Goal: Task Accomplishment & Management: Use online tool/utility

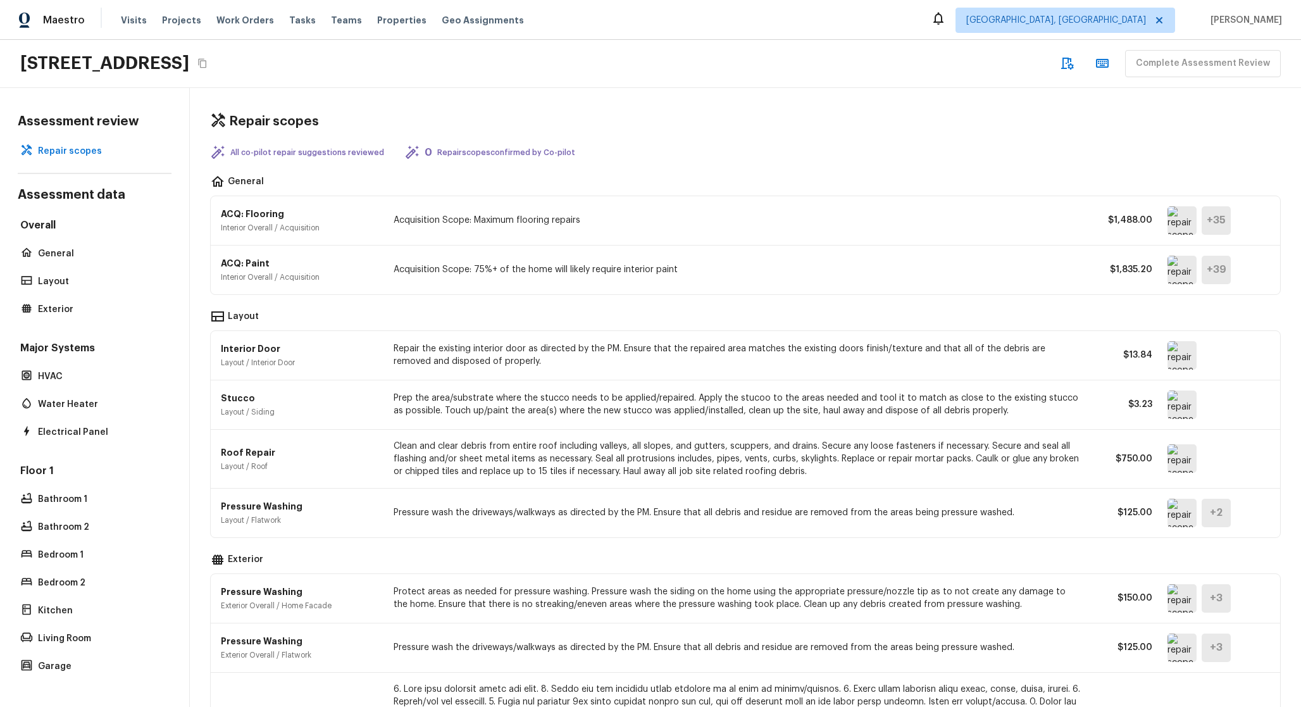
click at [1181, 270] on img at bounding box center [1182, 270] width 29 height 28
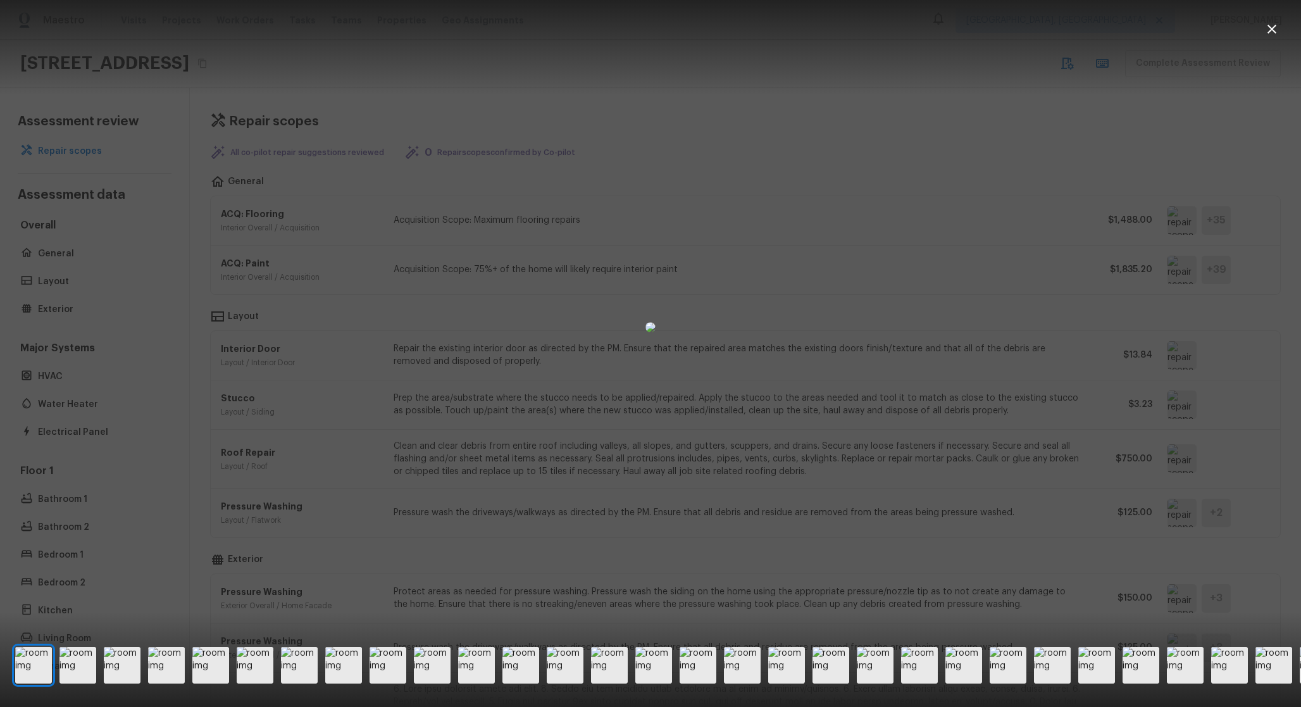
click at [946, 177] on div at bounding box center [650, 326] width 1301 height 613
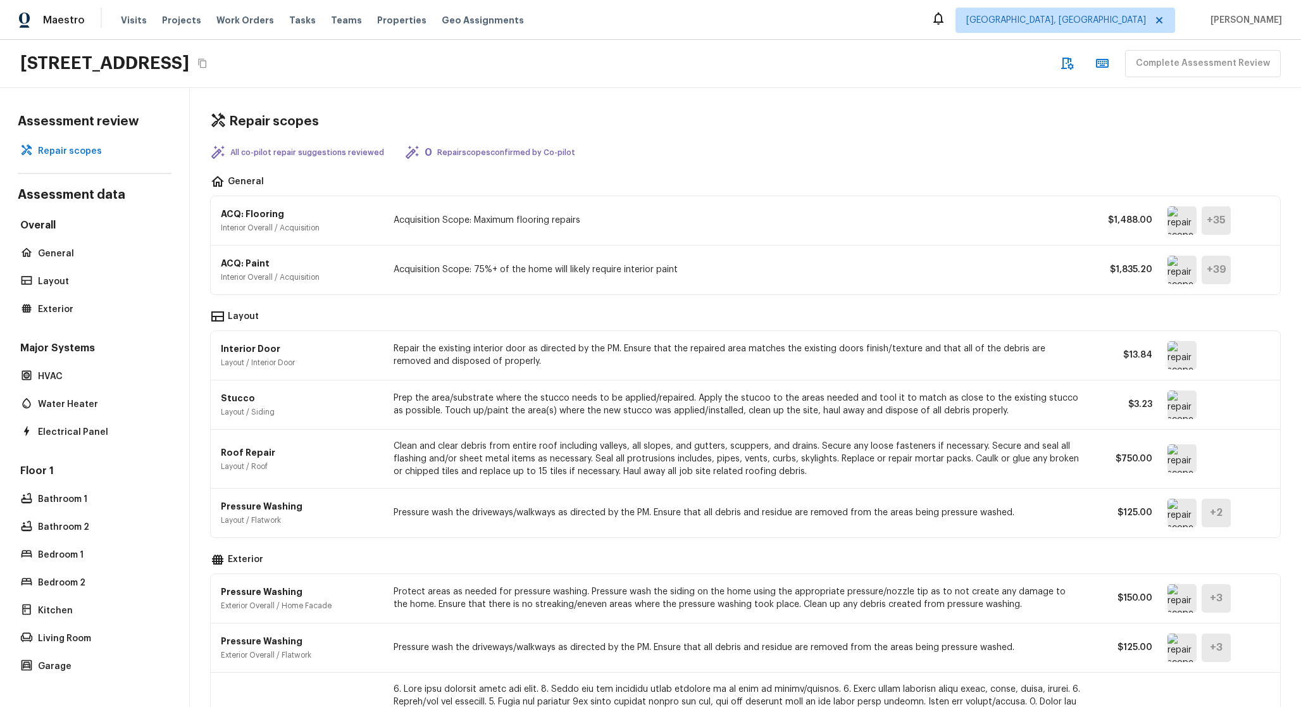
click at [1174, 225] on img at bounding box center [1182, 220] width 29 height 28
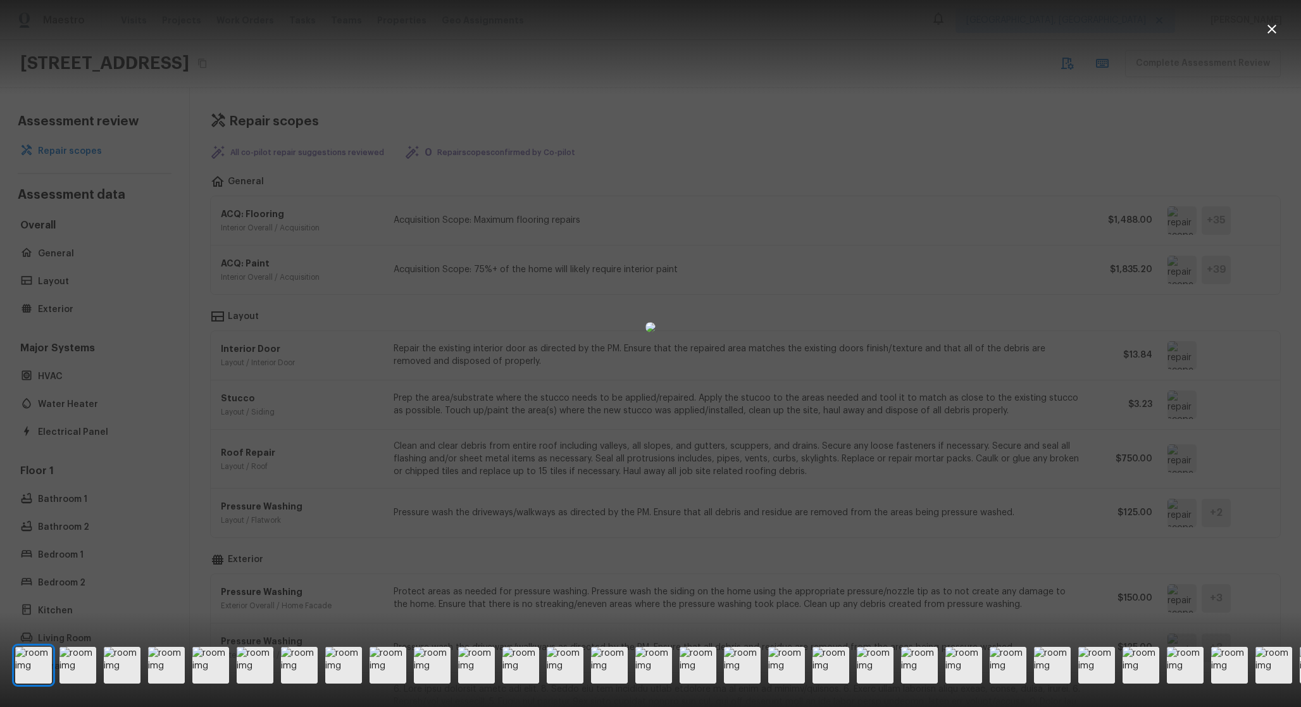
click at [1204, 258] on div at bounding box center [650, 326] width 1301 height 613
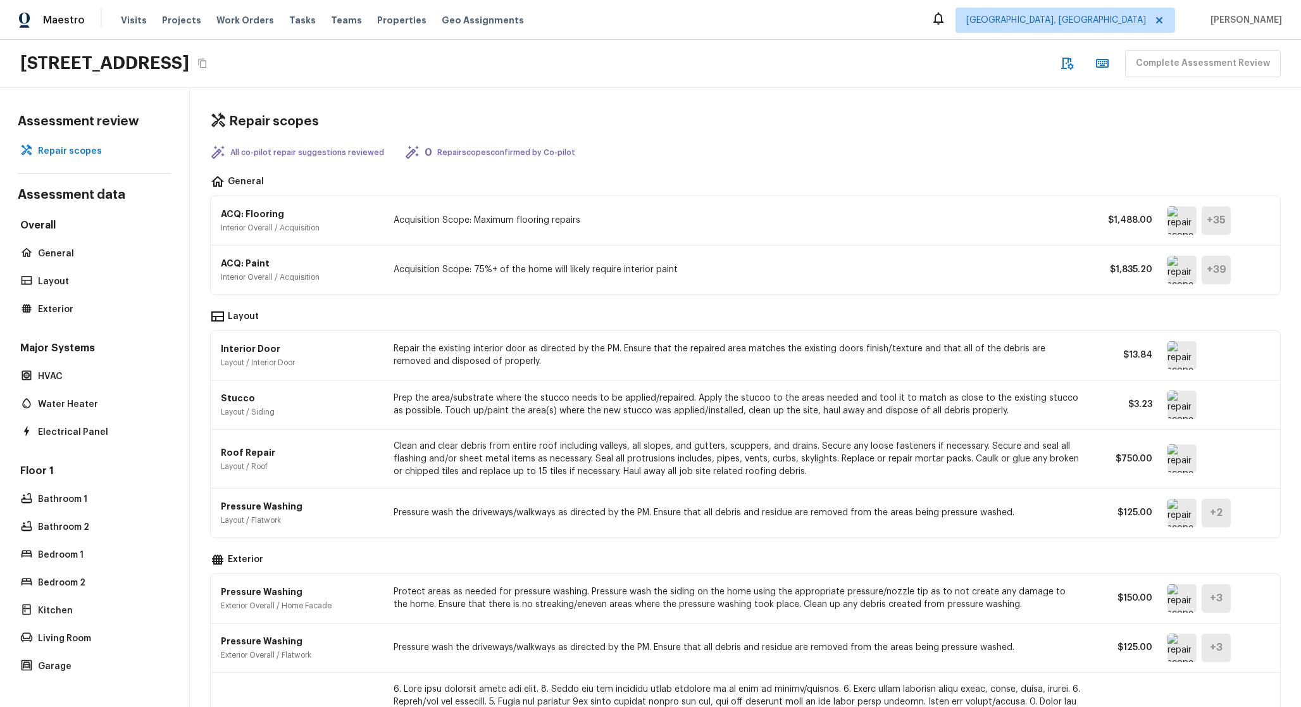
click at [1189, 270] on img at bounding box center [1182, 270] width 29 height 28
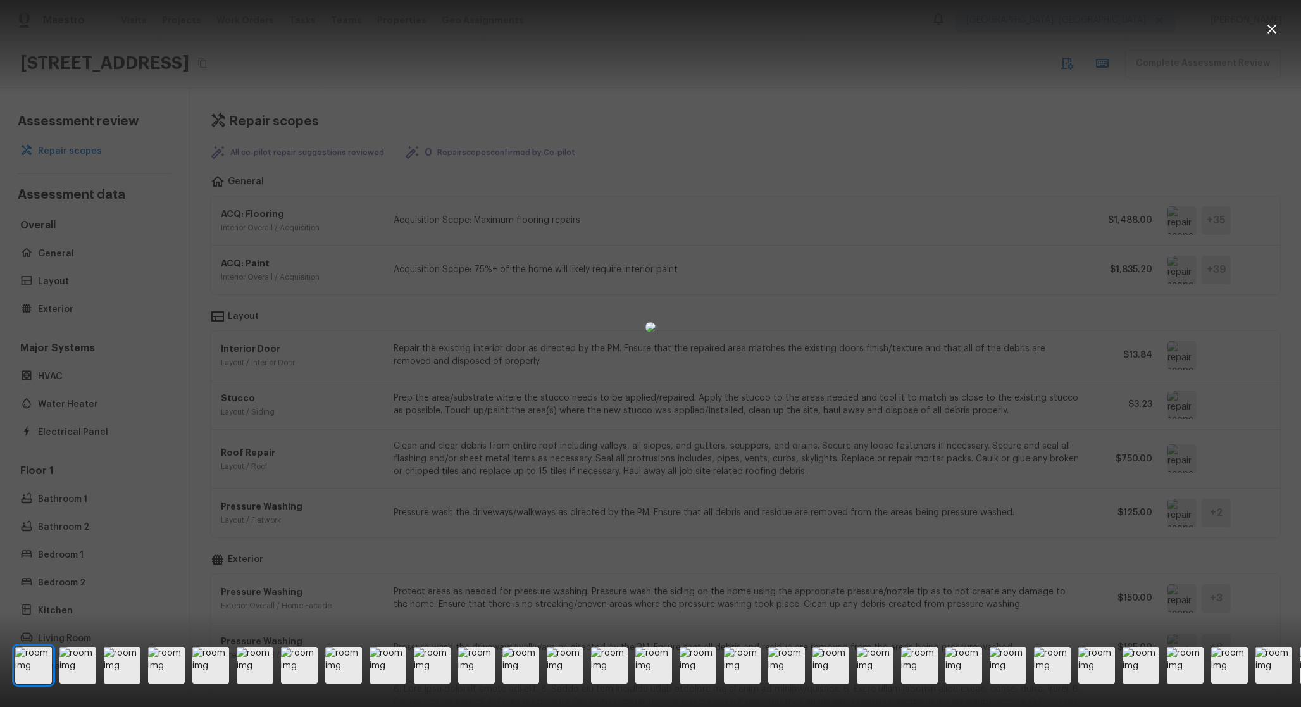
click at [1030, 655] on div at bounding box center [897, 665] width 1765 height 37
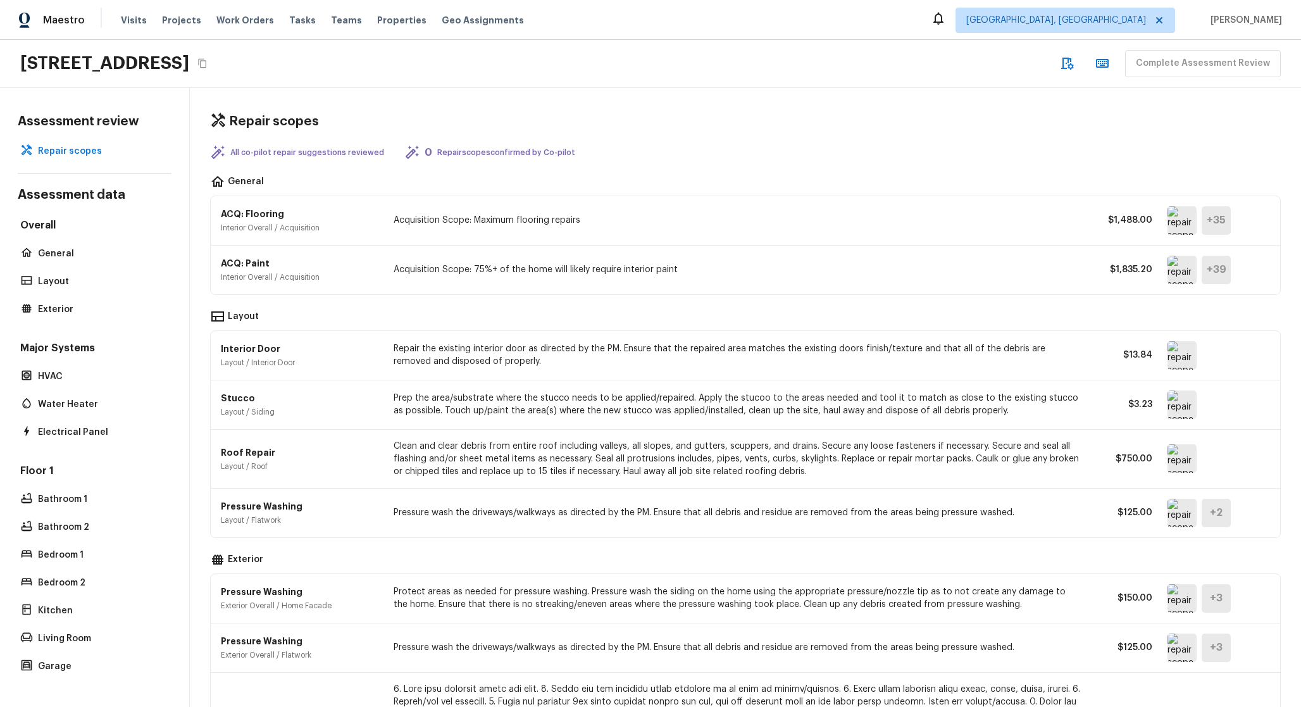
click at [1179, 279] on img at bounding box center [1182, 270] width 29 height 28
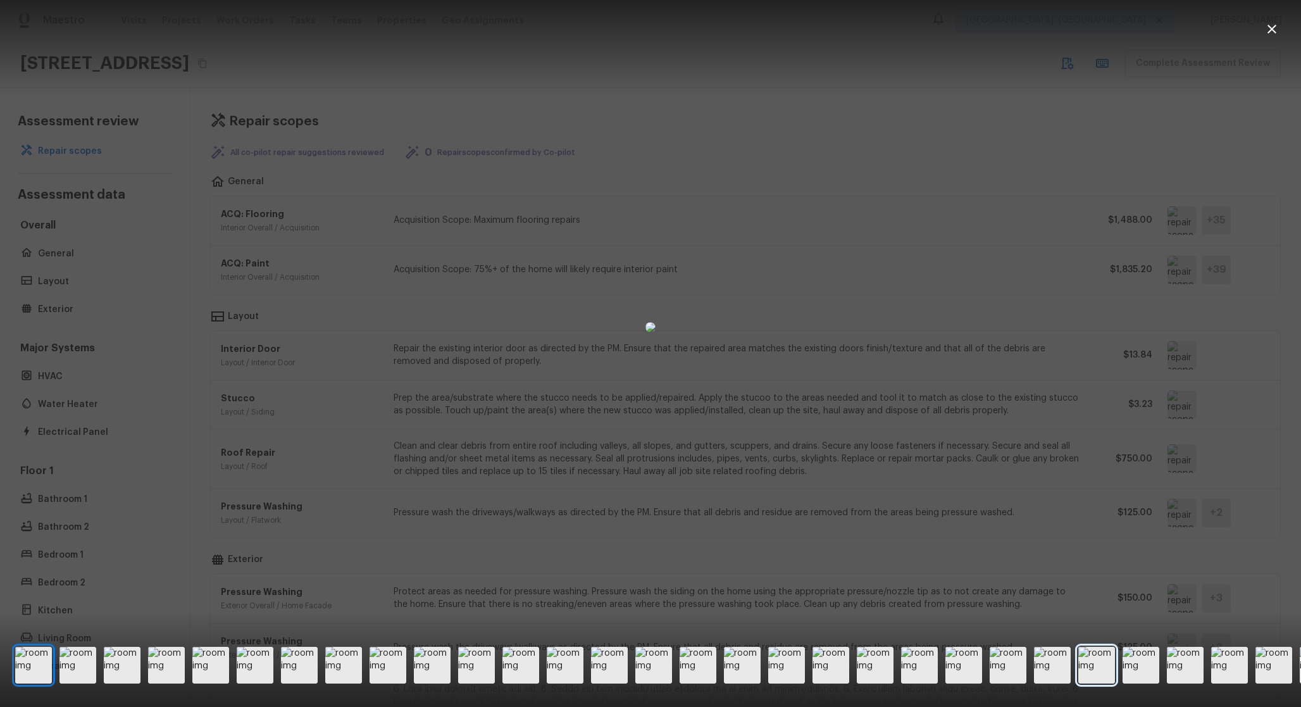
click at [1095, 664] on img at bounding box center [1097, 665] width 37 height 37
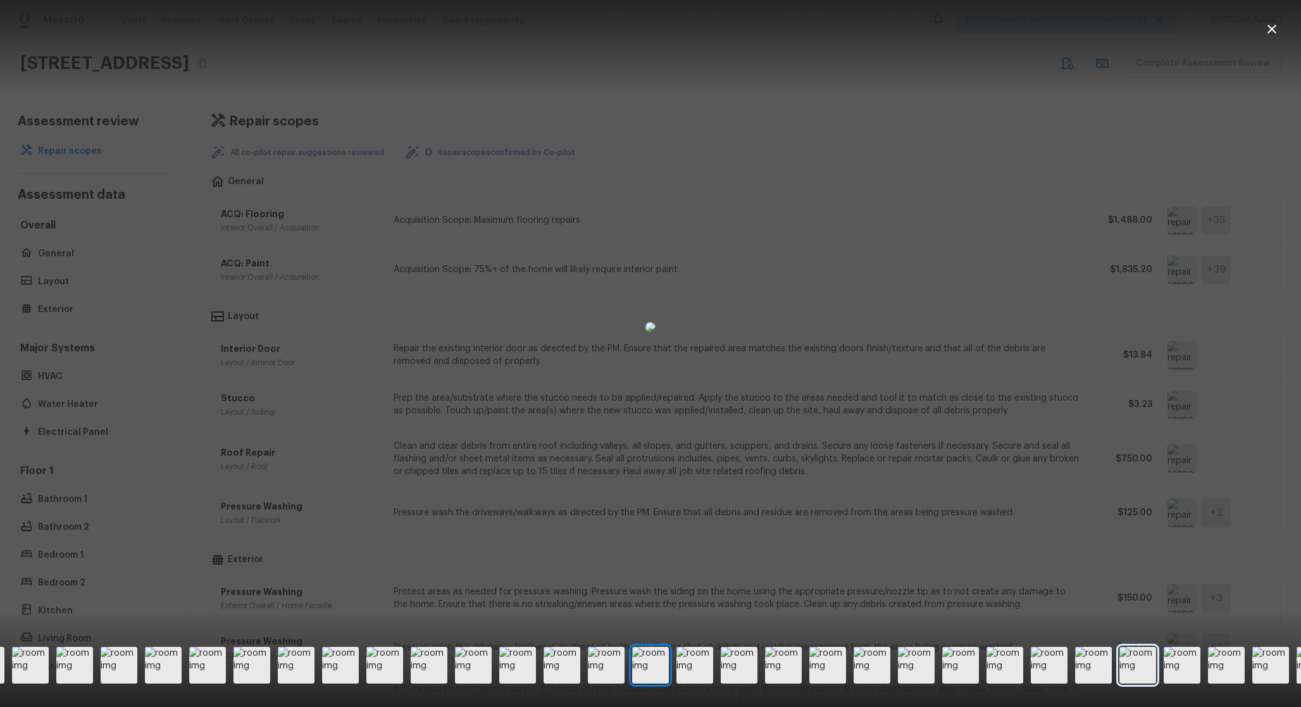
click at [1127, 663] on img at bounding box center [1138, 665] width 37 height 37
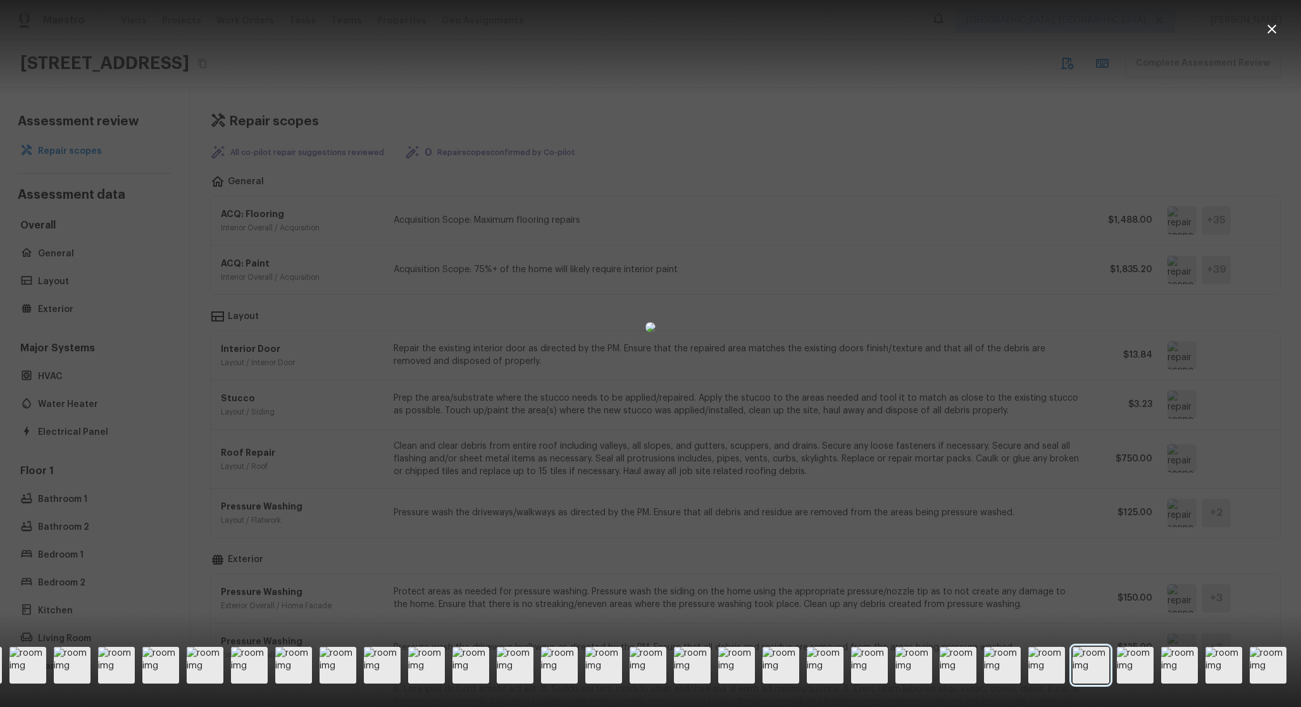
scroll to position [0, 494]
click at [1141, 658] on img at bounding box center [1135, 665] width 37 height 37
click at [1194, 656] on img at bounding box center [1179, 665] width 37 height 37
click at [1227, 659] on img at bounding box center [1223, 665] width 37 height 37
click at [1253, 659] on img at bounding box center [1268, 665] width 37 height 37
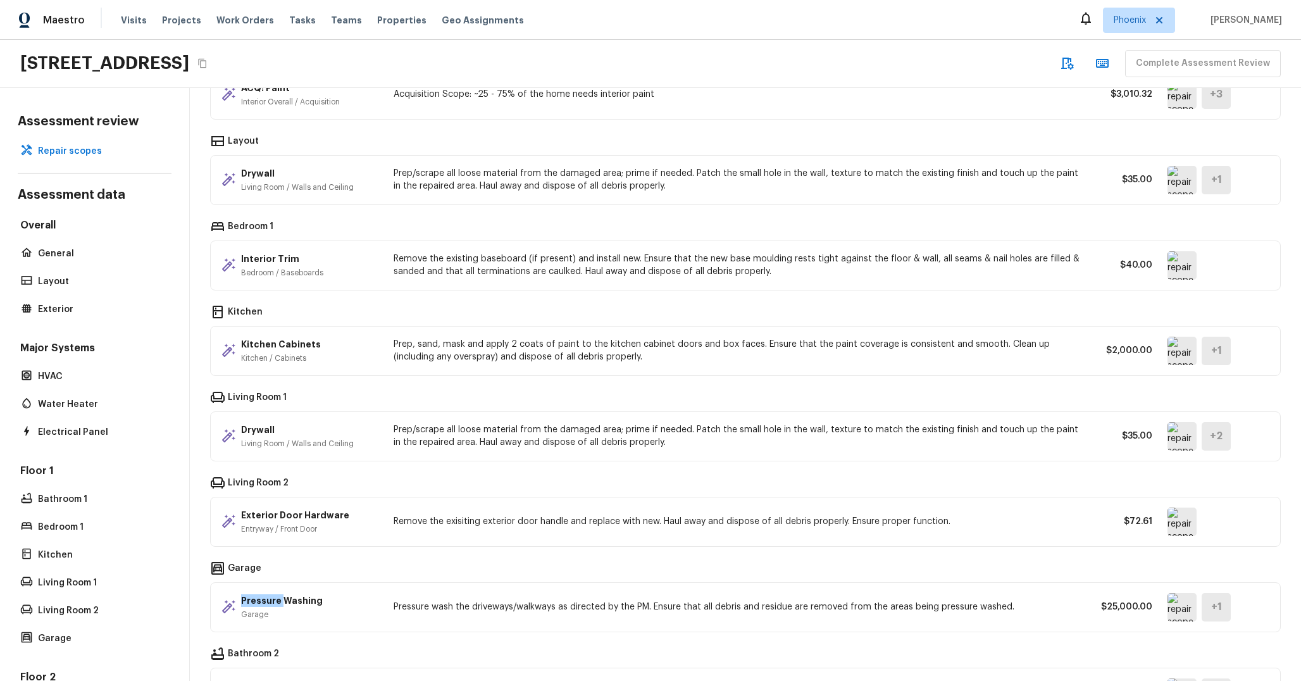
scroll to position [179, 0]
click at [1184, 610] on img at bounding box center [1182, 604] width 29 height 28
click at [822, 613] on div "Pressure Washing Garage Pressure wash the driveways/walkways as directed by the…" at bounding box center [746, 604] width 1070 height 49
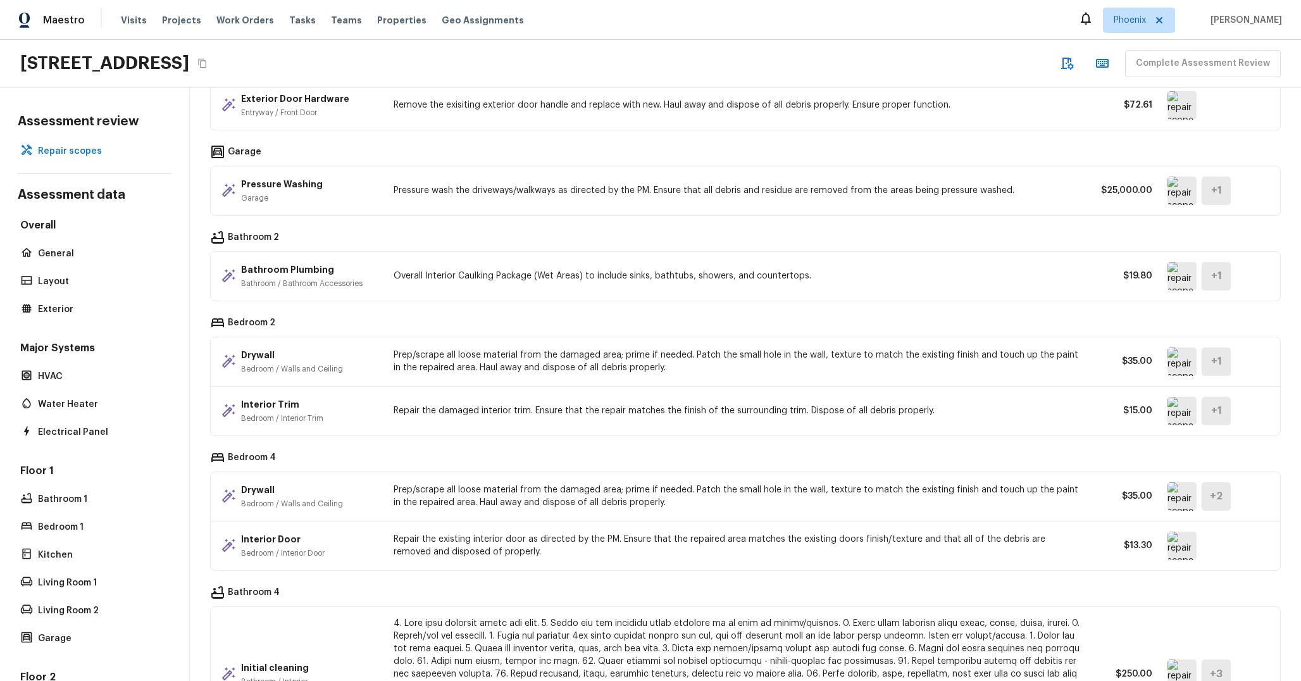
scroll to position [649, 0]
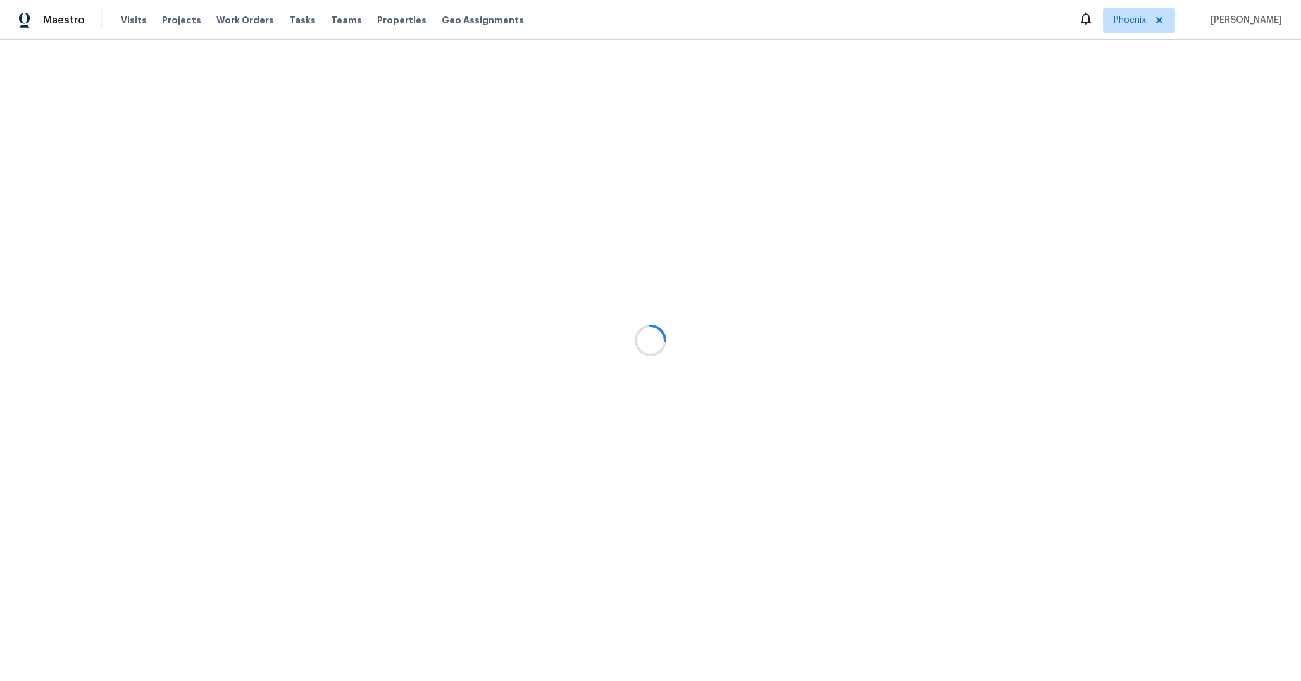
click at [526, 92] on div at bounding box center [650, 340] width 1301 height 681
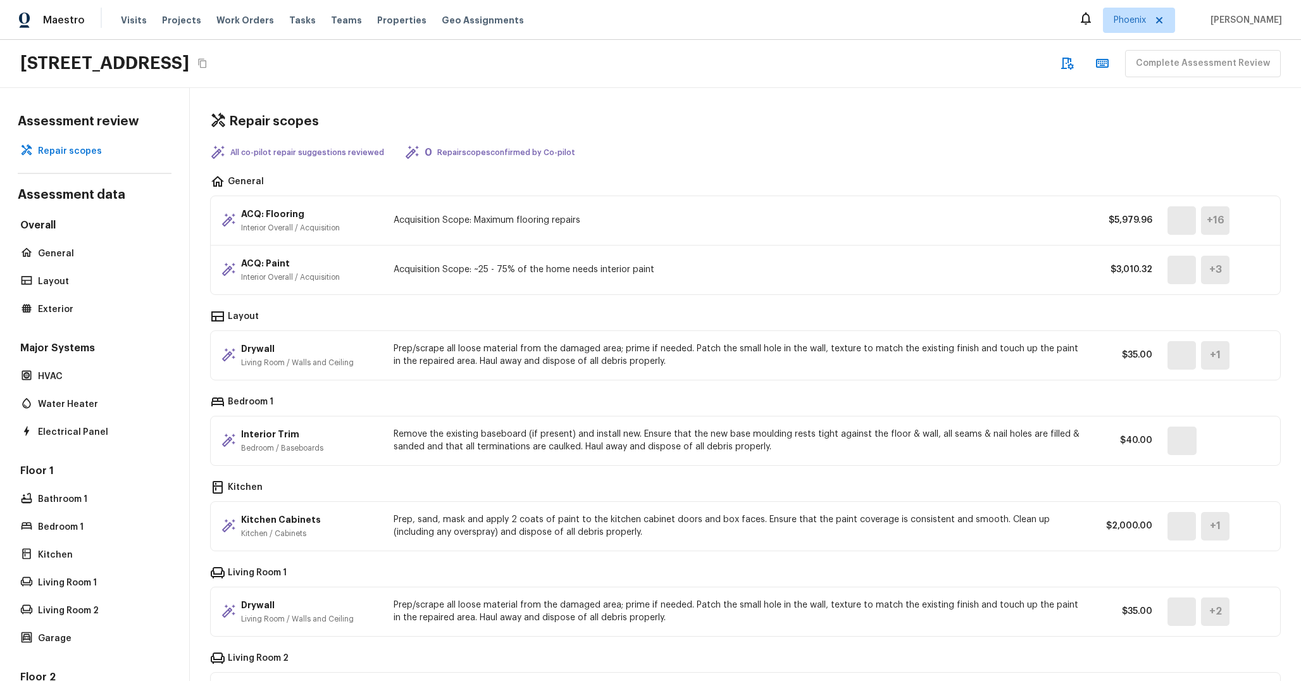
scroll to position [649, 0]
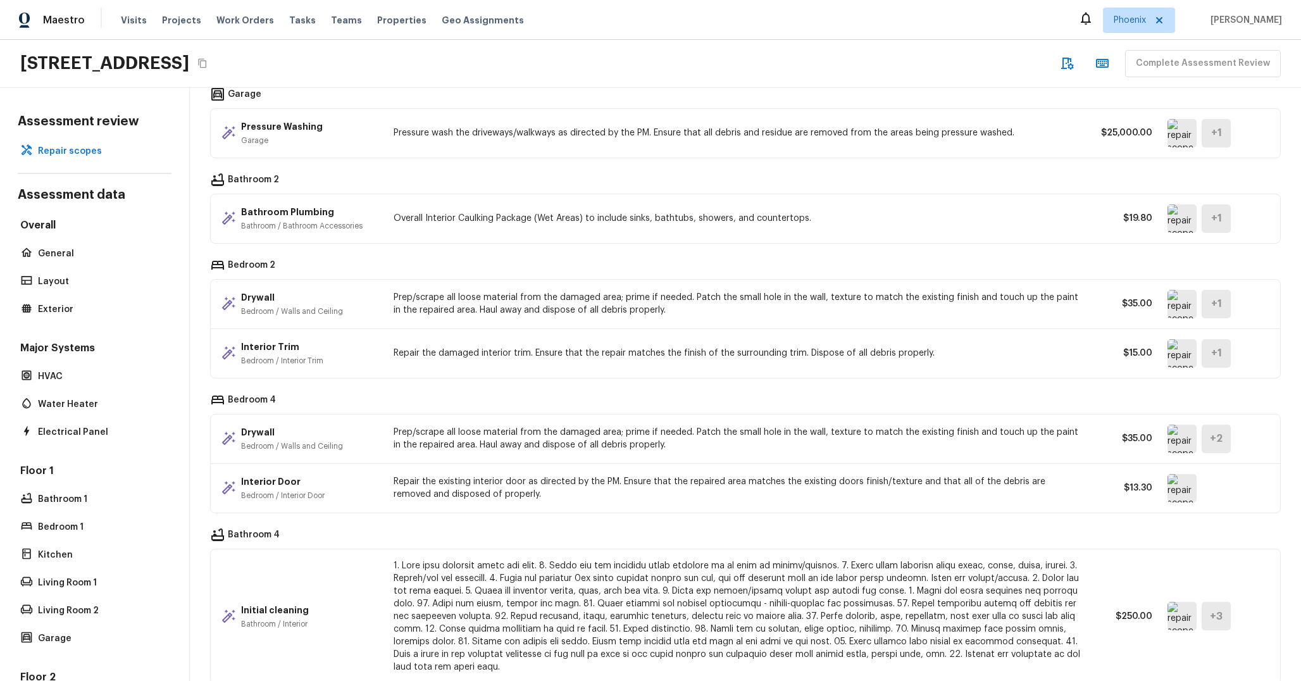
click at [855, 130] on p "Pressure wash the driveways/walkways as directed by the PM. Ensure that all deb…" at bounding box center [737, 133] width 687 height 13
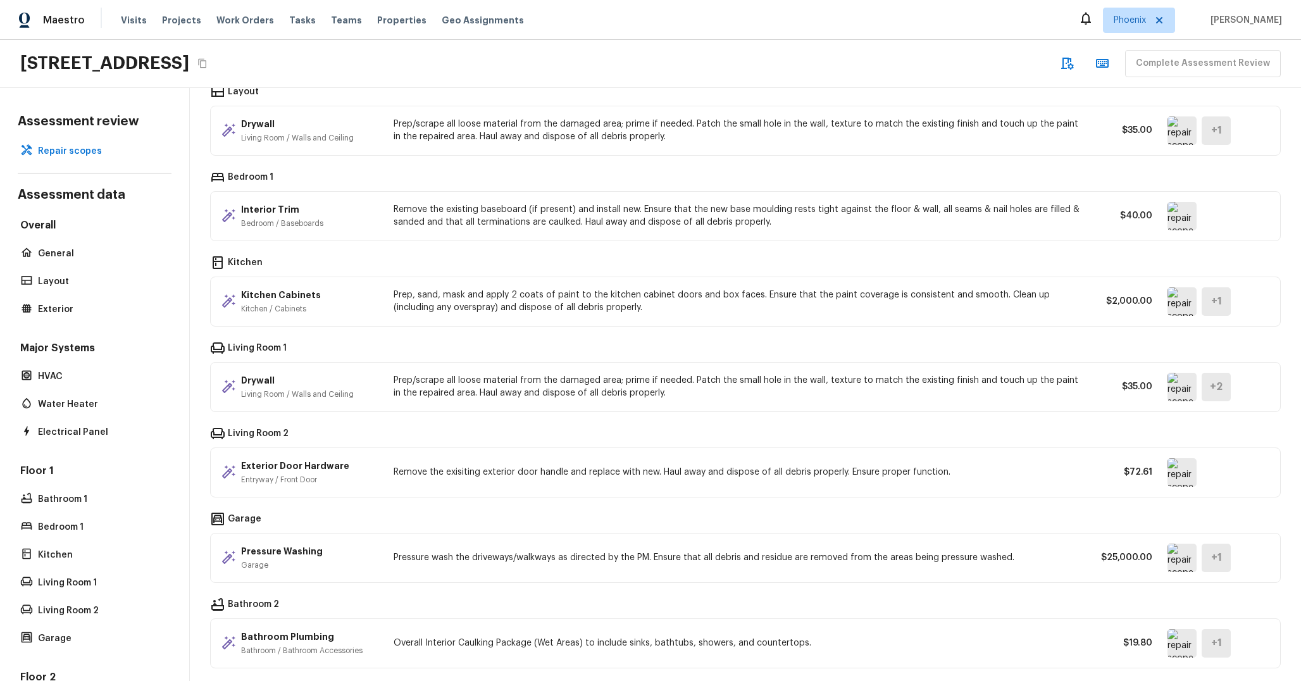
scroll to position [731, 0]
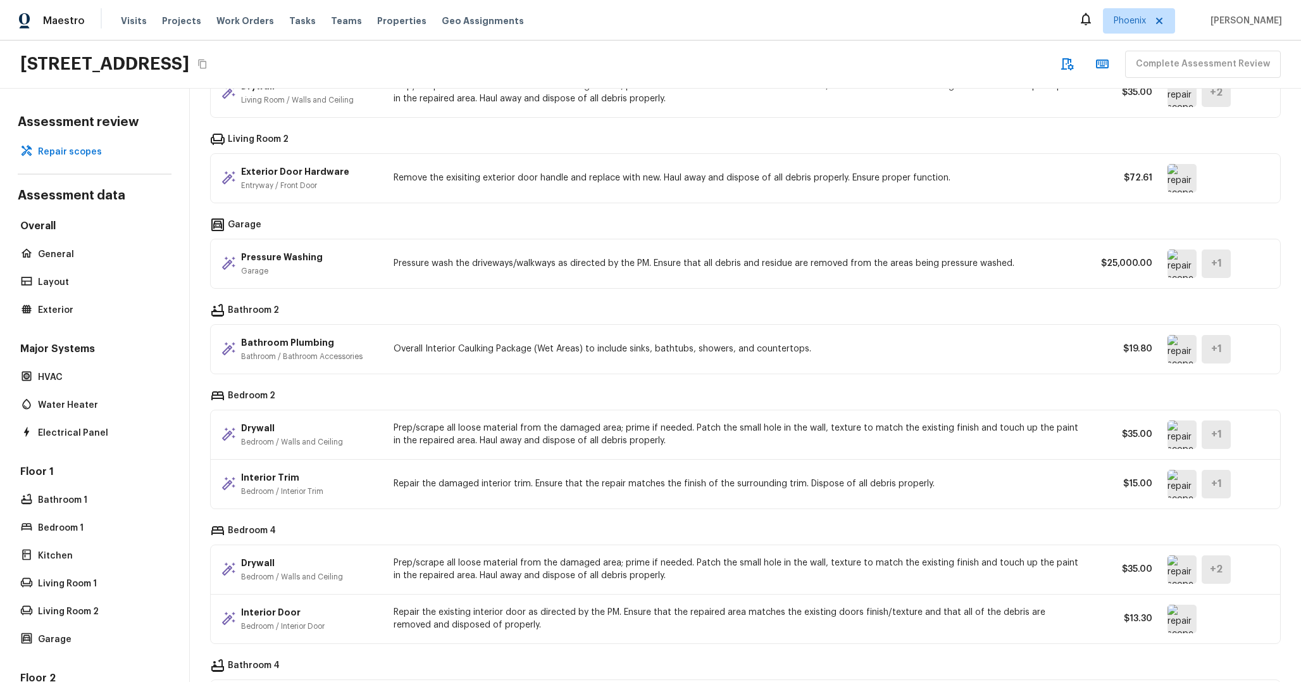
scroll to position [731, 0]
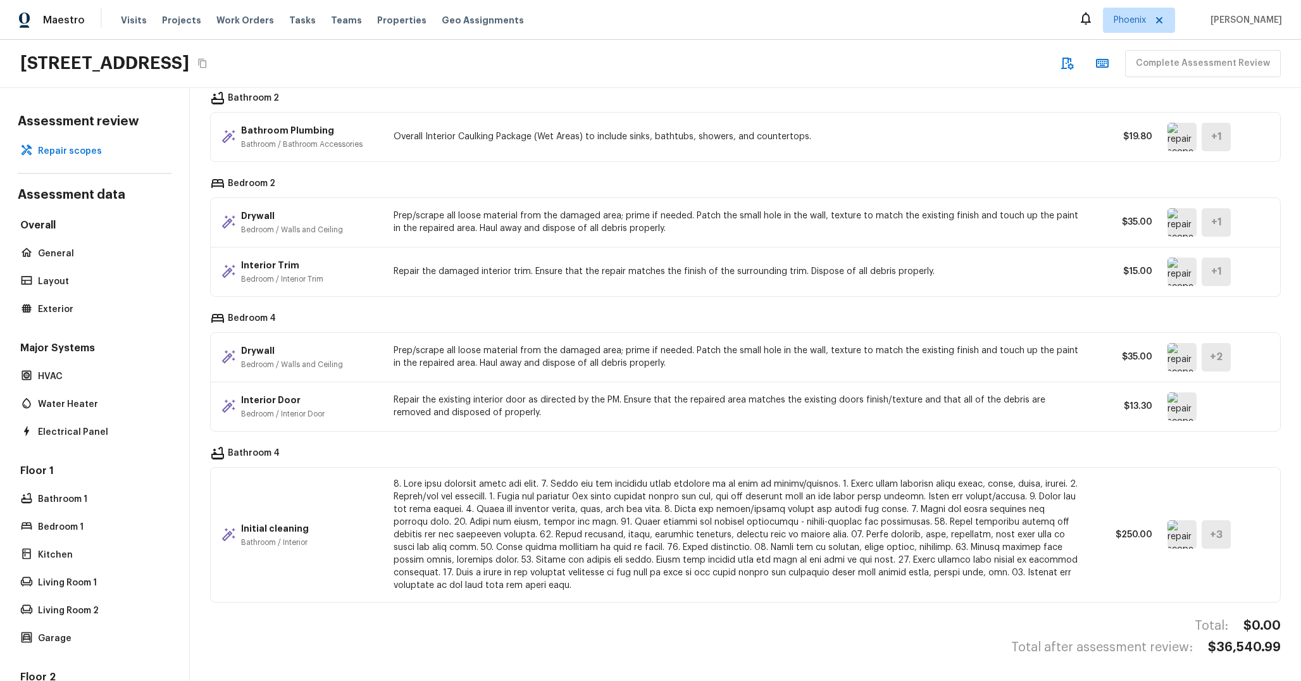
click at [1178, 401] on img at bounding box center [1182, 406] width 29 height 28
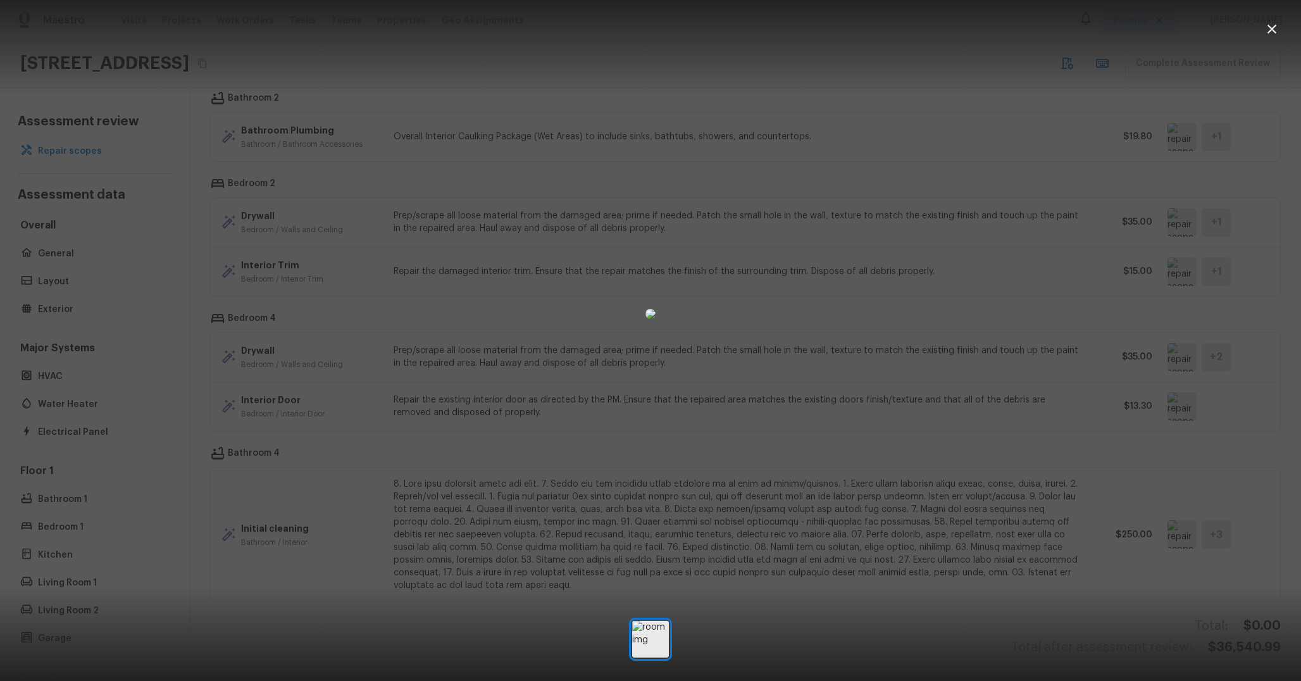
click at [930, 423] on div at bounding box center [650, 313] width 1301 height 587
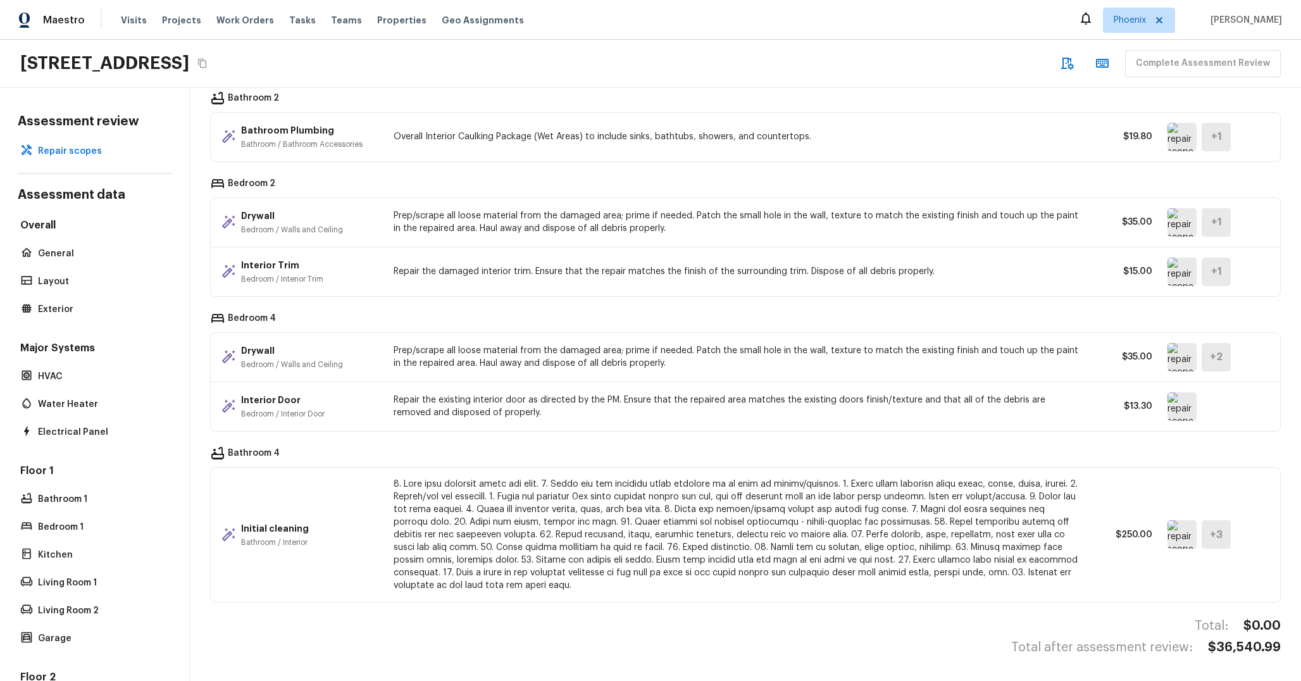
click at [443, 403] on p "Repair the existing interior door as directed by the PM. Ensure that the repair…" at bounding box center [737, 406] width 687 height 25
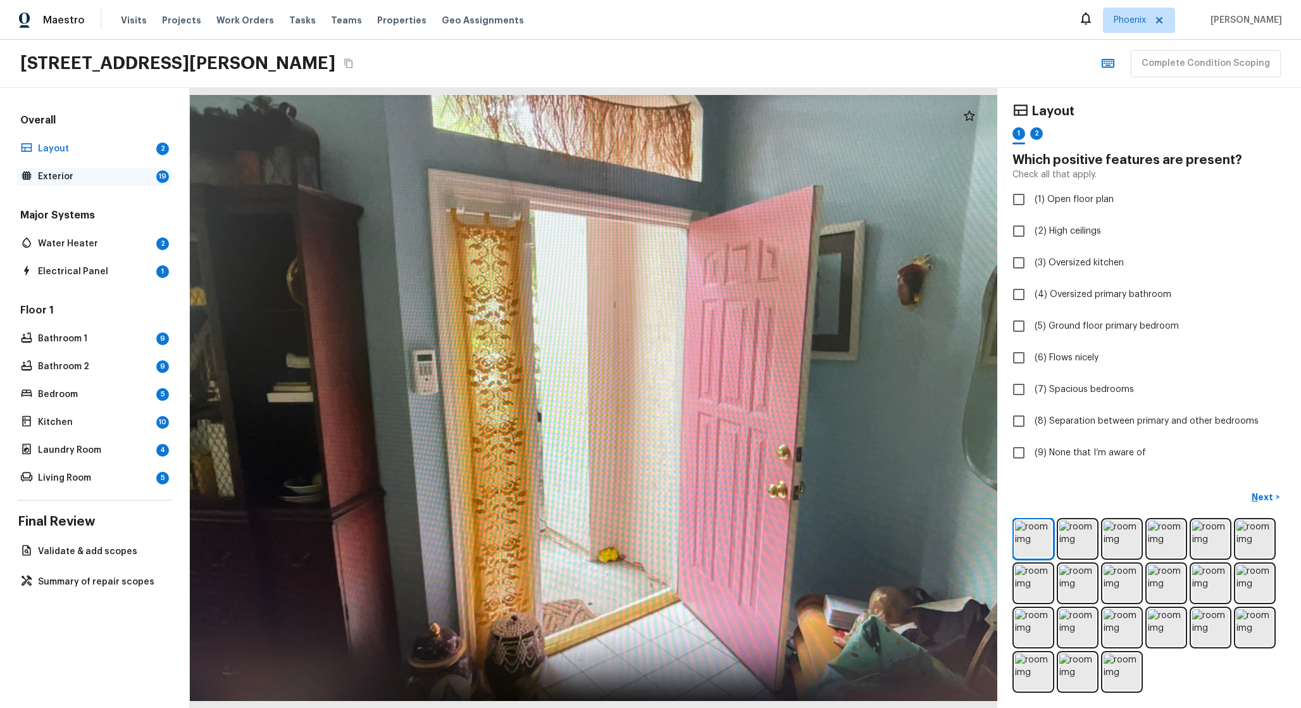
click at [110, 174] on p "Exterior" at bounding box center [94, 176] width 113 height 13
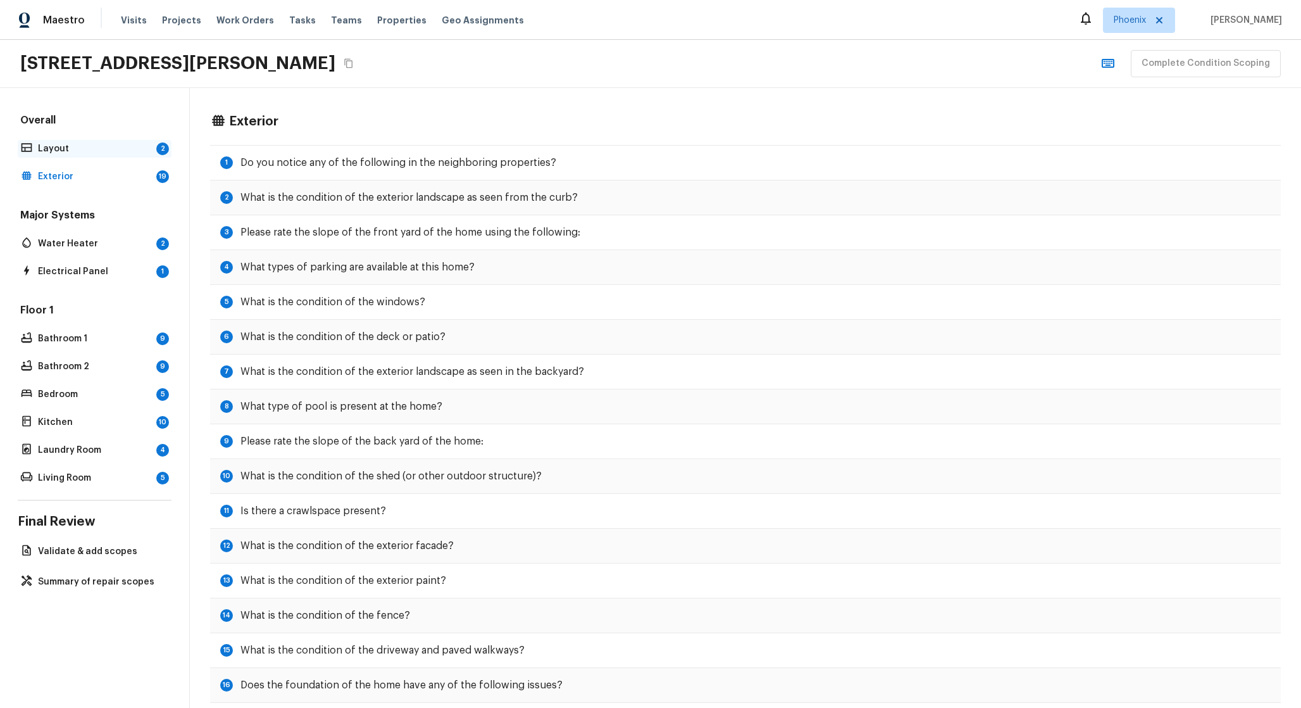
click at [110, 149] on p "Layout" at bounding box center [94, 148] width 113 height 13
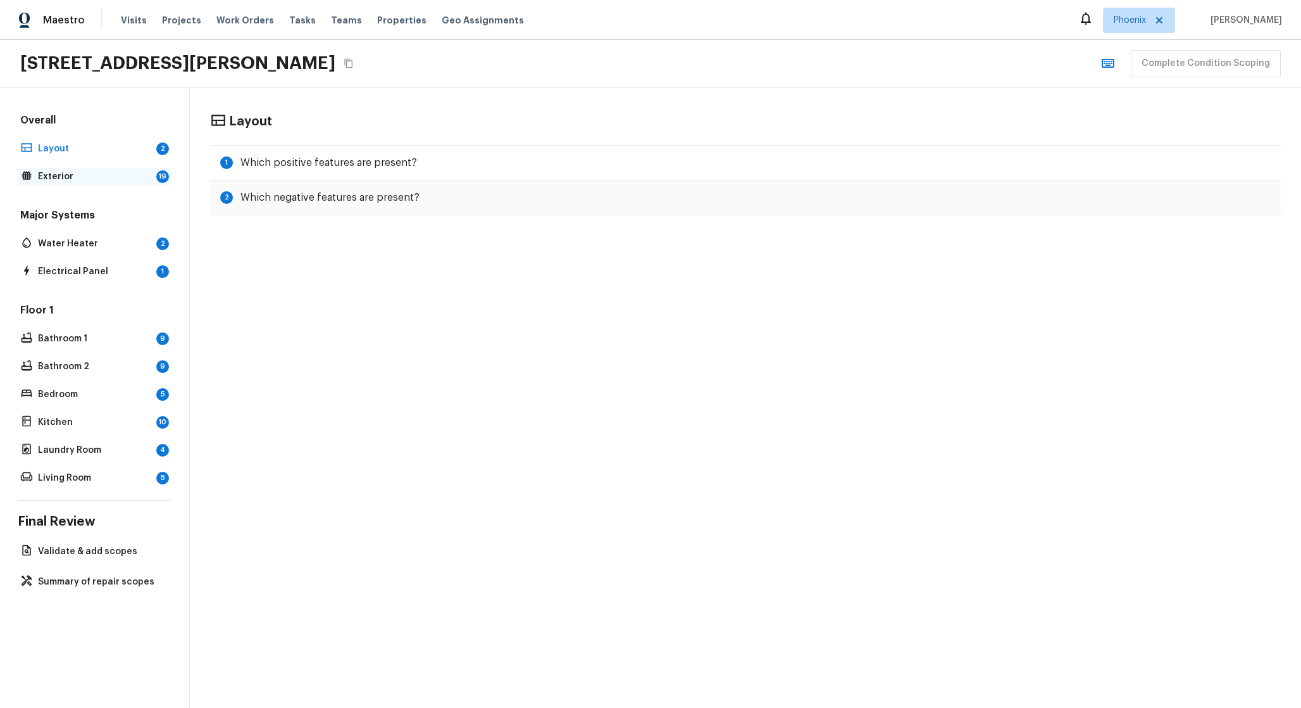
click at [149, 173] on p "Exterior" at bounding box center [94, 176] width 113 height 13
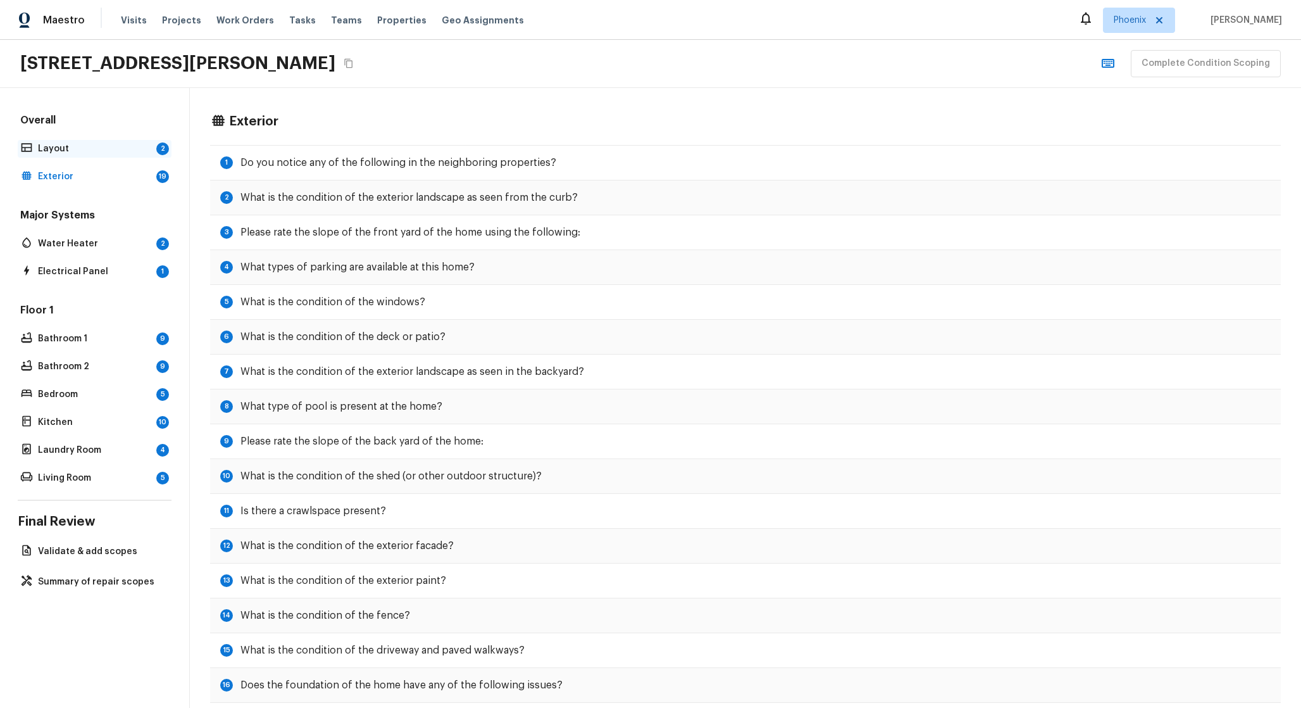
click at [135, 144] on p "Layout" at bounding box center [94, 148] width 113 height 13
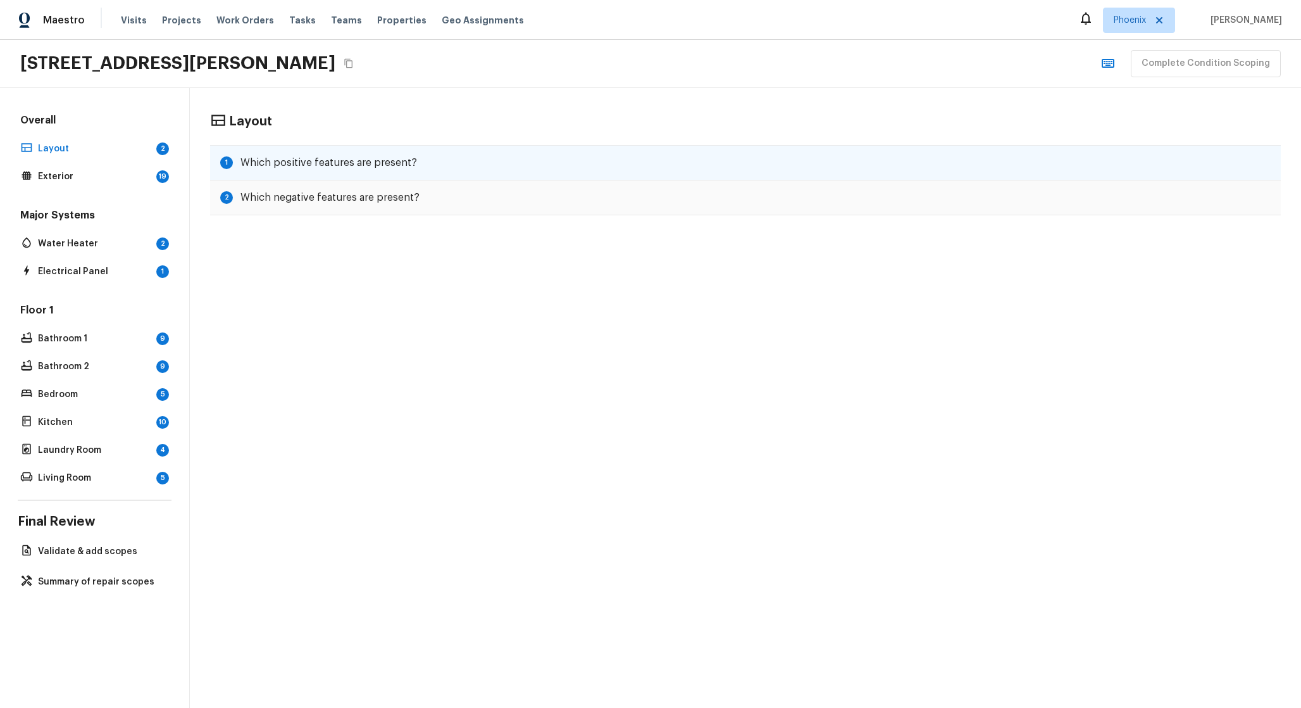
click at [311, 169] on h5 "Which positive features are present?" at bounding box center [329, 163] width 177 height 14
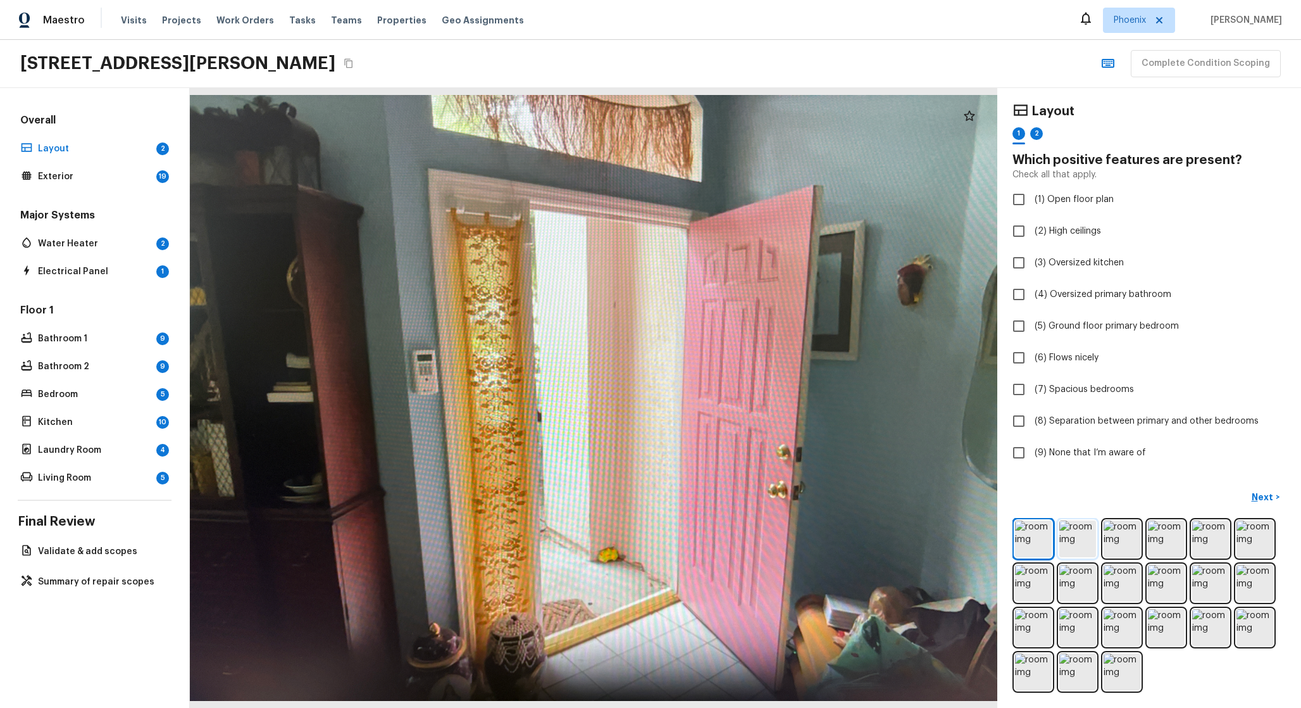
click at [1075, 527] on img at bounding box center [1078, 538] width 37 height 37
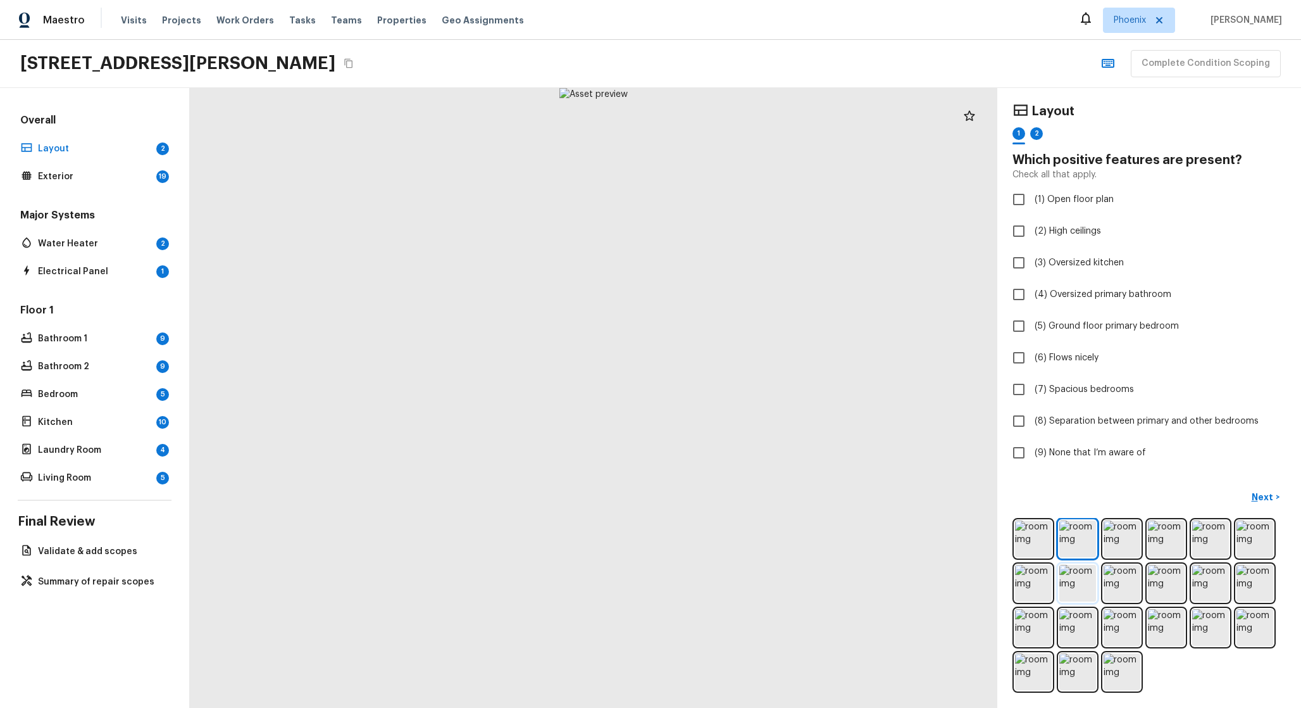
click at [1085, 565] on img at bounding box center [1078, 583] width 37 height 37
click at [1084, 582] on img at bounding box center [1078, 583] width 37 height 37
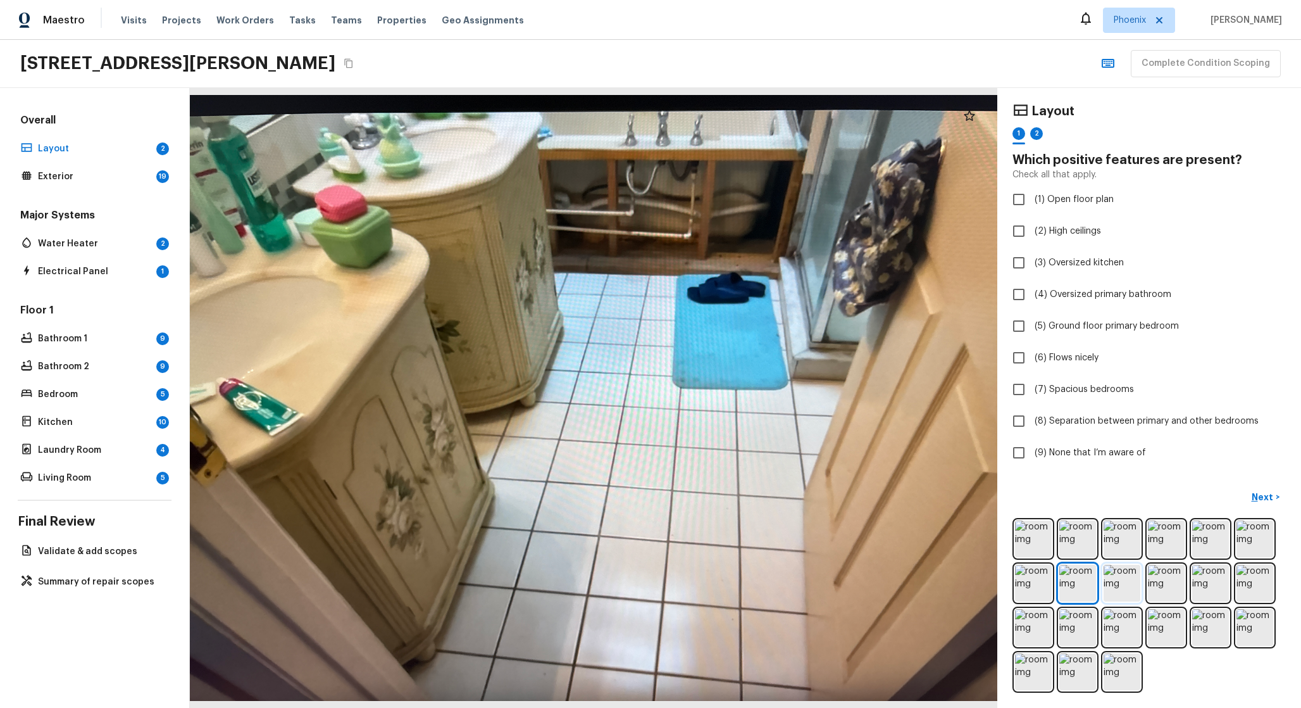
click at [1108, 582] on img at bounding box center [1122, 583] width 37 height 37
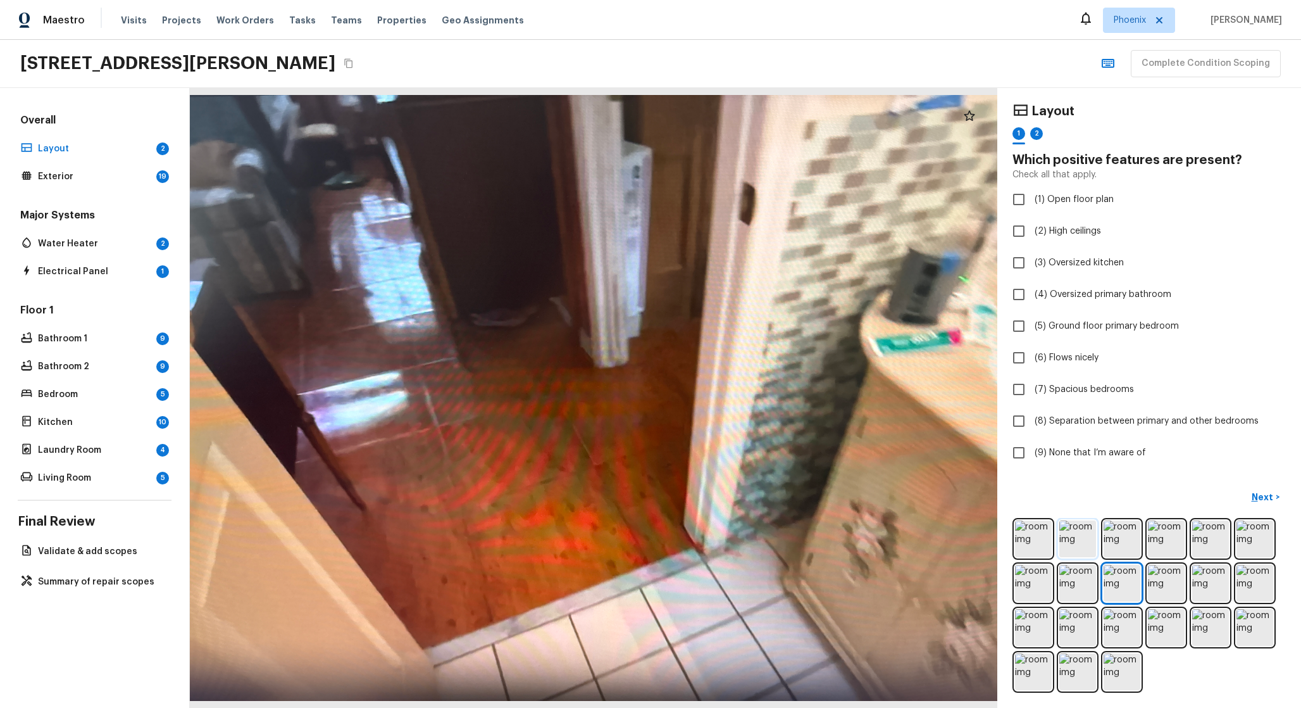
click at [1078, 543] on img at bounding box center [1078, 538] width 37 height 37
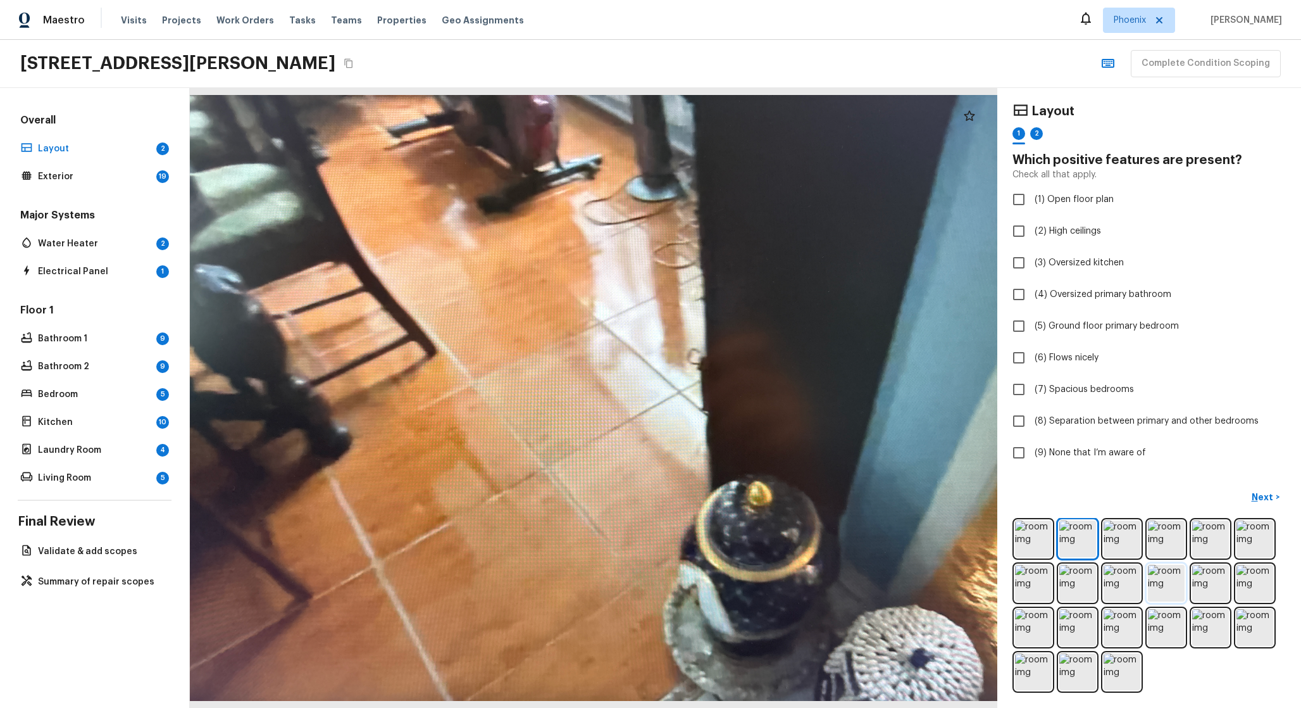
click at [1151, 596] on img at bounding box center [1166, 583] width 37 height 37
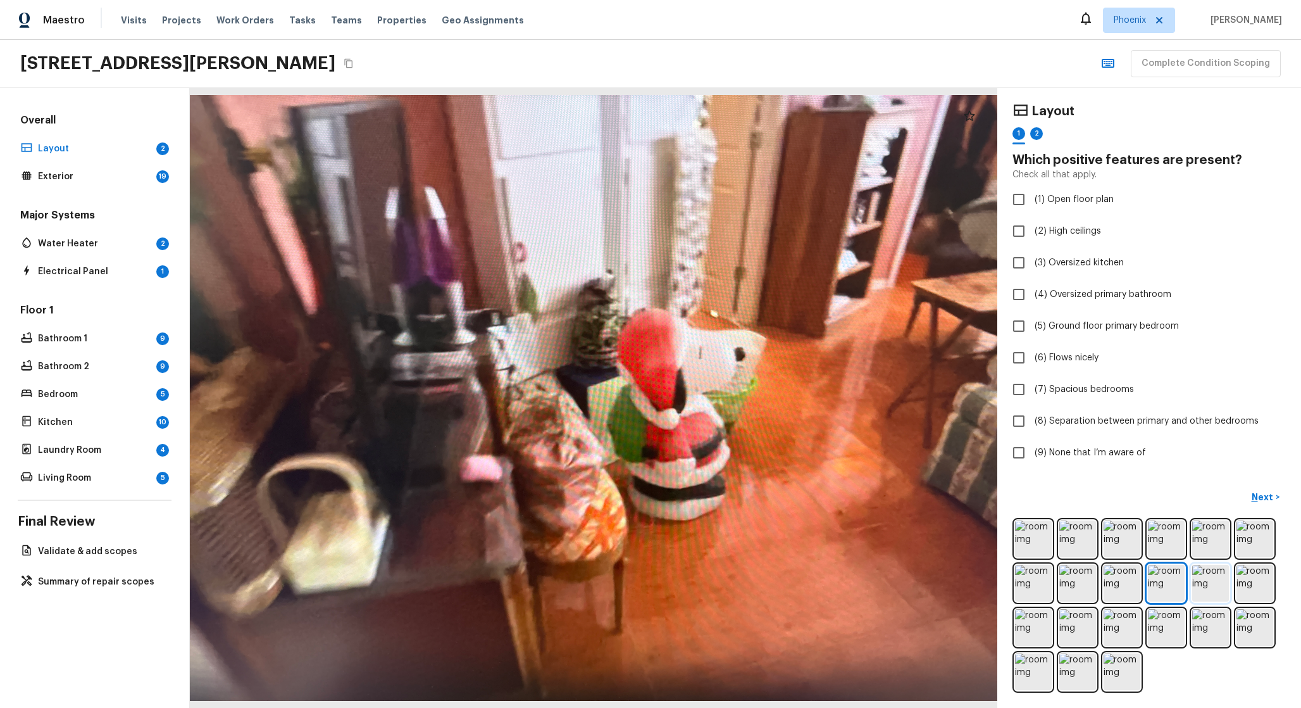
click at [1210, 587] on img at bounding box center [1211, 583] width 37 height 37
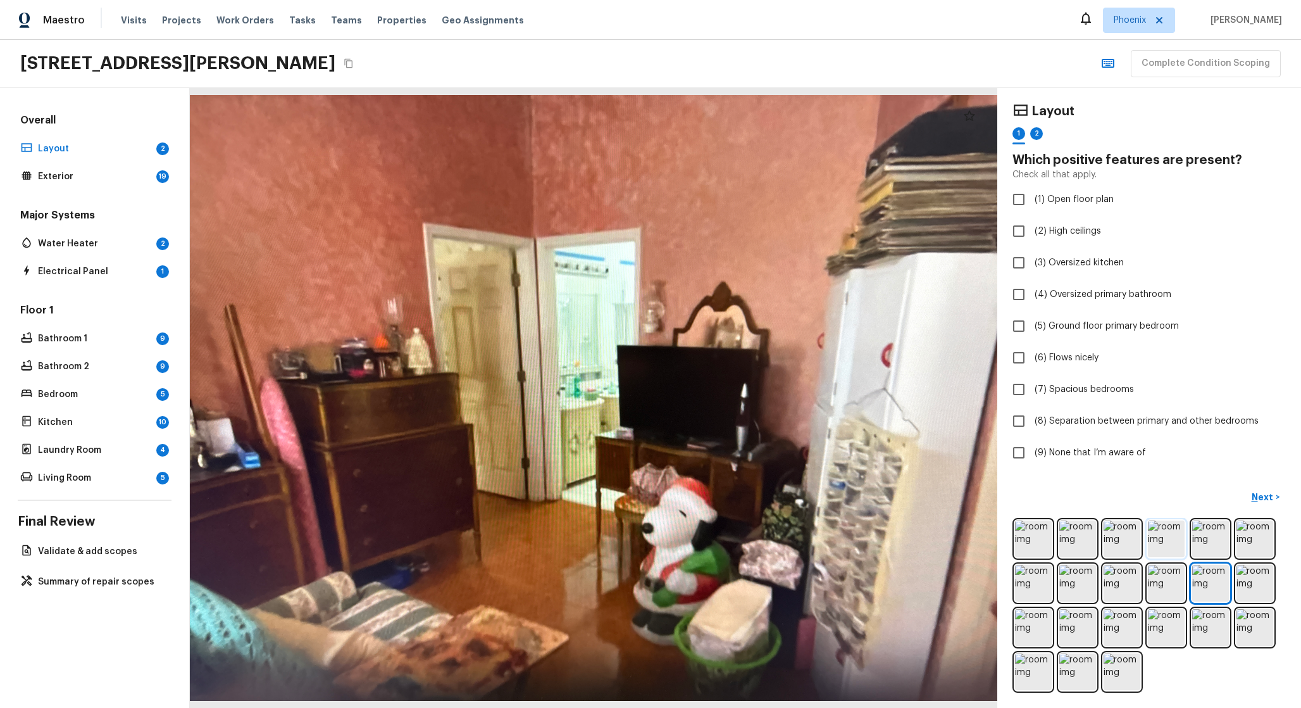
click at [1184, 546] on img at bounding box center [1166, 538] width 37 height 37
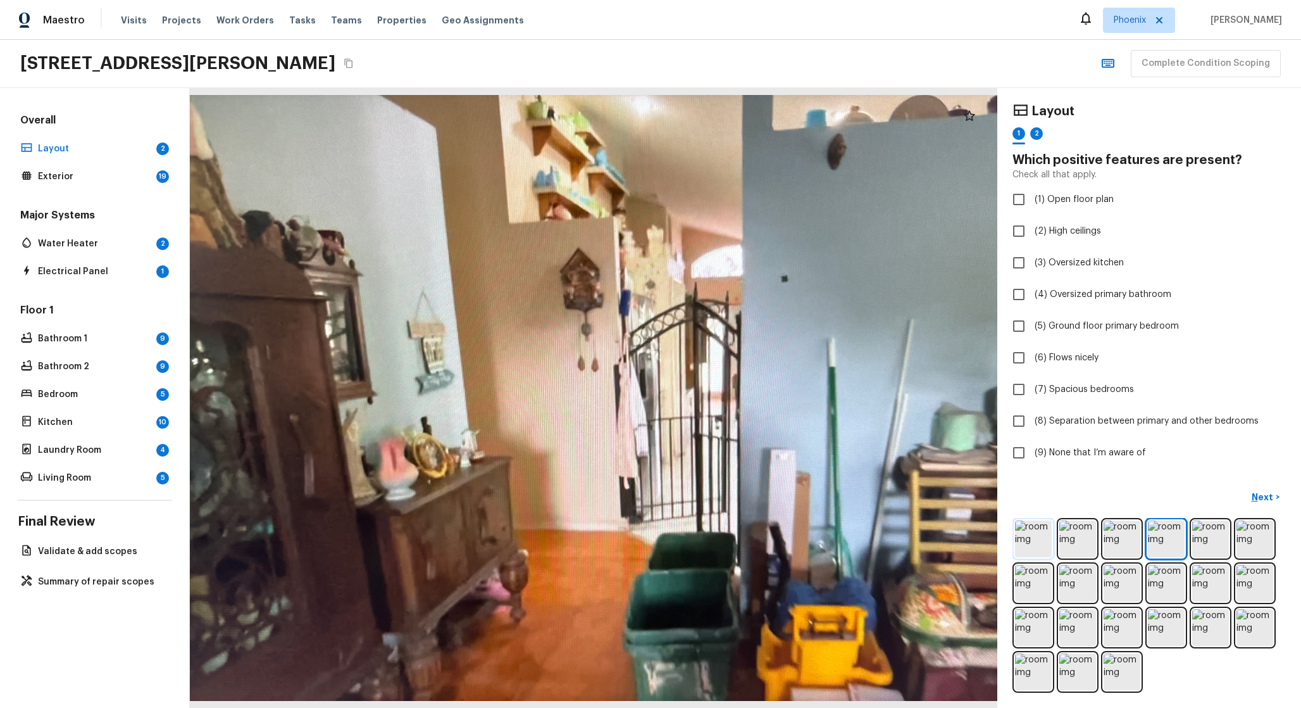
click at [1036, 537] on img at bounding box center [1033, 538] width 37 height 37
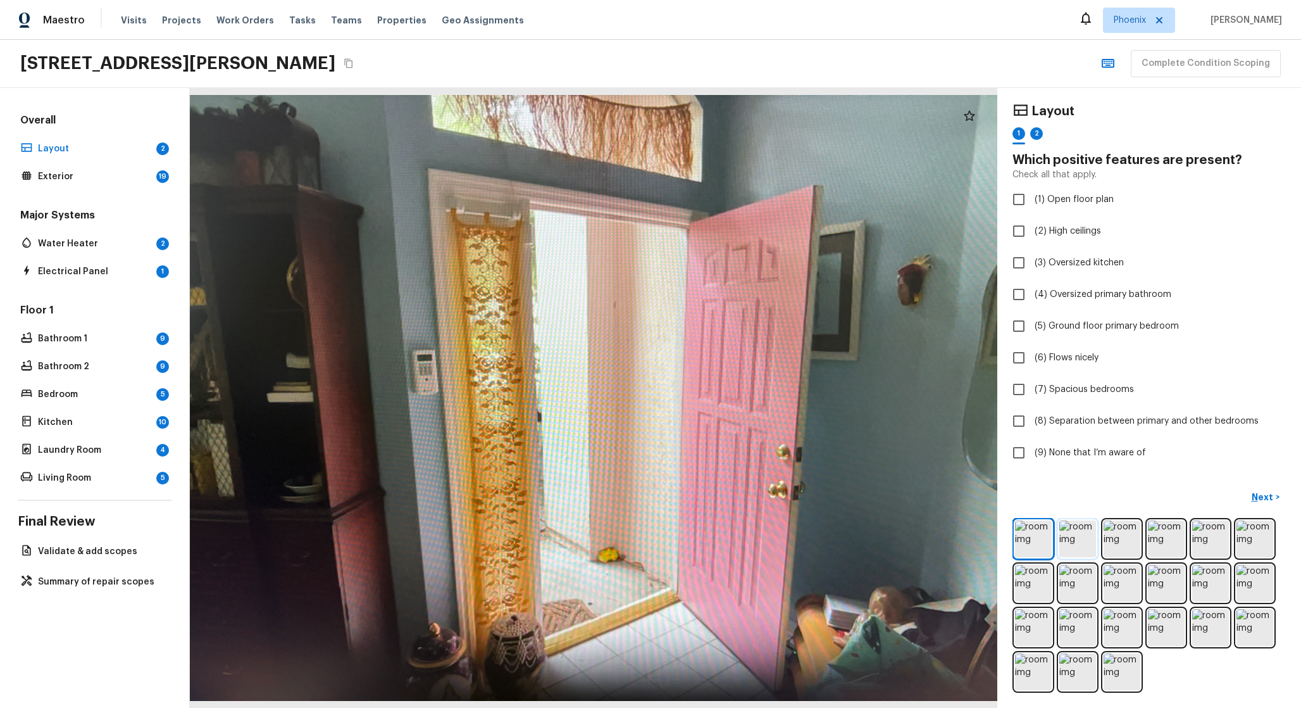
click at [1083, 536] on img at bounding box center [1078, 538] width 37 height 37
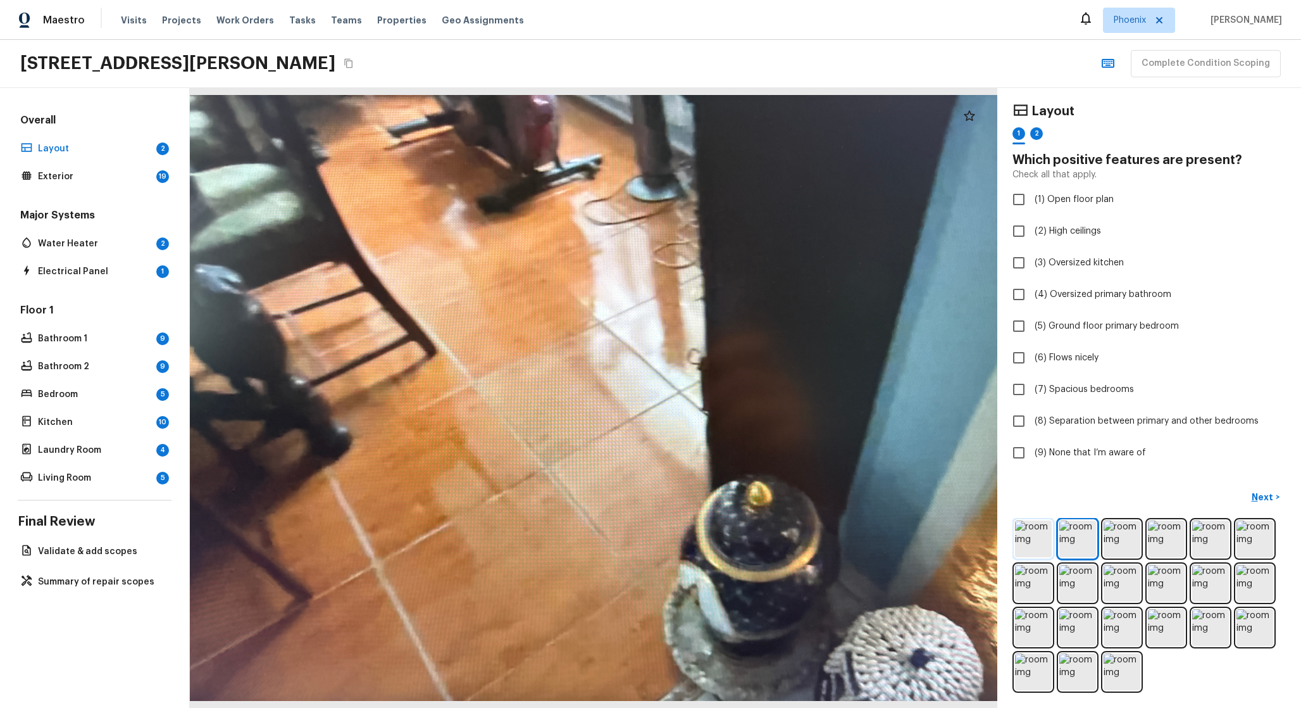
click at [1039, 537] on img at bounding box center [1033, 538] width 37 height 37
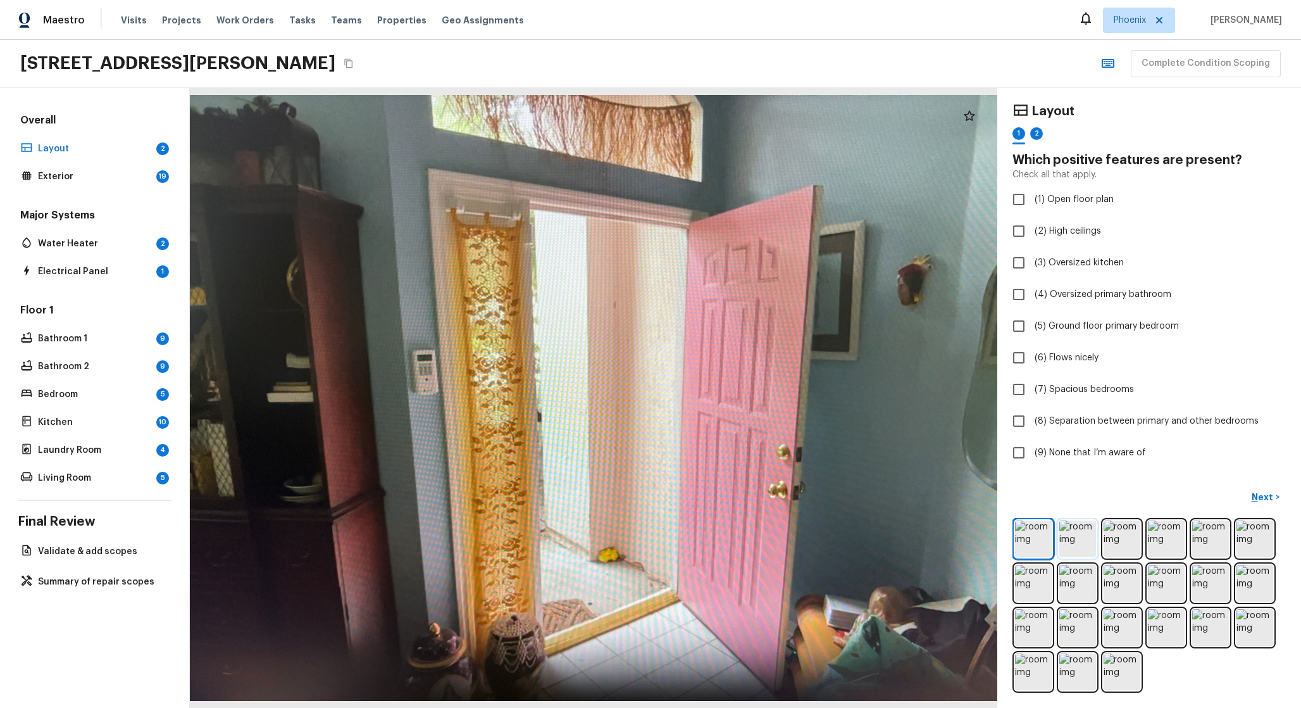
click at [1080, 526] on img at bounding box center [1078, 538] width 37 height 37
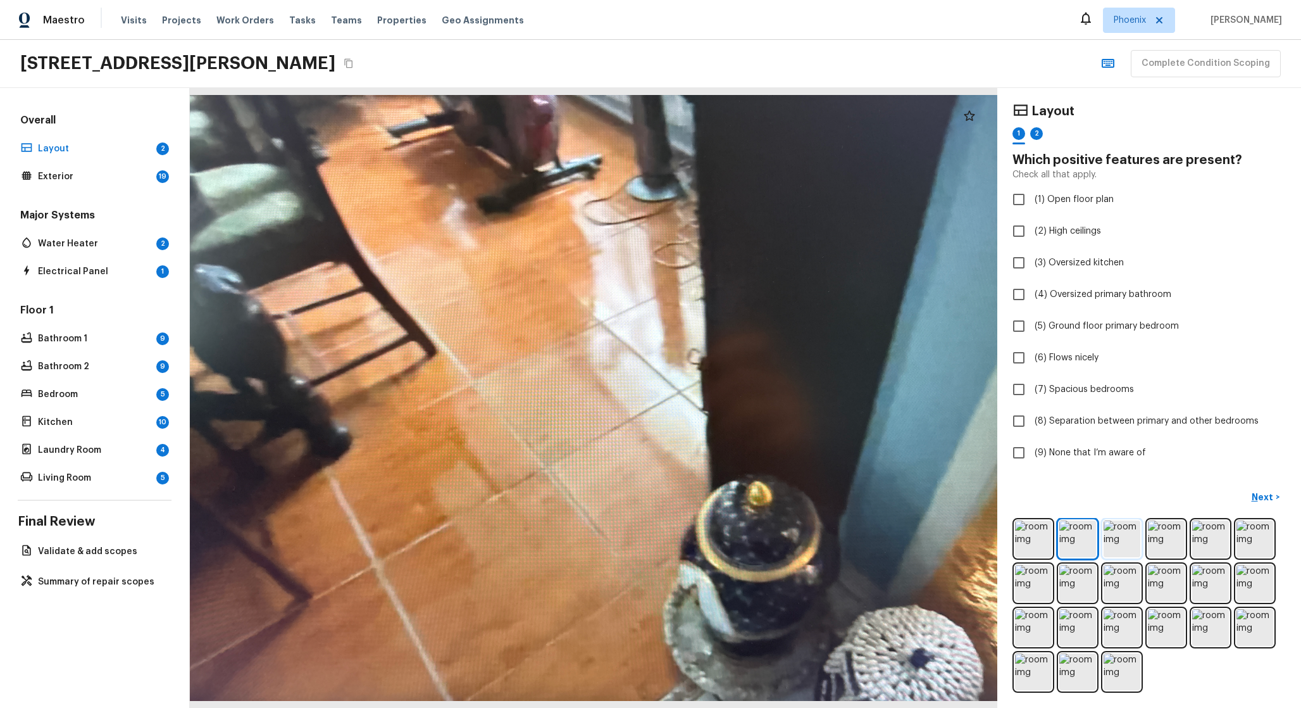
click at [1112, 549] on img at bounding box center [1122, 538] width 37 height 37
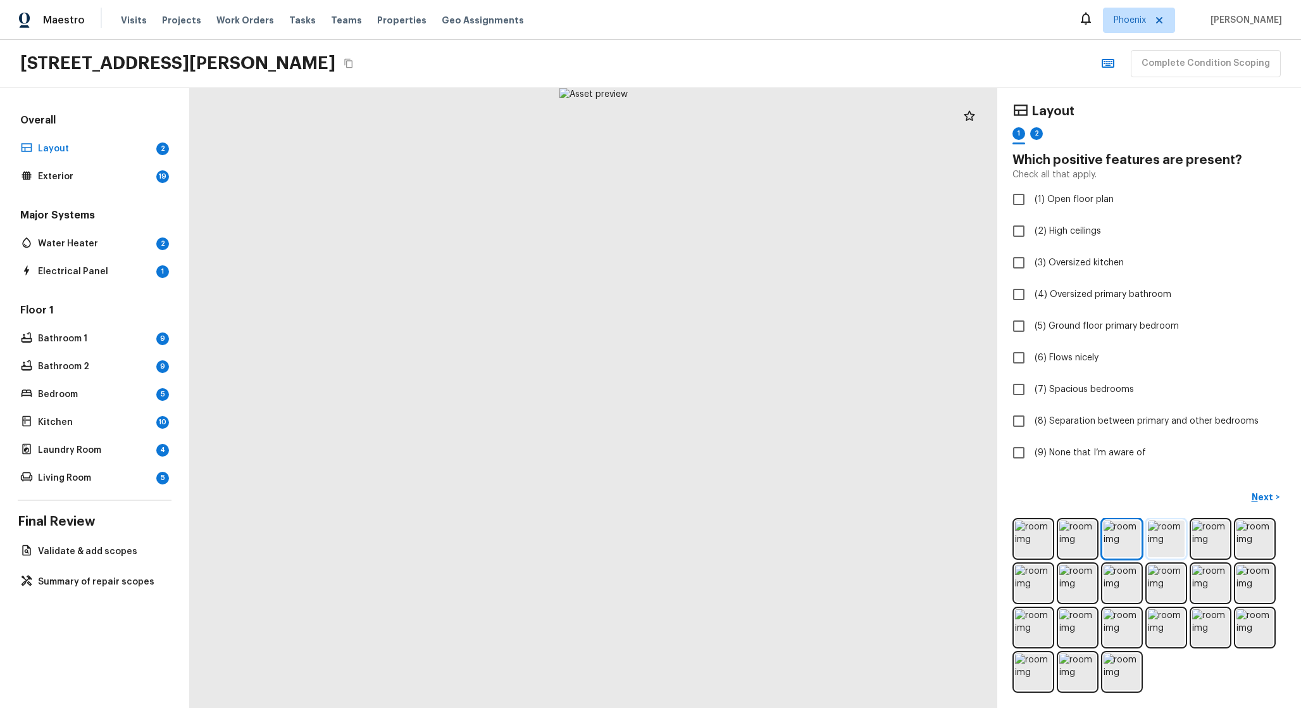
click at [1158, 552] on img at bounding box center [1166, 538] width 37 height 37
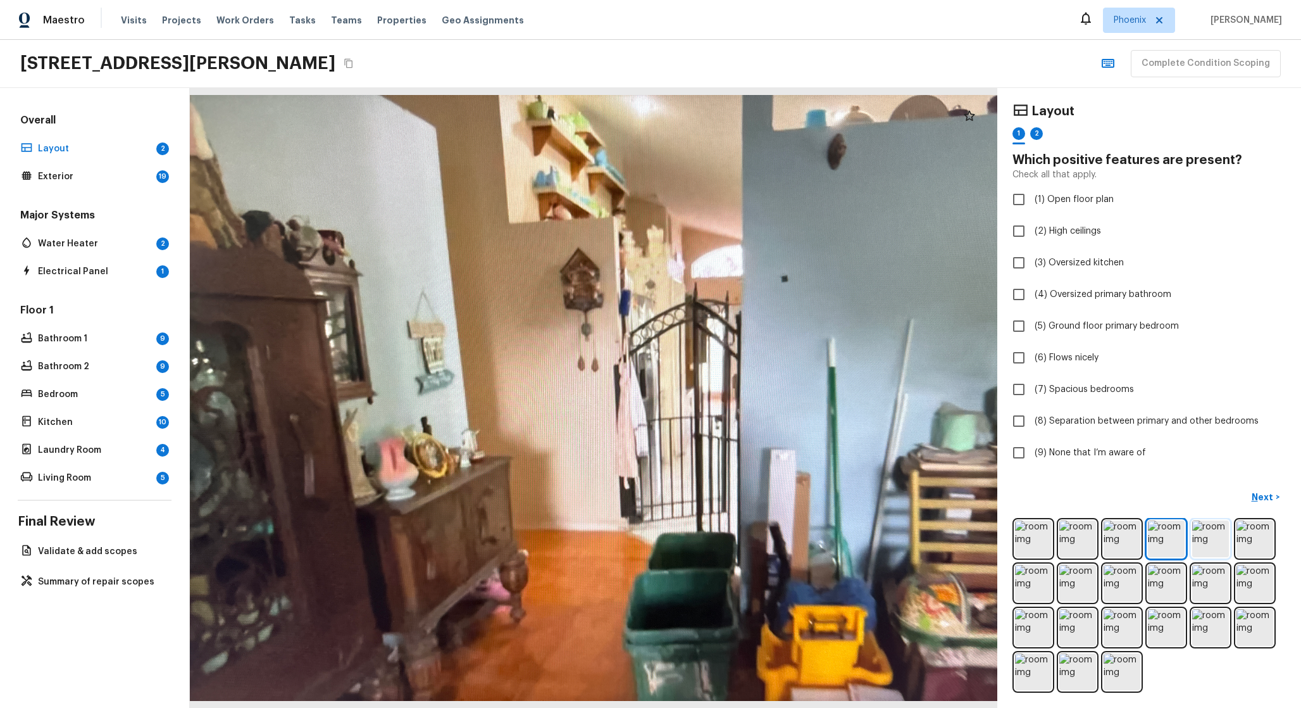
click at [1194, 544] on img at bounding box center [1211, 538] width 37 height 37
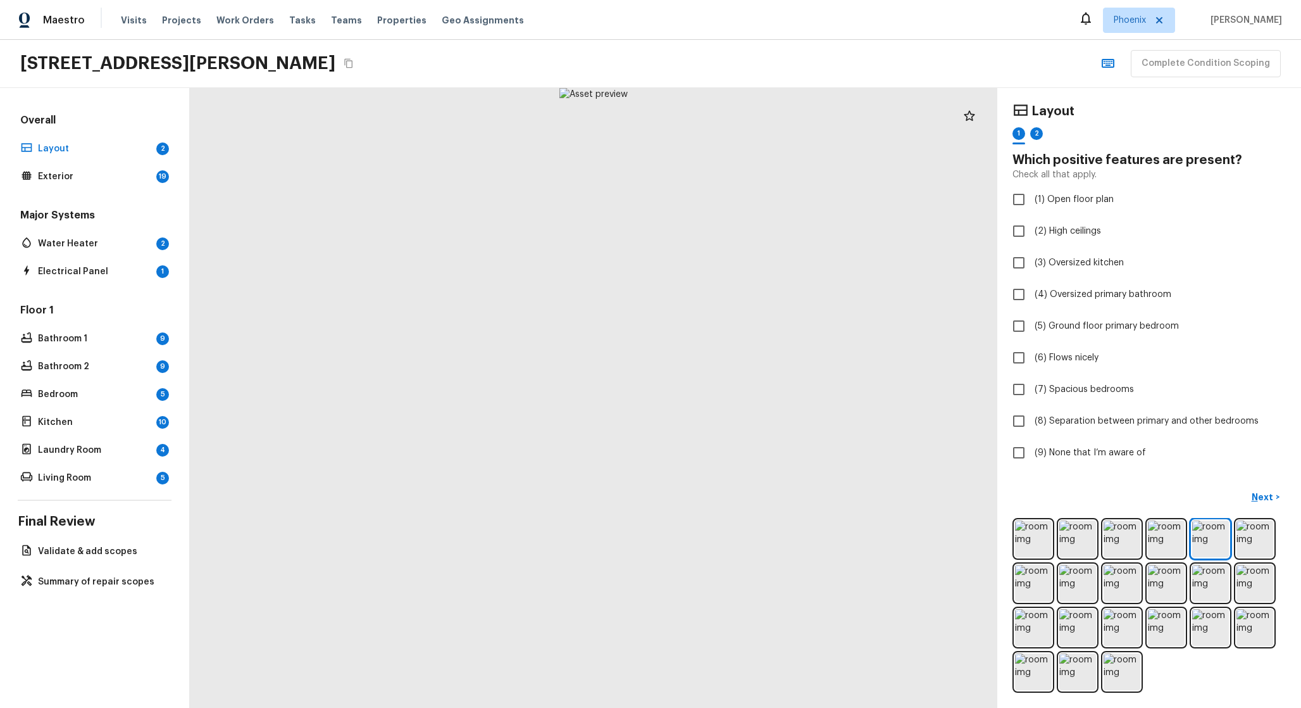
click at [1189, 544] on div at bounding box center [1149, 605] width 273 height 175
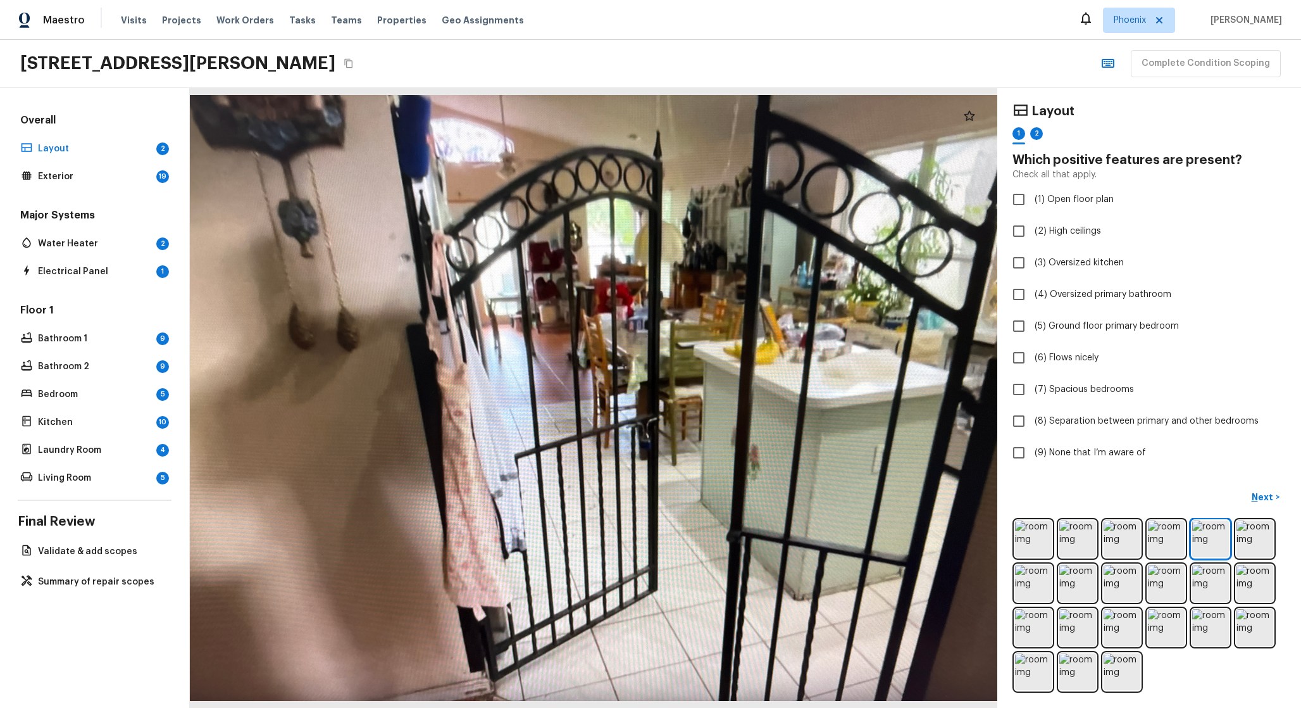
click at [1186, 555] on div at bounding box center [1149, 605] width 273 height 175
click at [1015, 544] on img at bounding box center [1033, 538] width 37 height 37
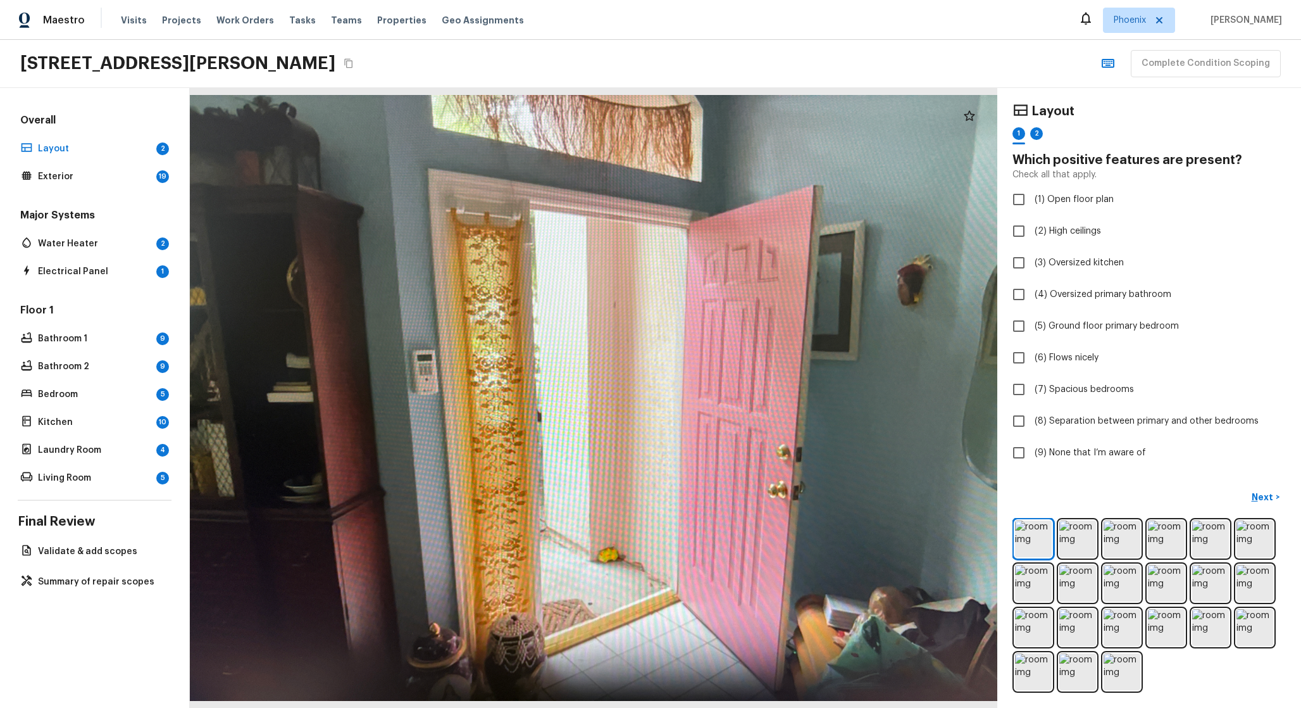
click at [1069, 606] on div at bounding box center [1149, 605] width 273 height 175
click at [1069, 617] on img at bounding box center [1078, 627] width 37 height 37
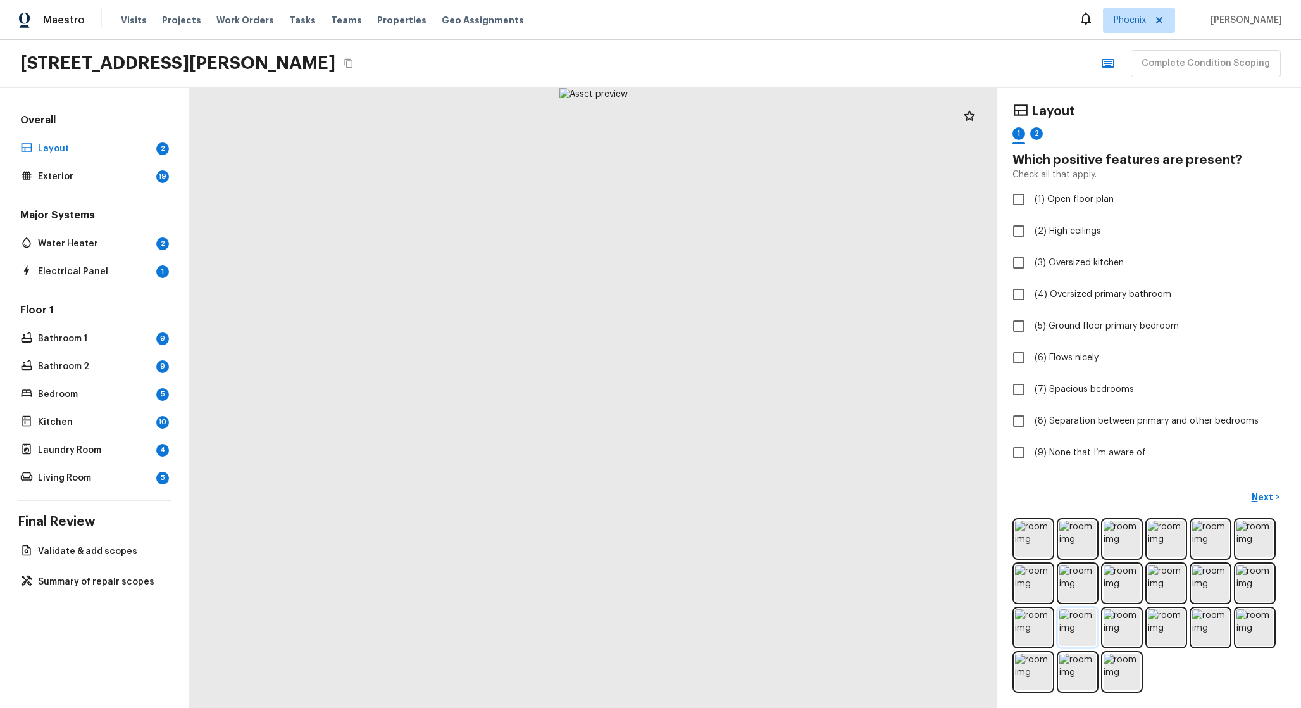
click at [1064, 615] on img at bounding box center [1078, 627] width 37 height 37
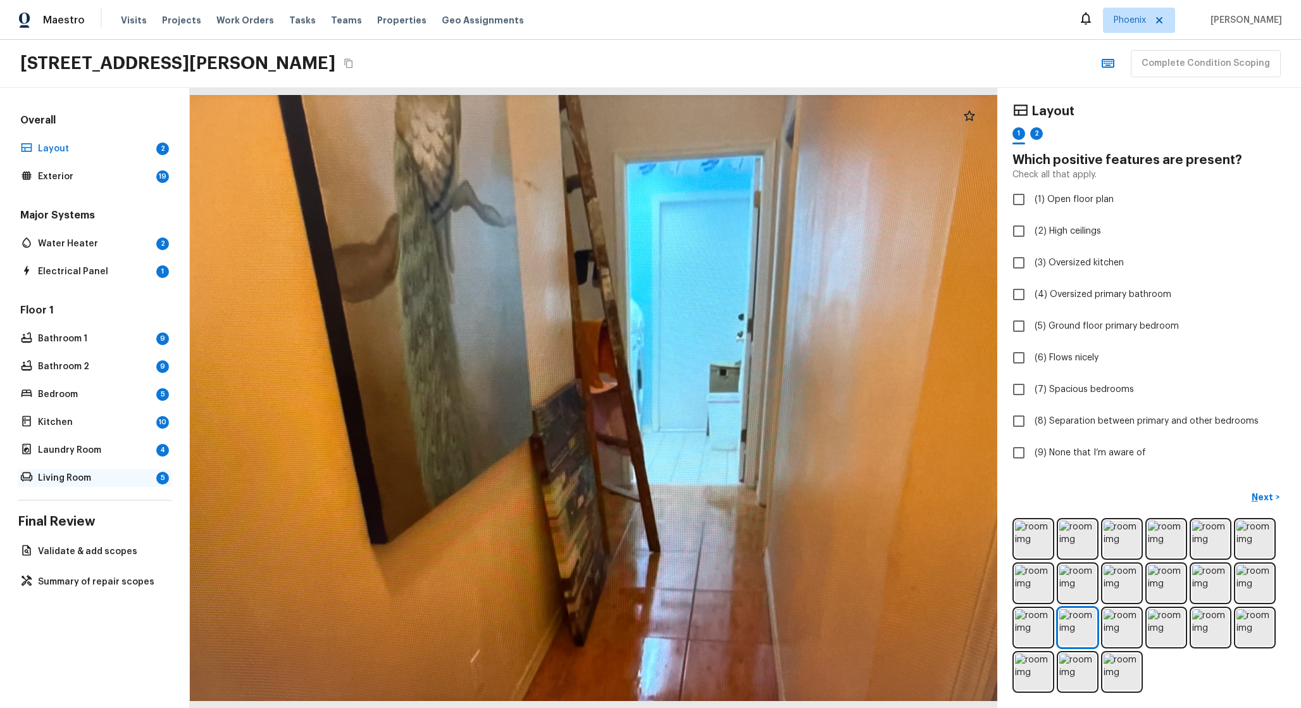
click at [129, 480] on p "Living Room" at bounding box center [94, 478] width 113 height 13
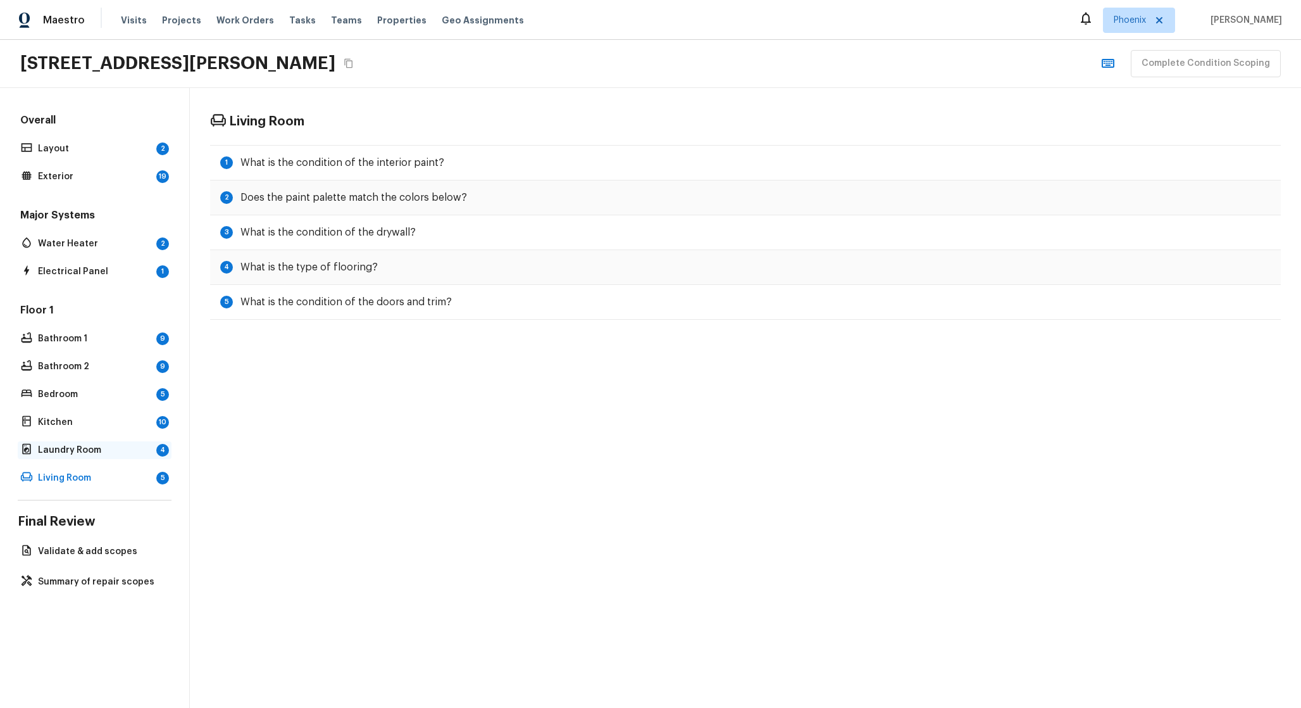
click at [108, 454] on p "Laundry Room" at bounding box center [94, 450] width 113 height 13
click at [108, 432] on div "Floor 1 Bathroom 1 9 Bathroom 2 9 Bedroom 5 Kitchen 10 Laundry Room 4 Living Ro…" at bounding box center [95, 395] width 154 height 184
click at [108, 423] on p "Kitchen" at bounding box center [94, 422] width 113 height 13
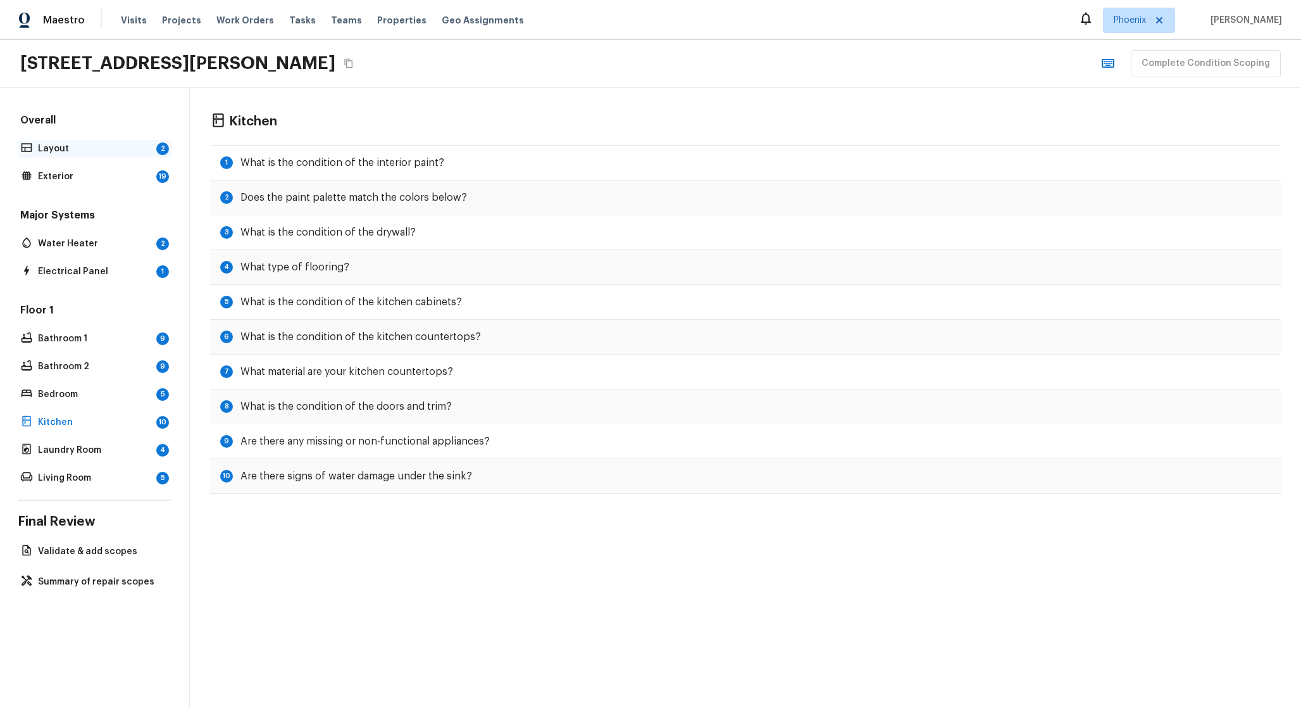
click at [89, 148] on p "Layout" at bounding box center [94, 148] width 113 height 13
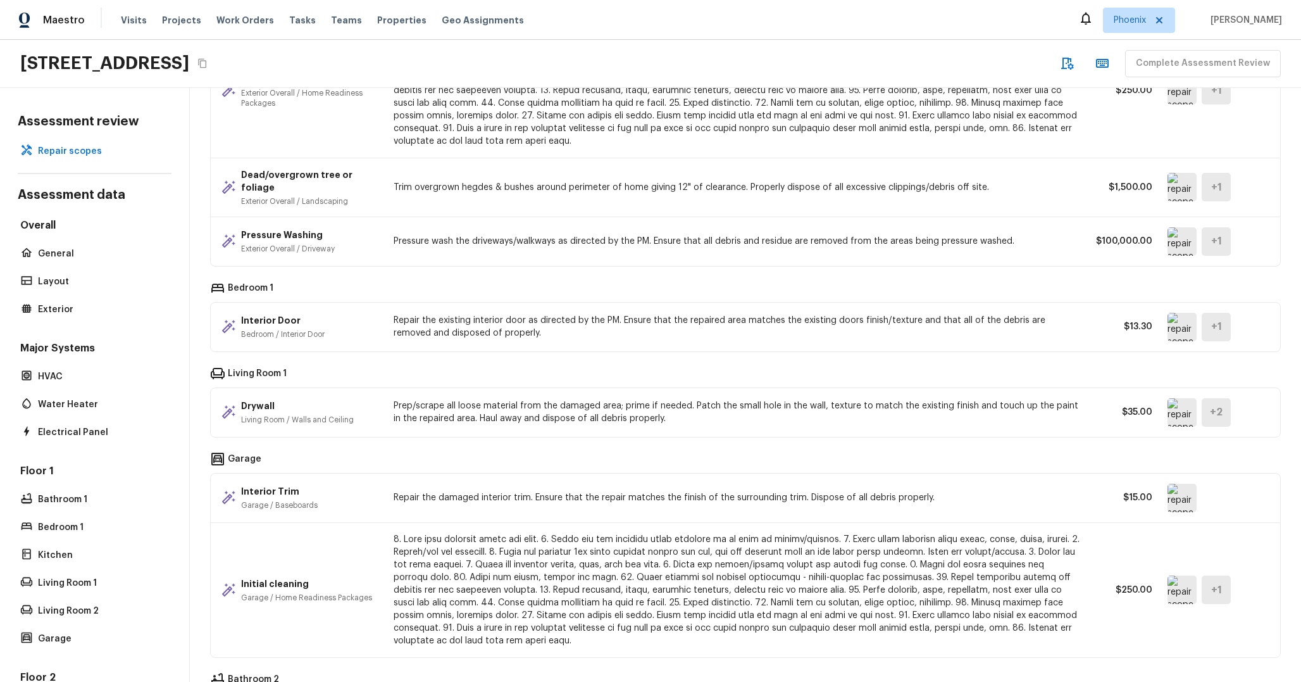
scroll to position [259, 0]
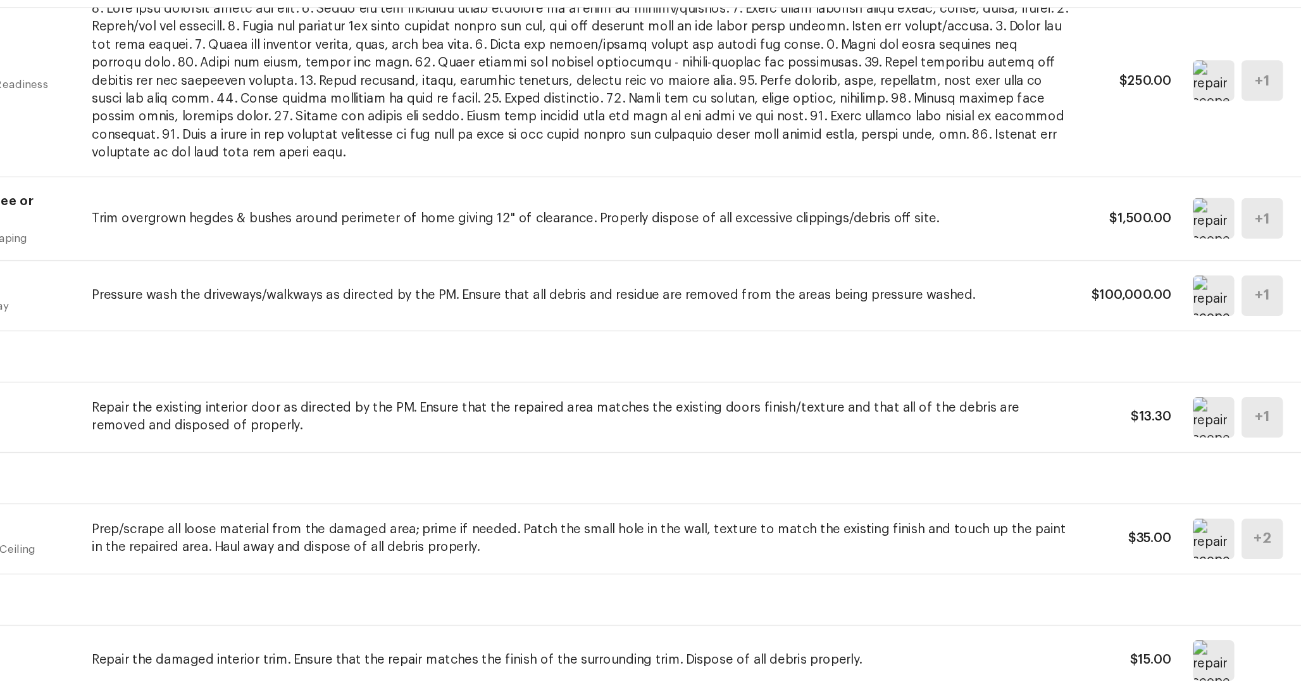
click at [1182, 287] on img at bounding box center [1182, 290] width 29 height 28
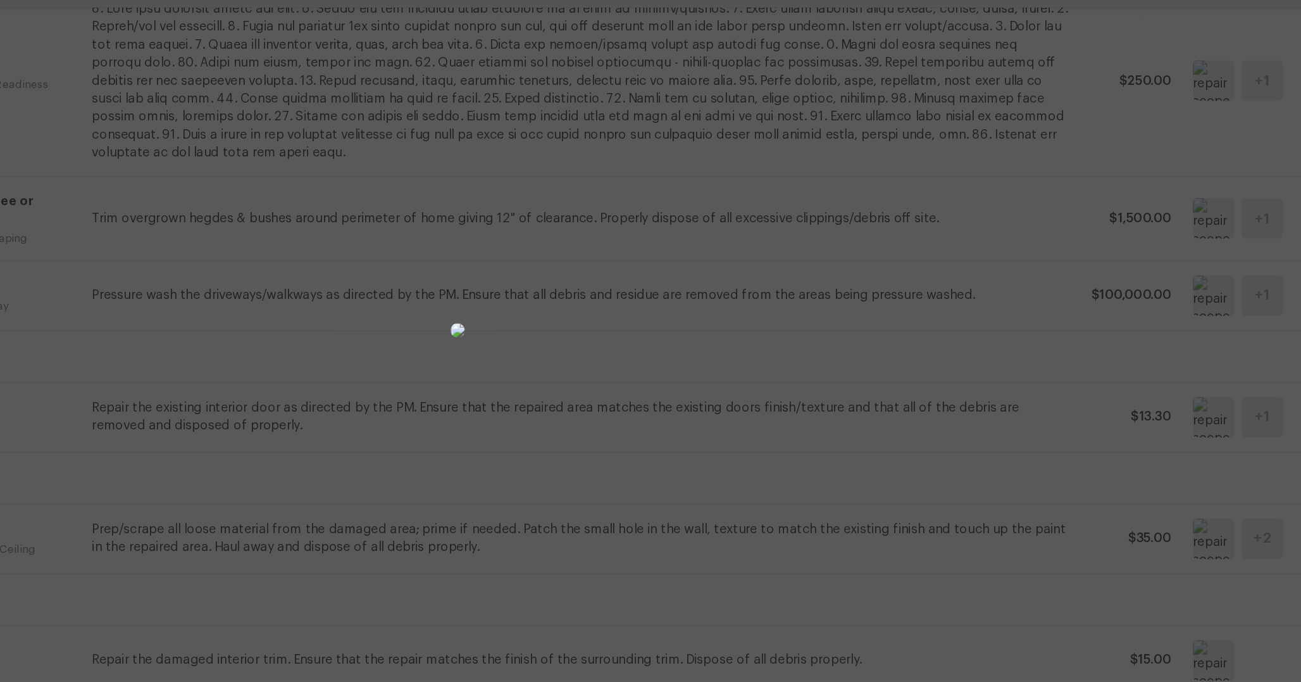
click at [1033, 287] on div at bounding box center [650, 314] width 1301 height 588
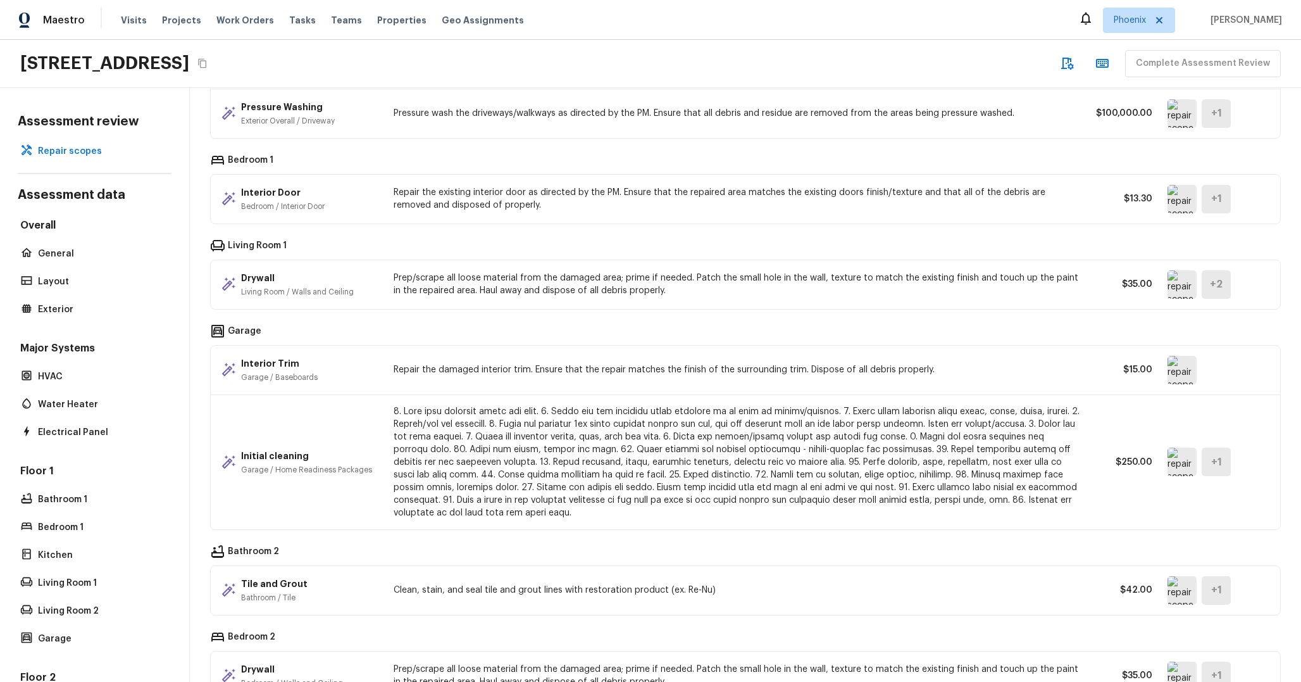
scroll to position [222, 0]
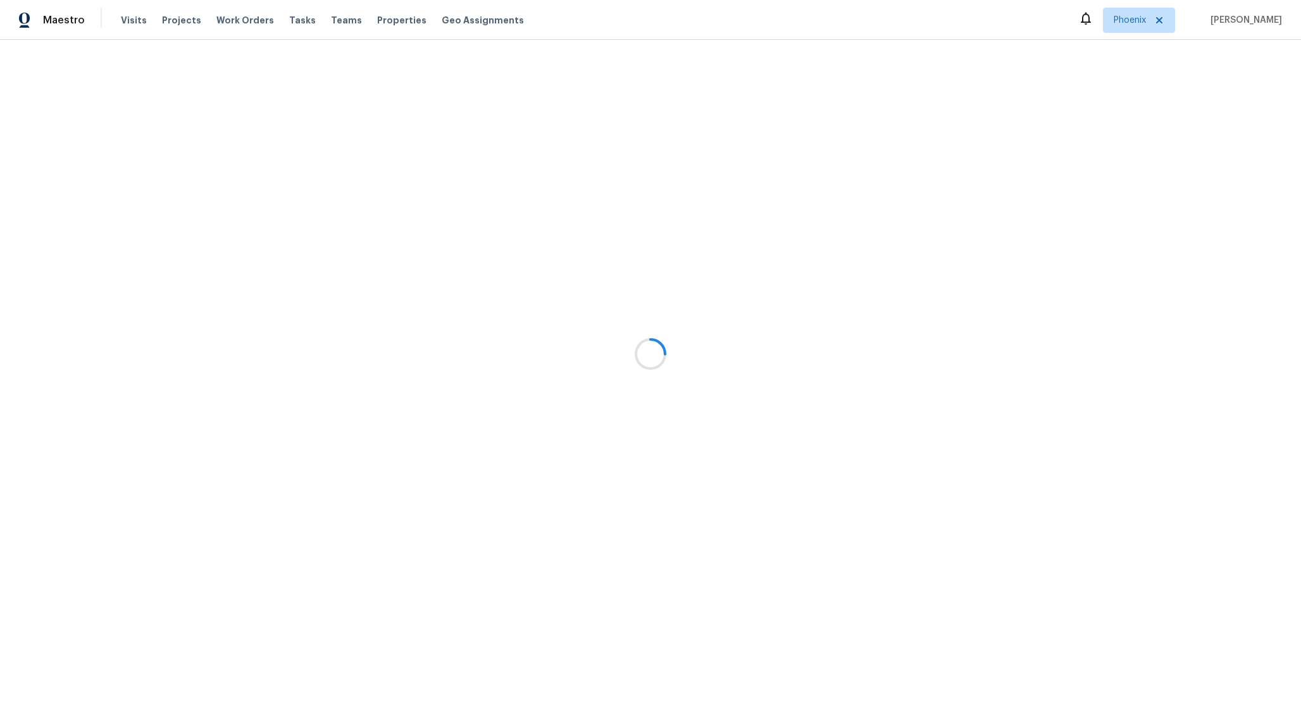
click at [284, 173] on div at bounding box center [650, 354] width 1301 height 708
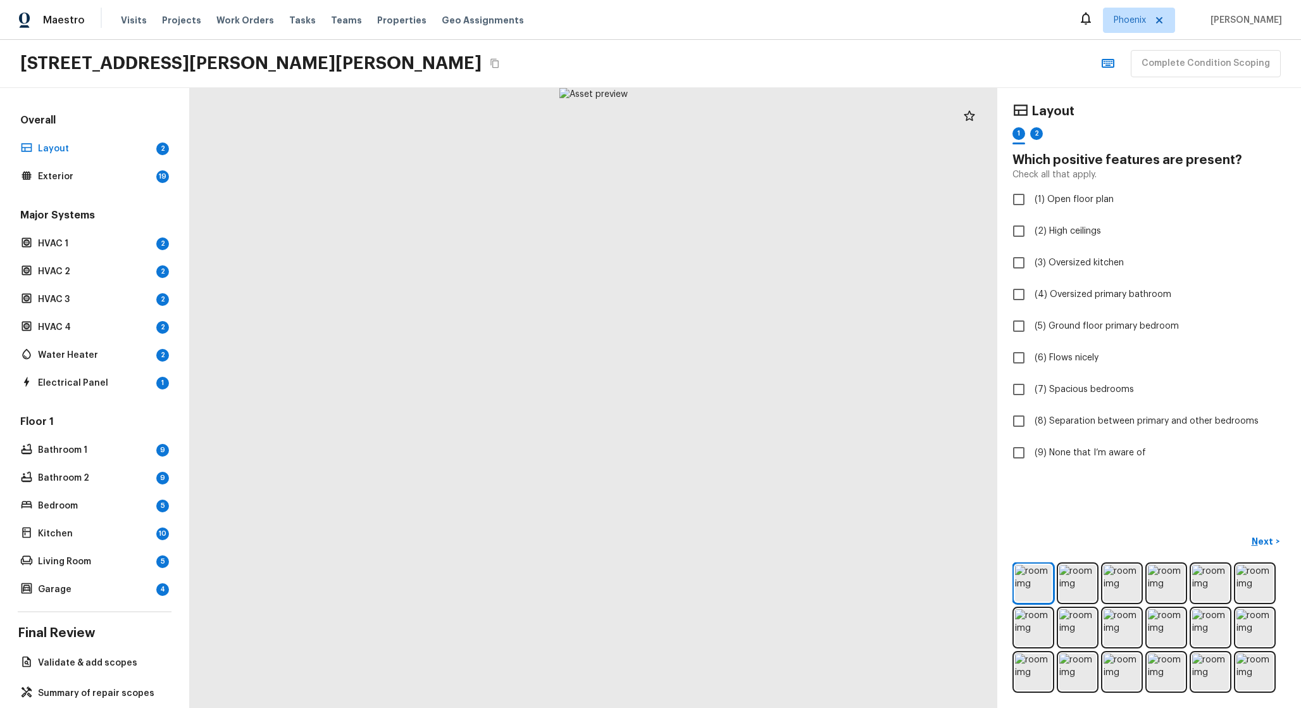
click at [1153, 63] on div "Complete Condition Scoping" at bounding box center [1188, 63] width 185 height 27
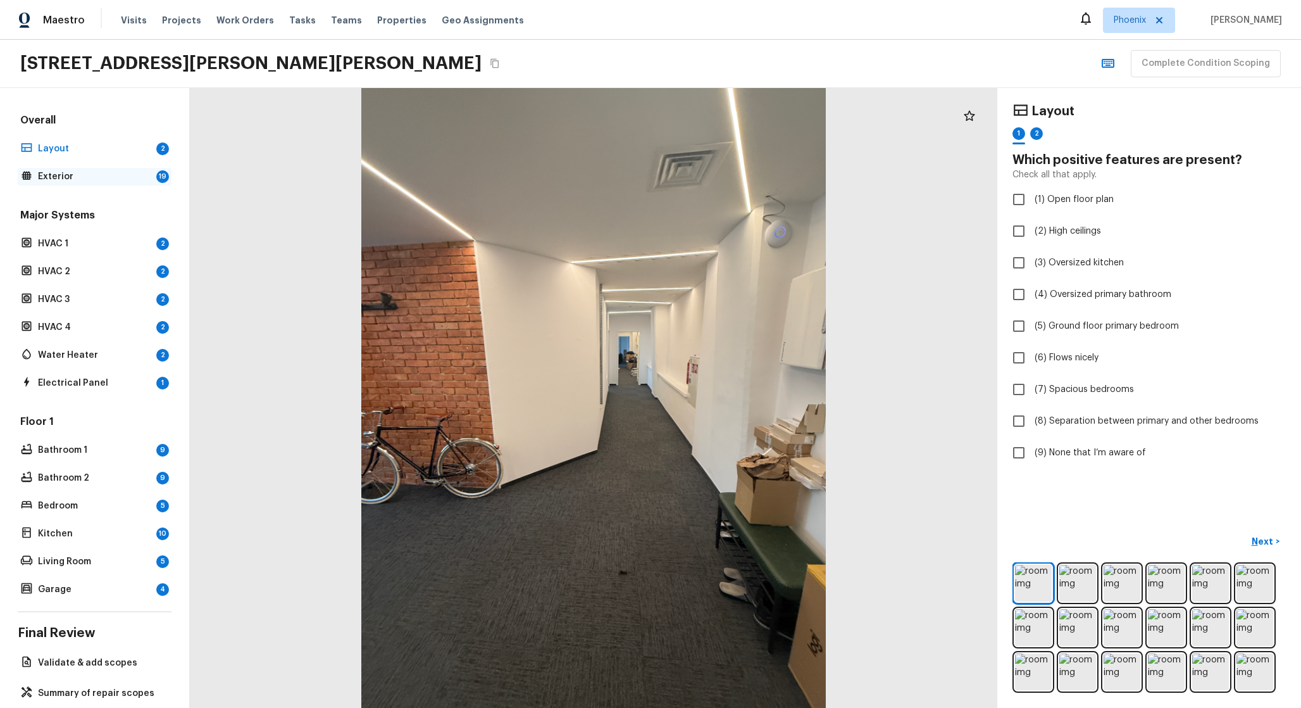
click at [129, 178] on p "Exterior" at bounding box center [94, 176] width 113 height 13
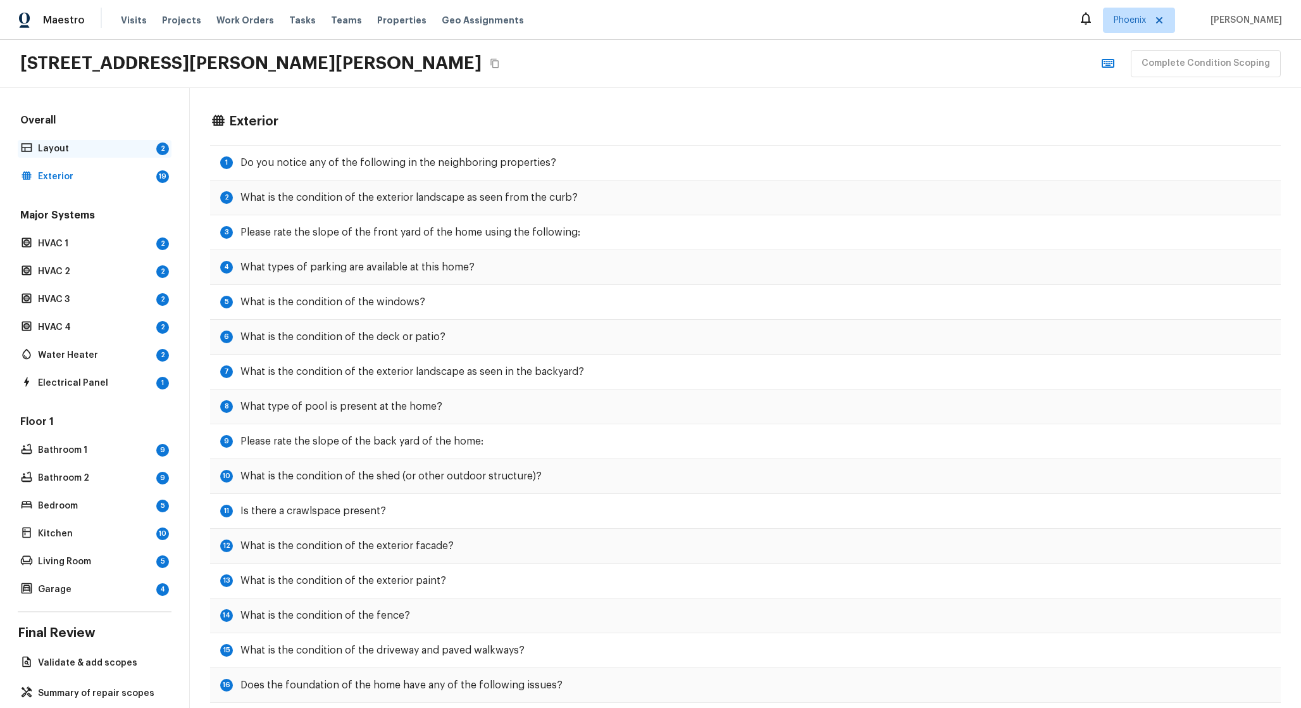
click at [135, 146] on p "Layout" at bounding box center [94, 148] width 113 height 13
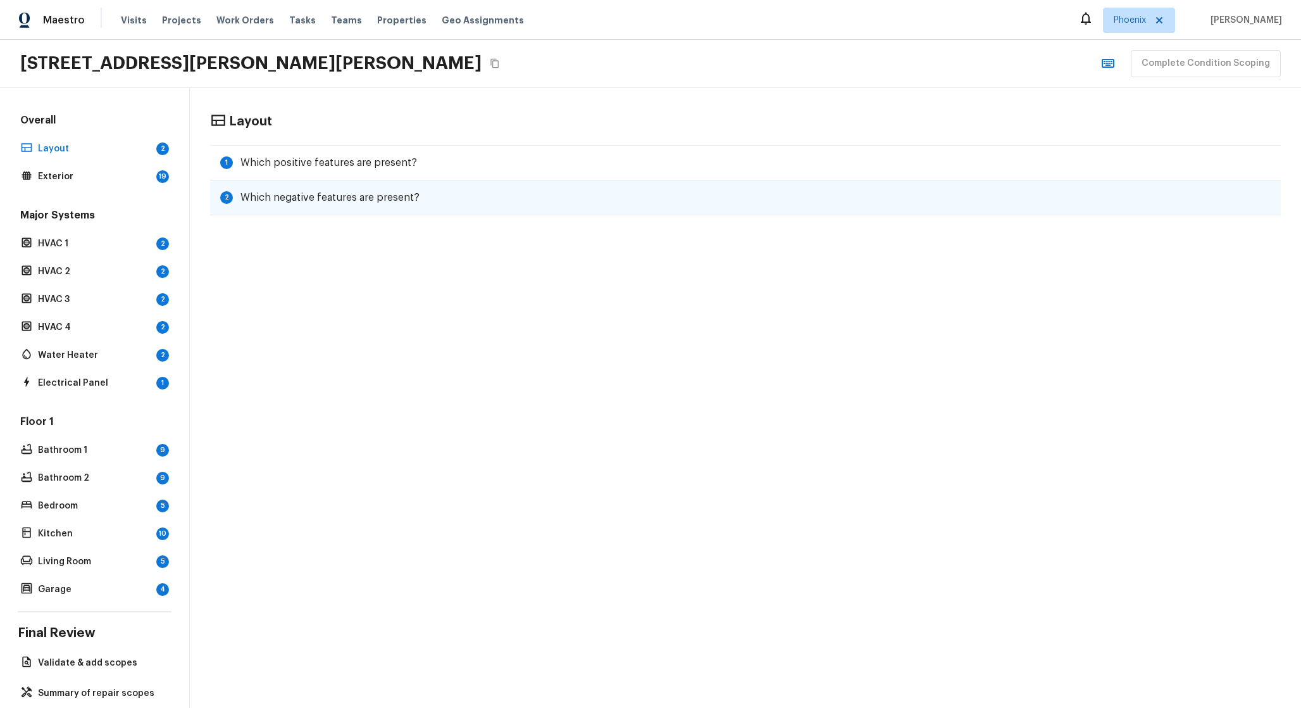
click at [330, 183] on div "2 Which negative features are present?" at bounding box center [745, 197] width 1071 height 35
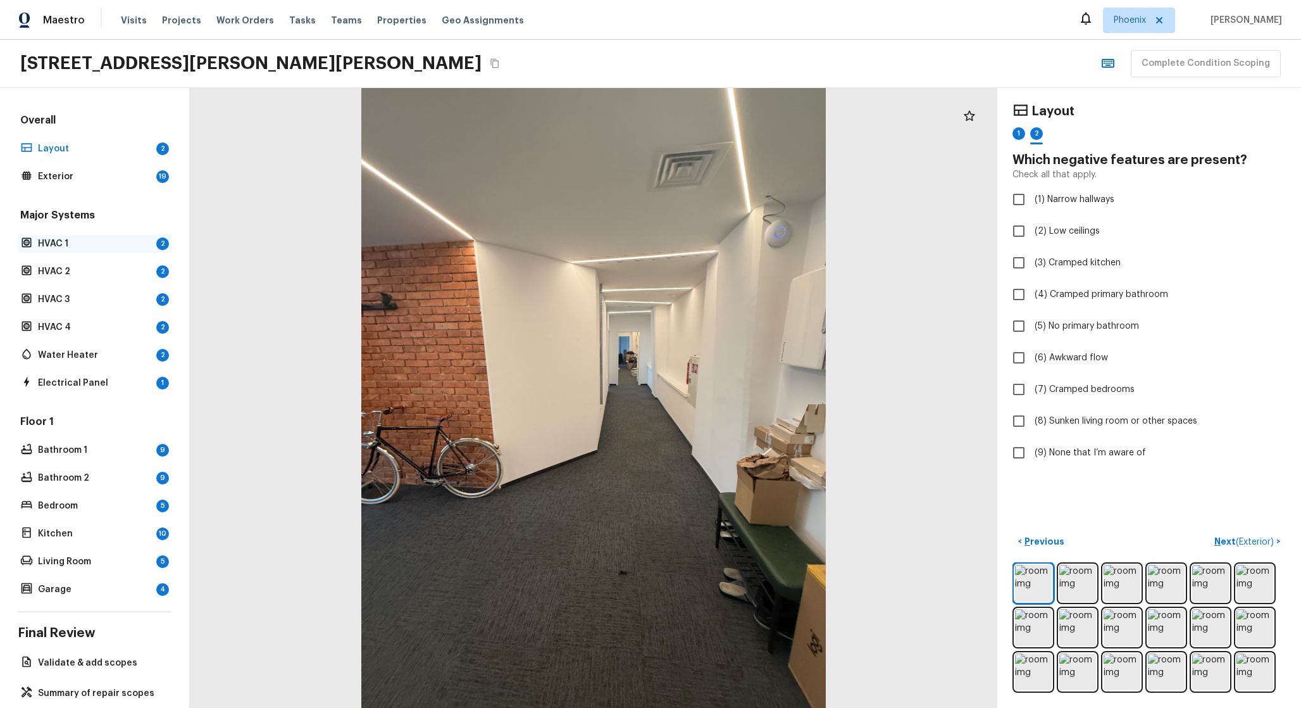
click at [131, 246] on p "HVAC 1" at bounding box center [94, 243] width 113 height 13
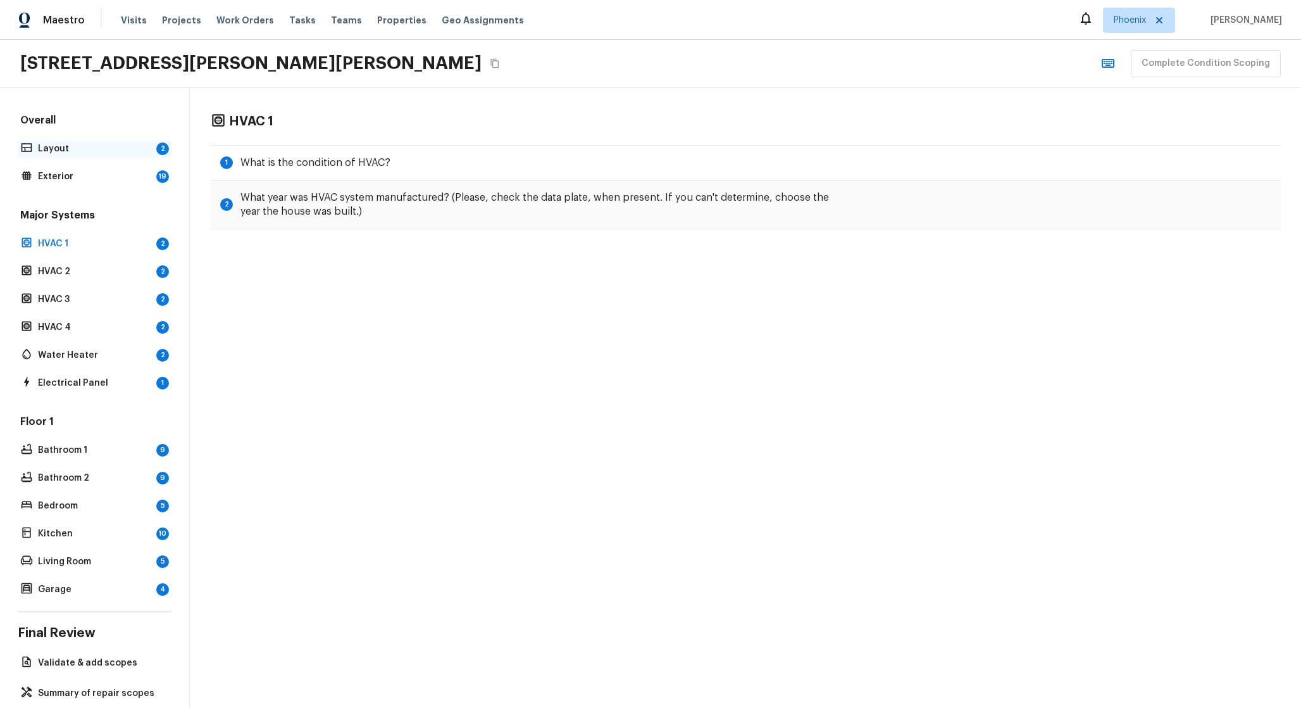
click at [130, 146] on p "Layout" at bounding box center [94, 148] width 113 height 13
click at [105, 689] on p "Summary of repair scopes" at bounding box center [101, 693] width 126 height 13
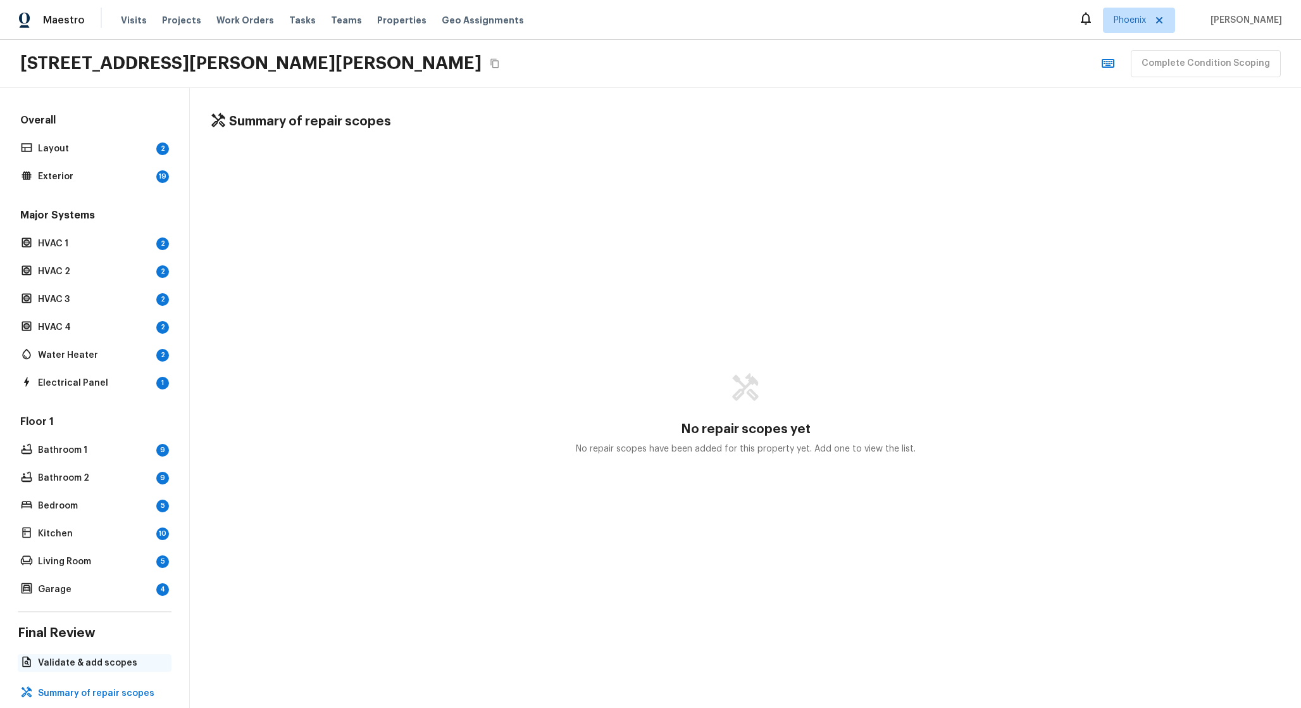
click at [108, 654] on div "Validate & add scopes" at bounding box center [95, 663] width 154 height 18
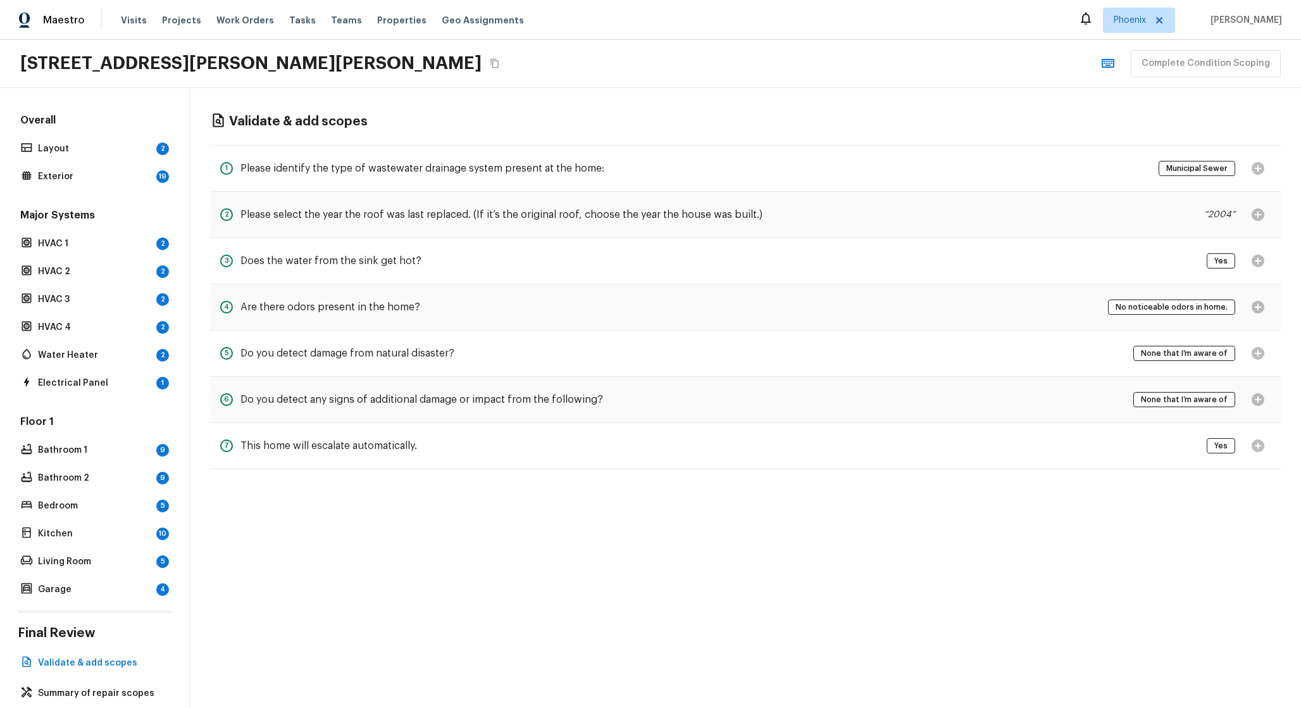
click at [117, 674] on div "Overall Layout 2 Exterior 19 Major Systems HVAC 1 2 HVAC 2 2 HVAC 3 2 HVAC 4 2 …" at bounding box center [95, 398] width 190 height 620
click at [116, 681] on div "Overall Layout 2 Exterior 19 Major Systems HVAC 1 2 HVAC 2 2 HVAC 3 2 HVAC 4 2 …" at bounding box center [95, 398] width 190 height 620
click at [114, 691] on p "Summary of repair scopes" at bounding box center [101, 693] width 126 height 13
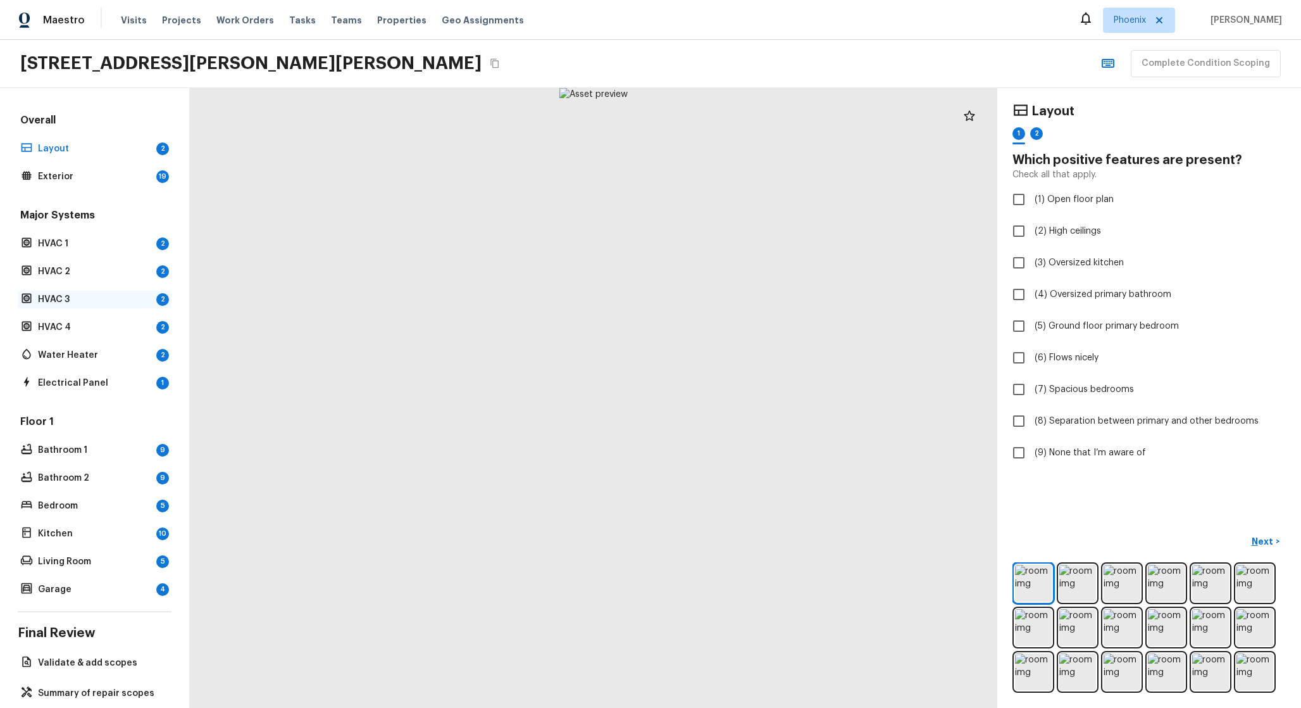
scroll to position [20, 0]
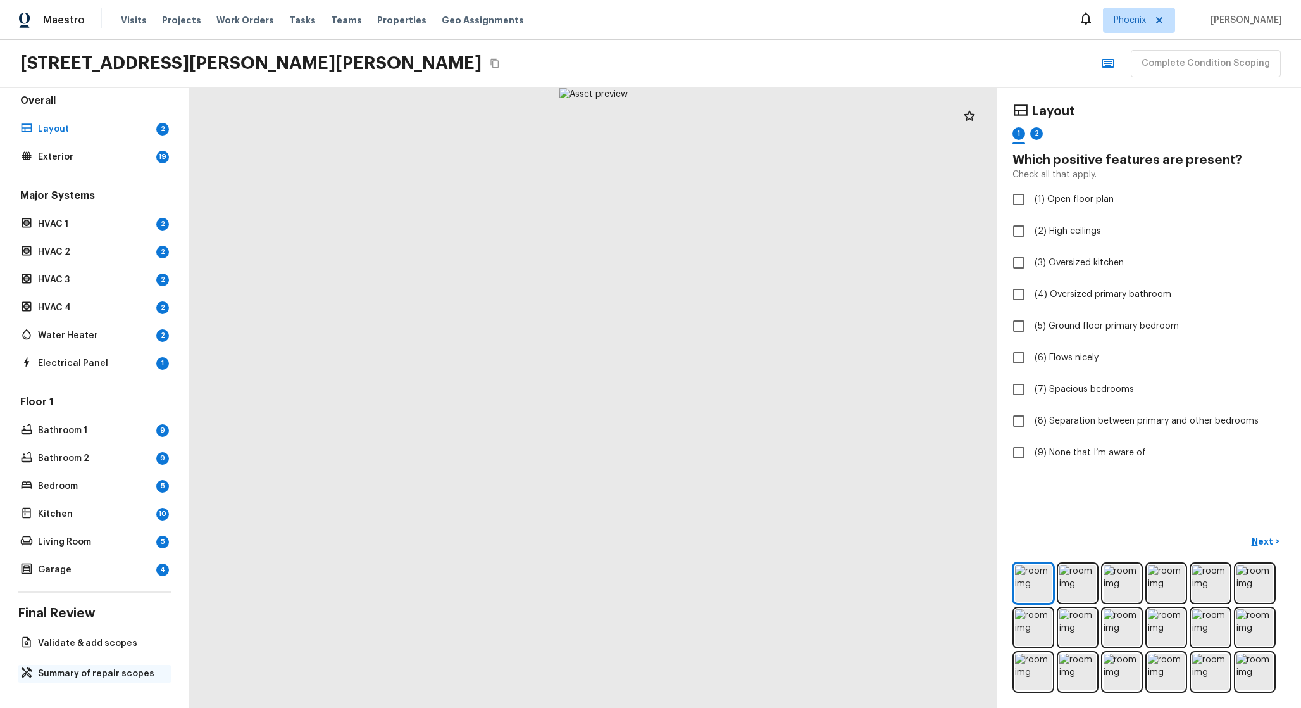
click at [123, 673] on p "Summary of repair scopes" at bounding box center [101, 673] width 126 height 13
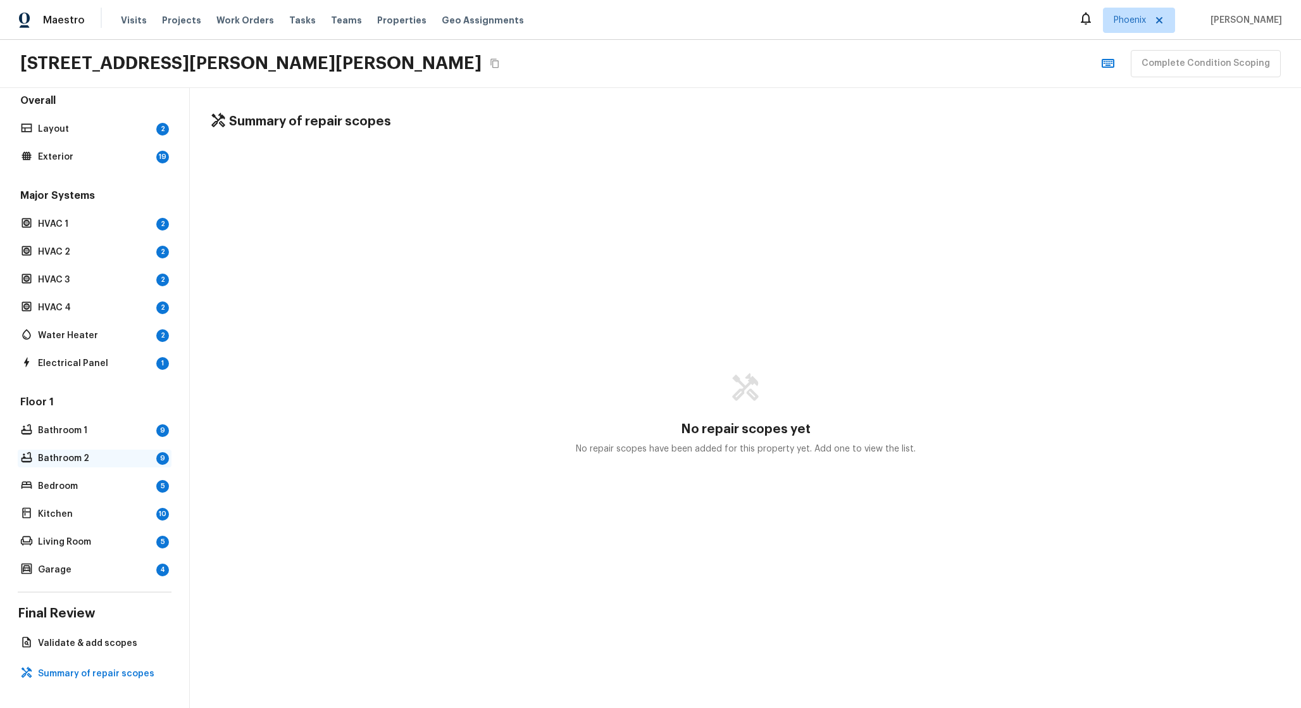
click at [126, 455] on p "Bathroom 2" at bounding box center [94, 458] width 113 height 13
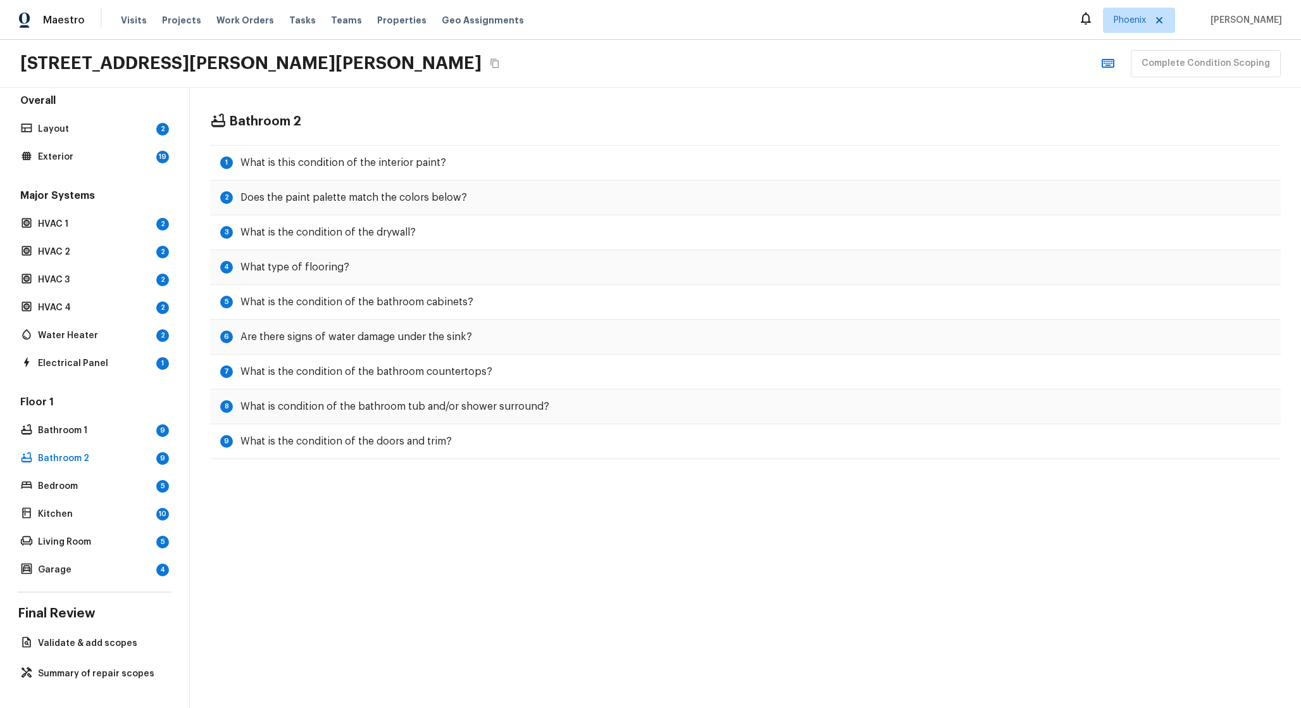
click at [131, 440] on div "Floor 1 Bathroom 1 9 Bathroom 2 9 Bedroom 5 Kitchen 10 Living Room 5 Garage 4" at bounding box center [95, 487] width 154 height 184
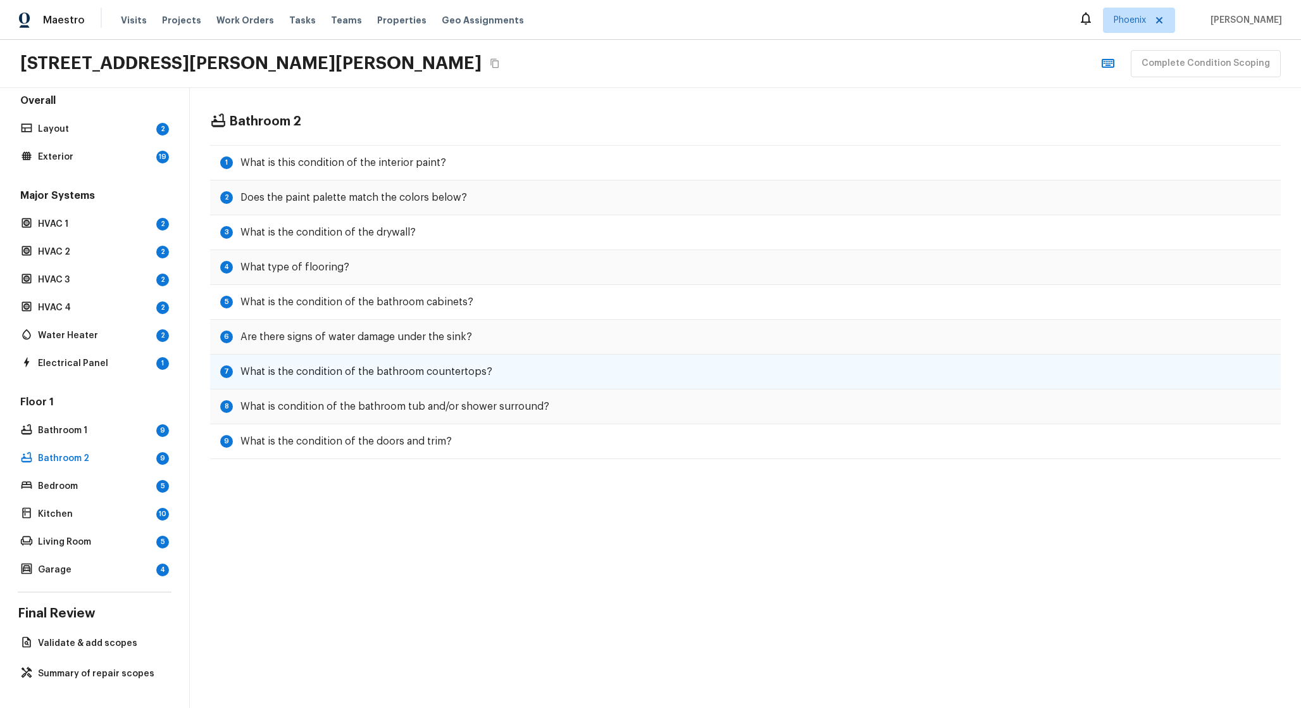
click at [345, 370] on h5 "What is the condition of the bathroom countertops?" at bounding box center [367, 372] width 252 height 14
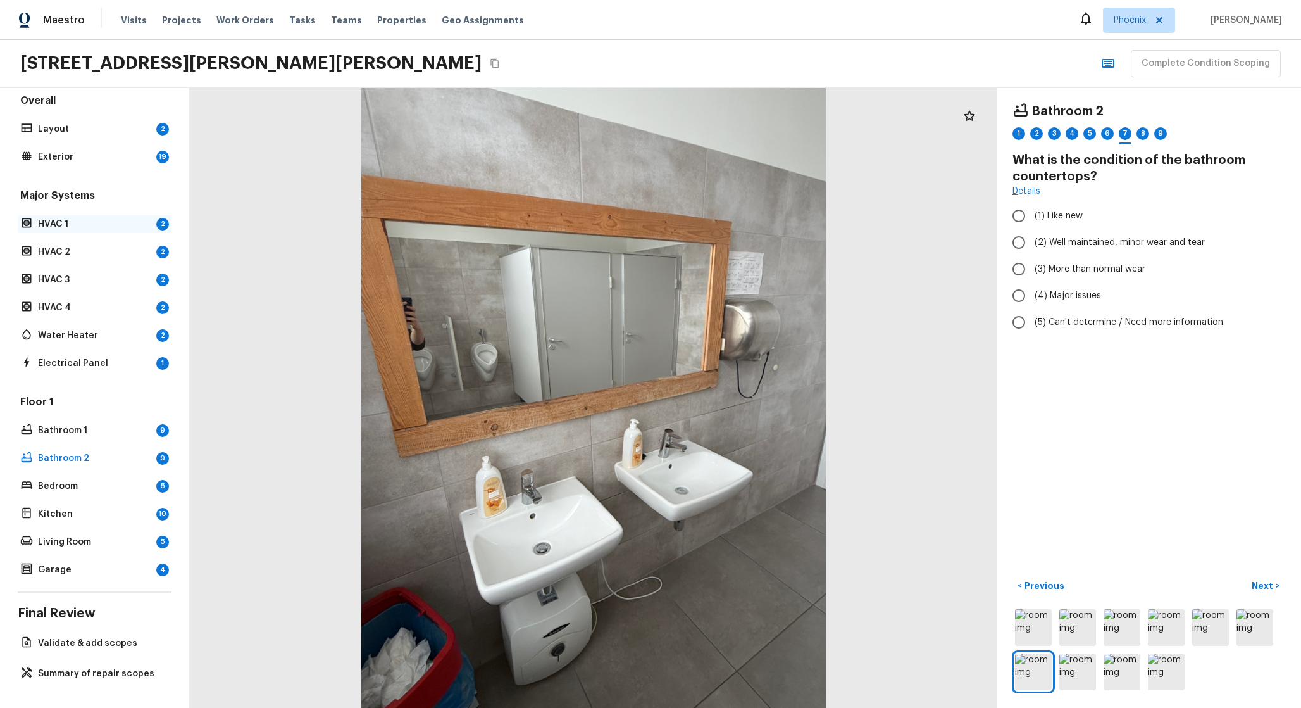
click at [82, 215] on div "HVAC 1 2" at bounding box center [95, 224] width 154 height 18
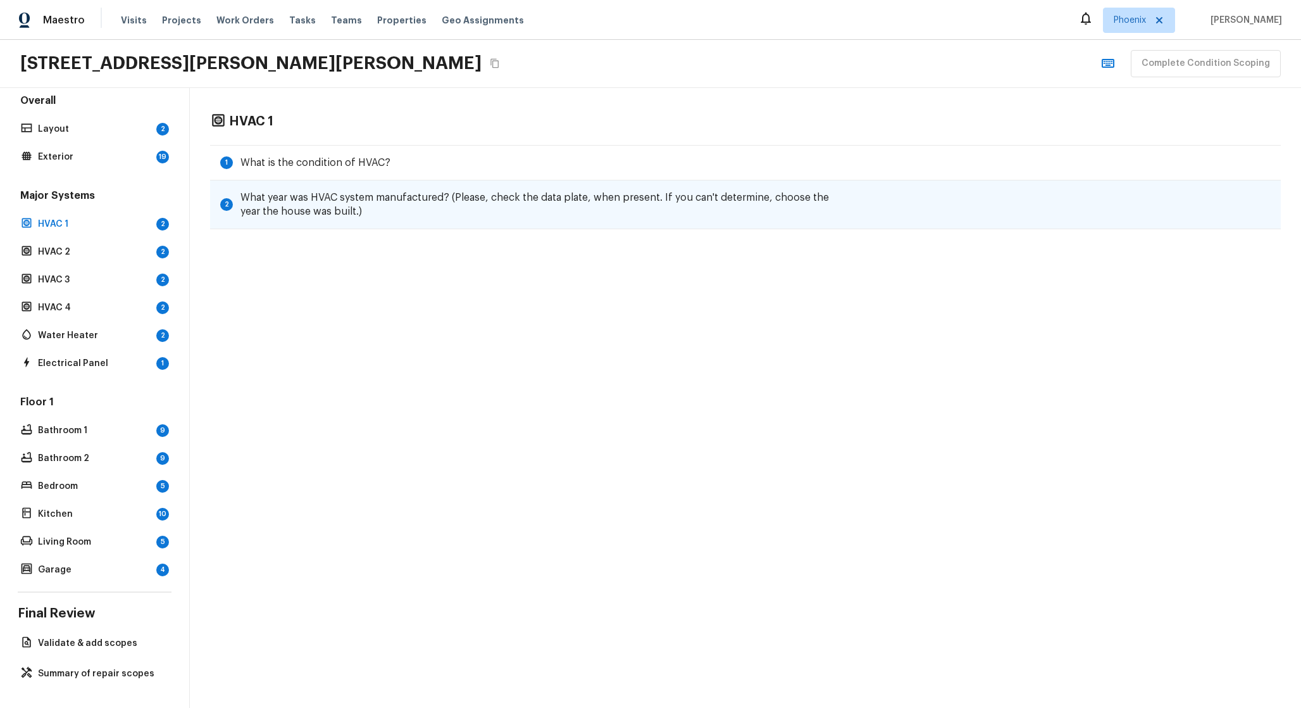
click at [342, 182] on div "2 What year was HVAC system manufactured? (Please, check the data plate, when p…" at bounding box center [745, 204] width 1071 height 49
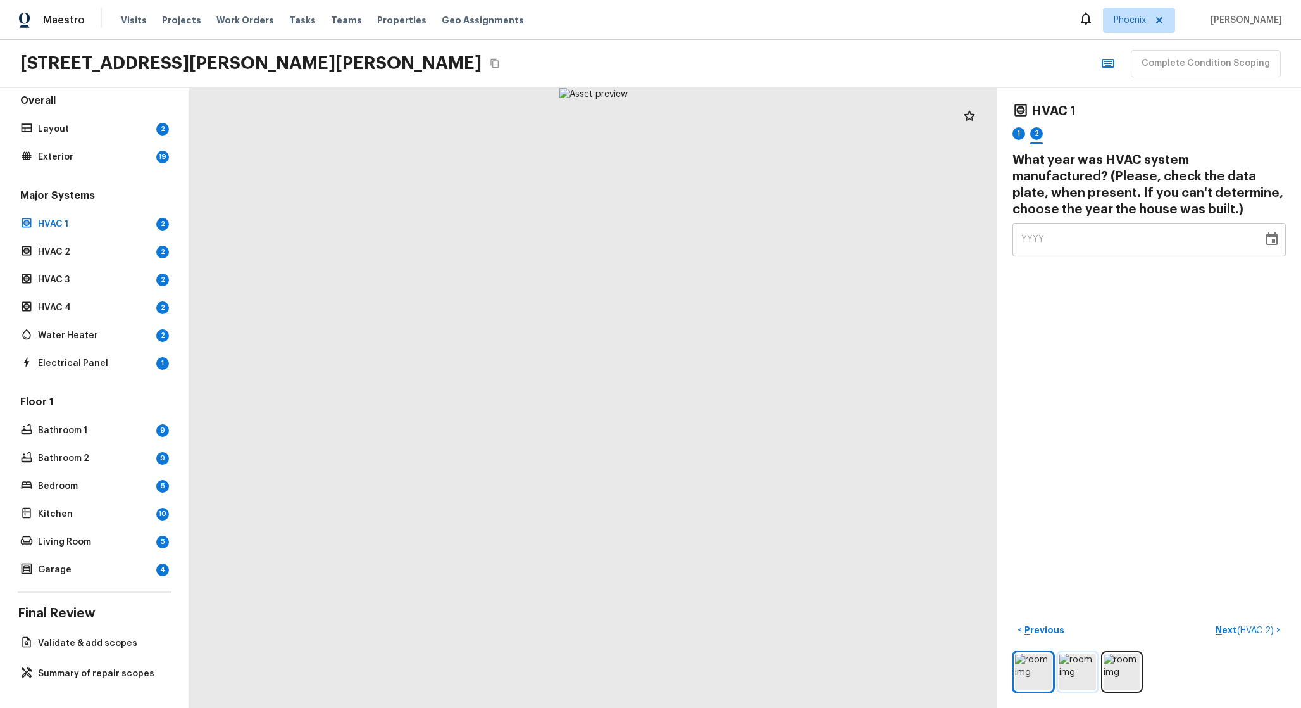
click at [1082, 674] on img at bounding box center [1078, 671] width 37 height 37
click at [1115, 672] on img at bounding box center [1122, 671] width 37 height 37
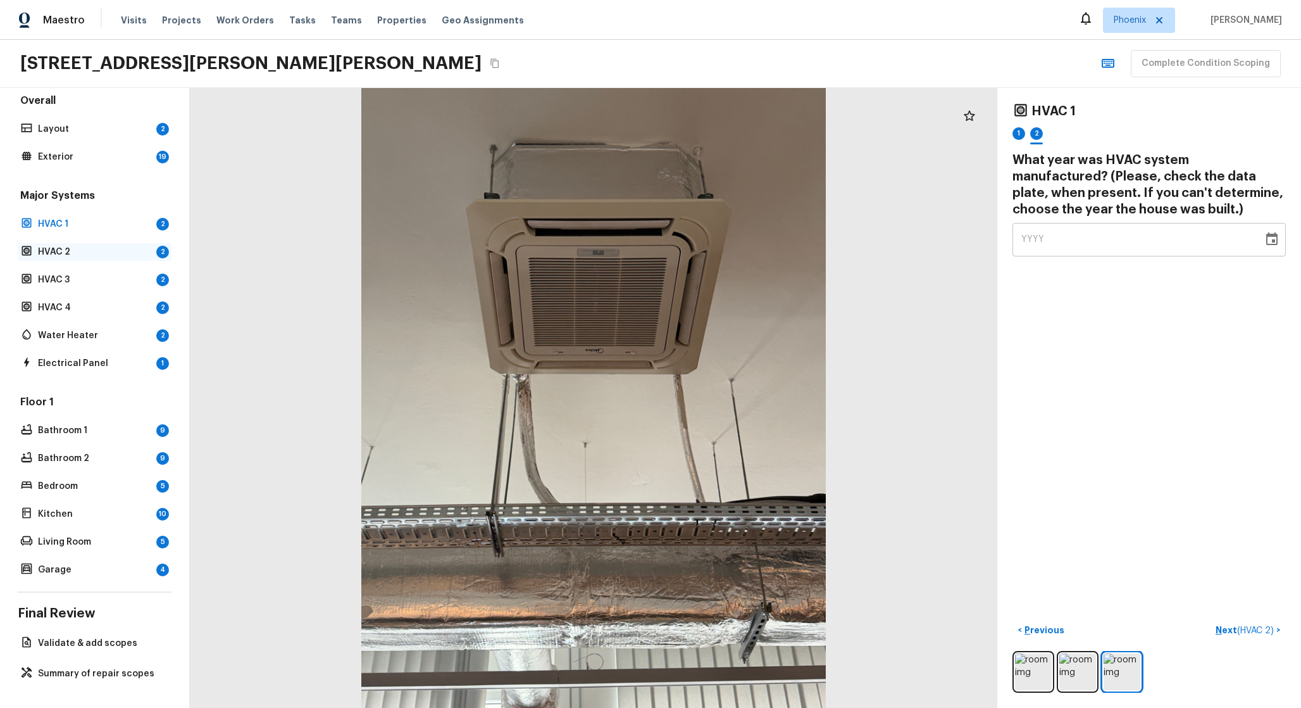
click at [108, 256] on p "HVAC 2" at bounding box center [94, 252] width 113 height 13
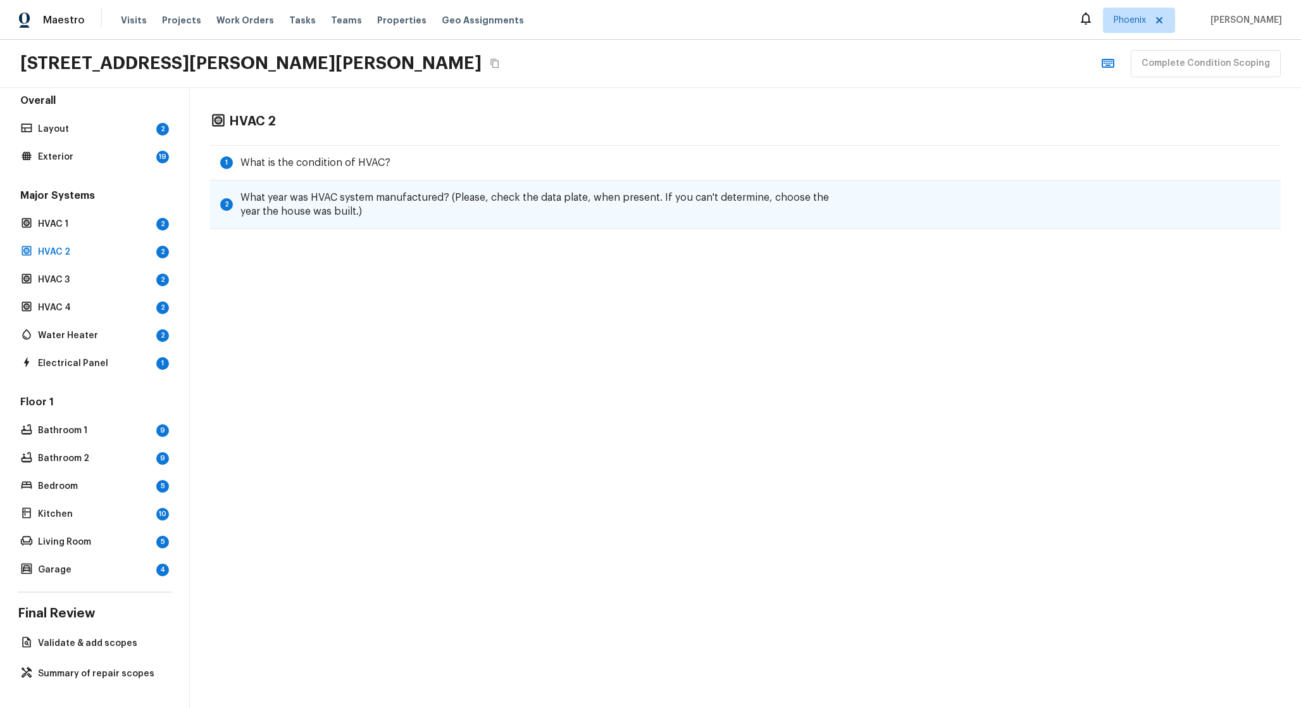
click at [391, 222] on div "2 What year was HVAC system manufactured? (Please, check the data plate, when p…" at bounding box center [745, 204] width 1071 height 49
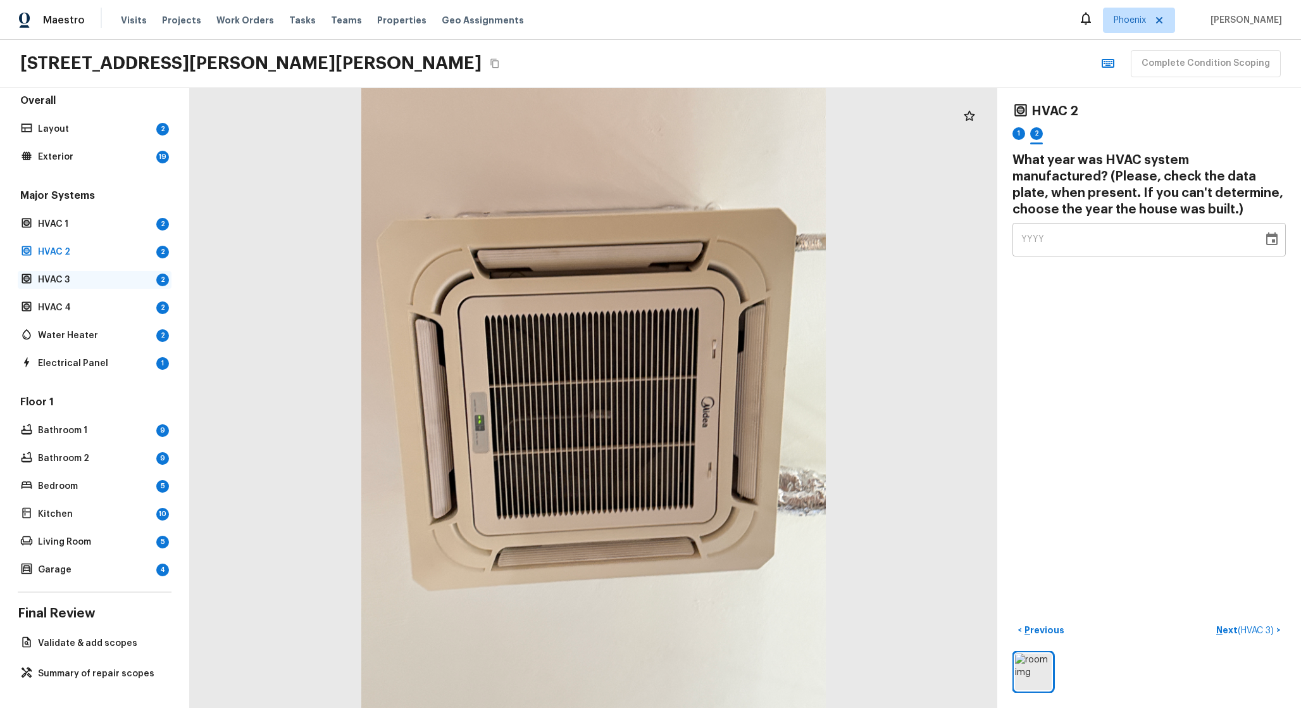
click at [91, 278] on p "HVAC 3" at bounding box center [94, 279] width 113 height 13
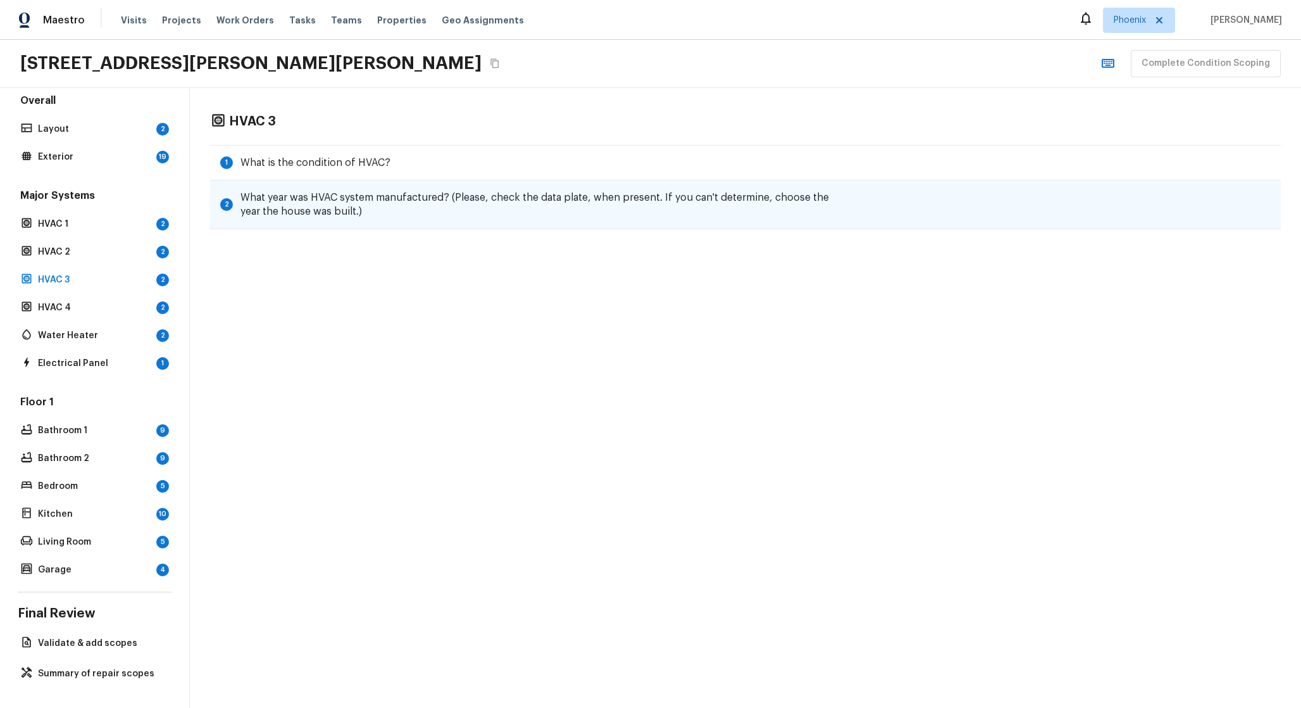
click at [332, 210] on h5 "What year was HVAC system manufactured? (Please, check the data plate, when pre…" at bounding box center [546, 205] width 610 height 28
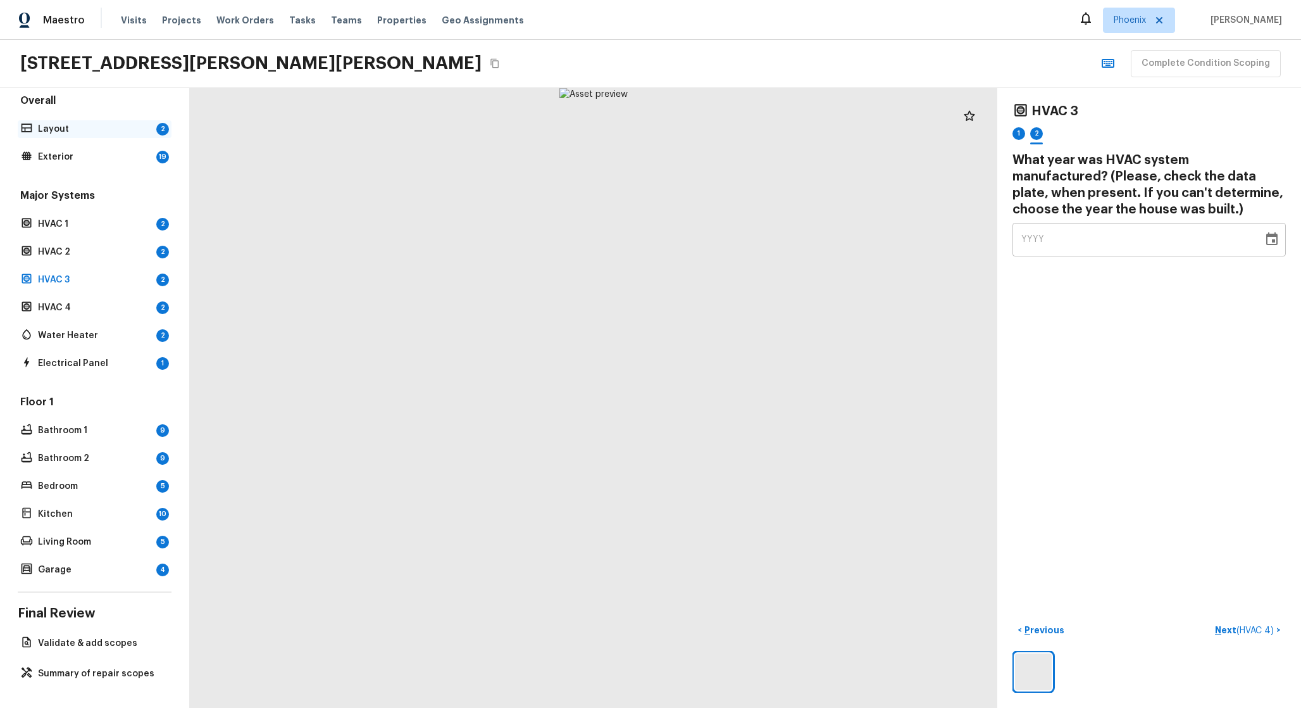
click at [132, 132] on p "Layout" at bounding box center [94, 129] width 113 height 13
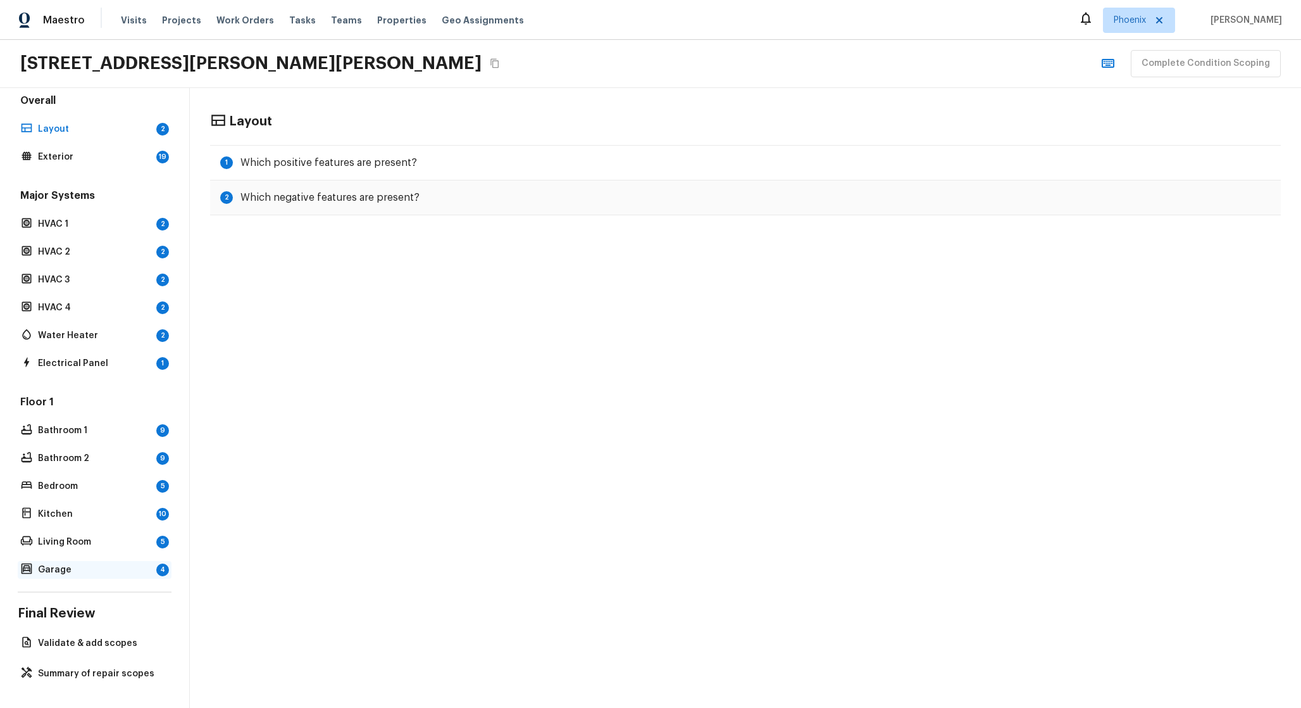
click at [85, 565] on p "Garage" at bounding box center [94, 569] width 113 height 13
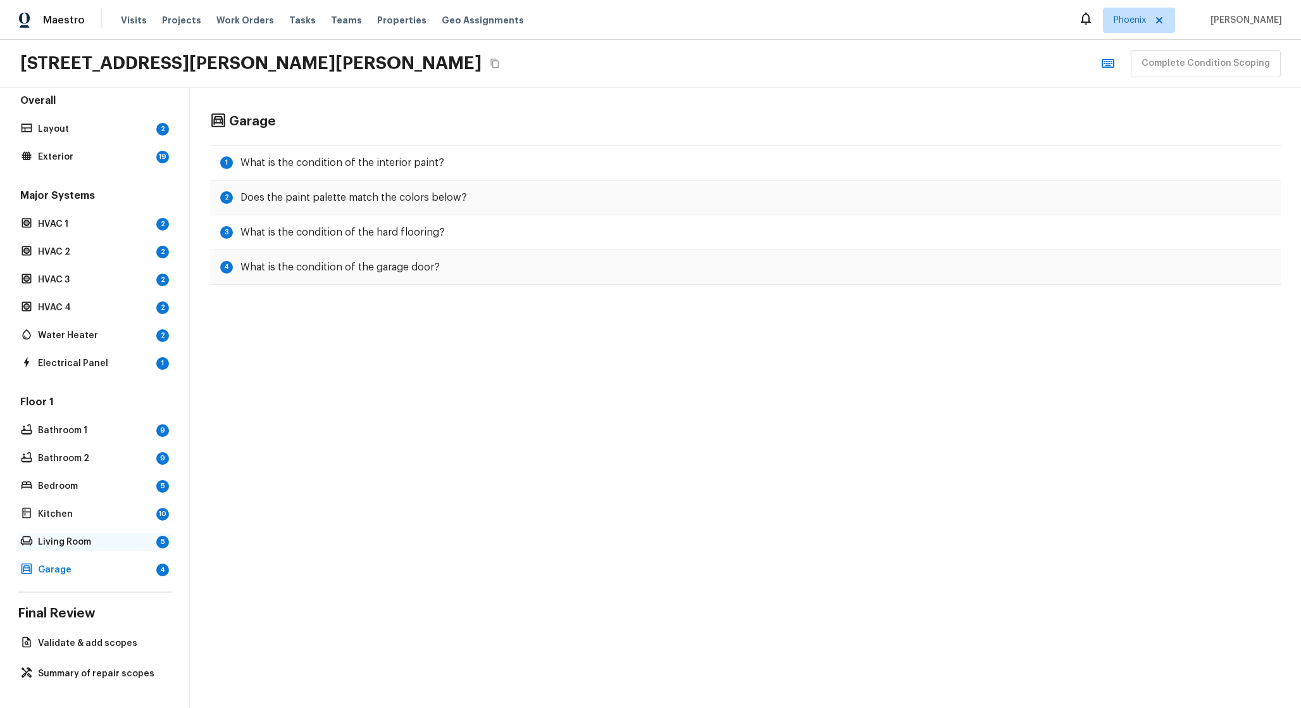
click at [88, 541] on p "Living Room" at bounding box center [94, 542] width 113 height 13
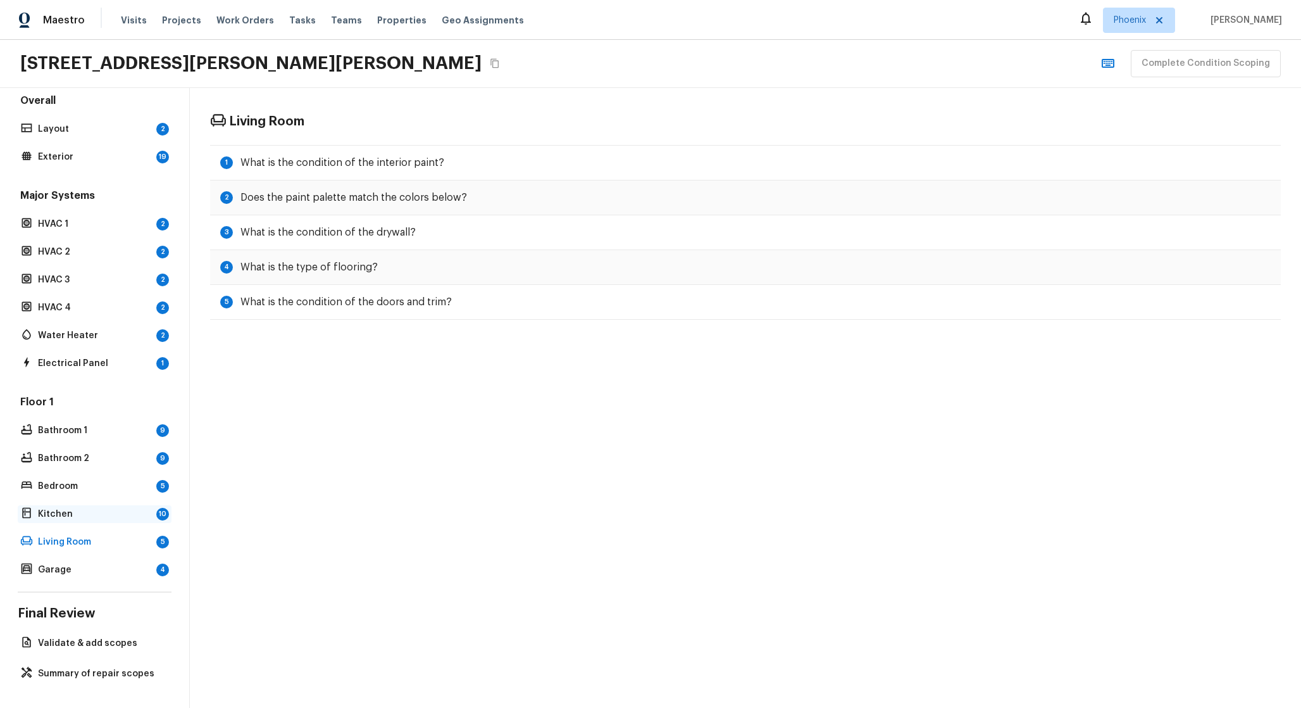
click at [95, 516] on p "Kitchen" at bounding box center [94, 514] width 113 height 13
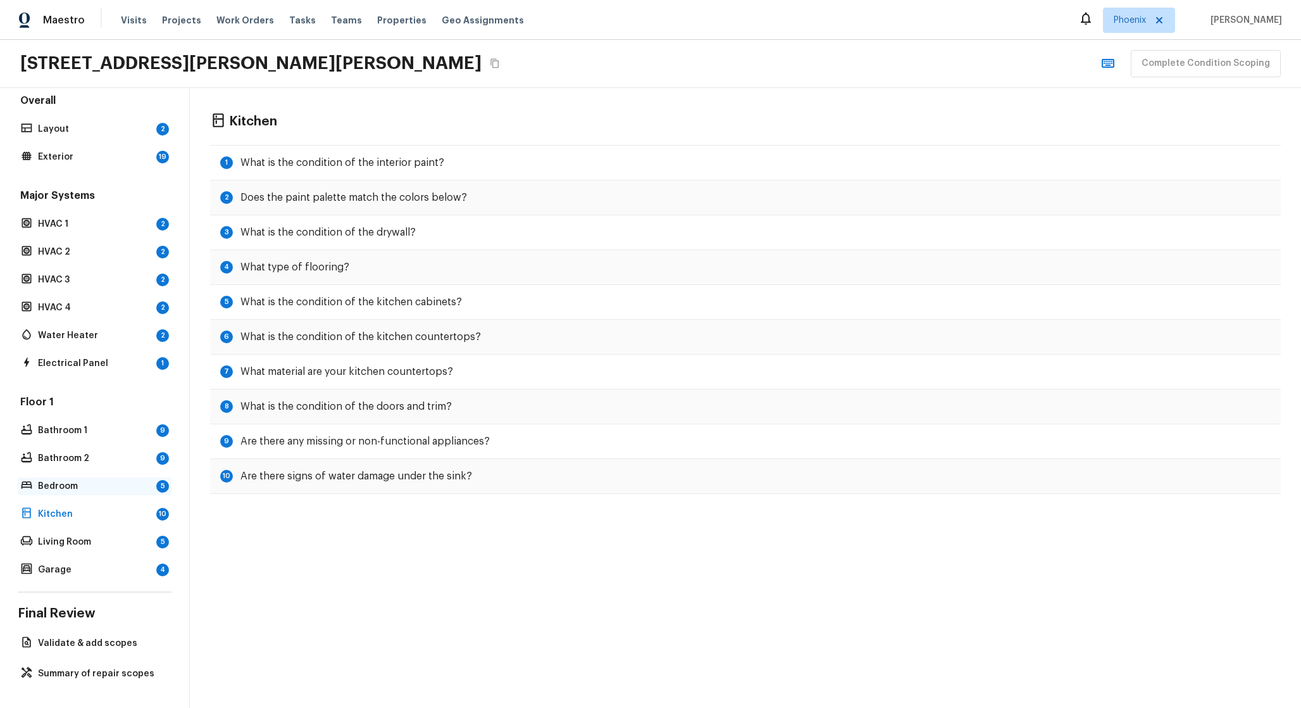
click at [97, 484] on p "Bedroom" at bounding box center [94, 486] width 113 height 13
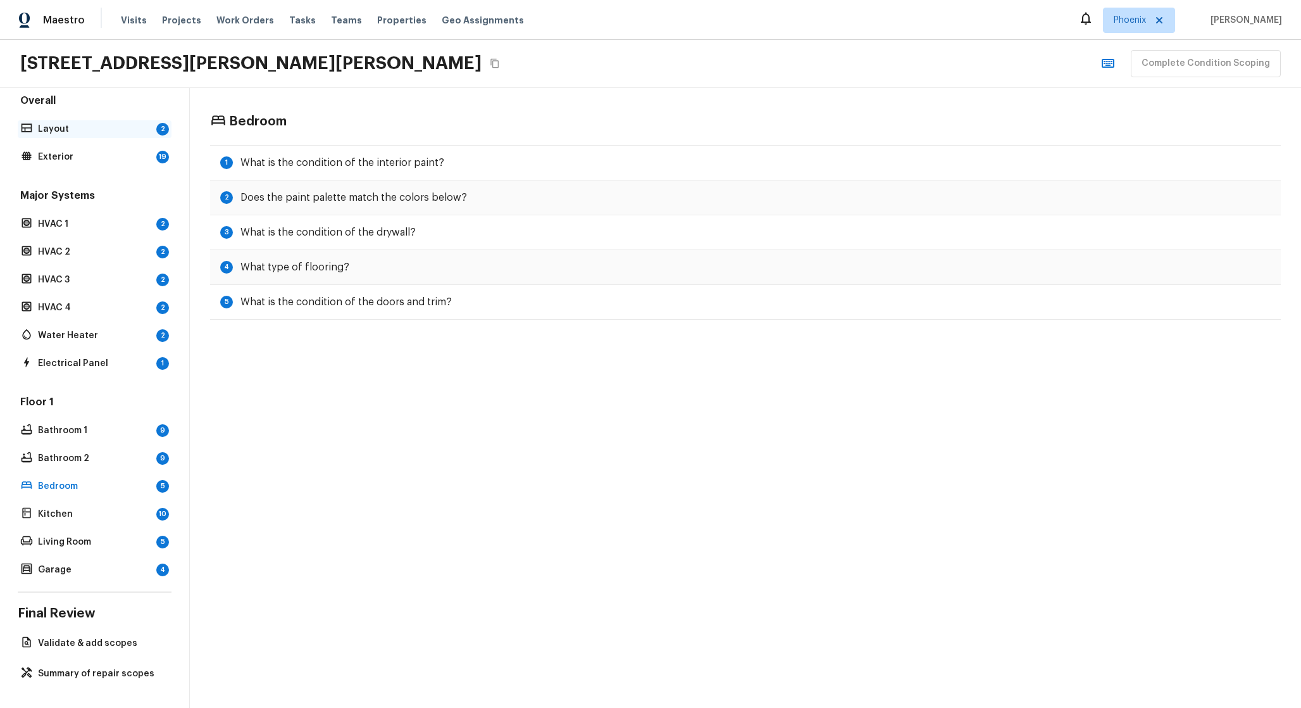
click at [166, 132] on div "2" at bounding box center [162, 129] width 13 height 13
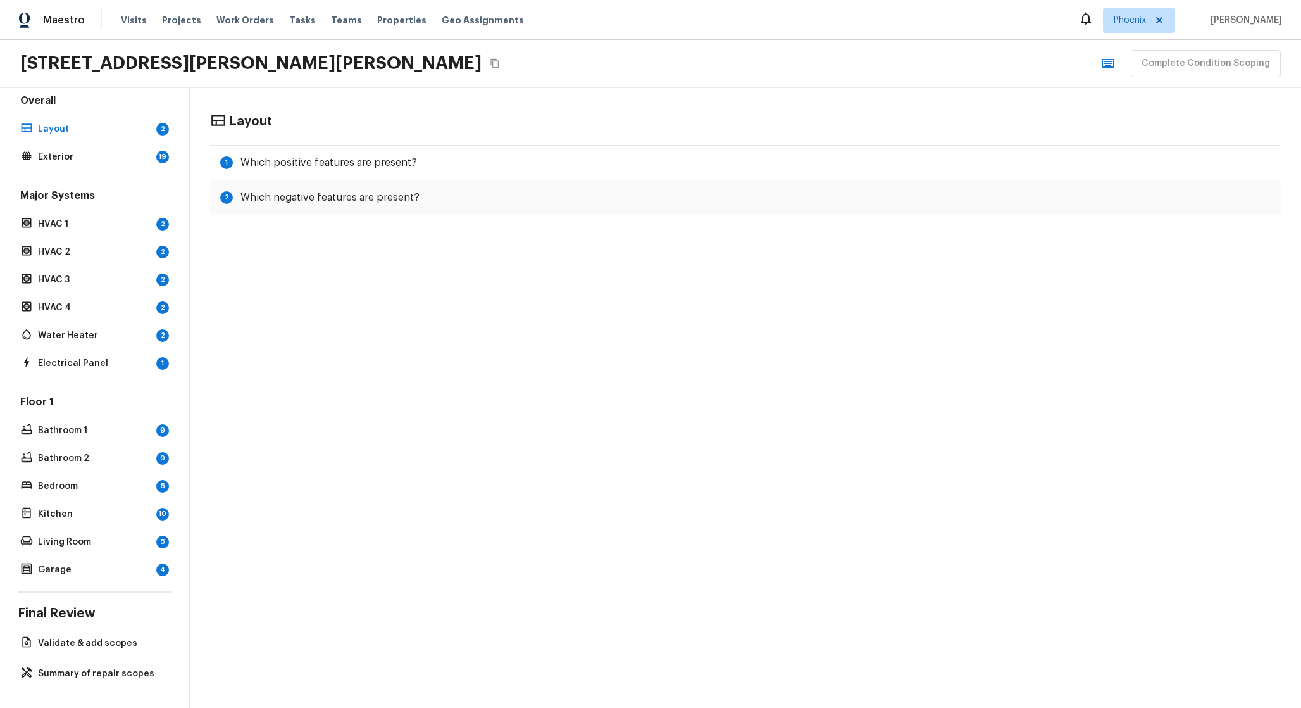
click at [130, 138] on div "Overall Layout 2 Exterior 19" at bounding box center [95, 130] width 154 height 72
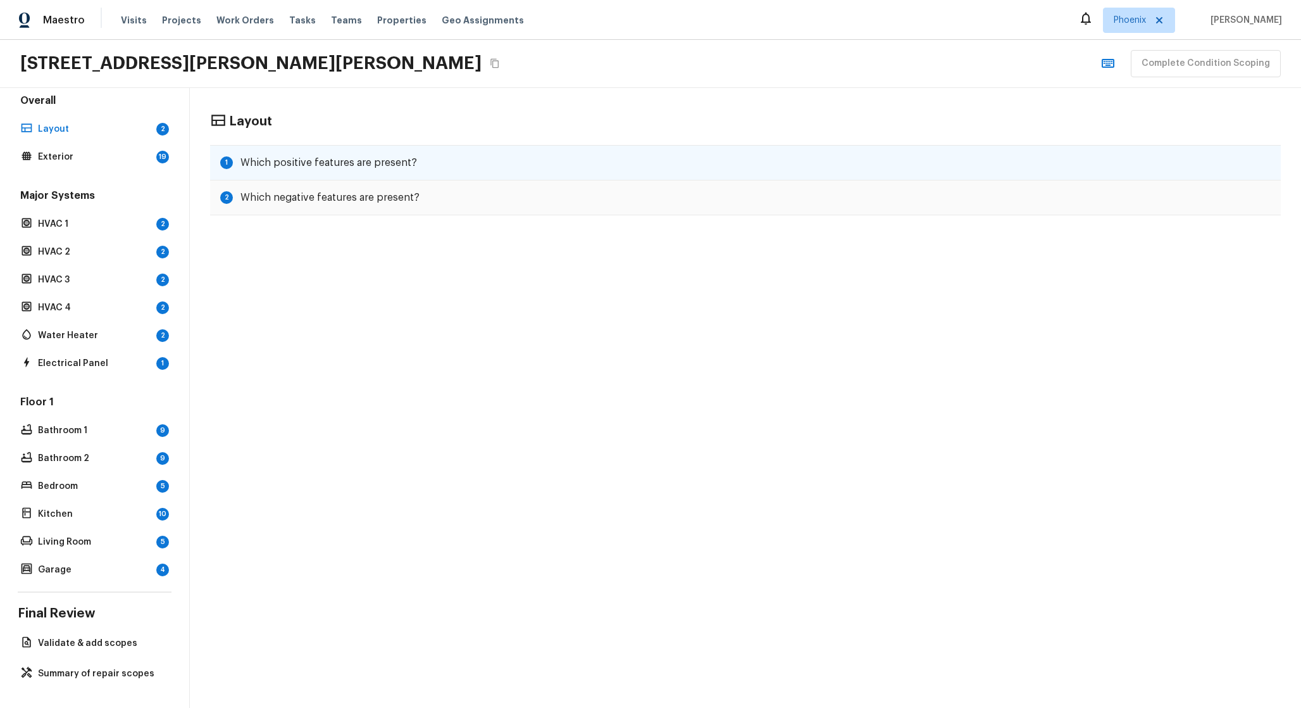
click at [260, 154] on div "1 Which positive features are present?" at bounding box center [745, 162] width 1071 height 35
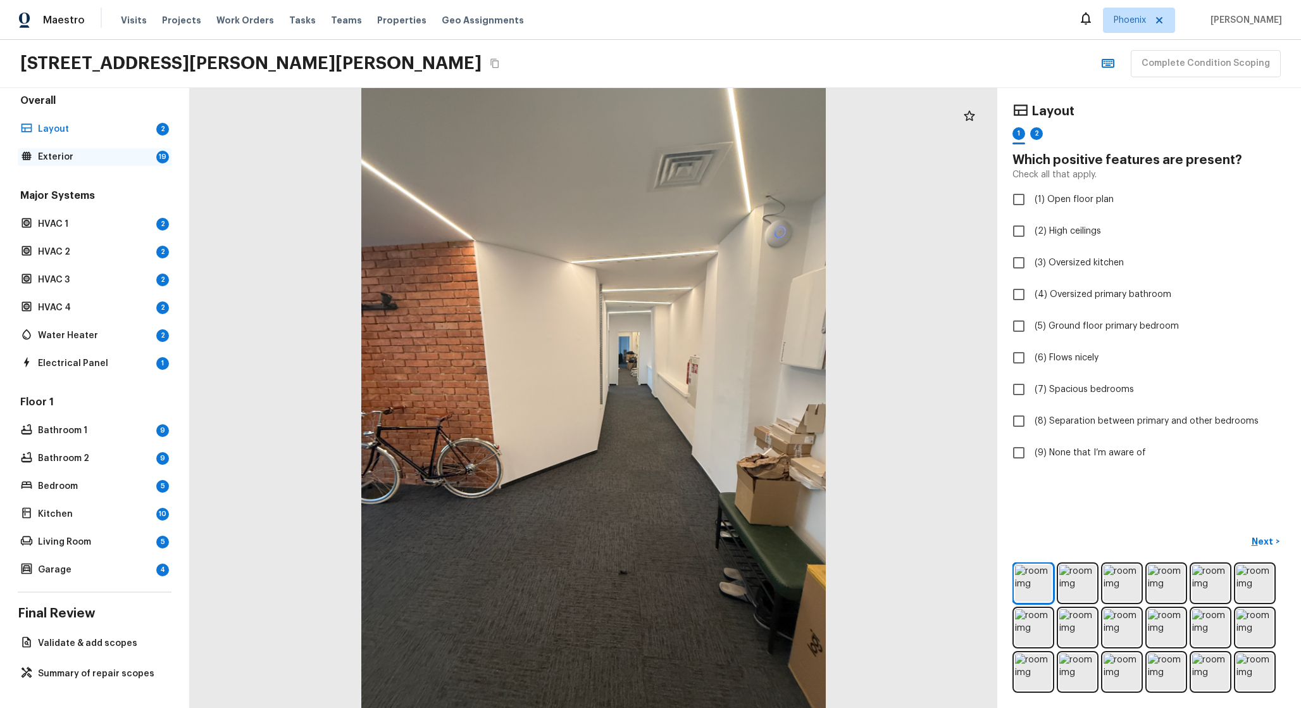
click at [135, 155] on p "Exterior" at bounding box center [94, 157] width 113 height 13
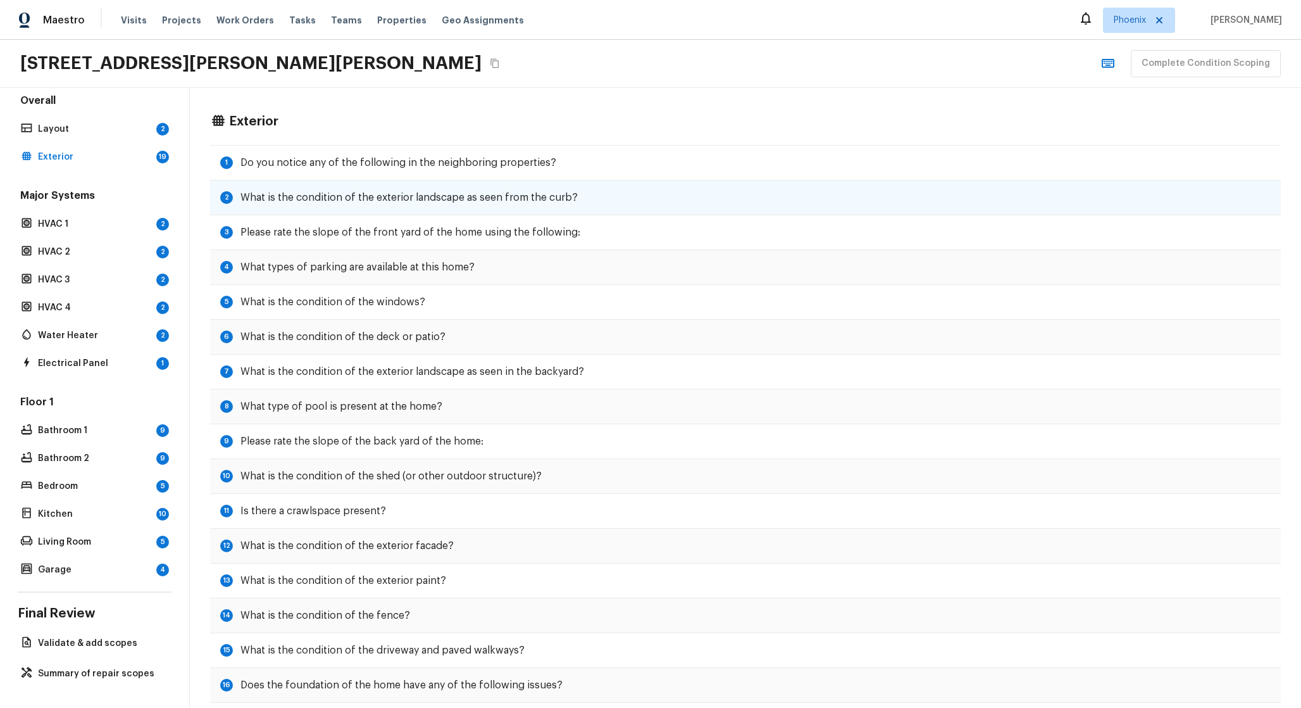
click at [413, 206] on div "2 What is the condition of the exterior landscape as seen from the curb?" at bounding box center [745, 197] width 1071 height 35
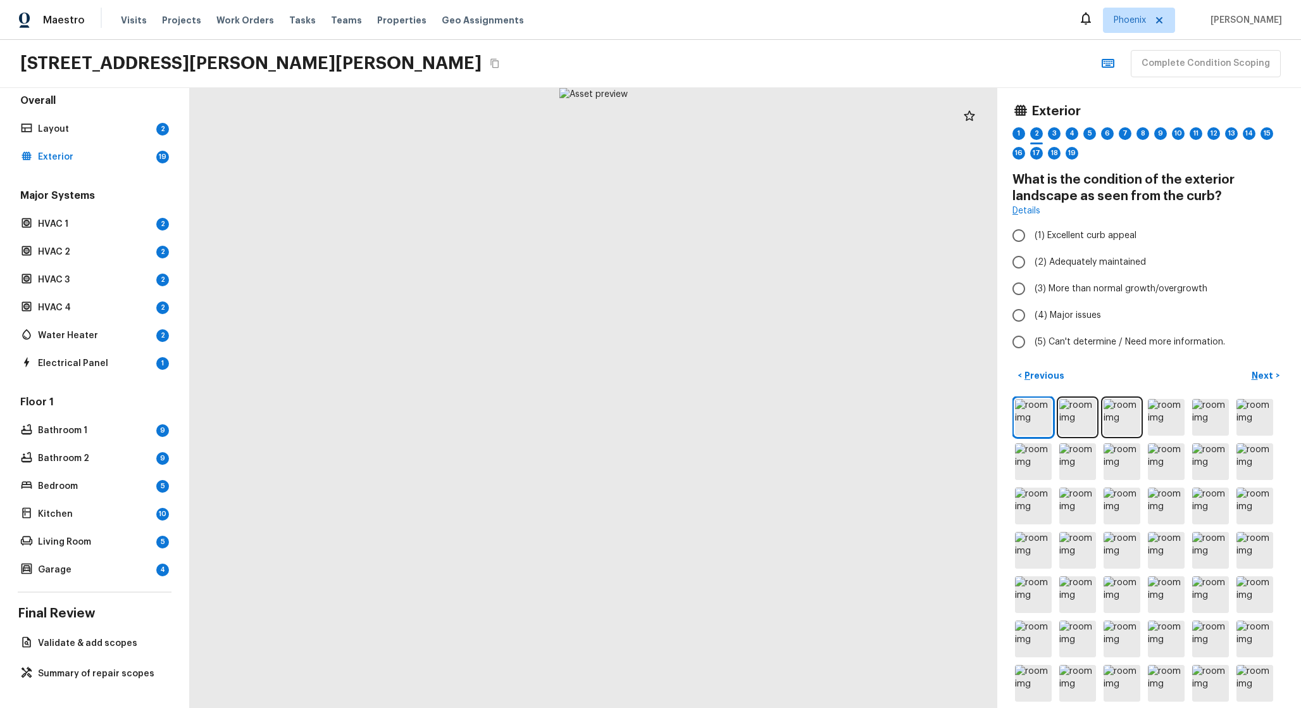
scroll to position [100, 0]
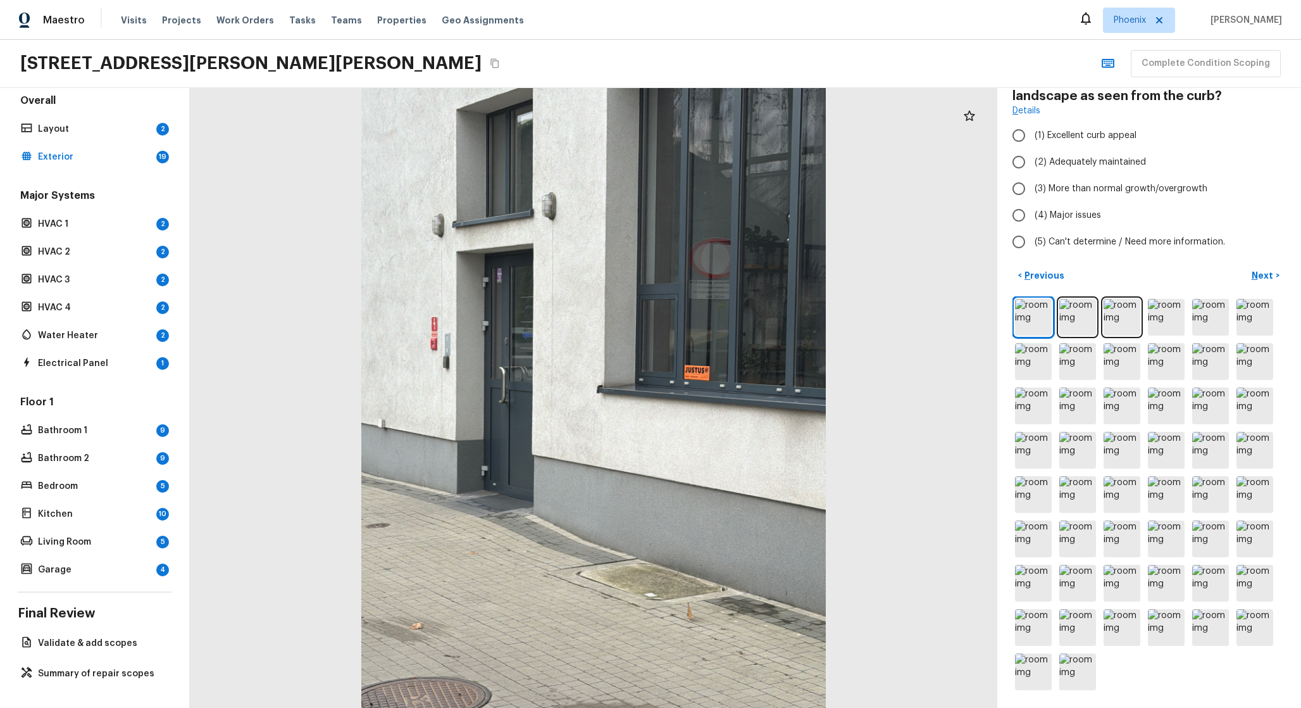
click at [1147, 620] on div at bounding box center [1149, 494] width 273 height 396
click at [1119, 629] on img at bounding box center [1122, 627] width 37 height 37
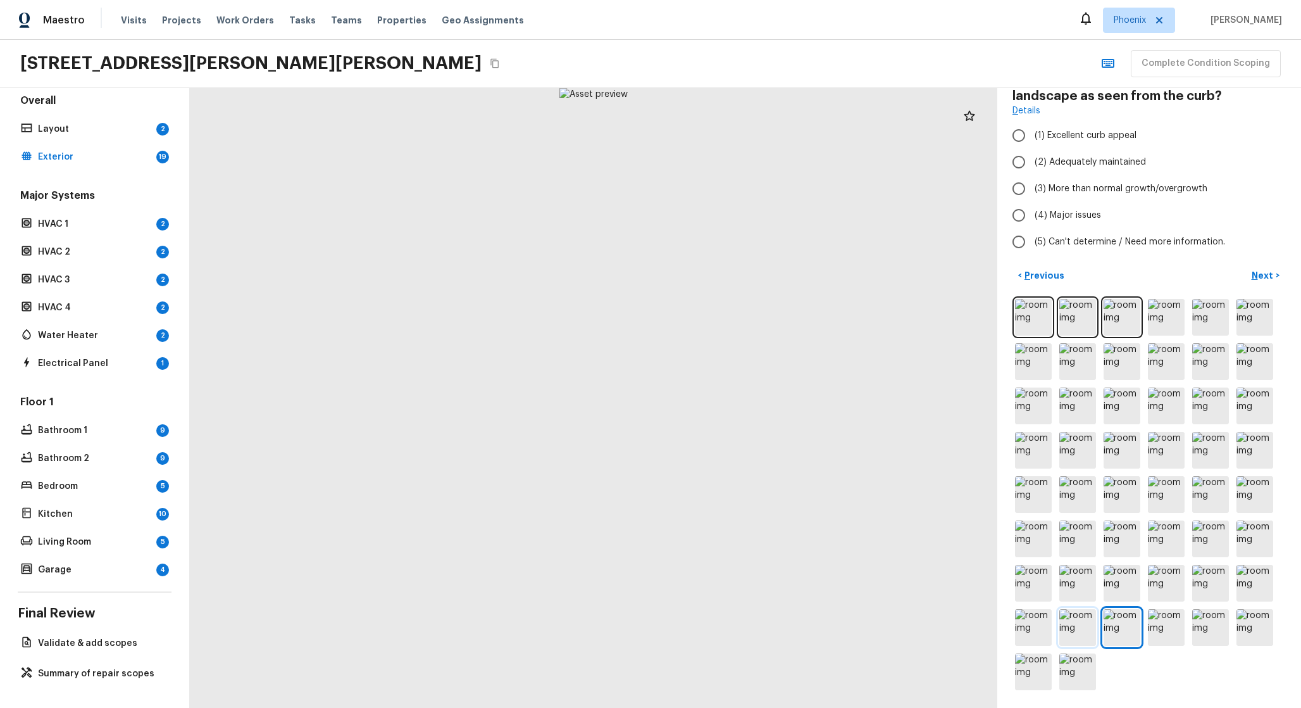
click at [1065, 621] on img at bounding box center [1078, 627] width 37 height 37
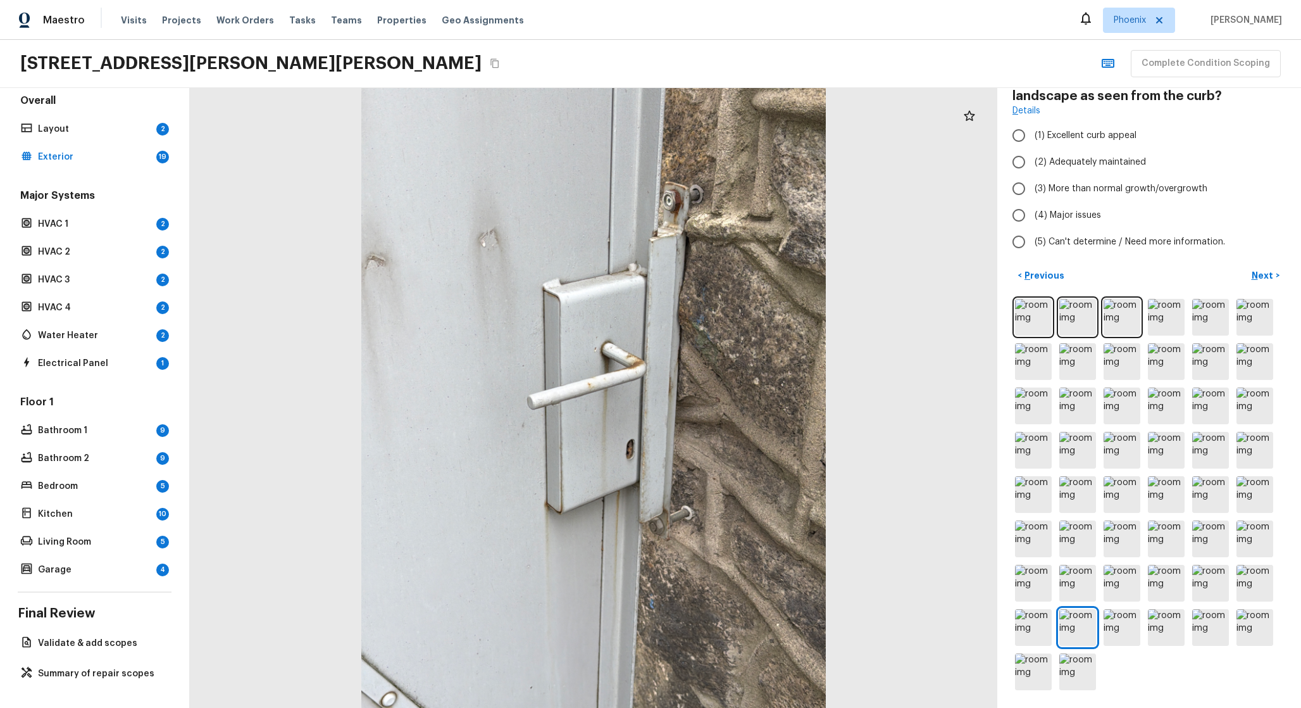
click at [295, 218] on div at bounding box center [594, 398] width 808 height 620
click at [490, 60] on icon "Copy Address" at bounding box center [495, 63] width 10 height 10
click at [145, 229] on p "HVAC 1" at bounding box center [94, 224] width 113 height 13
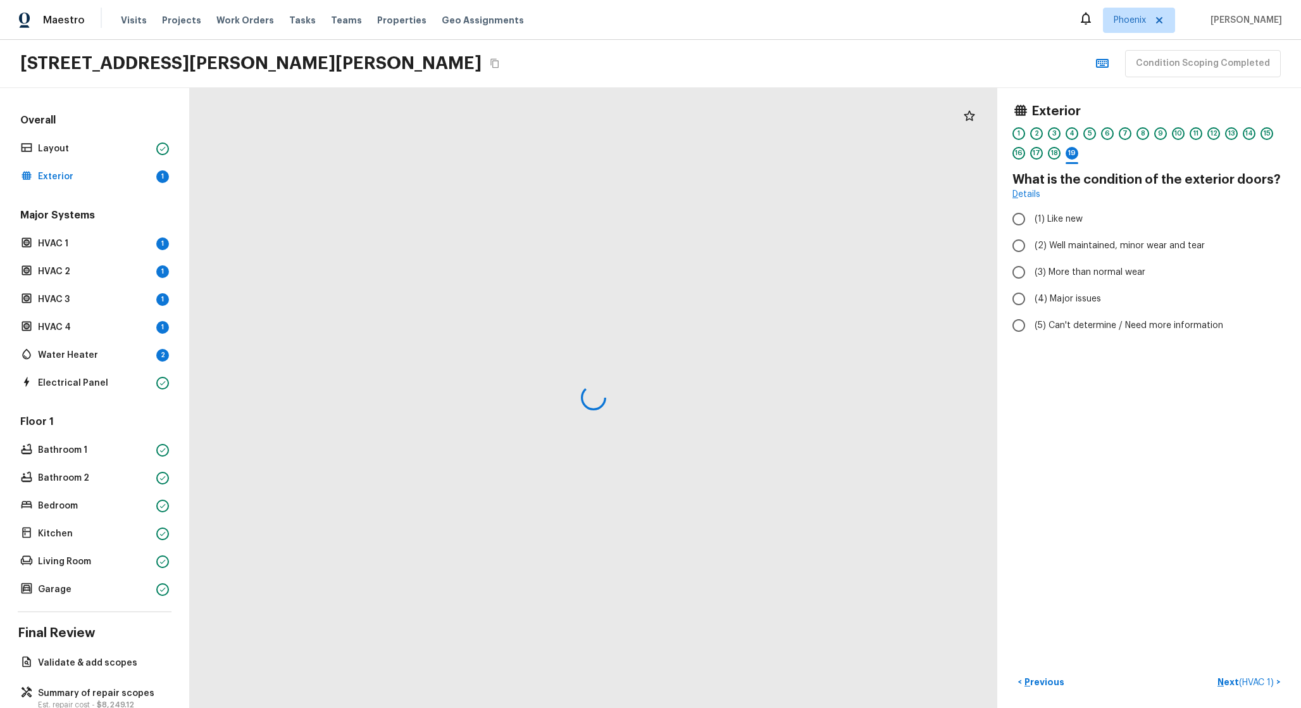
scroll to position [30, 0]
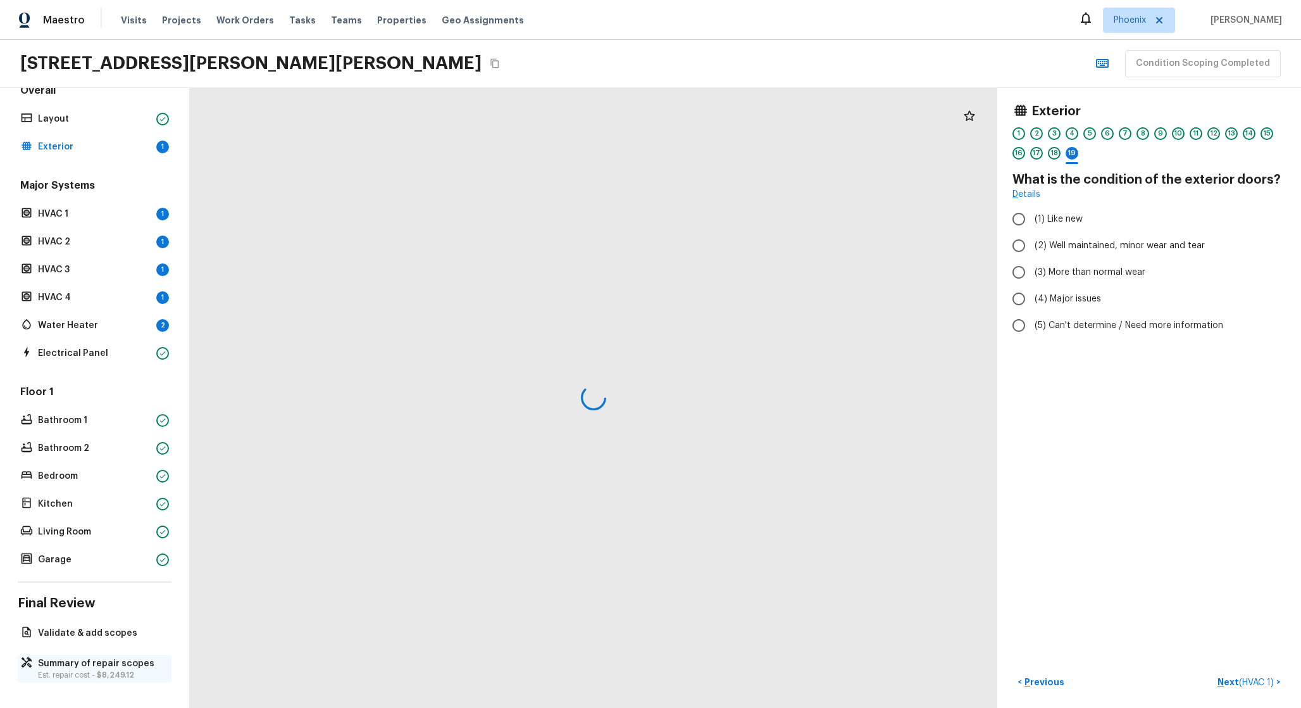
click at [111, 672] on span "$8,249.12" at bounding box center [115, 675] width 37 height 8
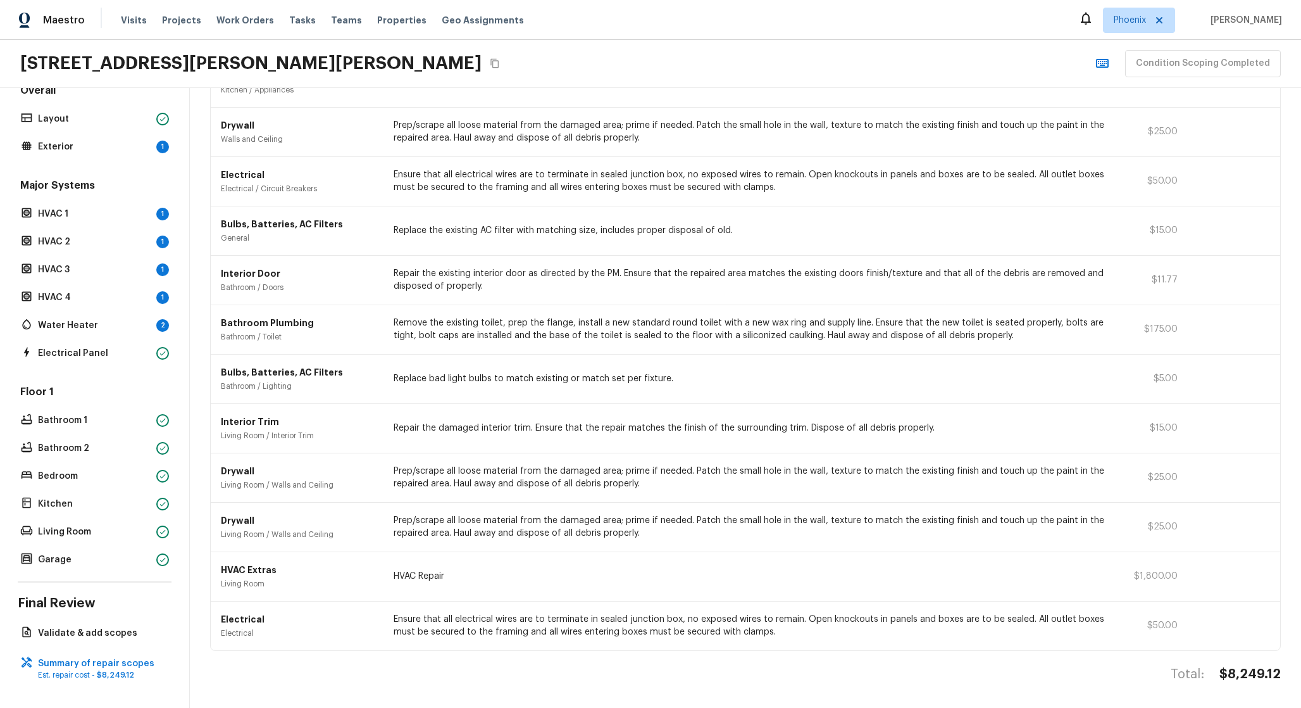
scroll to position [0, 0]
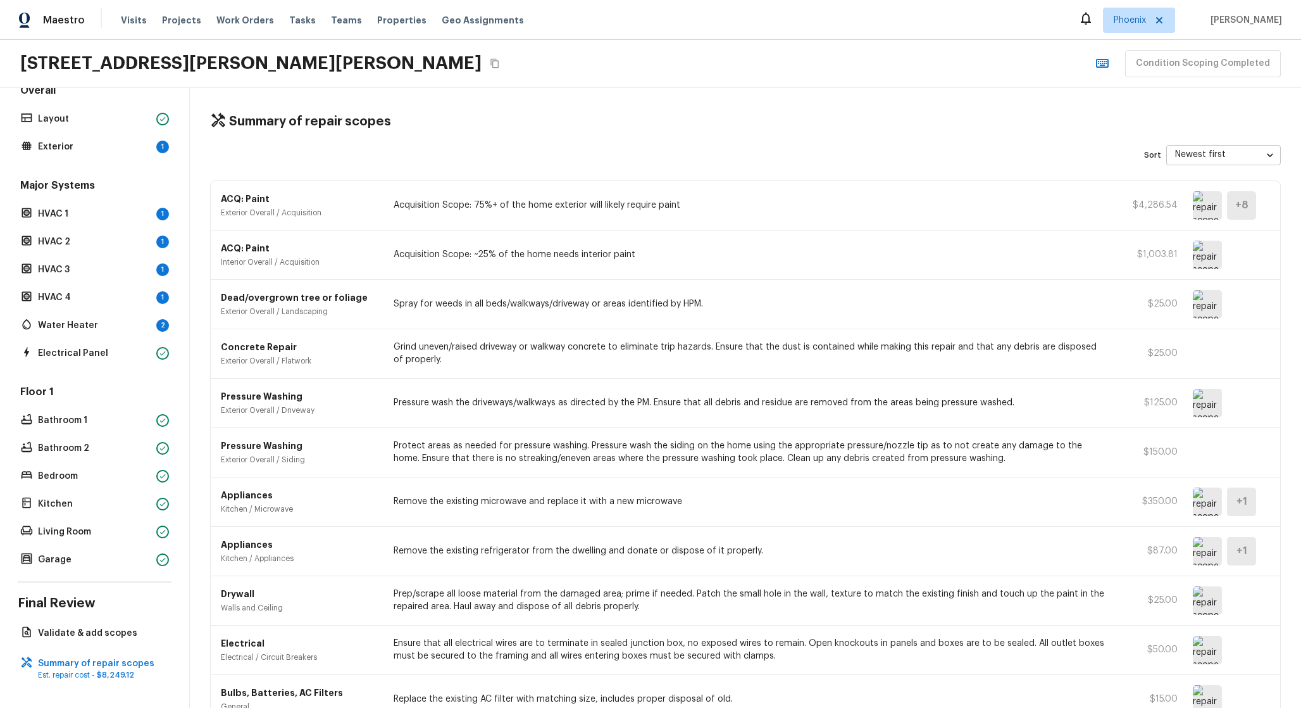
click at [1217, 204] on img at bounding box center [1207, 205] width 29 height 28
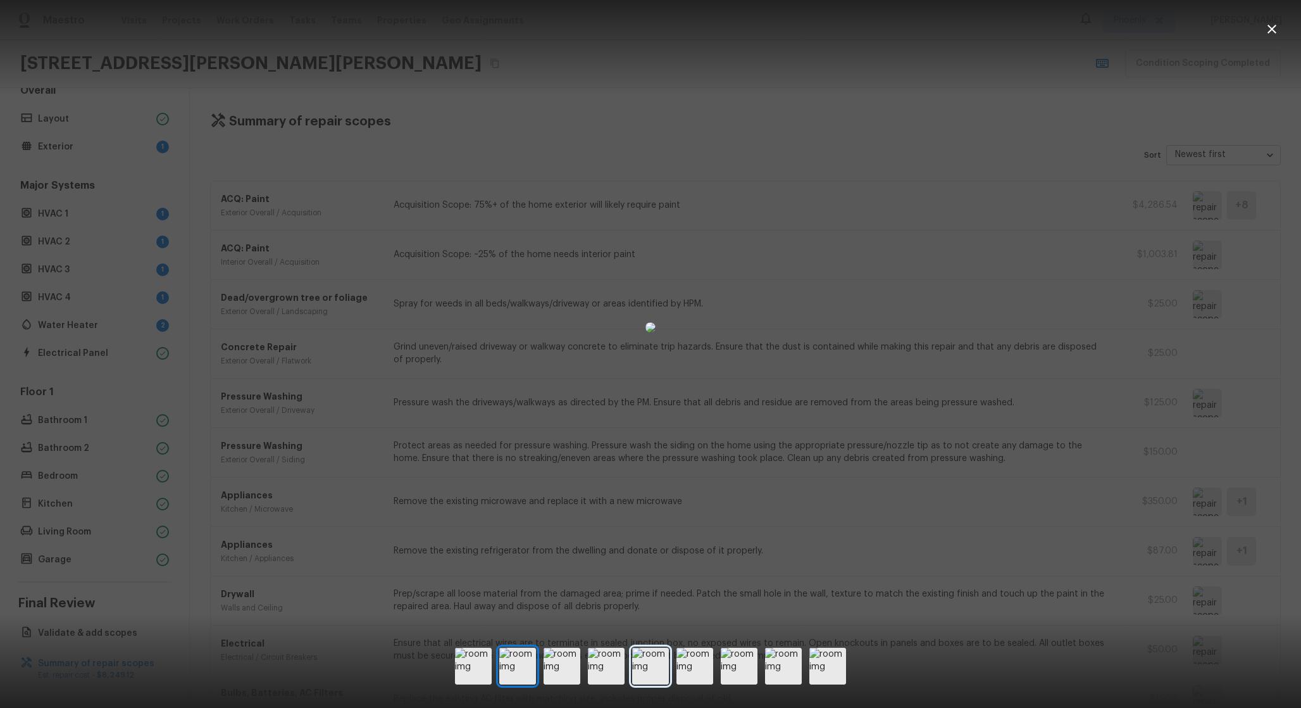
click at [651, 654] on img at bounding box center [650, 666] width 37 height 37
click at [765, 665] on div at bounding box center [650, 666] width 391 height 37
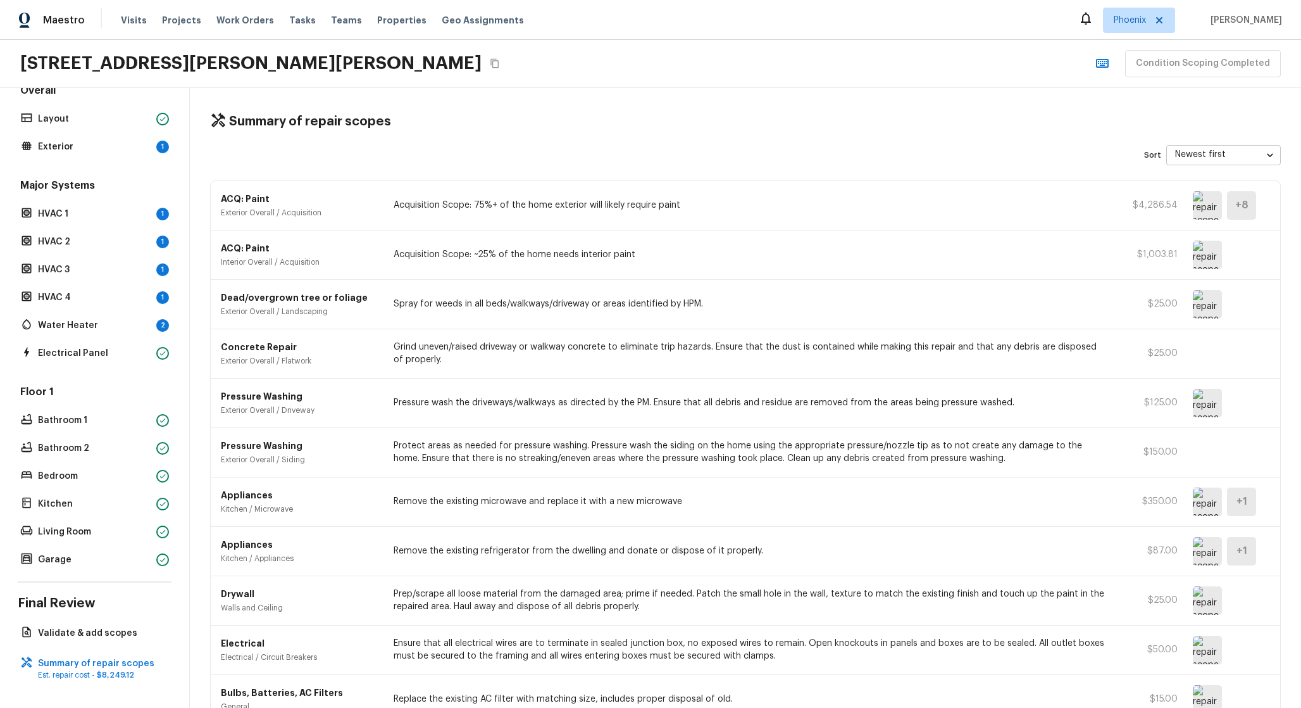
click at [1081, 429] on div "Pressure Washing Exterior Overall / Siding Protect areas as needed for pressure…" at bounding box center [746, 452] width 1070 height 49
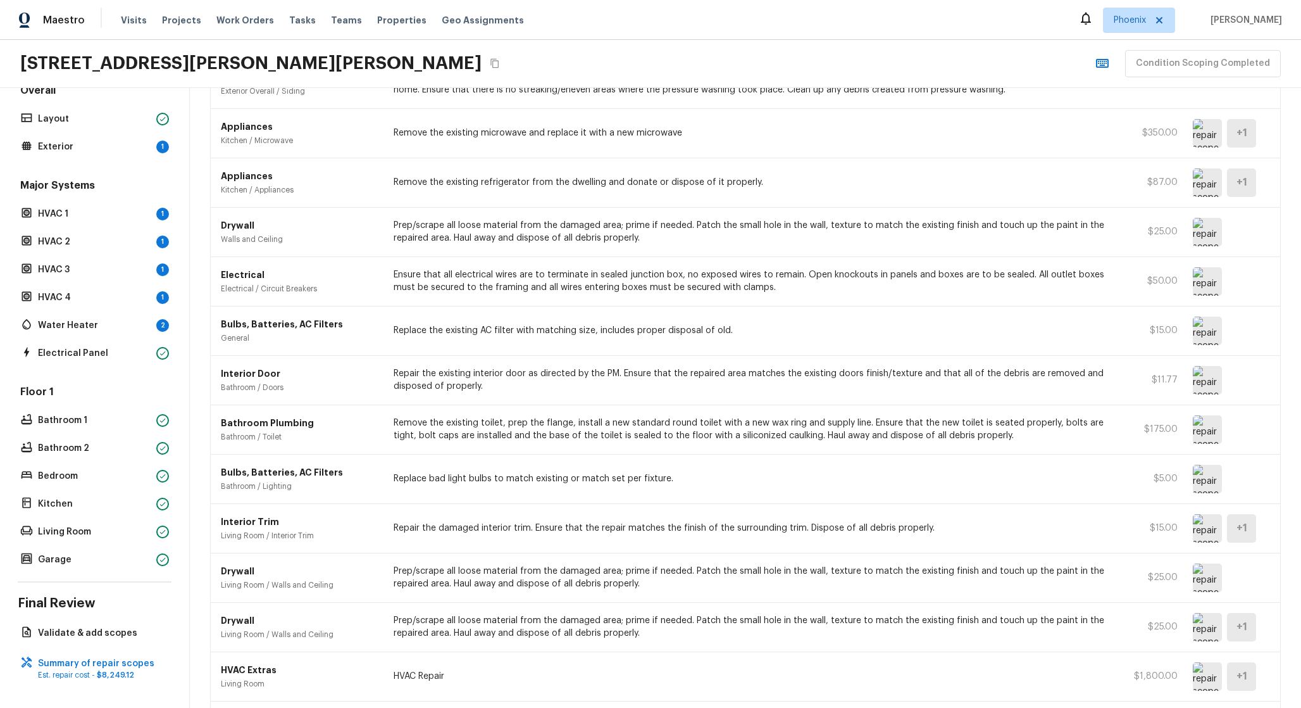
scroll to position [468, 0]
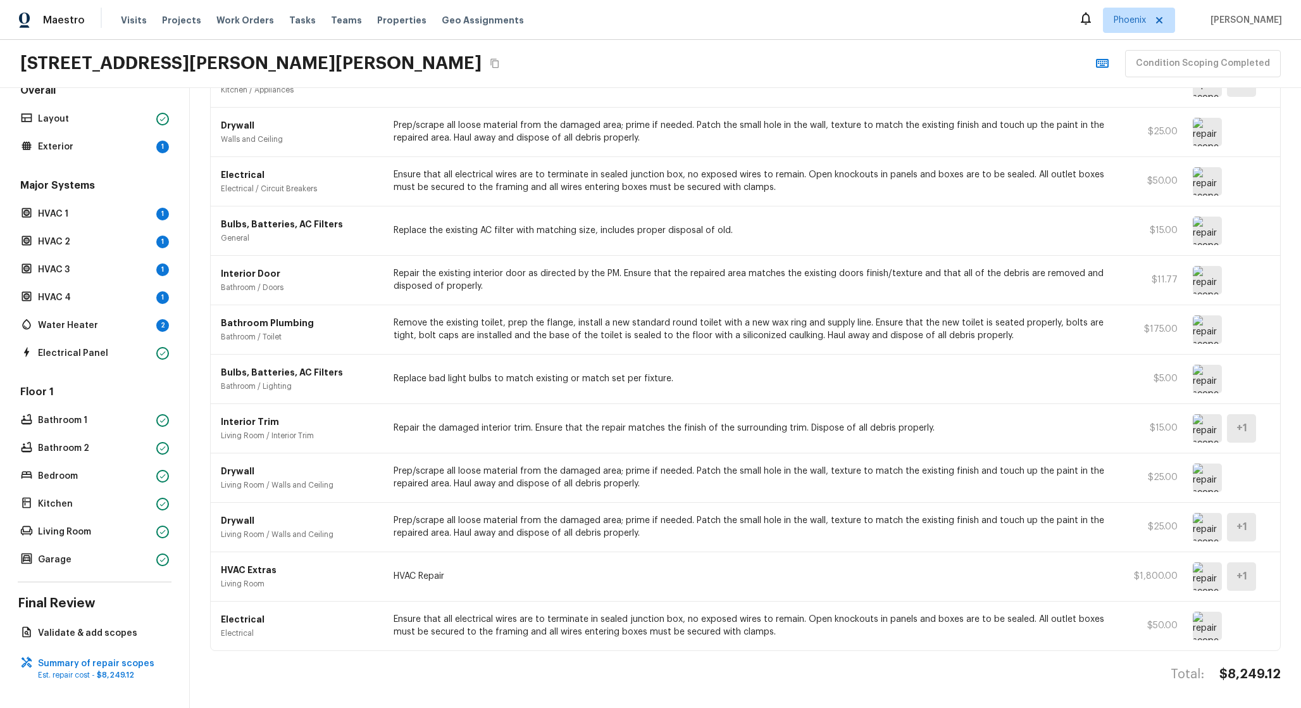
click at [1253, 679] on h4 "$8,249.12" at bounding box center [1250, 674] width 61 height 16
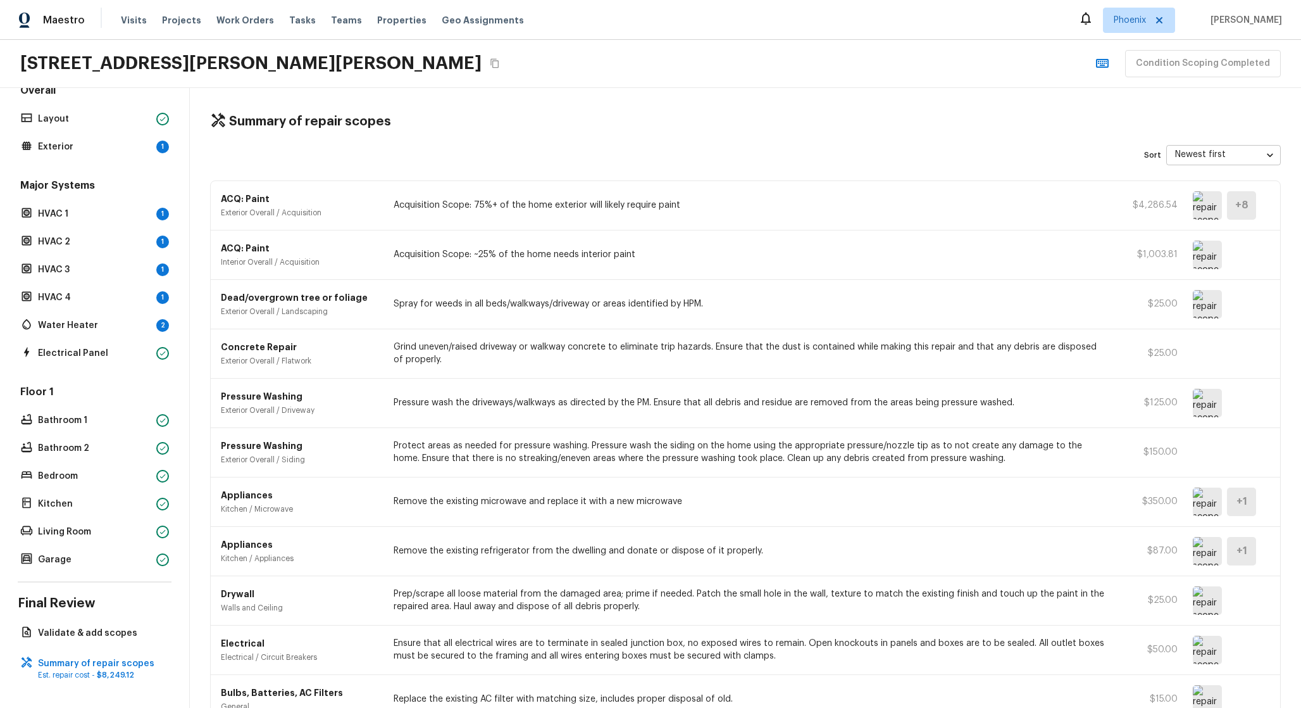
click at [1197, 253] on img at bounding box center [1207, 255] width 29 height 28
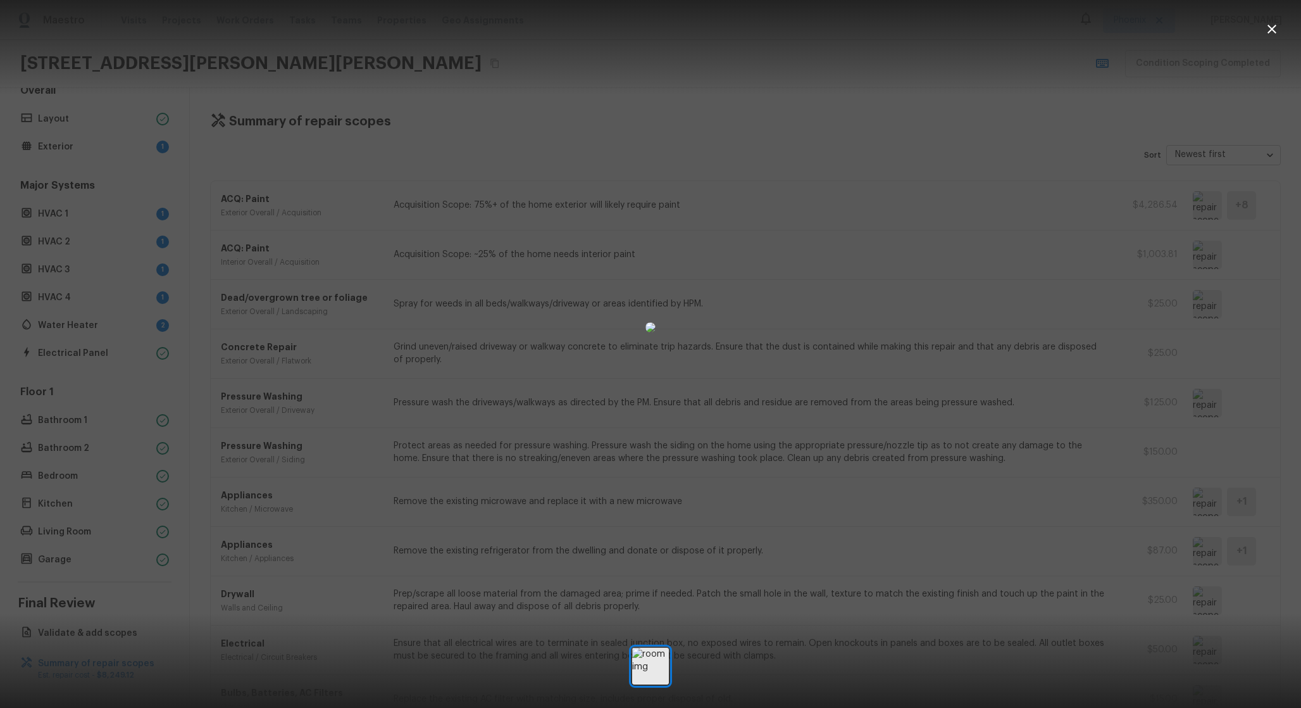
click at [1231, 440] on div at bounding box center [650, 327] width 1301 height 614
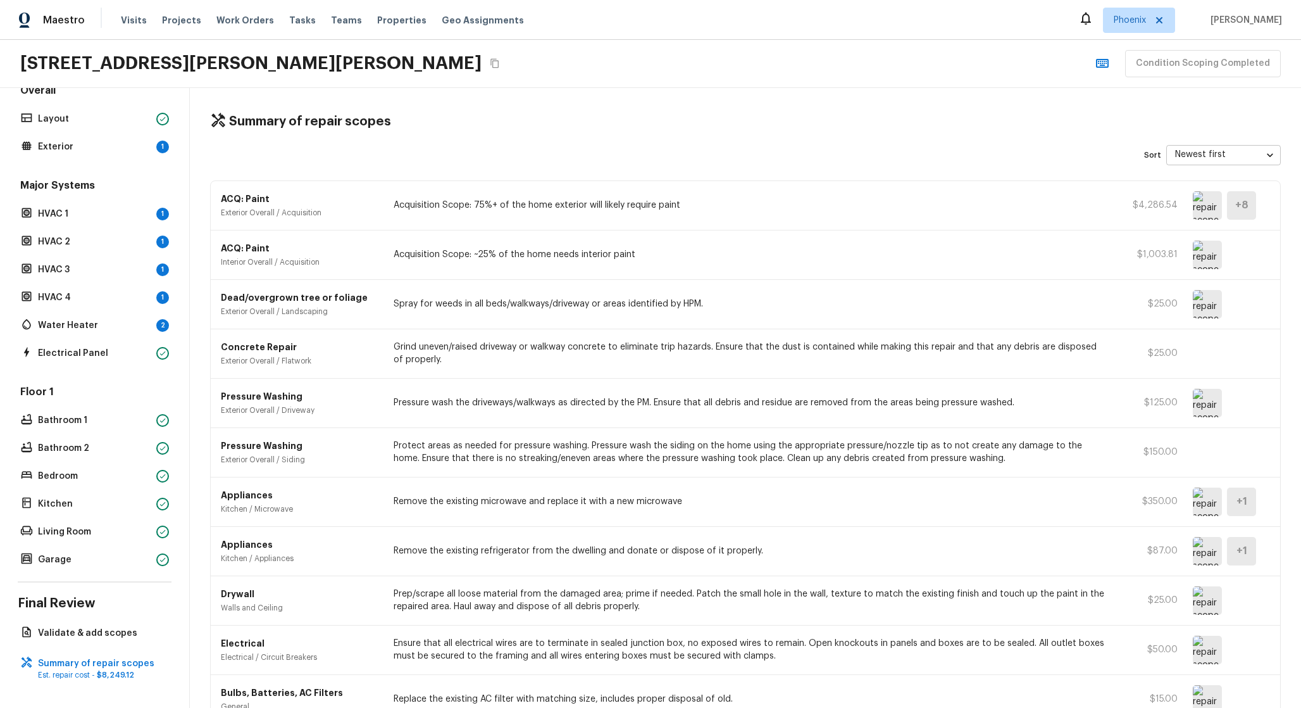
click at [1203, 316] on img at bounding box center [1207, 304] width 29 height 28
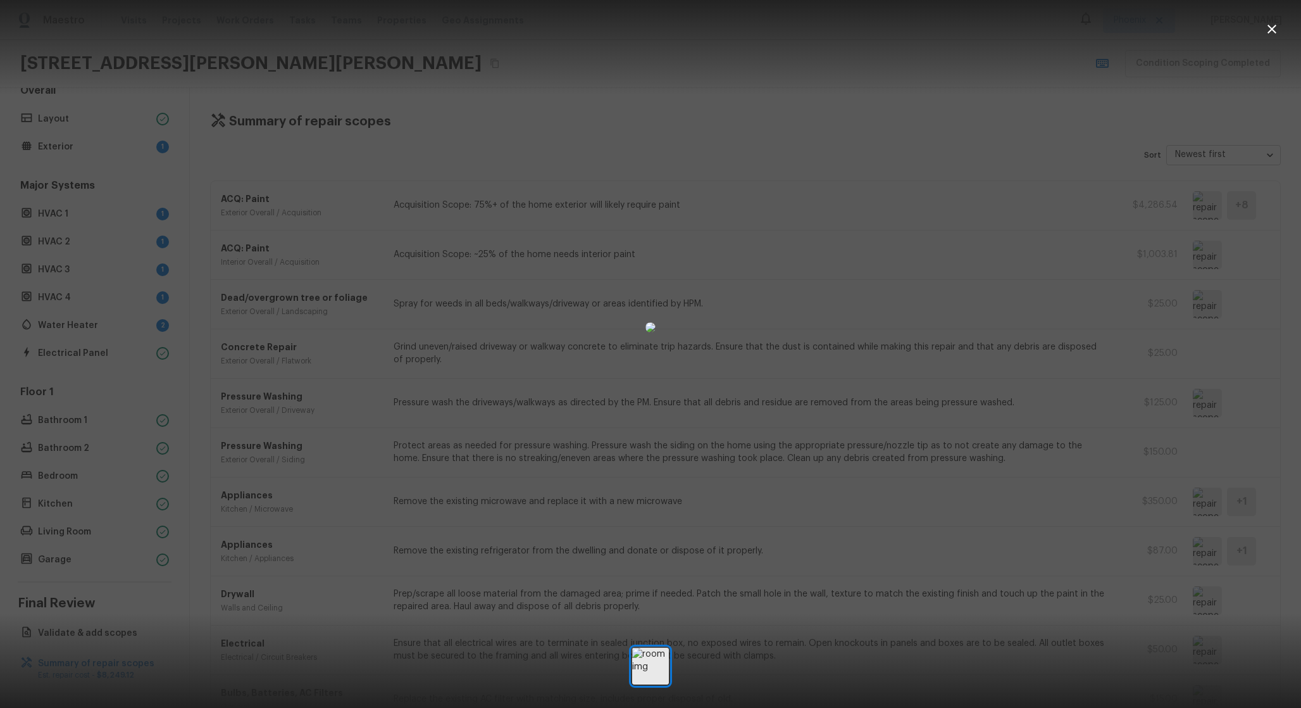
click at [1208, 403] on div at bounding box center [650, 327] width 1301 height 614
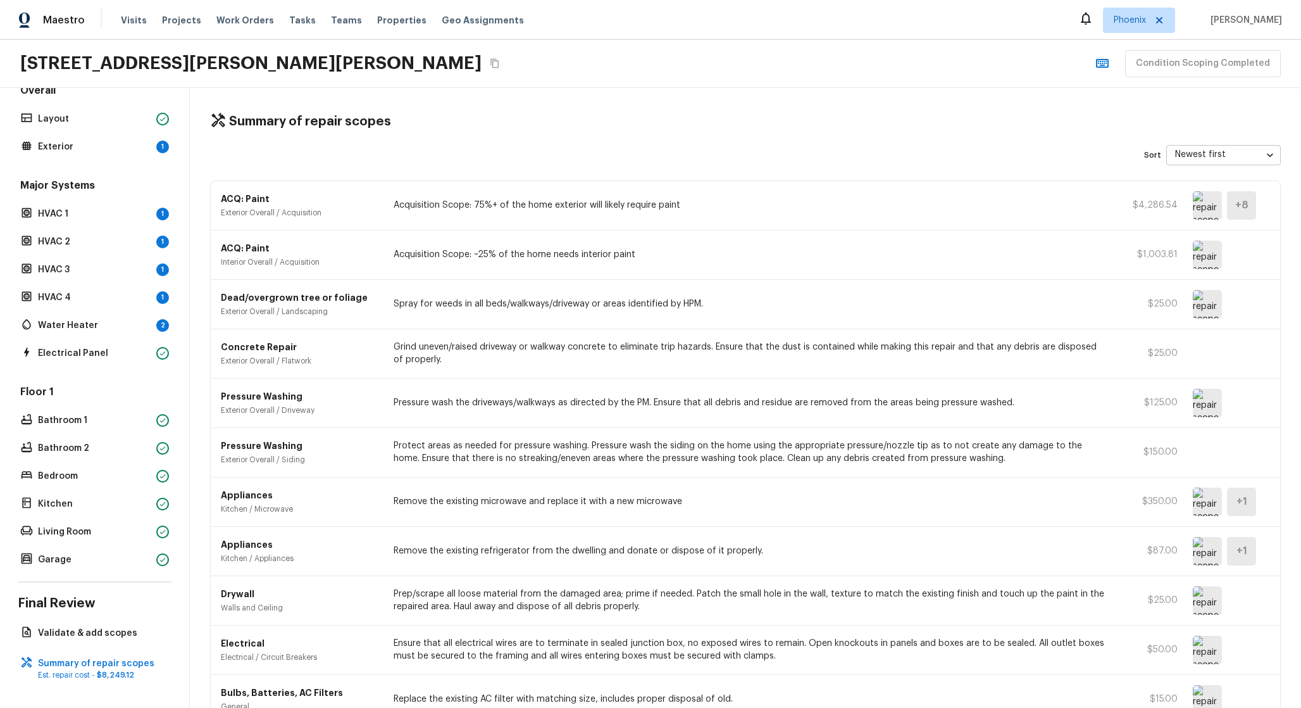
click at [1216, 403] on img at bounding box center [1207, 403] width 29 height 28
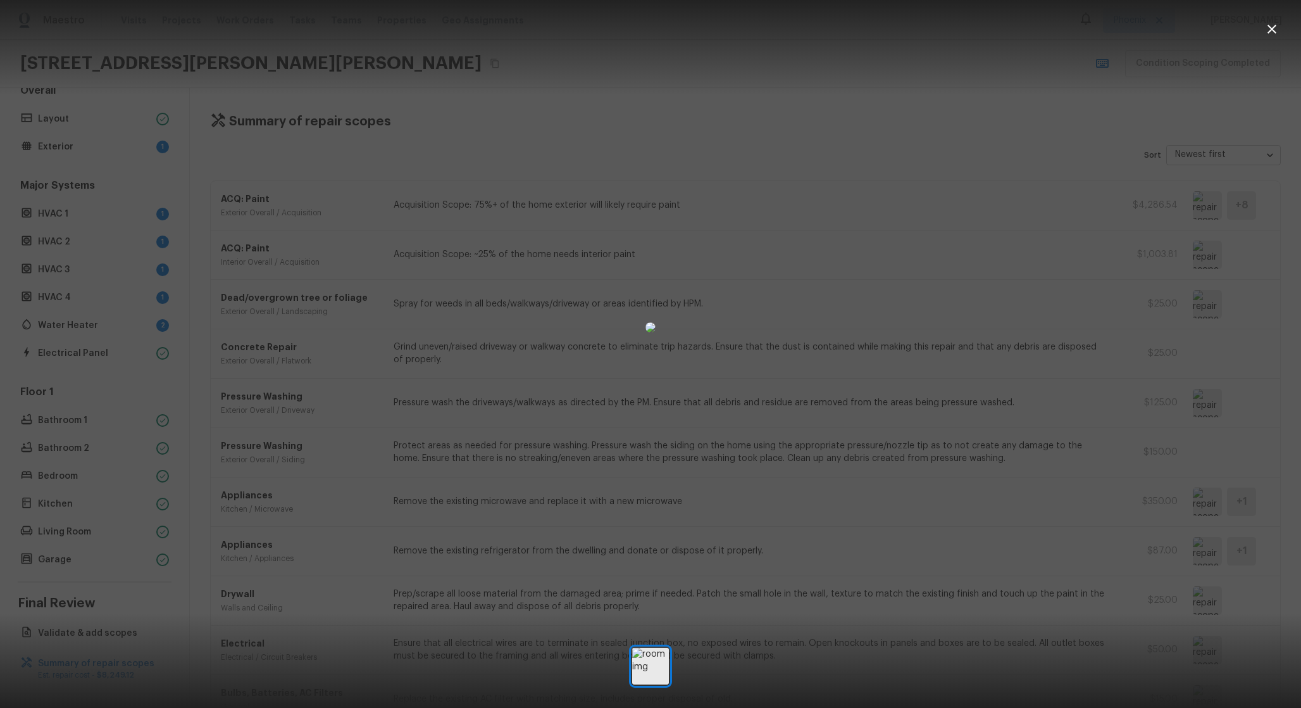
click at [1214, 407] on div at bounding box center [650, 327] width 1301 height 614
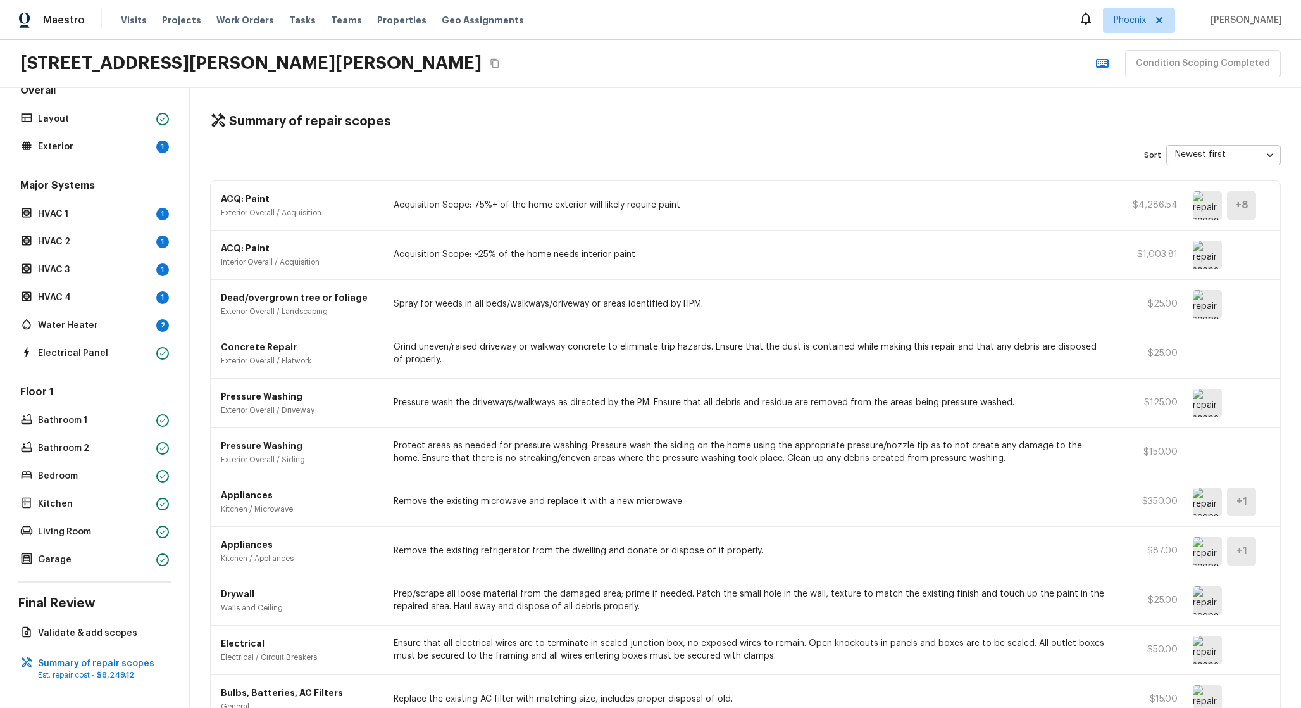
click at [1204, 506] on img at bounding box center [1207, 501] width 29 height 28
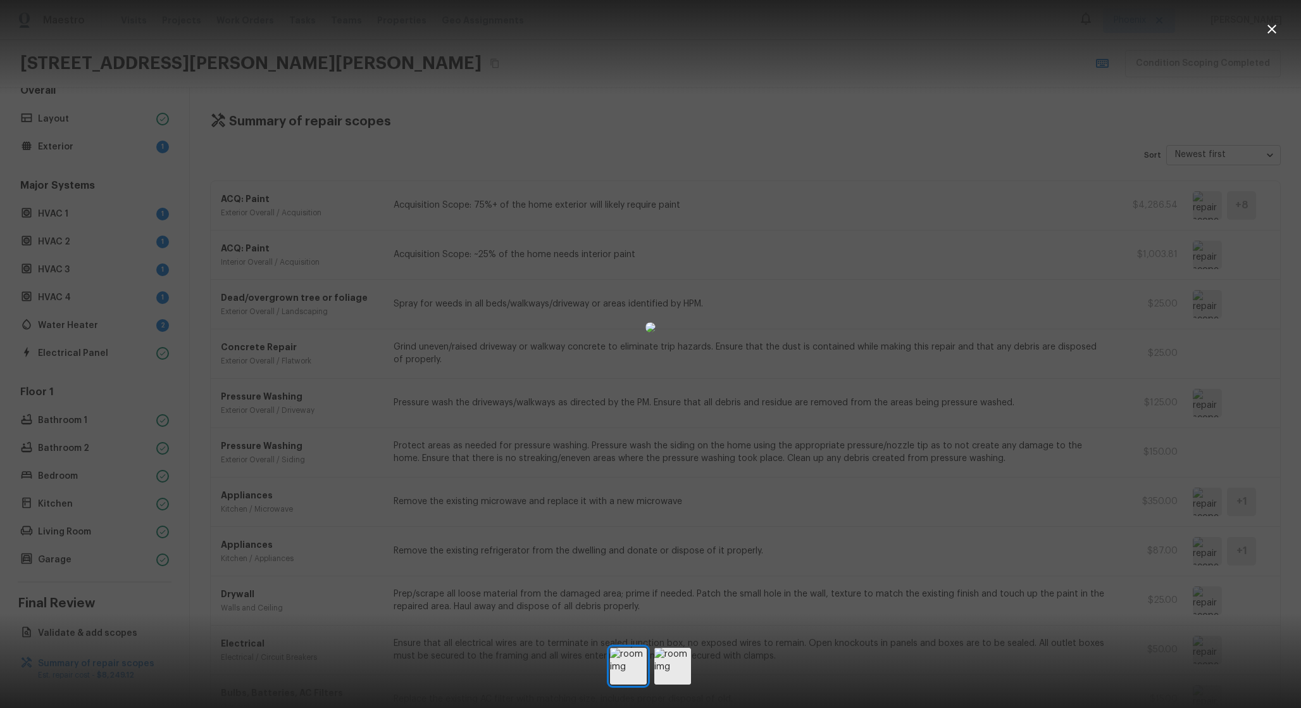
click at [886, 580] on div at bounding box center [650, 327] width 1301 height 614
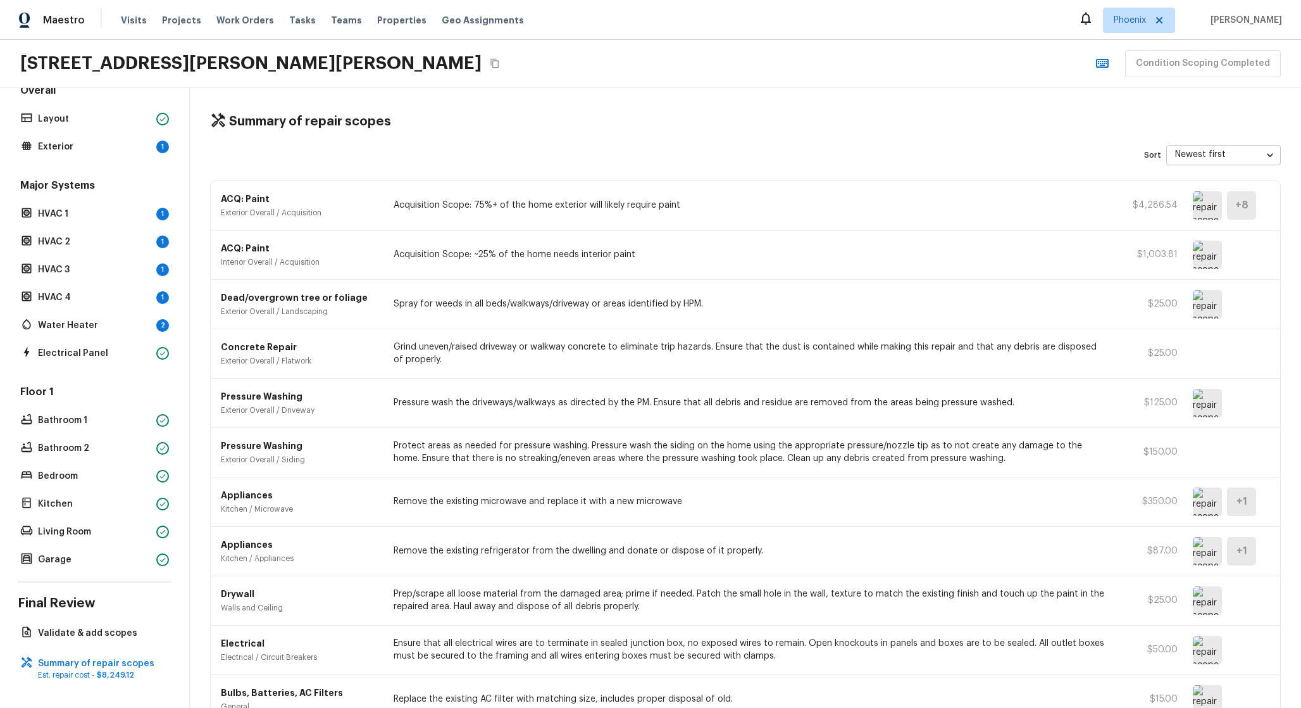
click at [1209, 498] on img at bounding box center [1207, 501] width 29 height 28
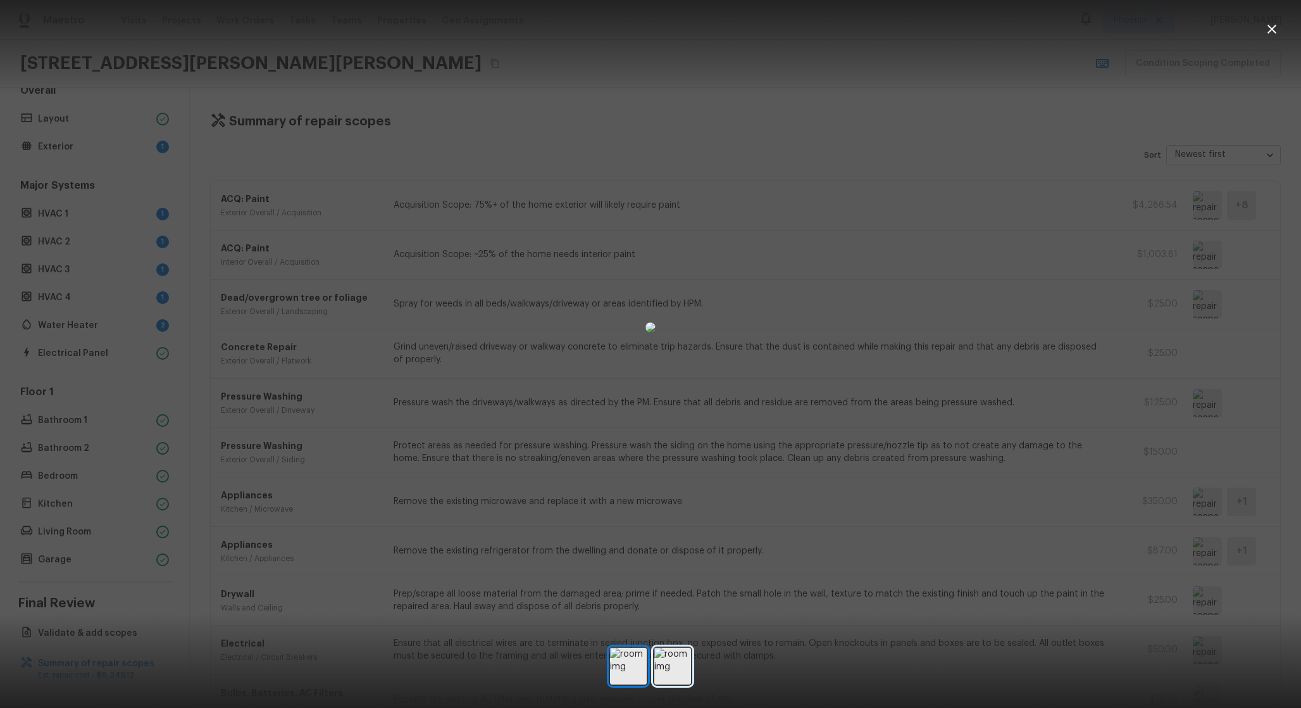
click at [675, 681] on img at bounding box center [673, 666] width 37 height 37
click at [727, 660] on div at bounding box center [650, 665] width 1301 height 43
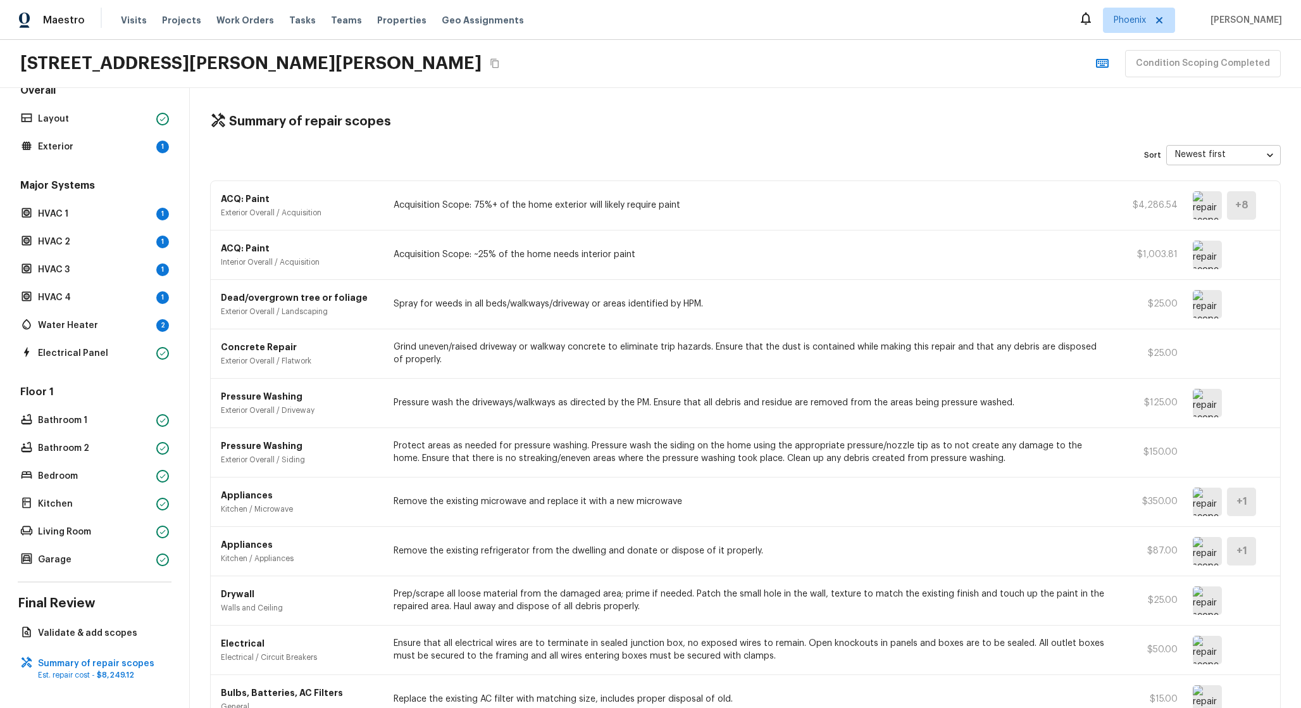
click at [1204, 411] on img at bounding box center [1207, 403] width 29 height 28
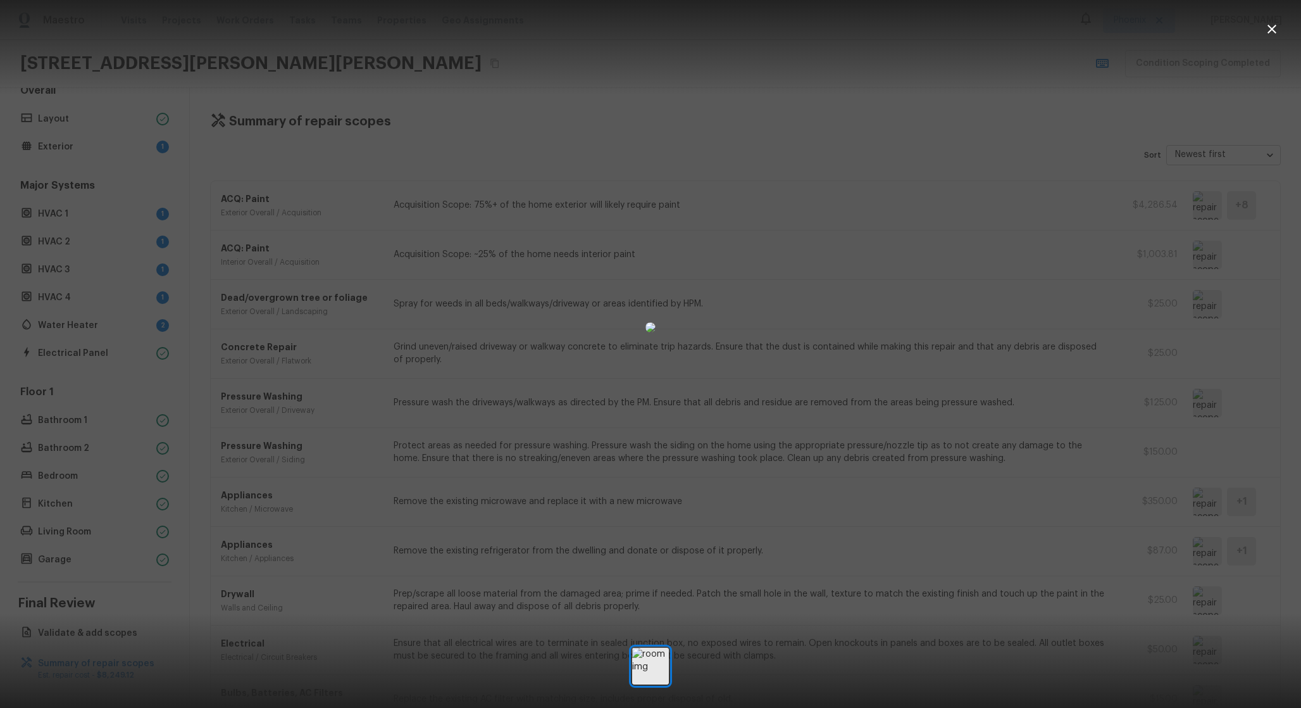
click at [1064, 373] on div at bounding box center [650, 327] width 1301 height 614
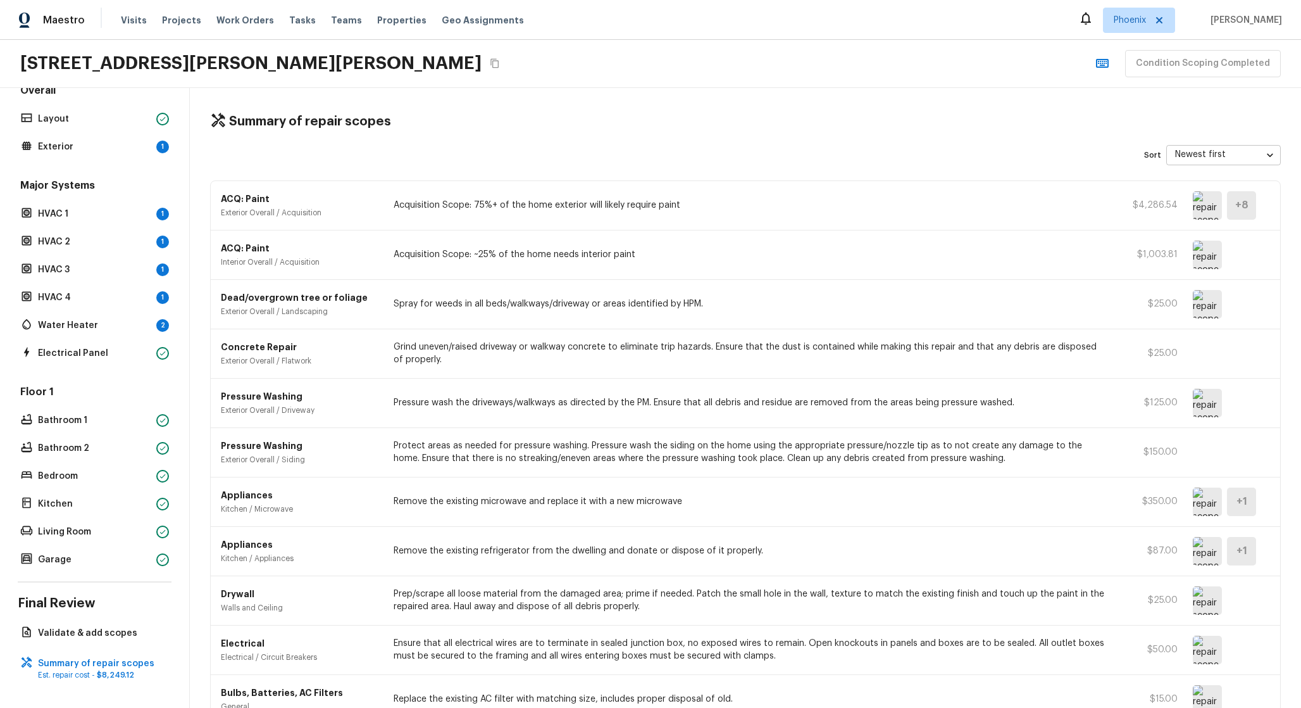
click at [1203, 505] on img at bounding box center [1207, 501] width 29 height 28
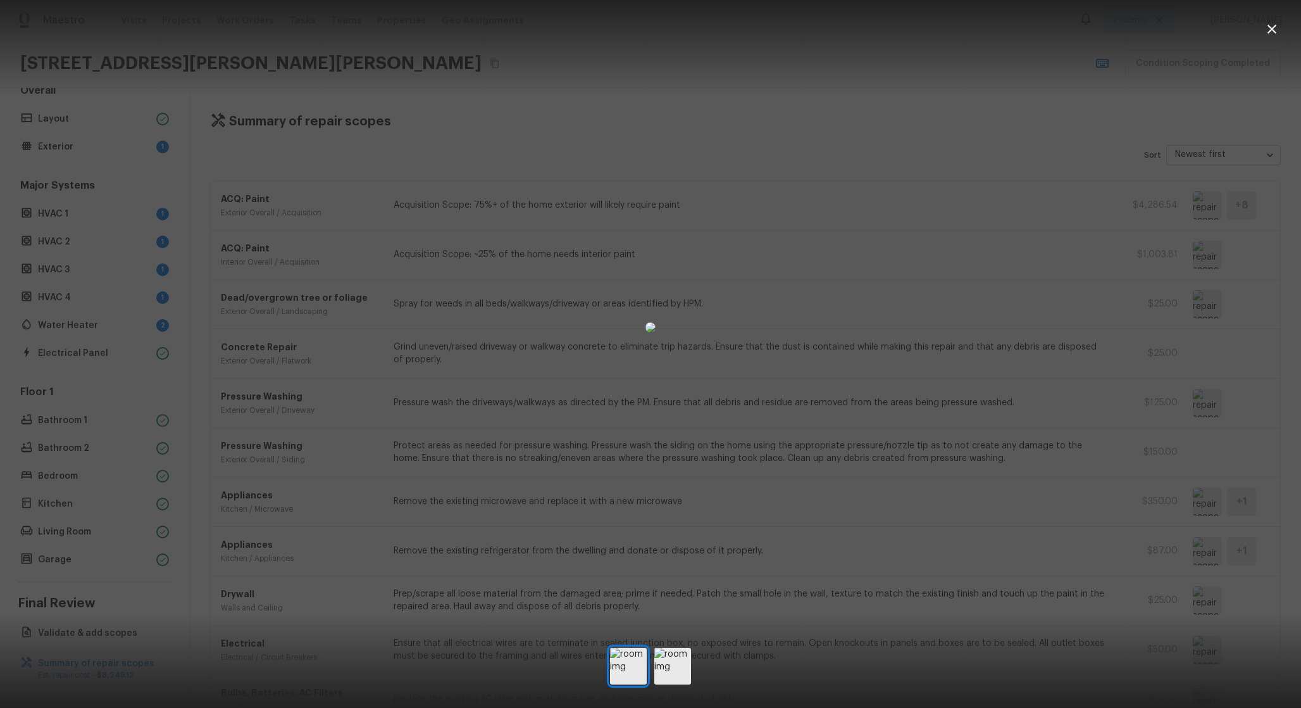
click at [1208, 549] on div at bounding box center [650, 327] width 1301 height 614
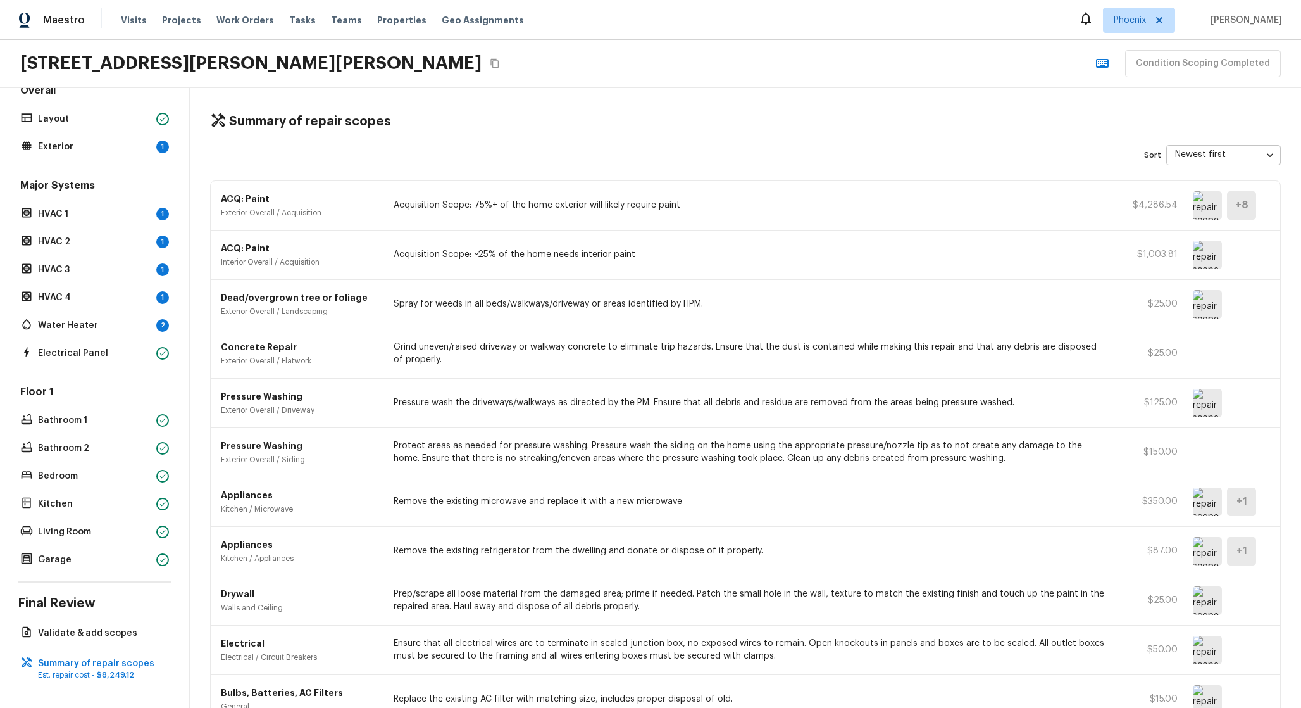
click at [1208, 549] on img at bounding box center [1207, 551] width 29 height 28
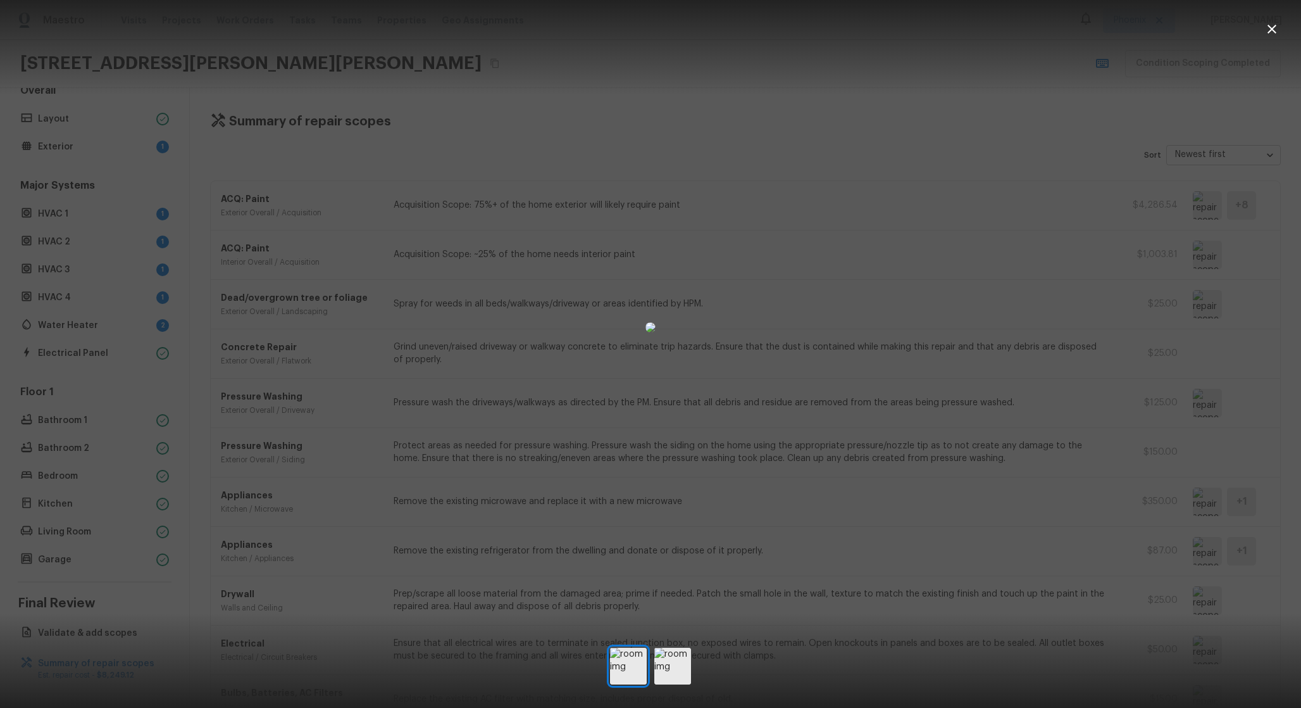
click at [1162, 538] on div at bounding box center [650, 327] width 1301 height 614
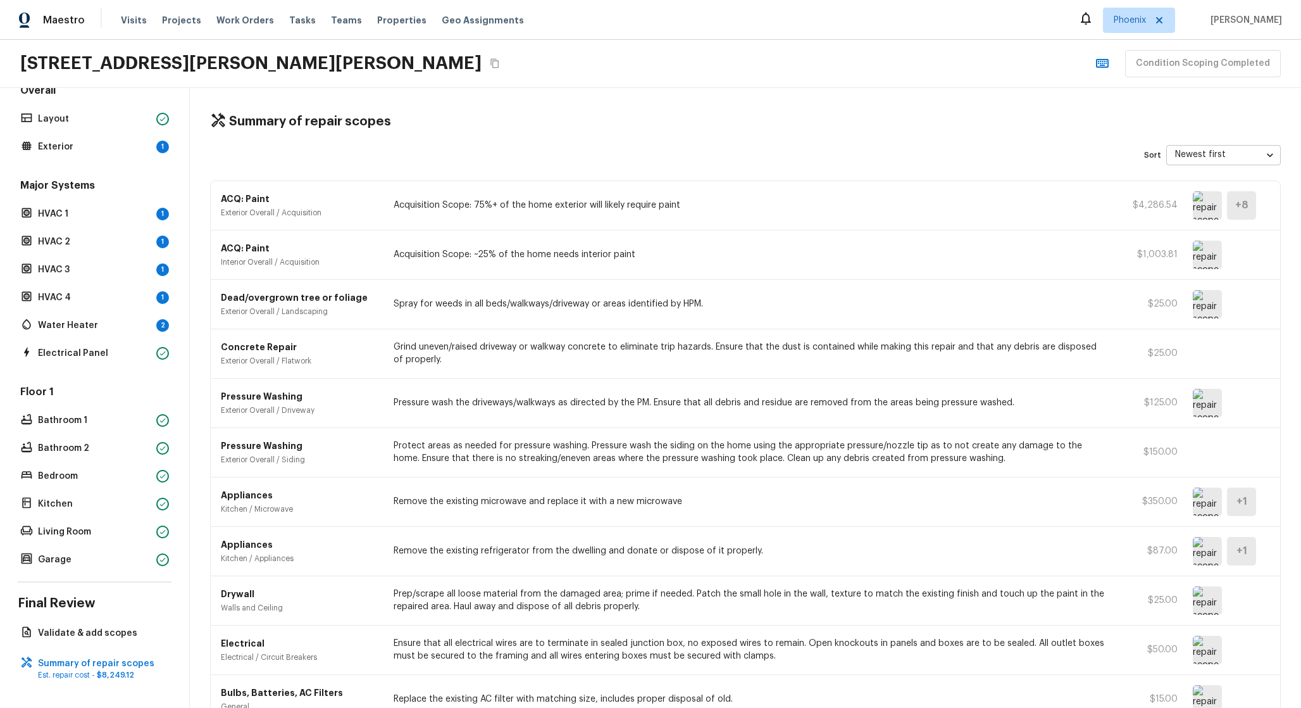
click at [1181, 542] on div "Appliances Kitchen / Appliances Remove the existing refrigerator from the dwell…" at bounding box center [746, 551] width 1070 height 49
click at [1194, 548] on img at bounding box center [1207, 551] width 29 height 28
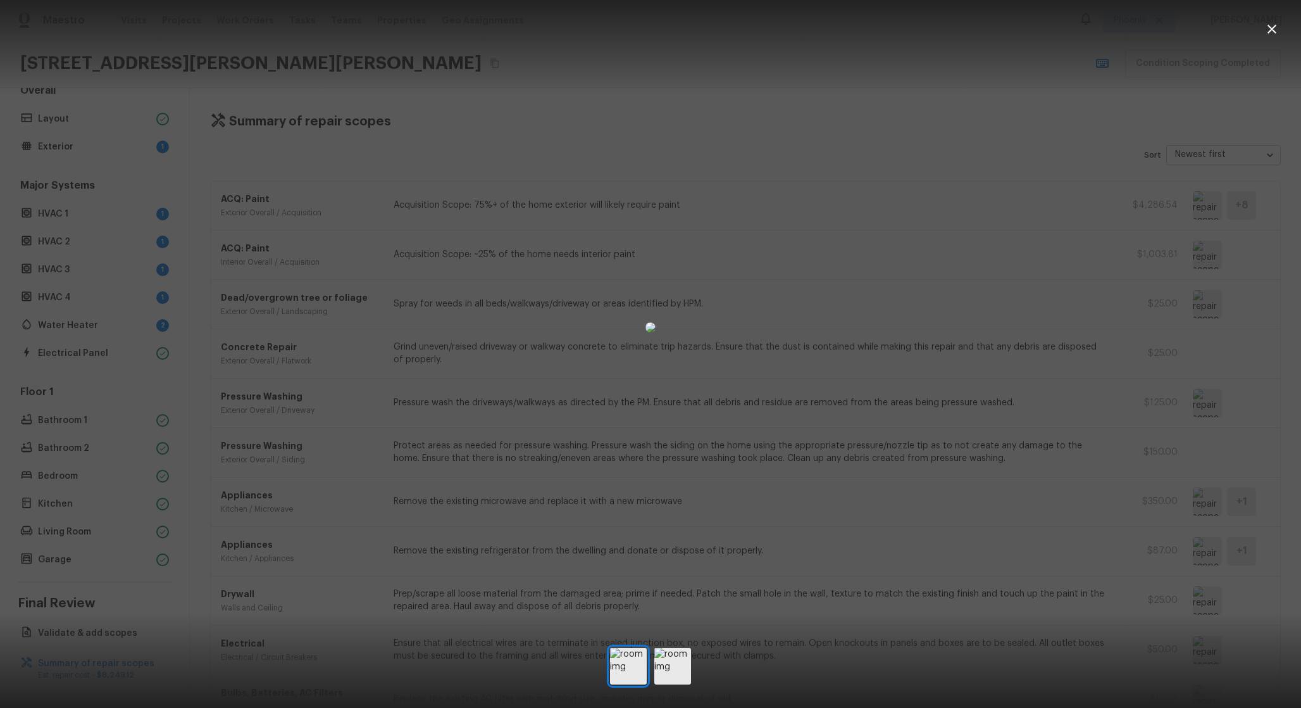
click at [1194, 548] on div at bounding box center [650, 327] width 1301 height 614
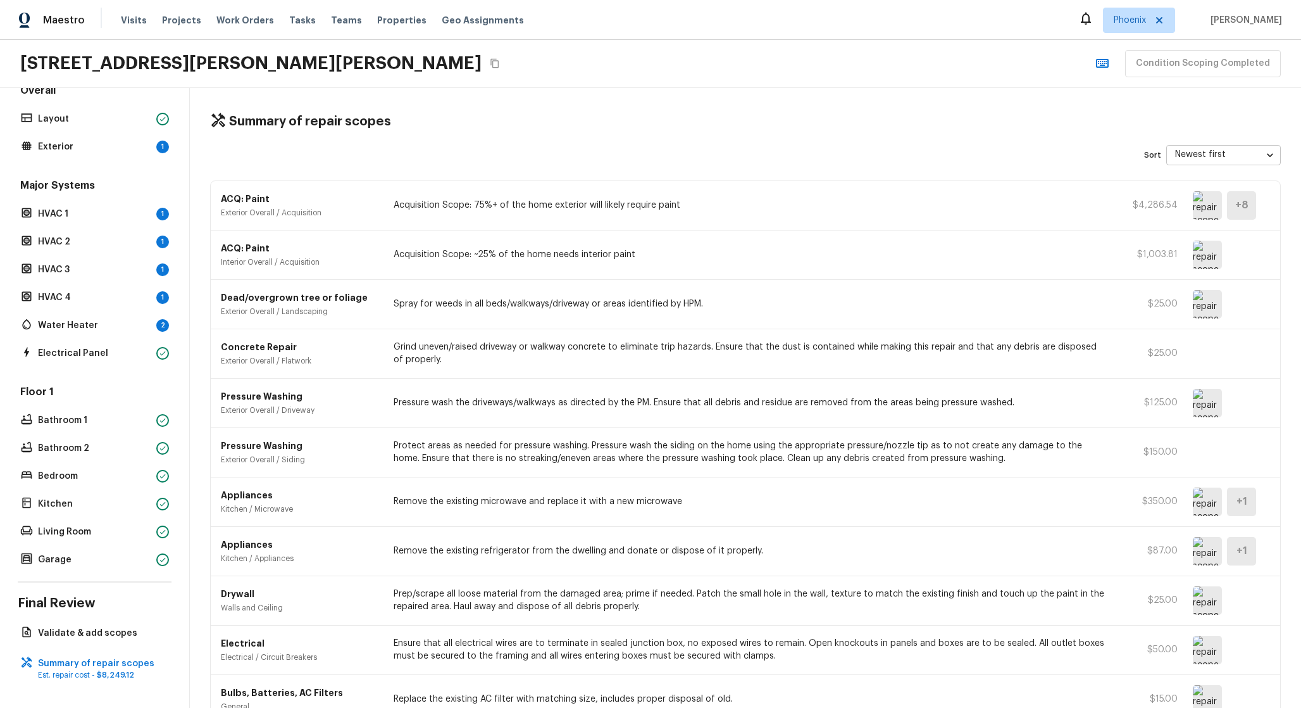
click at [1194, 548] on img at bounding box center [1207, 551] width 29 height 28
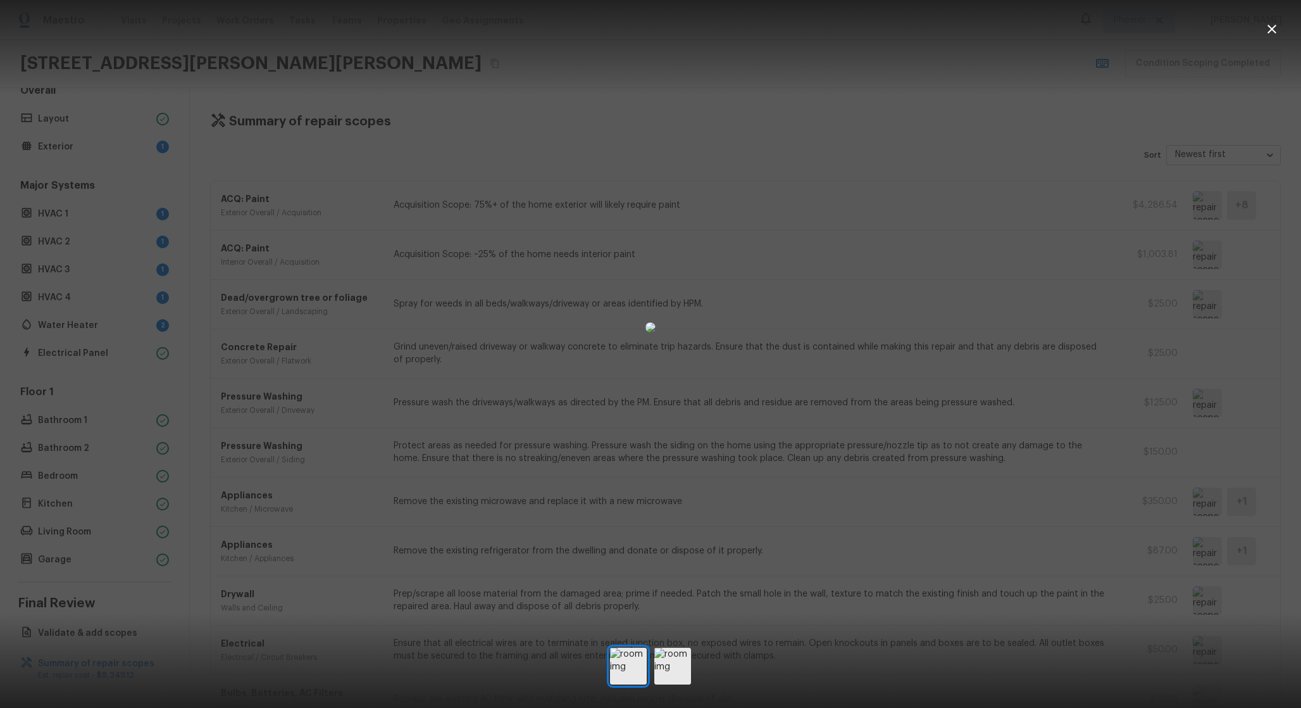
click at [1188, 548] on div at bounding box center [650, 327] width 1301 height 614
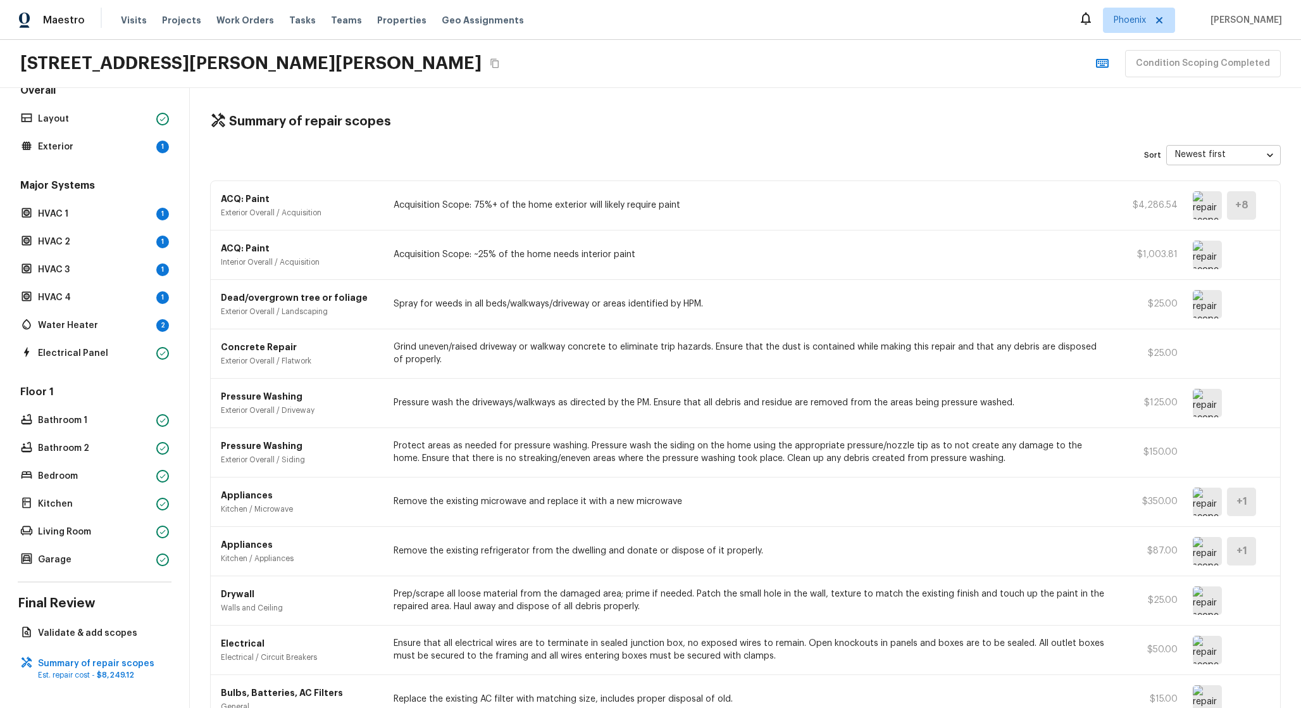
click at [1236, 553] on div "+ 1" at bounding box center [1241, 551] width 29 height 28
click at [1204, 553] on img at bounding box center [1207, 551] width 29 height 28
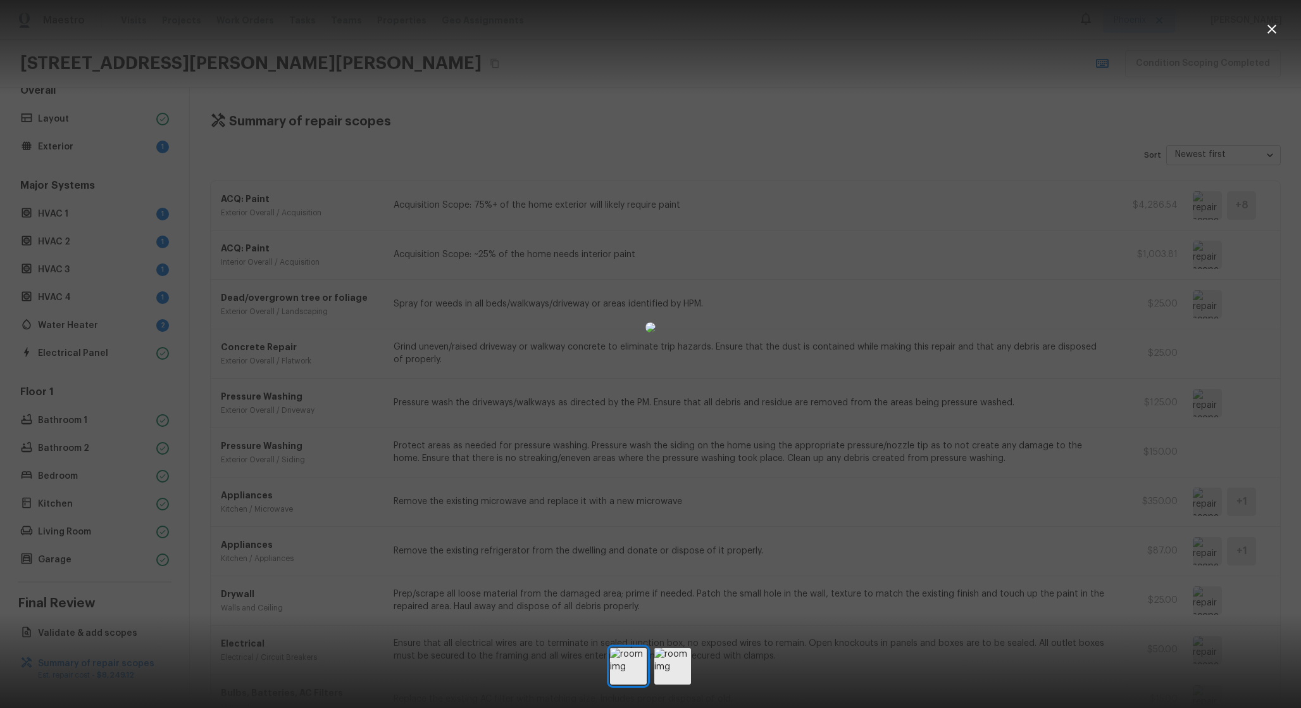
click at [1173, 550] on div at bounding box center [650, 327] width 1301 height 614
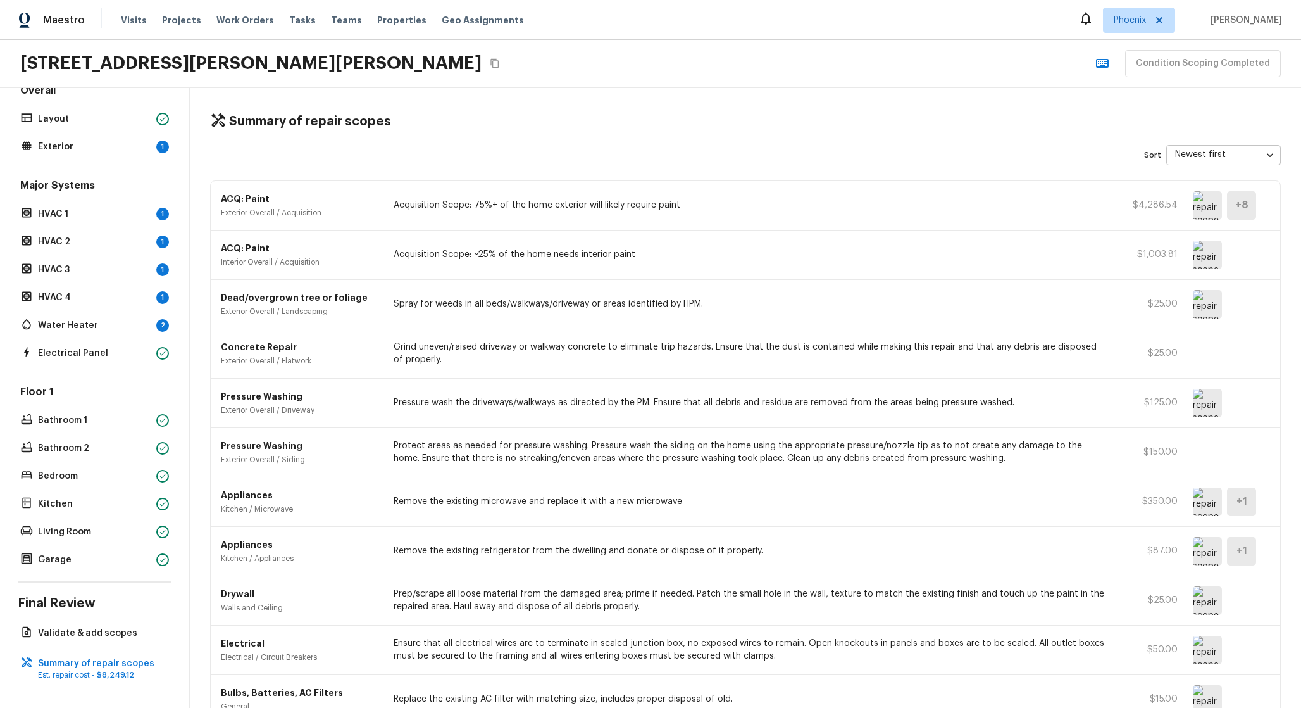
click at [1207, 606] on img at bounding box center [1207, 600] width 29 height 28
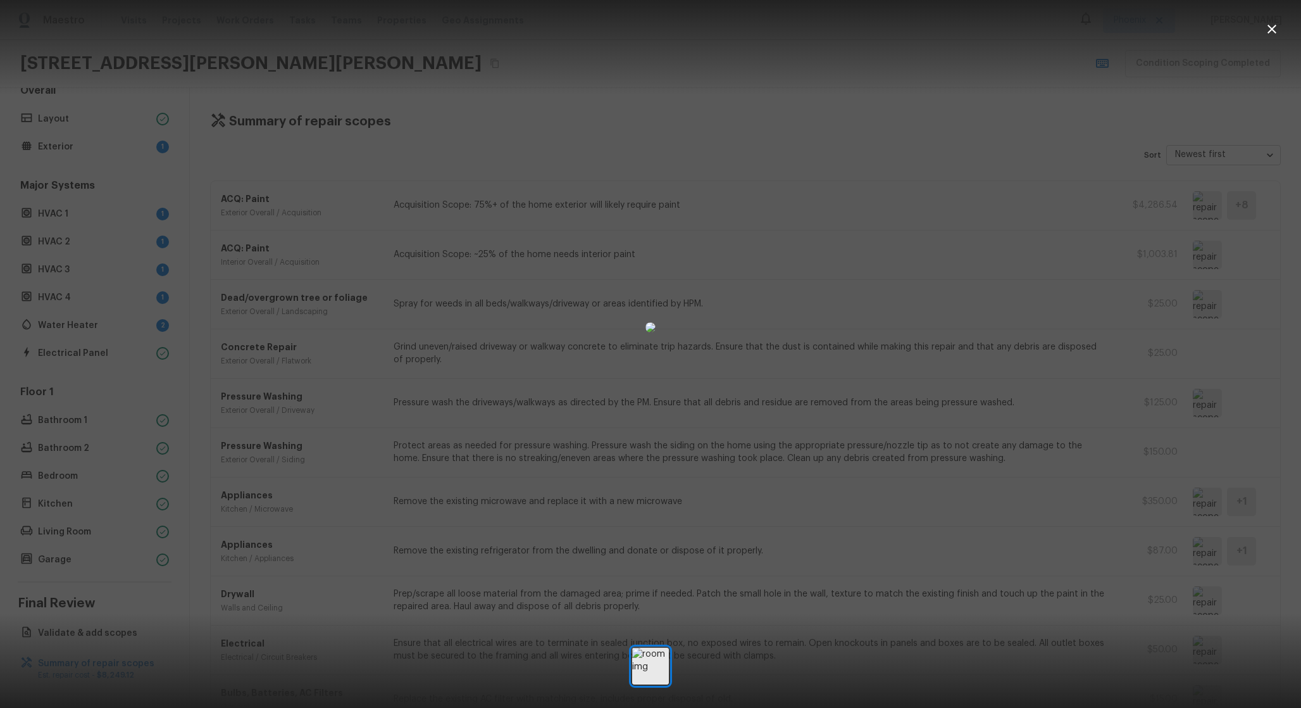
click at [1207, 606] on div at bounding box center [650, 327] width 1301 height 614
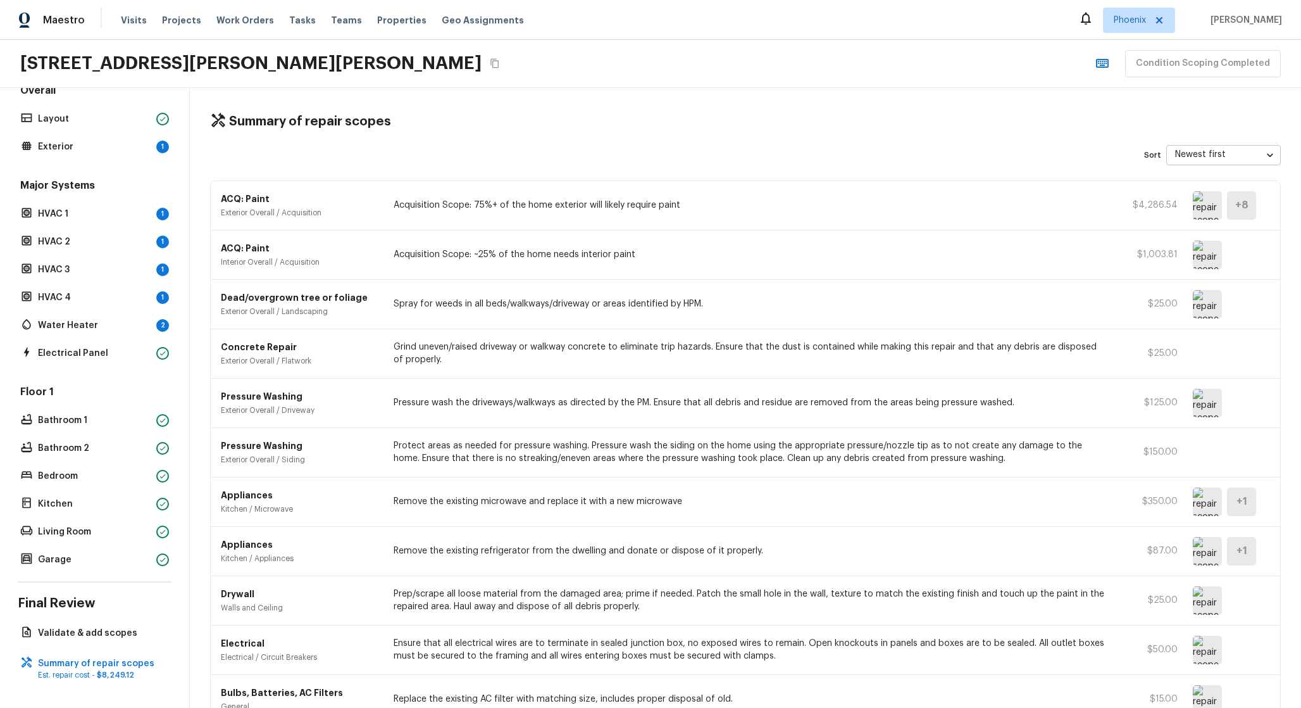
click at [1207, 606] on img at bounding box center [1207, 600] width 29 height 28
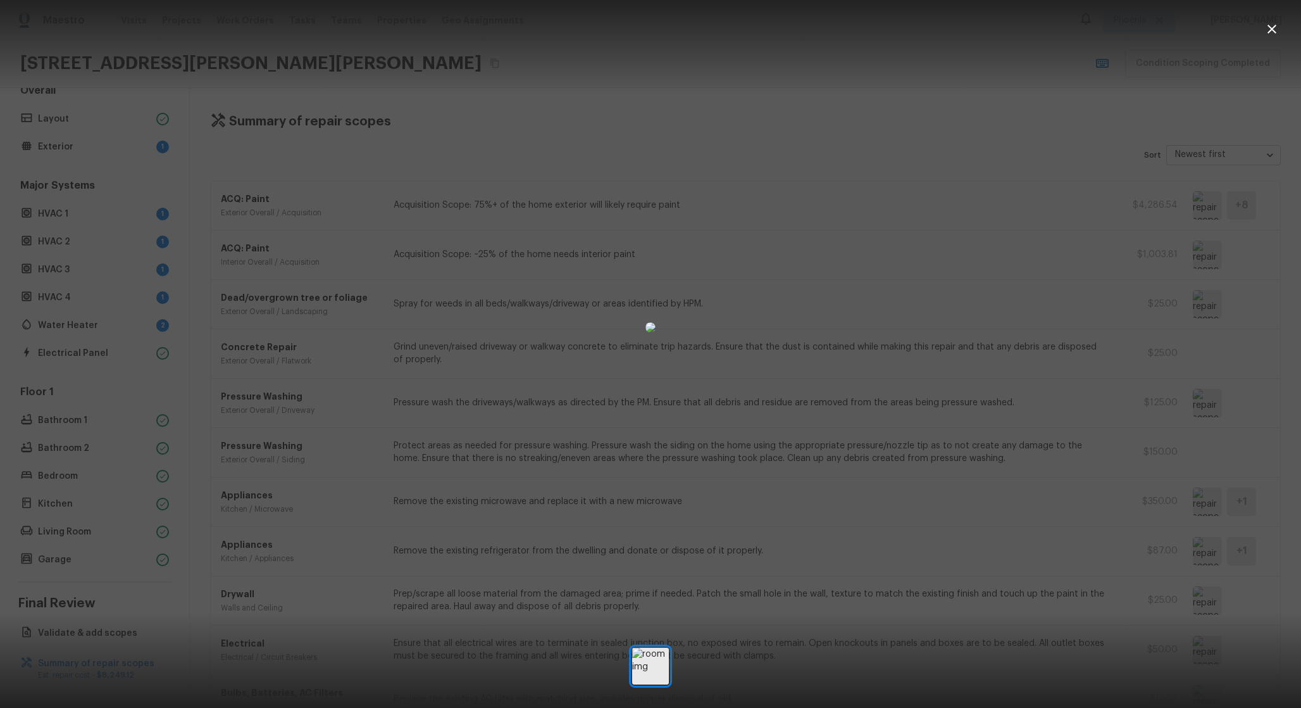
click at [1055, 519] on div at bounding box center [650, 327] width 1301 height 614
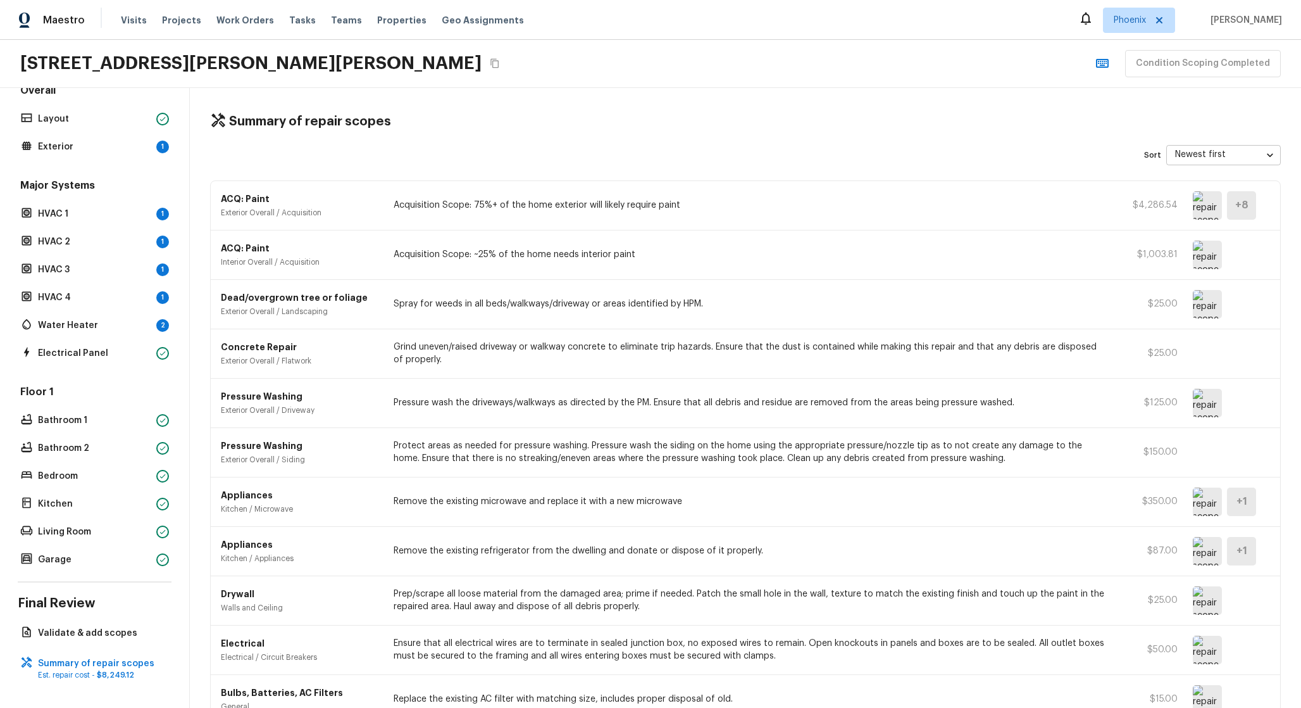
click at [1213, 608] on img at bounding box center [1207, 600] width 29 height 28
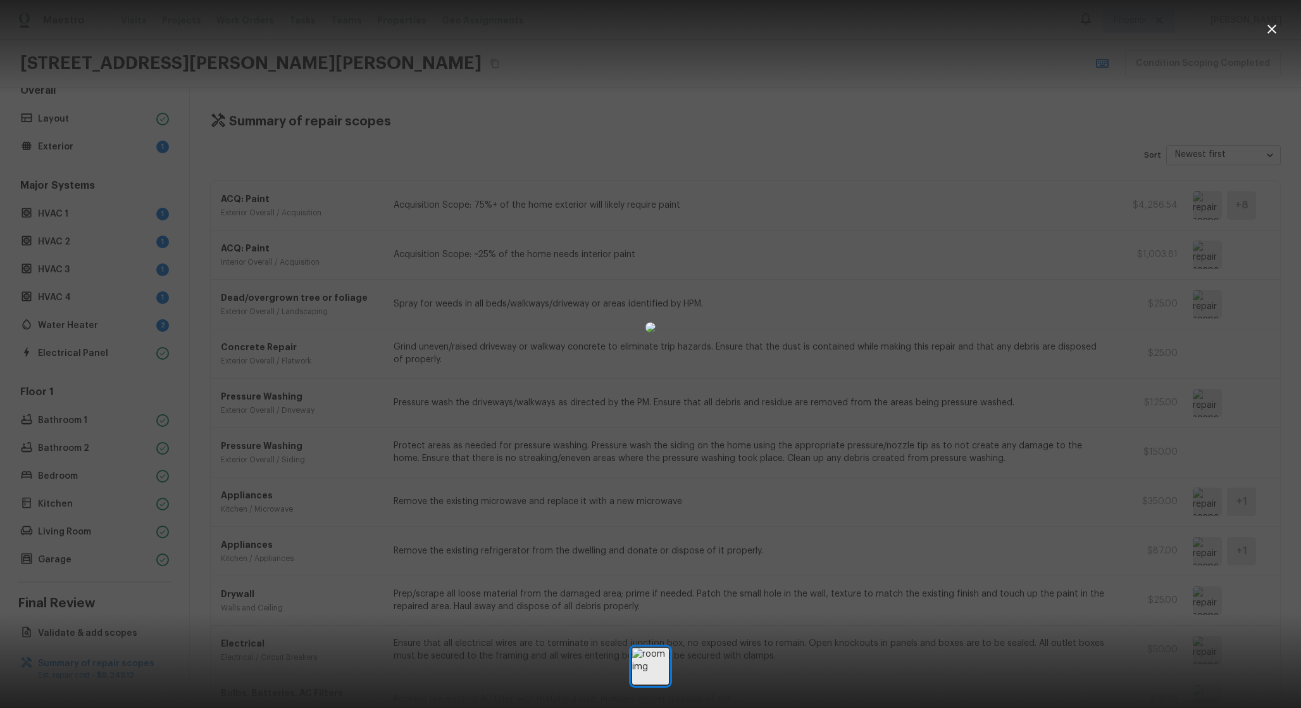
click at [1107, 504] on div at bounding box center [650, 327] width 1301 height 614
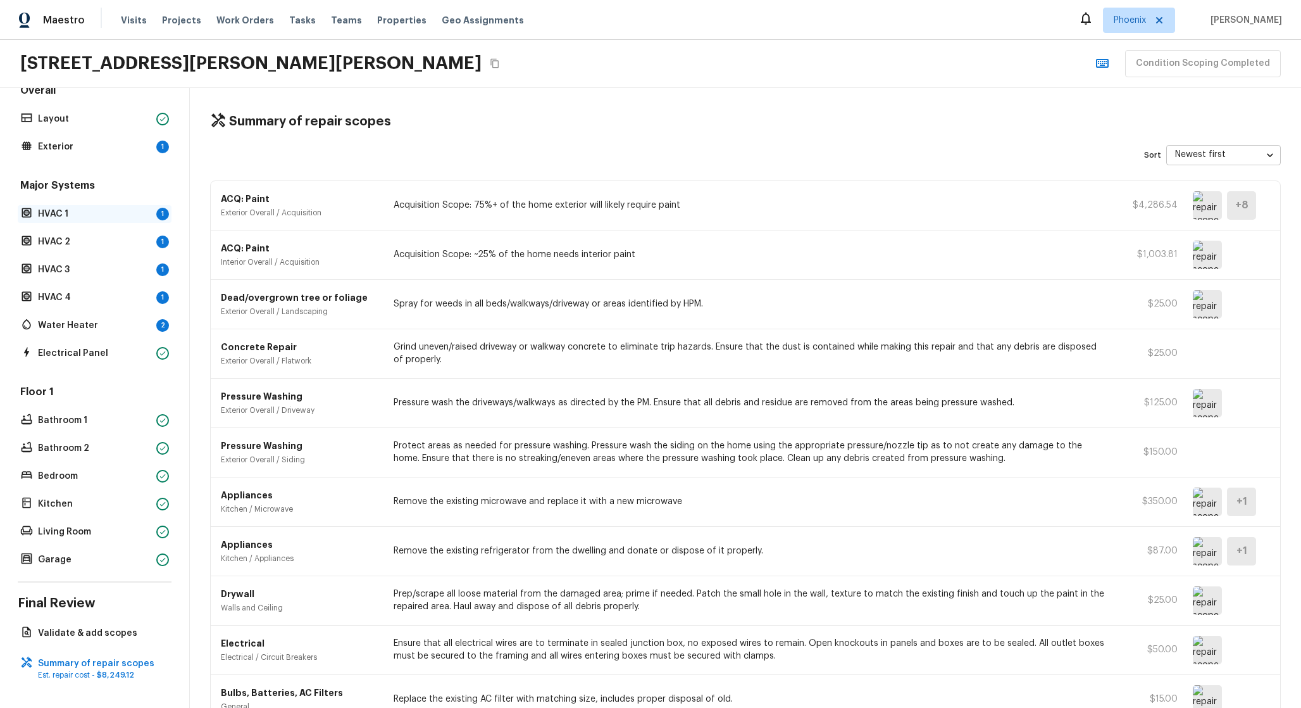
click at [119, 208] on p "HVAC 1" at bounding box center [94, 214] width 113 height 13
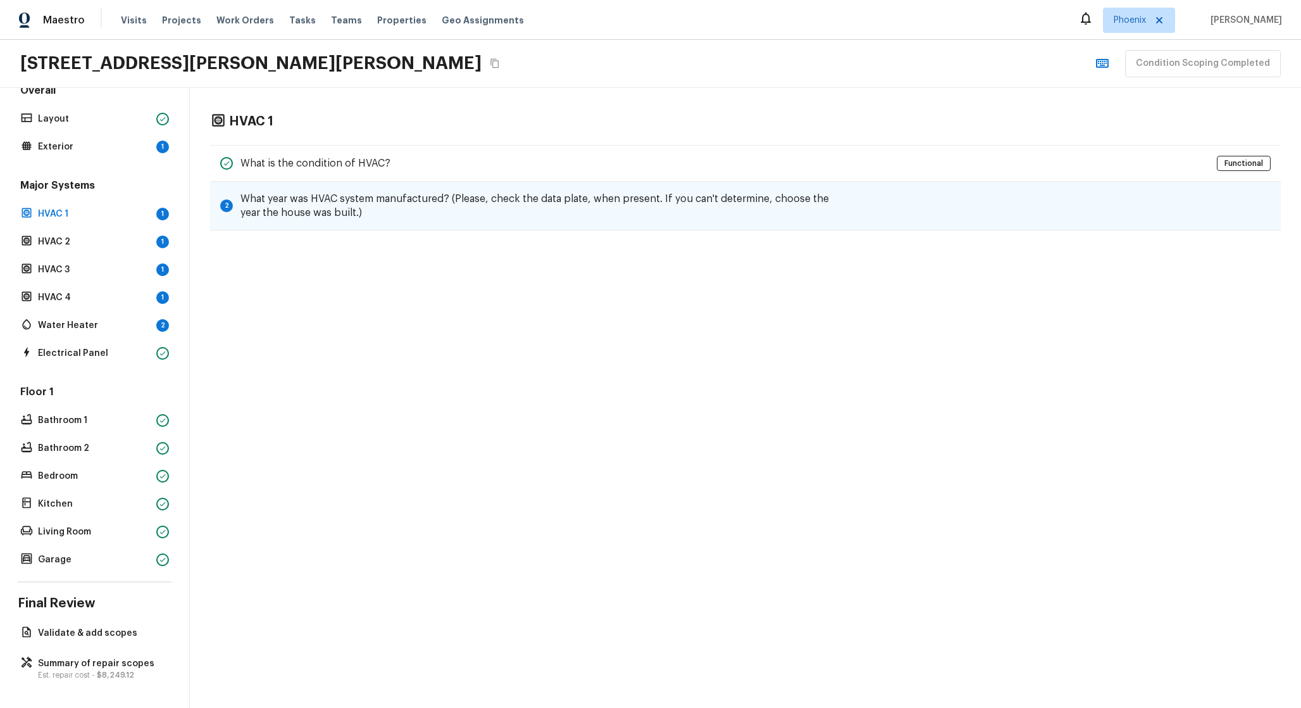
click at [311, 200] on h5 "What year was HVAC system manufactured? (Please, check the data plate, when pre…" at bounding box center [546, 206] width 610 height 28
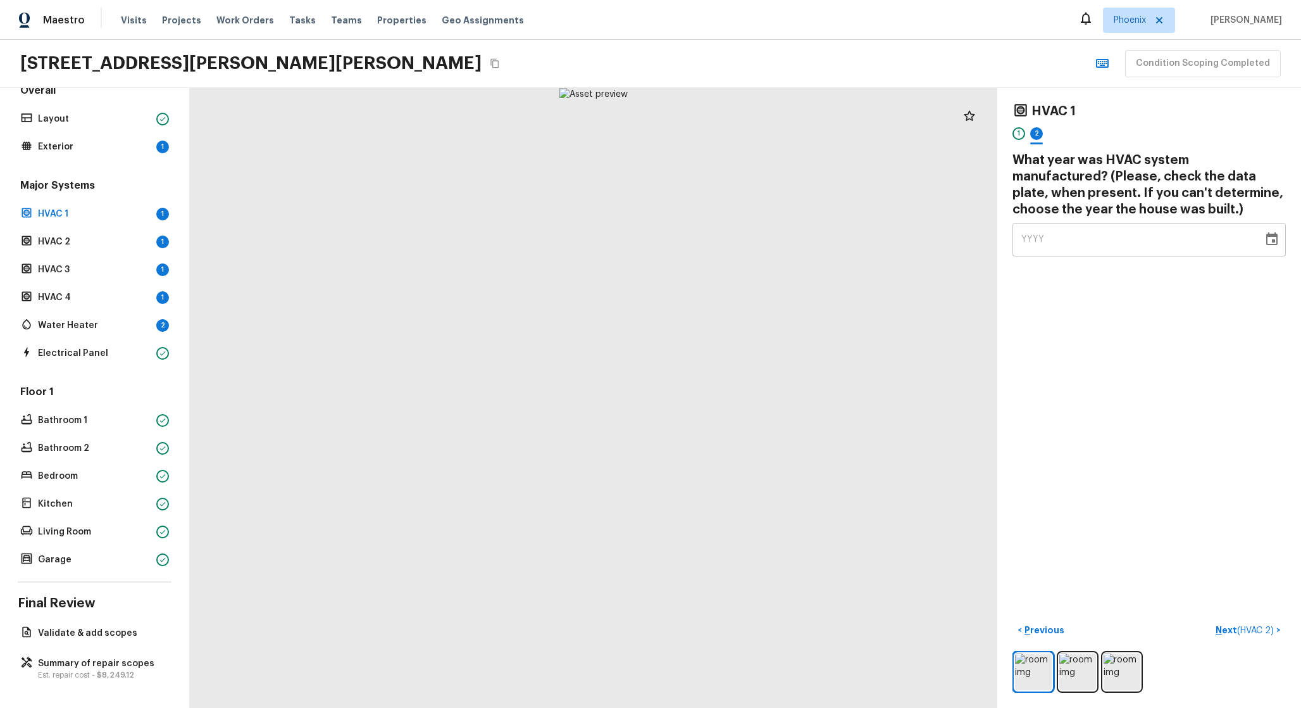
click at [98, 252] on div "Major Systems HVAC 1 1 HVAC 2 1 HVAC 3 1 HVAC 4 1 Water Heater 2 Electrical Pan…" at bounding box center [95, 271] width 154 height 184
click at [111, 240] on p "HVAC 2" at bounding box center [94, 241] width 113 height 13
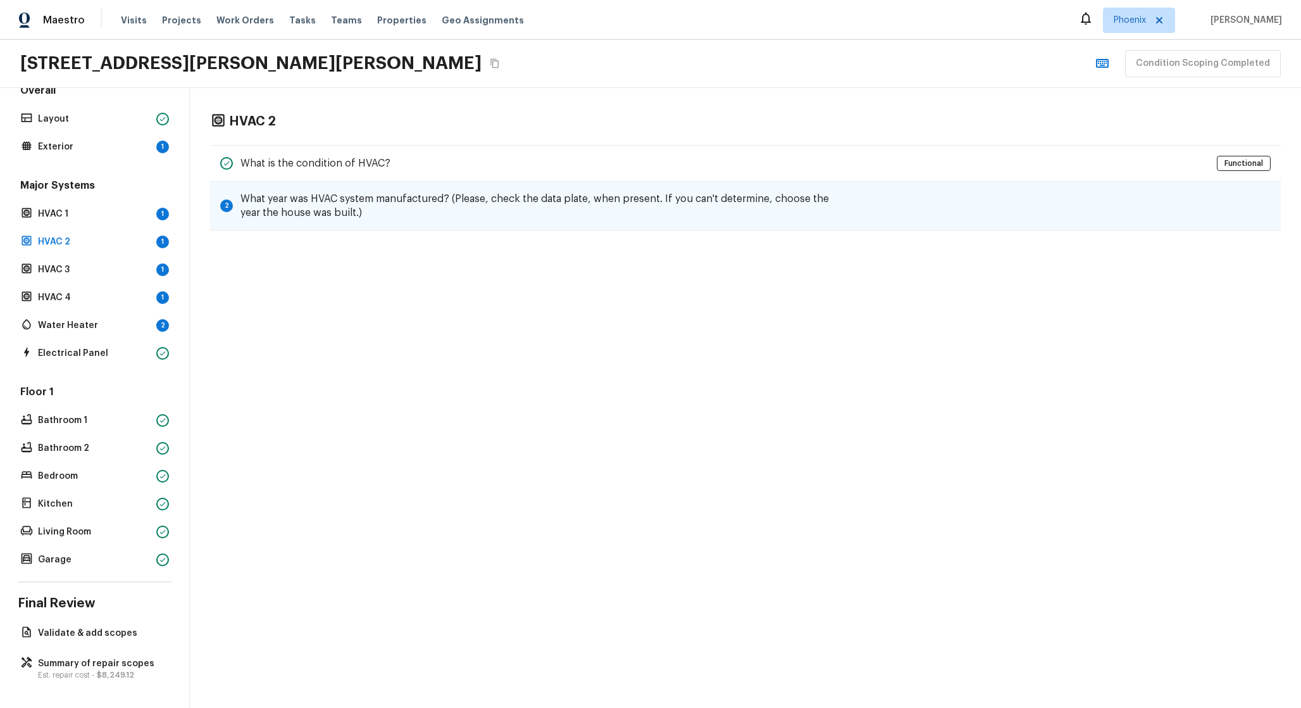
click at [261, 213] on h5 "What year was HVAC system manufactured? (Please, check the data plate, when pre…" at bounding box center [546, 206] width 610 height 28
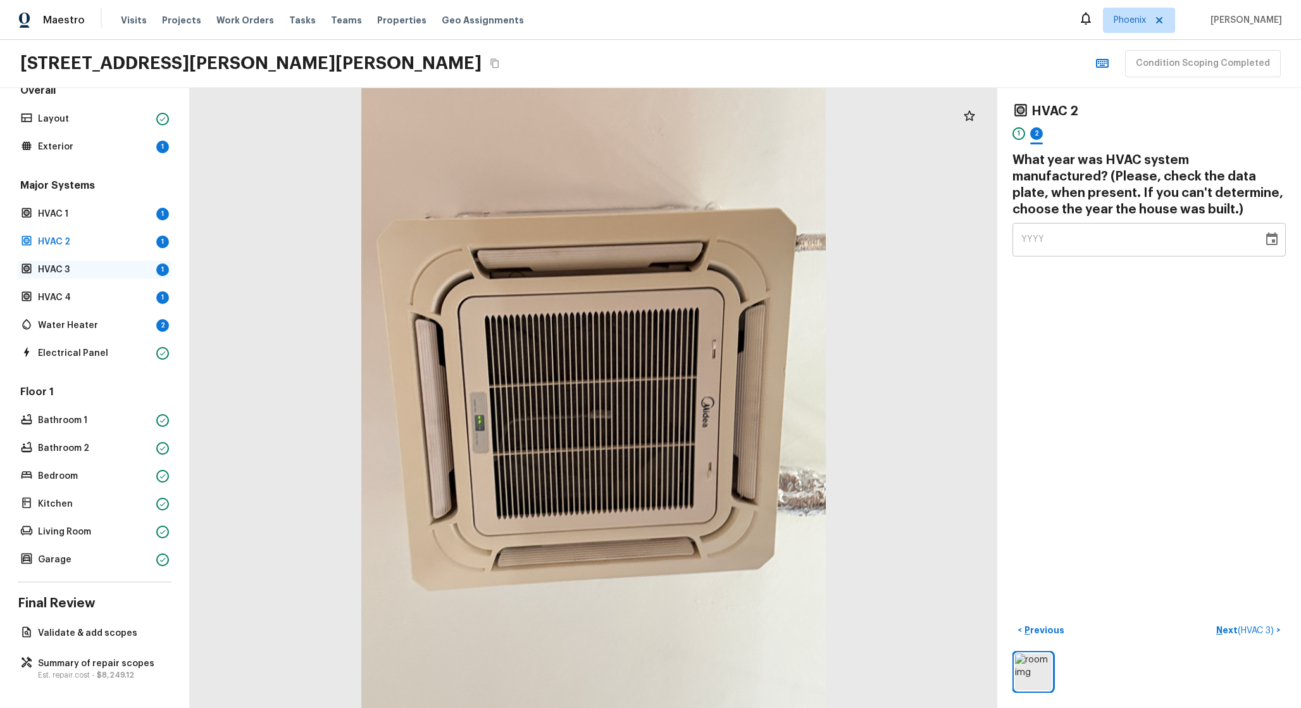
click at [132, 275] on p "HVAC 3" at bounding box center [94, 269] width 113 height 13
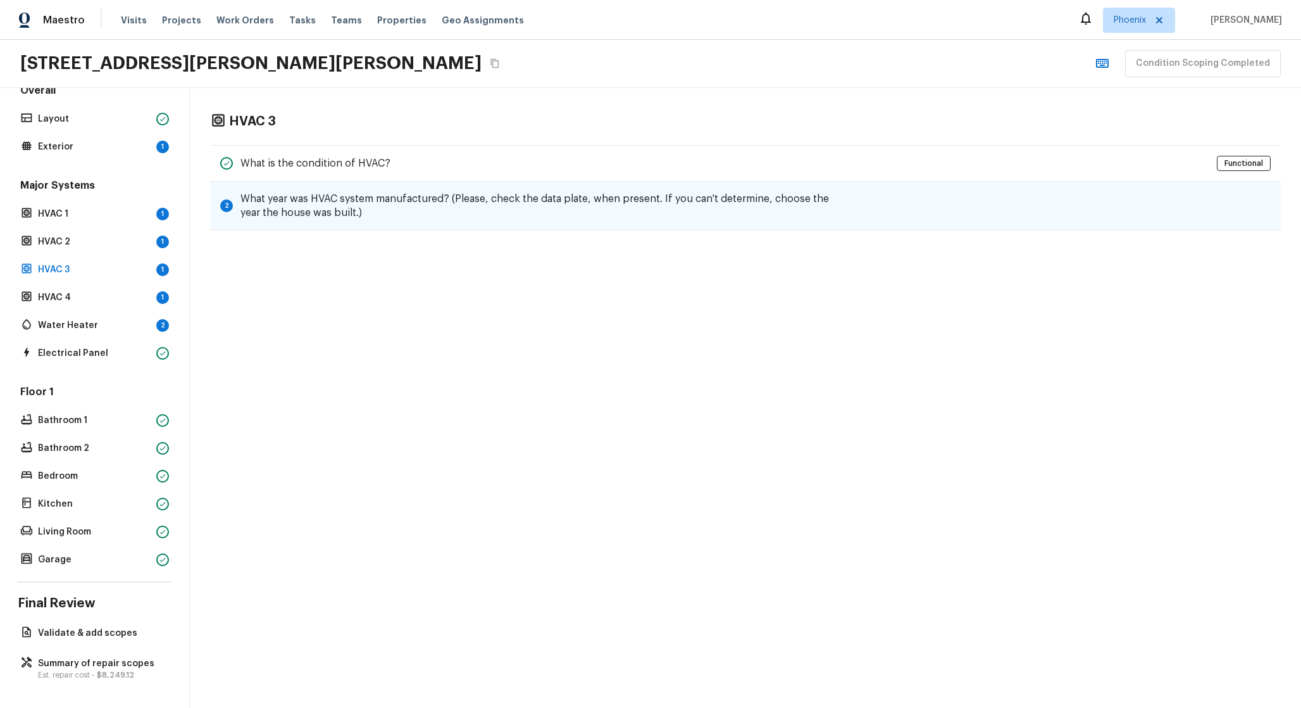
click at [325, 223] on div "2 What year was HVAC system manufactured? (Please, check the data plate, when p…" at bounding box center [745, 206] width 1071 height 49
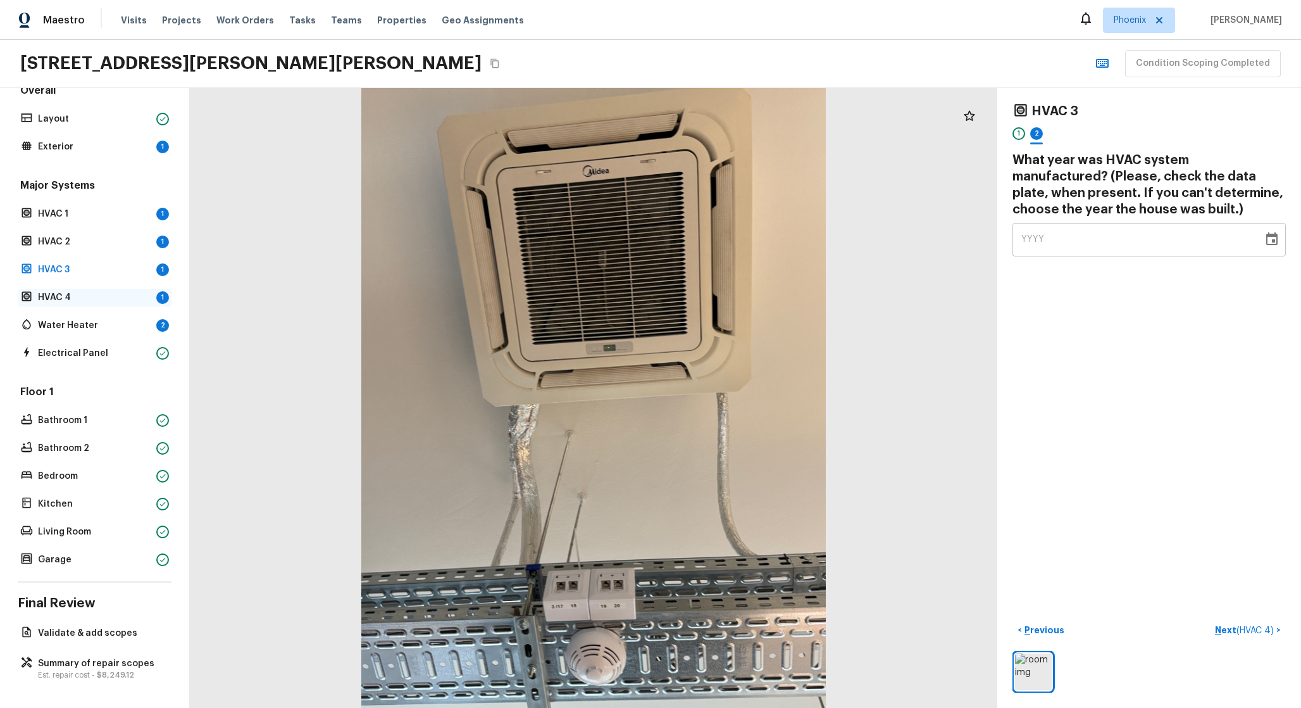
click at [119, 295] on p "HVAC 4" at bounding box center [94, 297] width 113 height 13
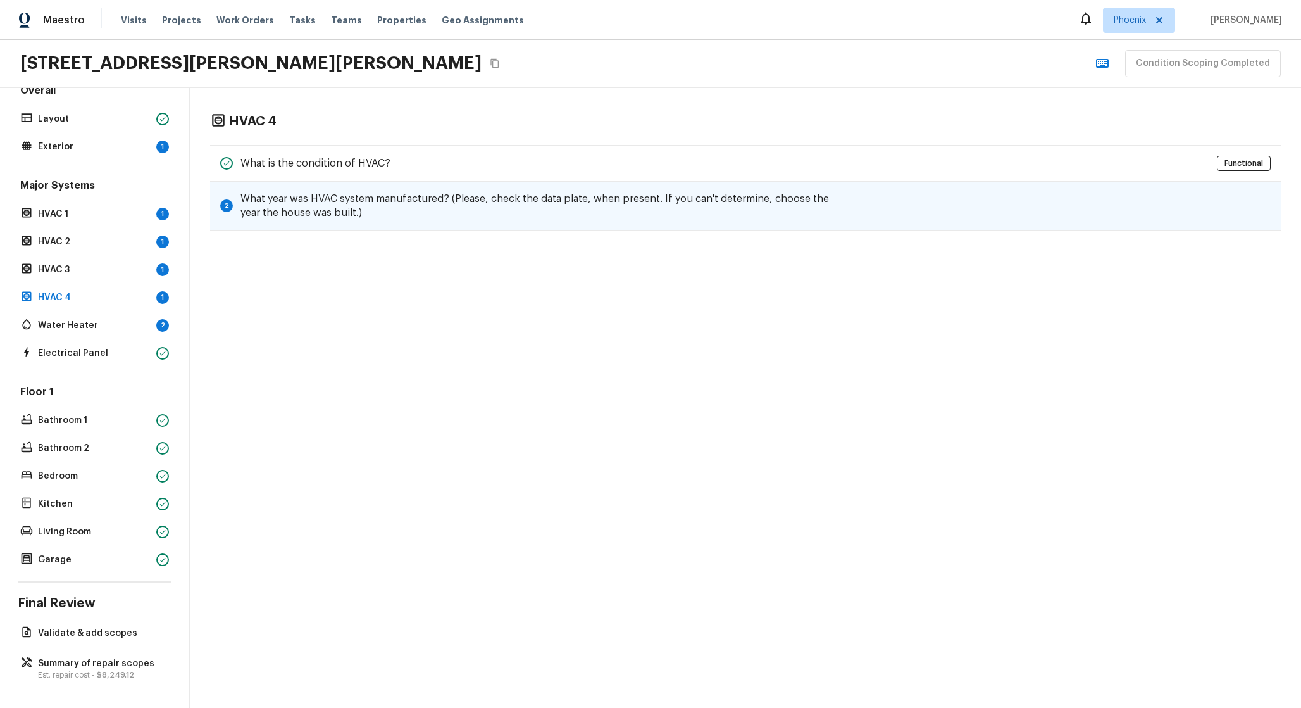
click at [319, 216] on h5 "What year was HVAC system manufactured? (Please, check the data plate, when pre…" at bounding box center [546, 206] width 610 height 28
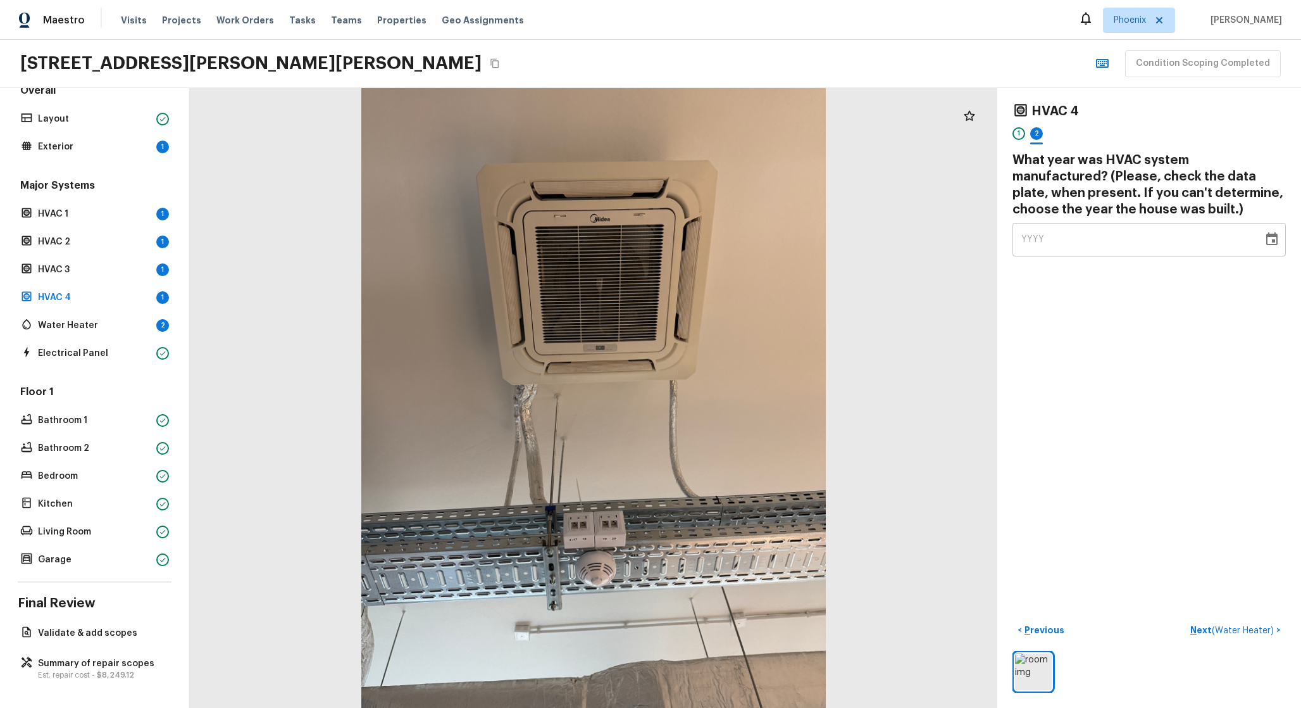
click at [127, 315] on div "Major Systems HVAC 1 1 HVAC 2 1 HVAC 3 1 HVAC 4 1 Water Heater 2 Electrical Pan…" at bounding box center [95, 271] width 154 height 184
click at [111, 323] on p "Water Heater" at bounding box center [94, 325] width 113 height 13
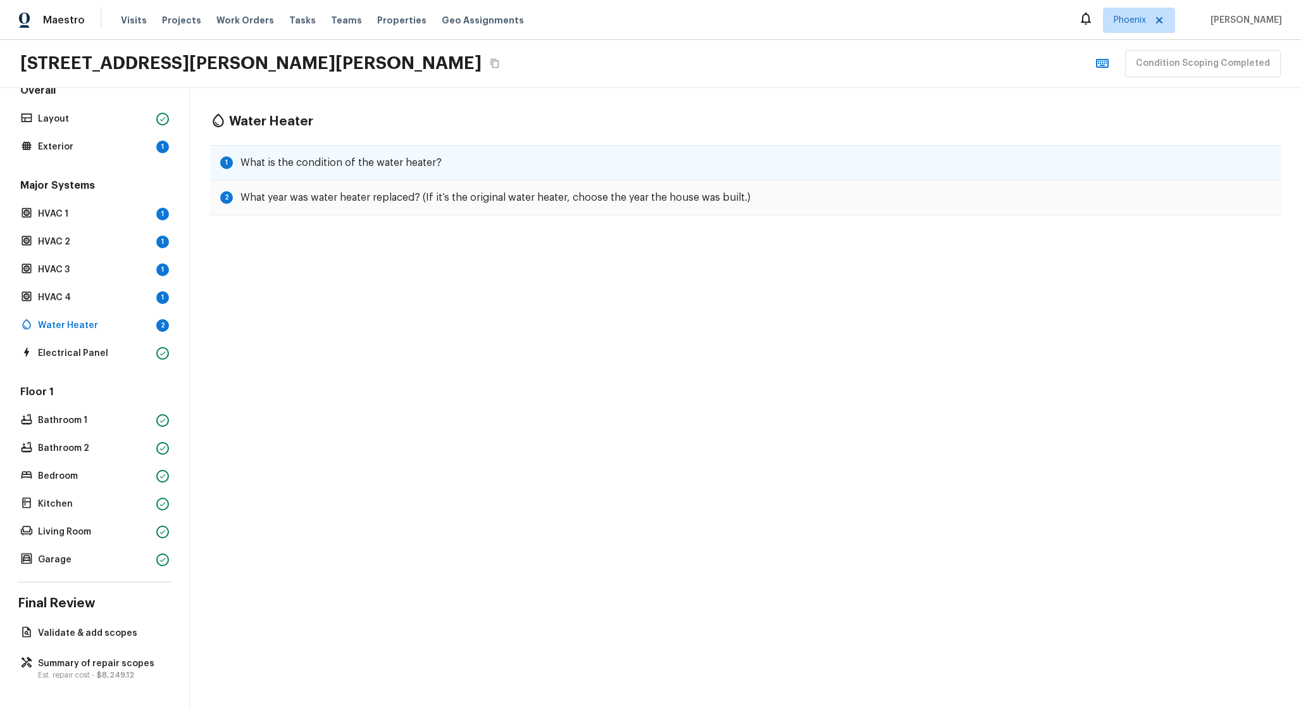
click at [282, 161] on h5 "What is the condition of the water heater?" at bounding box center [341, 163] width 201 height 14
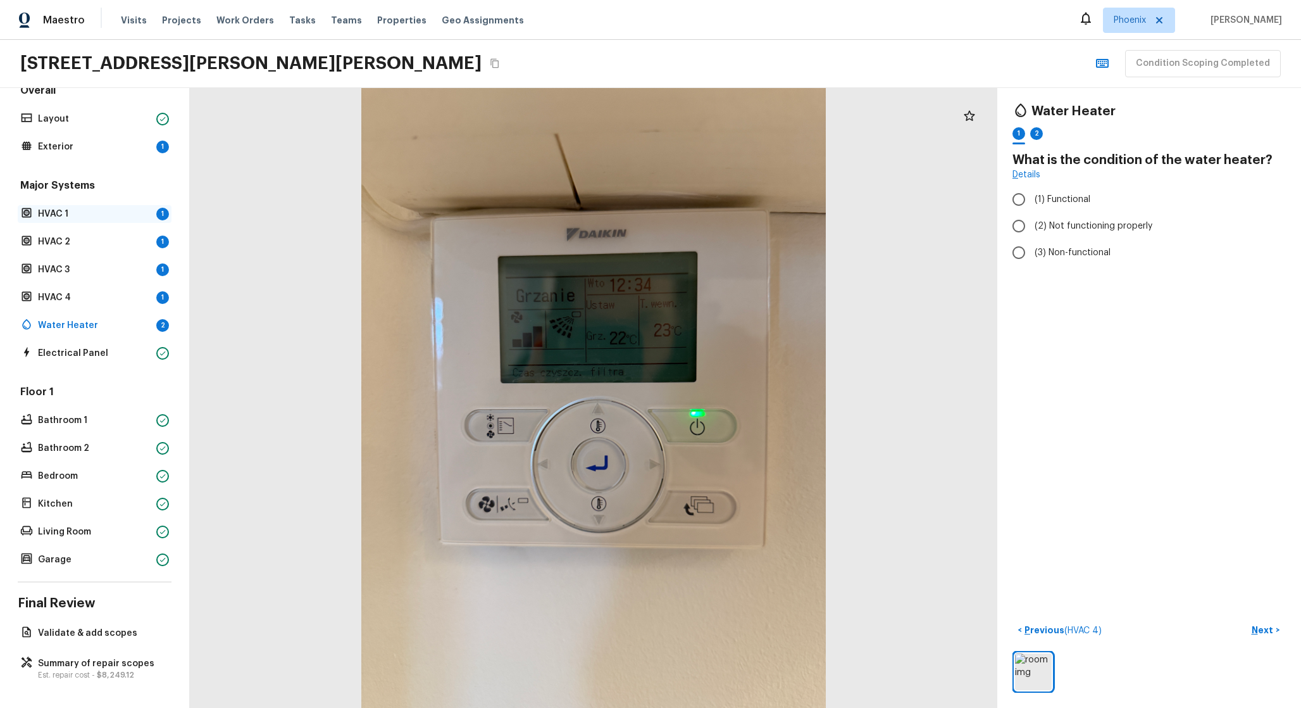
click at [149, 217] on p "HVAC 1" at bounding box center [94, 214] width 113 height 13
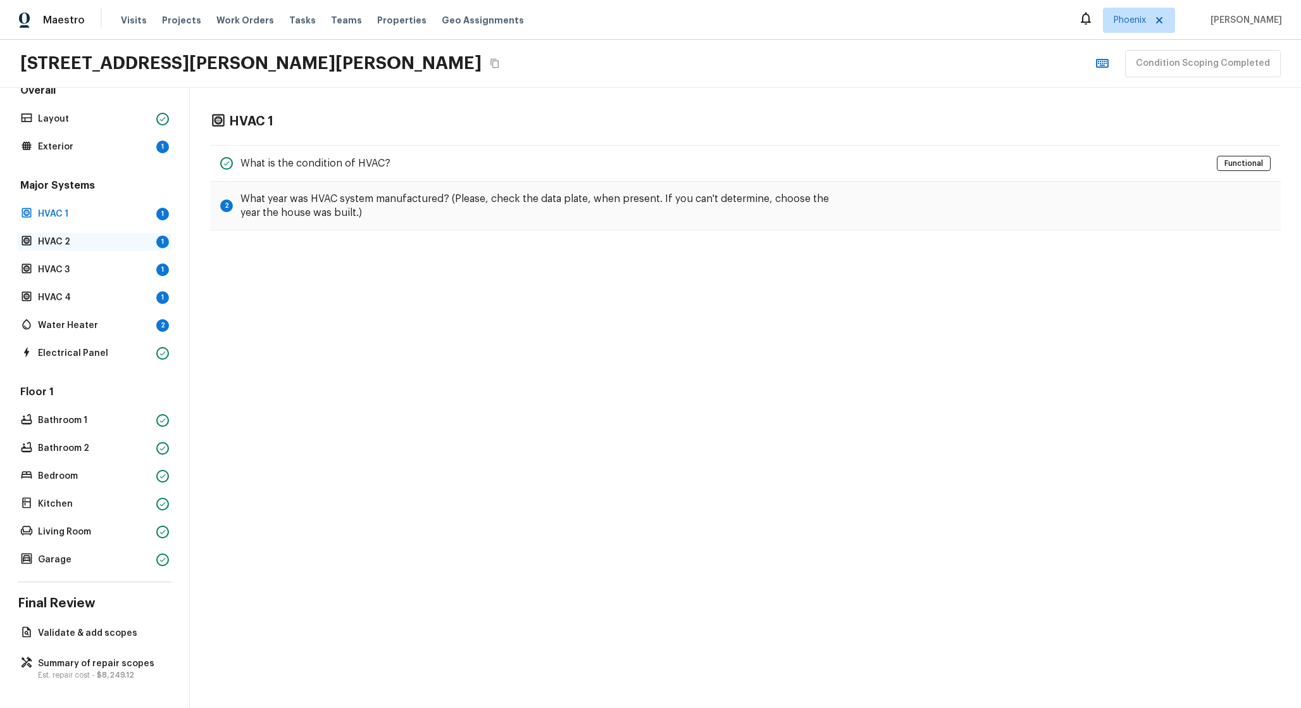
click at [135, 244] on p "HVAC 2" at bounding box center [94, 241] width 113 height 13
click at [143, 277] on div "HVAC 3 1" at bounding box center [95, 270] width 154 height 18
click at [139, 308] on div "Major Systems HVAC 1 1 HVAC 2 1 HVAC 3 1 HVAC 4 1 Water Heater 2 Electrical Pan…" at bounding box center [95, 271] width 154 height 184
click at [142, 300] on p "HVAC 4" at bounding box center [94, 297] width 113 height 13
click at [103, 142] on p "Exterior" at bounding box center [94, 147] width 113 height 13
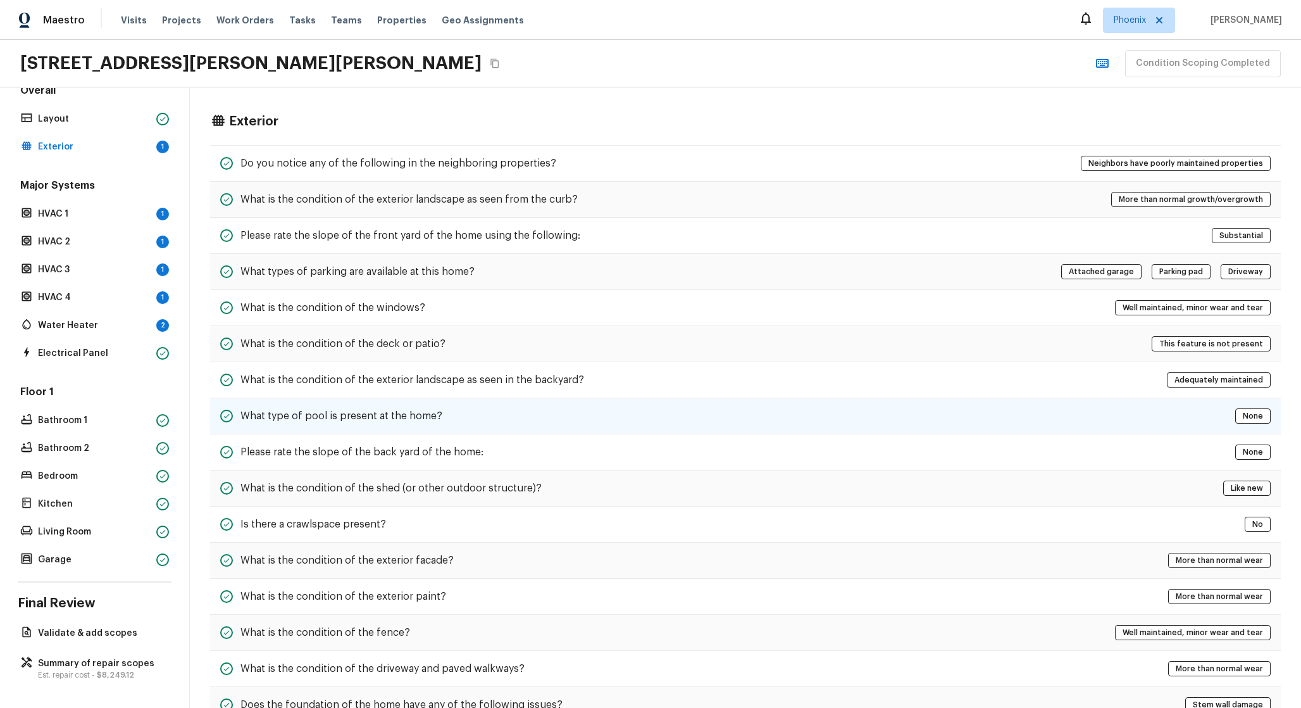
scroll to position [147, 0]
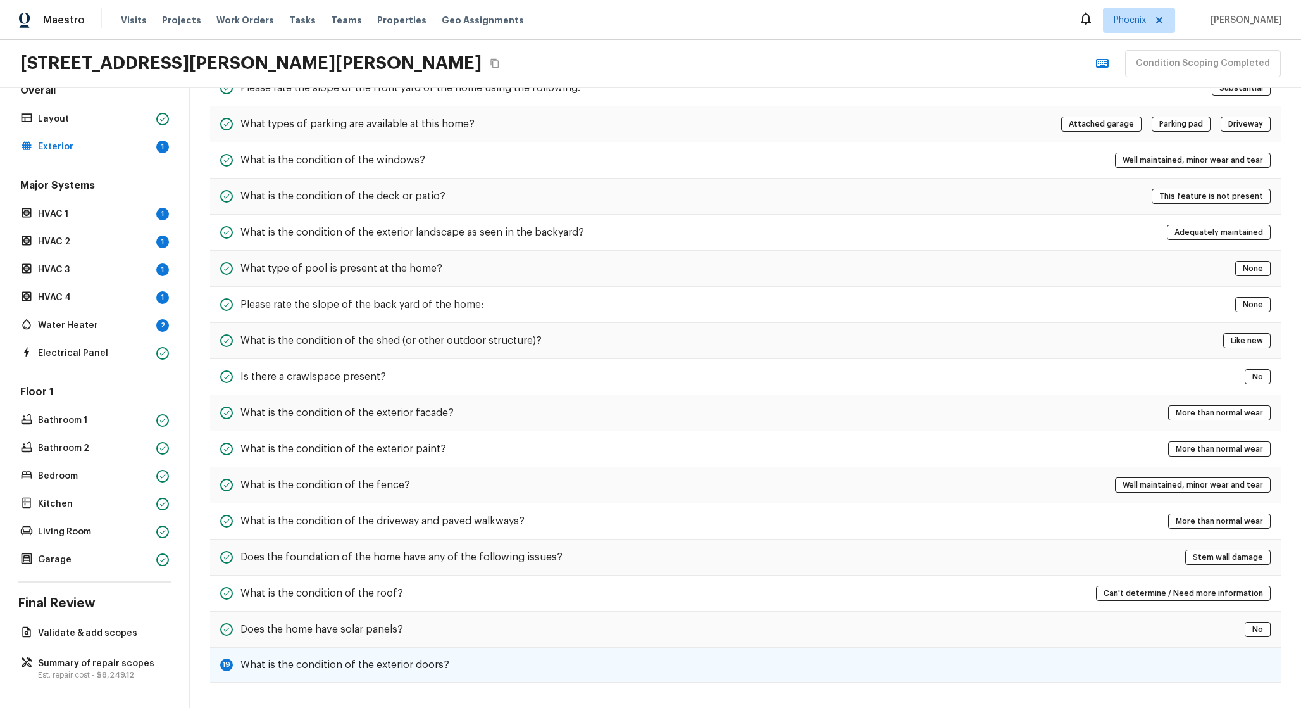
click at [501, 664] on div "19 What is the condition of the exterior doors?" at bounding box center [745, 665] width 1071 height 35
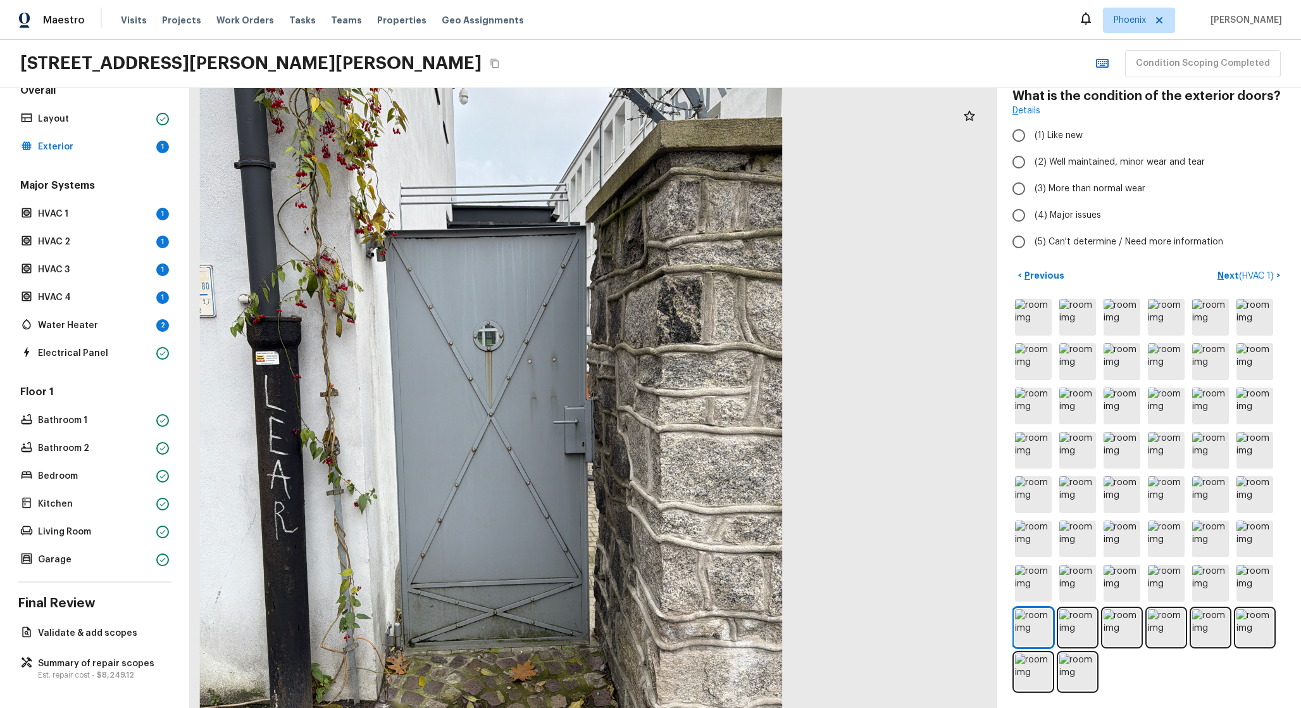
scroll to position [0, 0]
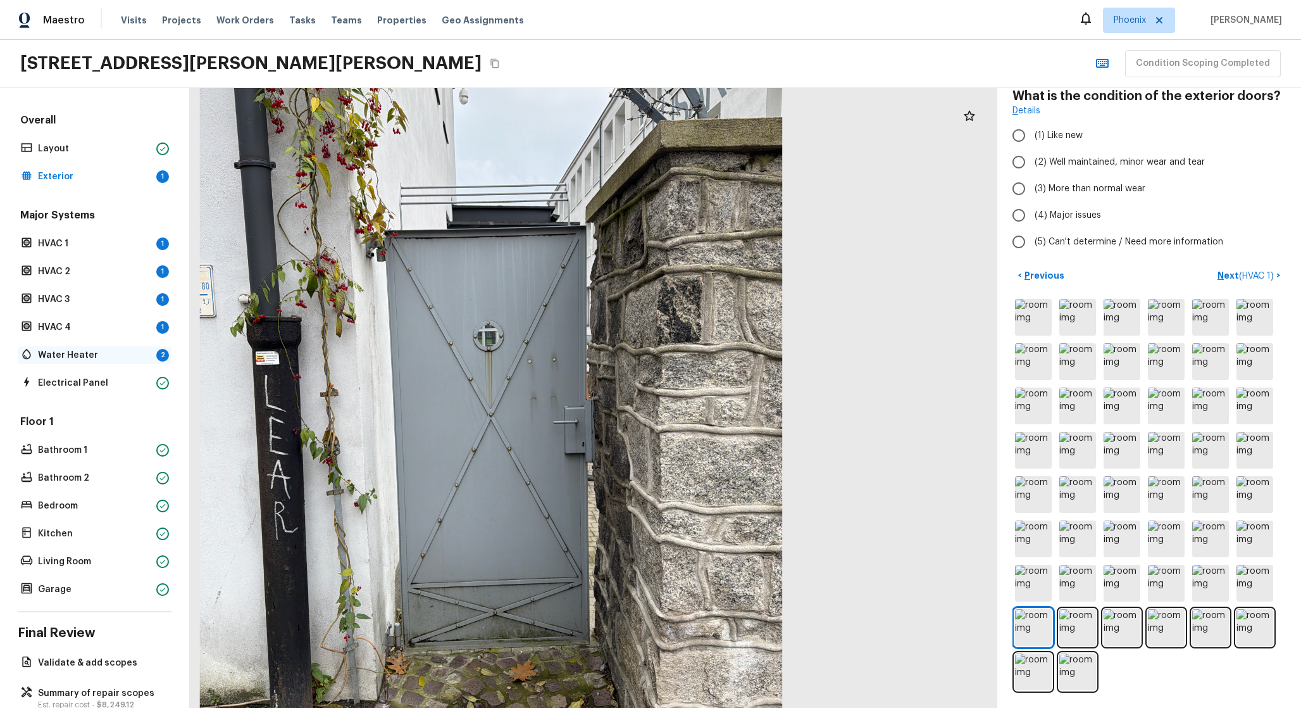
click at [103, 358] on p "Water Heater" at bounding box center [94, 355] width 113 height 13
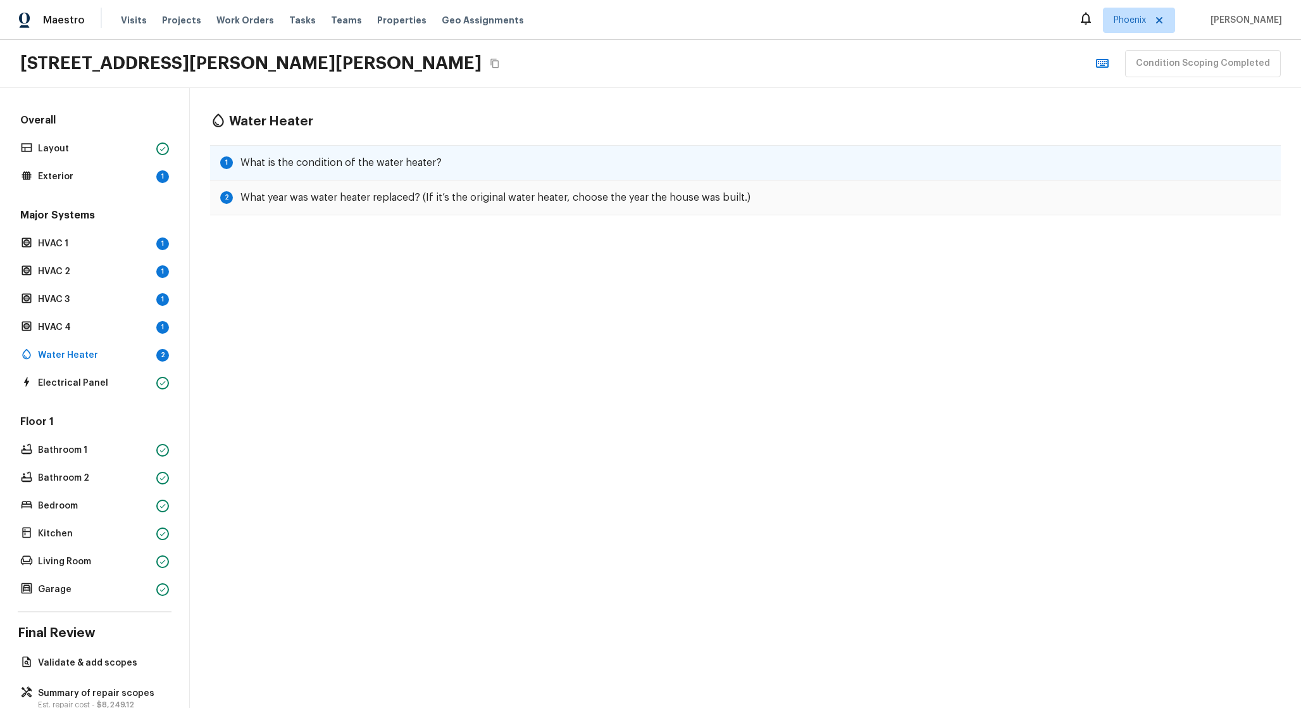
click at [475, 158] on div "1 What is the condition of the water heater?" at bounding box center [745, 162] width 1071 height 35
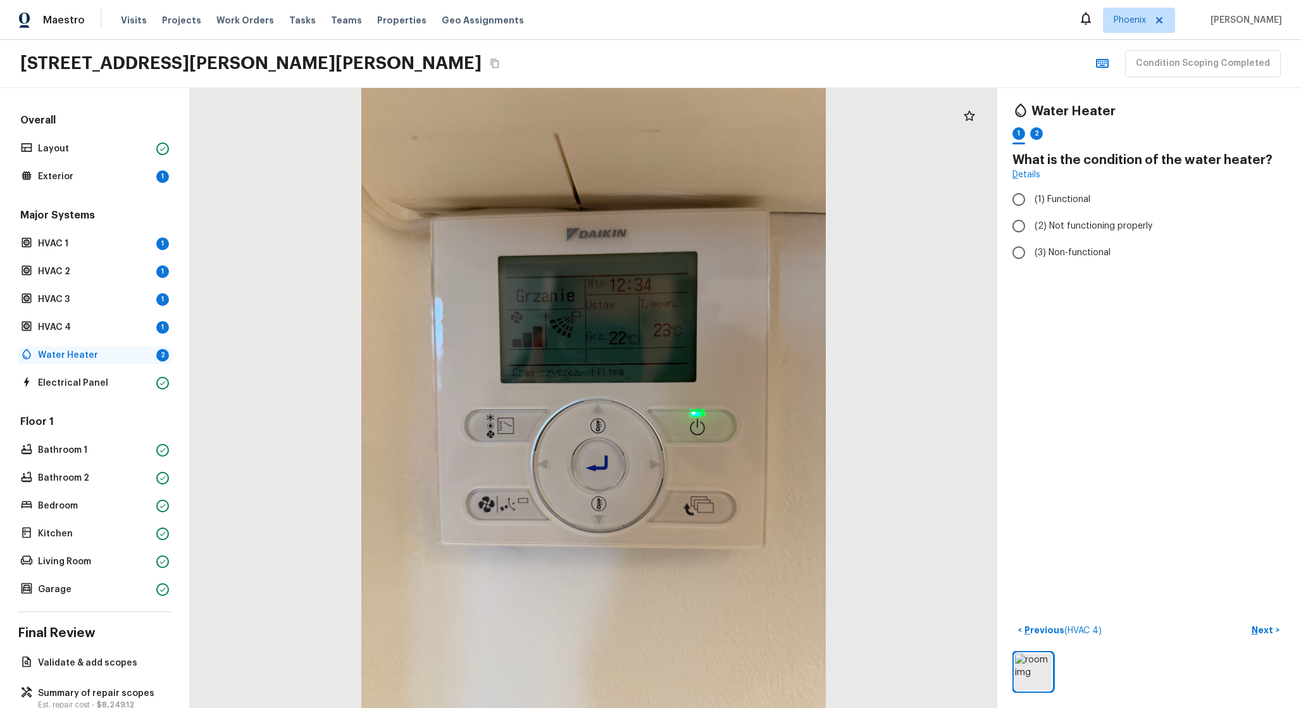
click at [110, 355] on p "Water Heater" at bounding box center [94, 355] width 113 height 13
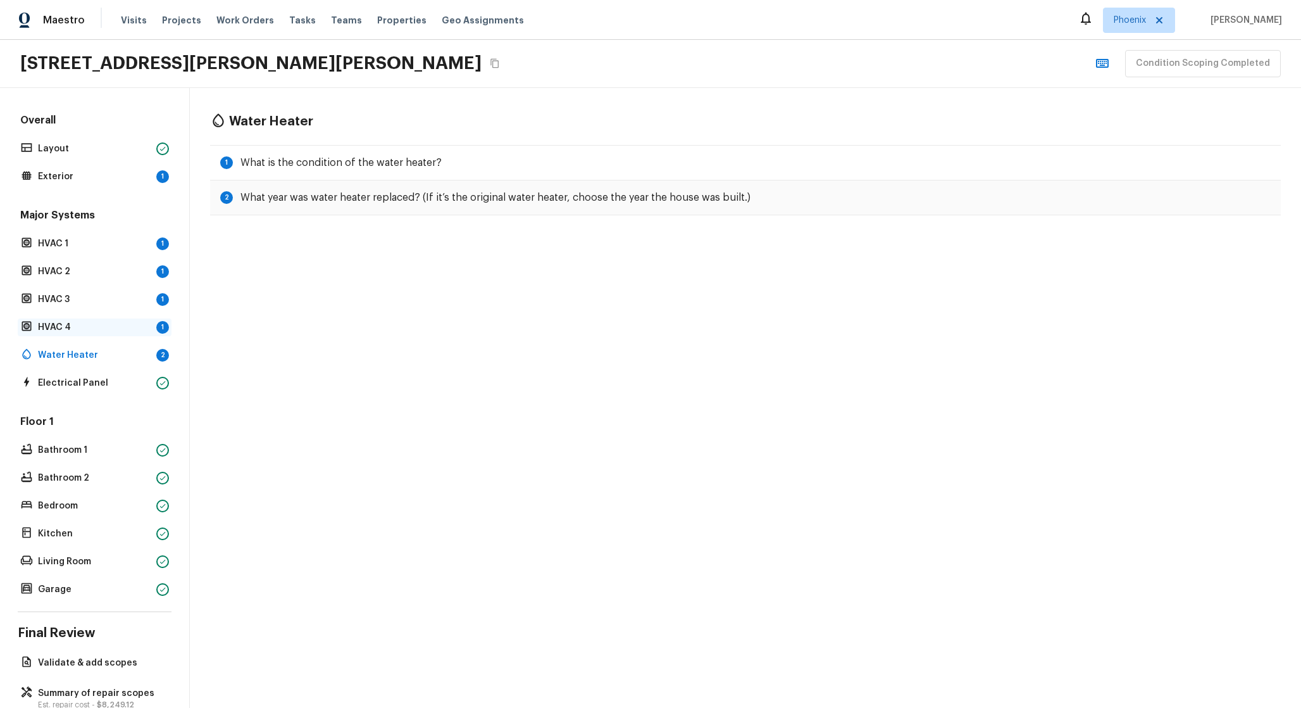
click at [106, 323] on p "HVAC 4" at bounding box center [94, 327] width 113 height 13
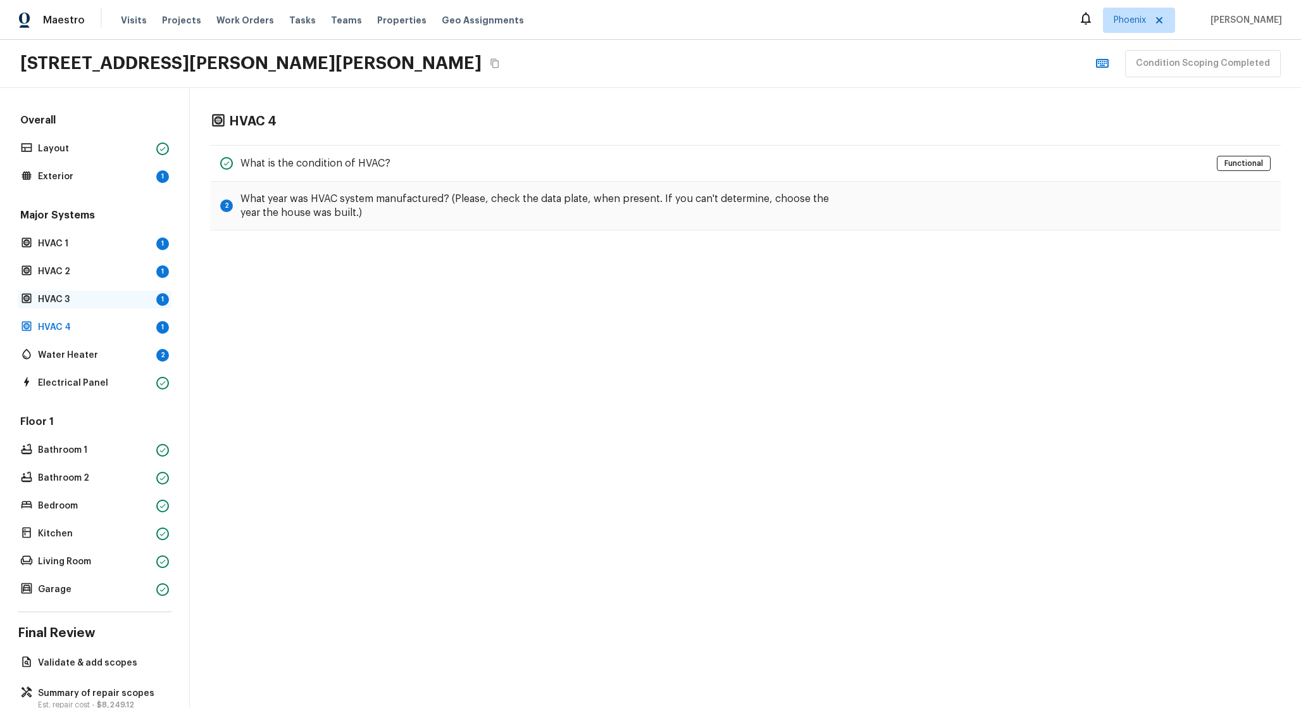
click at [105, 303] on p "HVAC 3" at bounding box center [94, 299] width 113 height 13
click at [108, 275] on p "HVAC 2" at bounding box center [94, 271] width 113 height 13
click at [127, 172] on p "Exterior" at bounding box center [94, 176] width 113 height 13
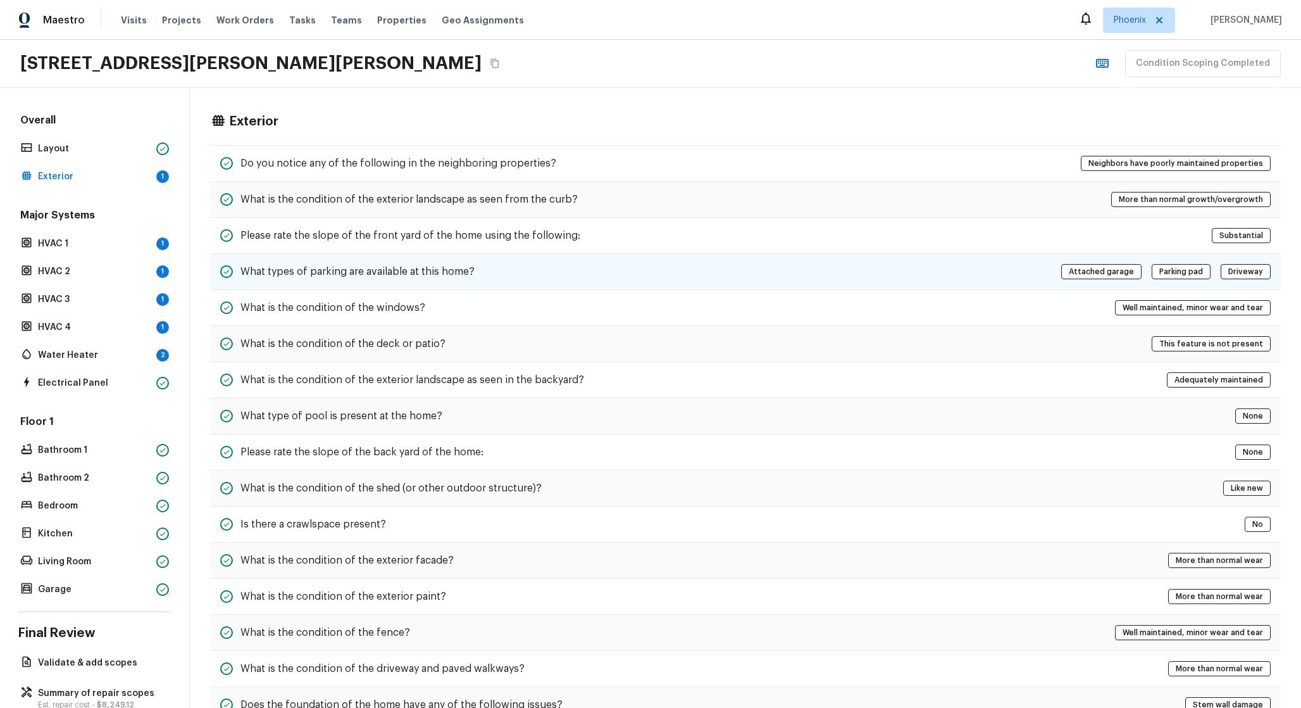
scroll to position [147, 0]
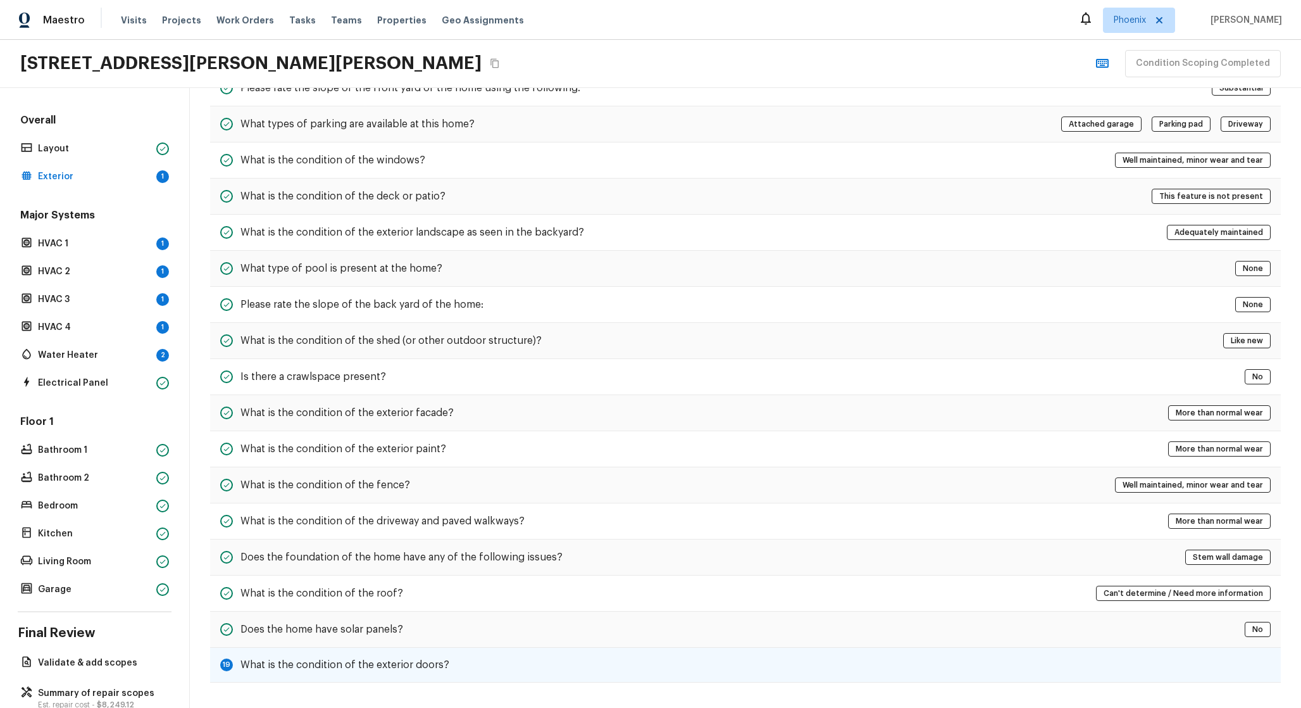
click at [480, 670] on div "19 What is the condition of the exterior doors?" at bounding box center [745, 665] width 1071 height 35
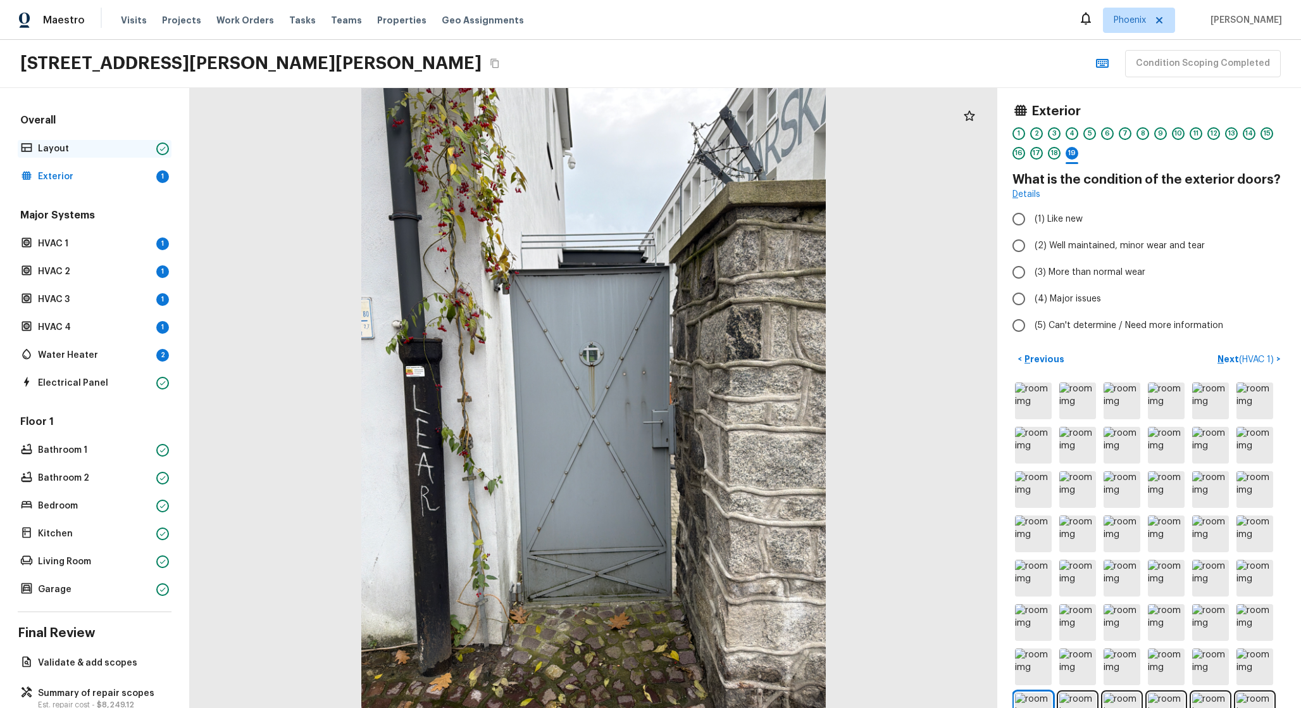
click at [98, 150] on p "Layout" at bounding box center [94, 148] width 113 height 13
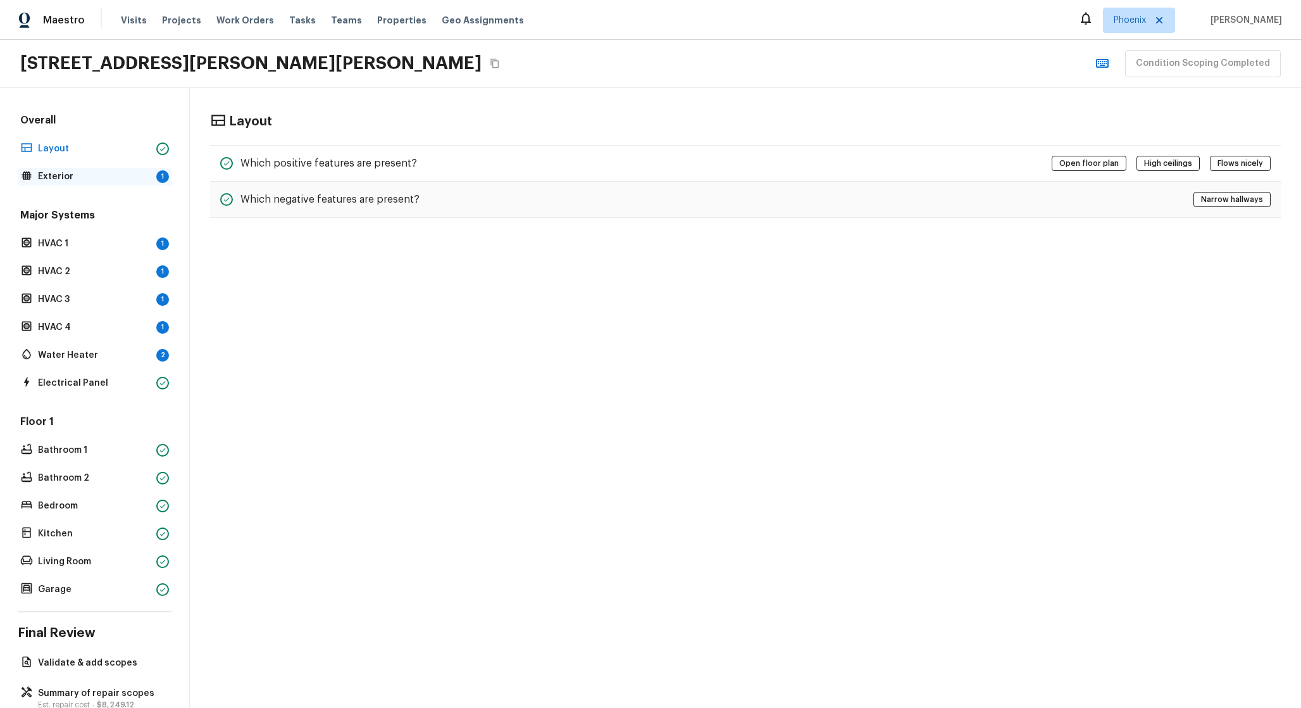
click at [109, 172] on p "Exterior" at bounding box center [94, 176] width 113 height 13
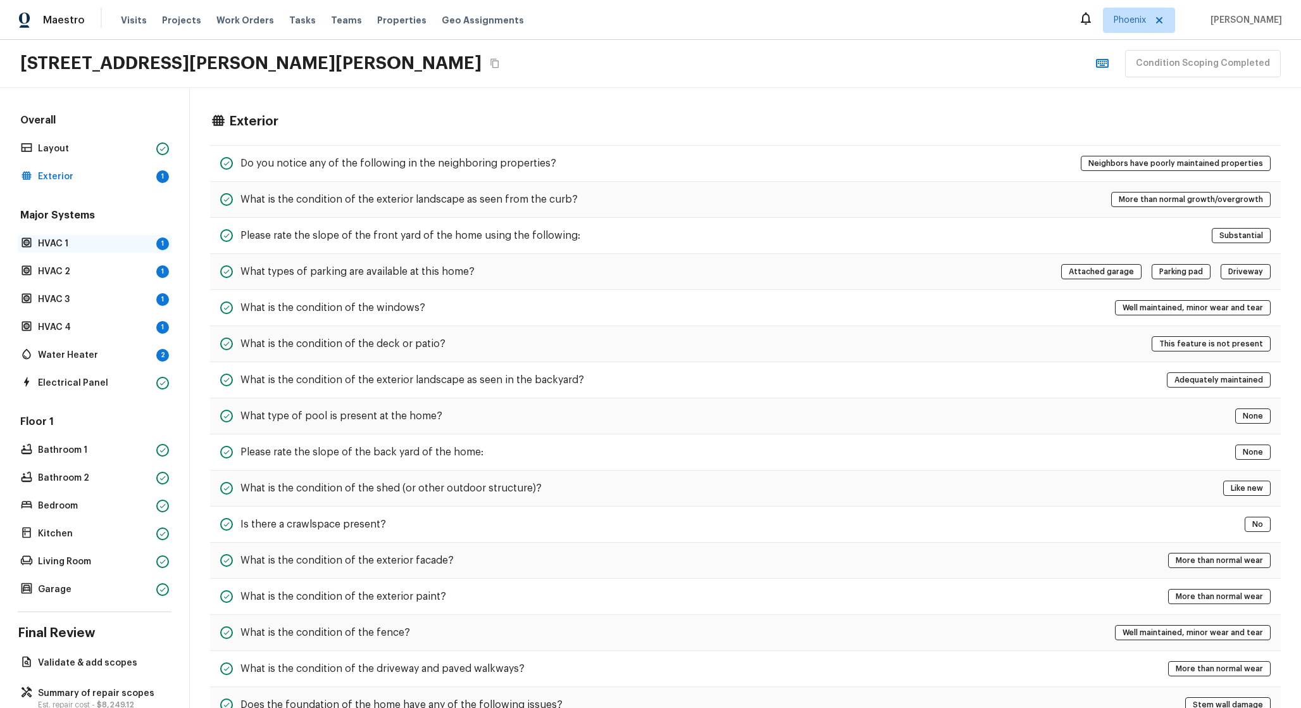
click at [138, 243] on p "HVAC 1" at bounding box center [94, 243] width 113 height 13
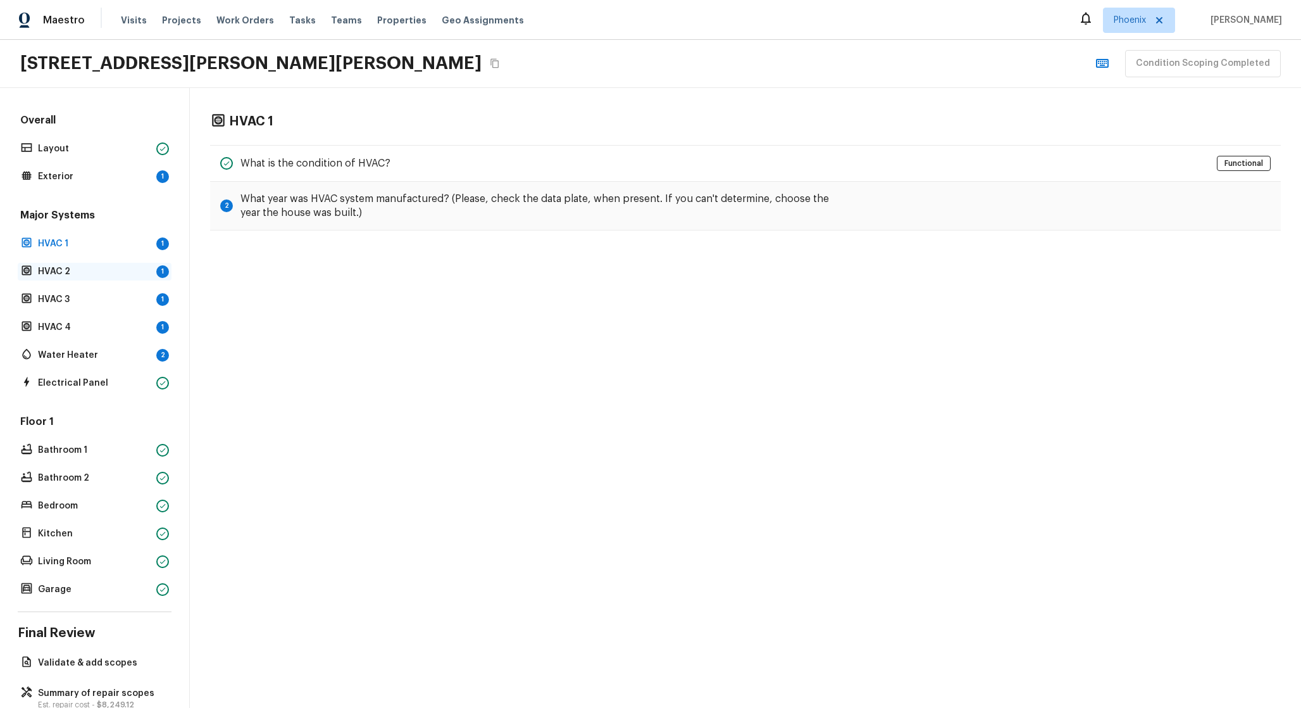
click at [131, 273] on p "HVAC 2" at bounding box center [94, 271] width 113 height 13
click at [293, 198] on h5 "What year was HVAC system manufactured? (Please, check the data plate, when pre…" at bounding box center [546, 206] width 610 height 28
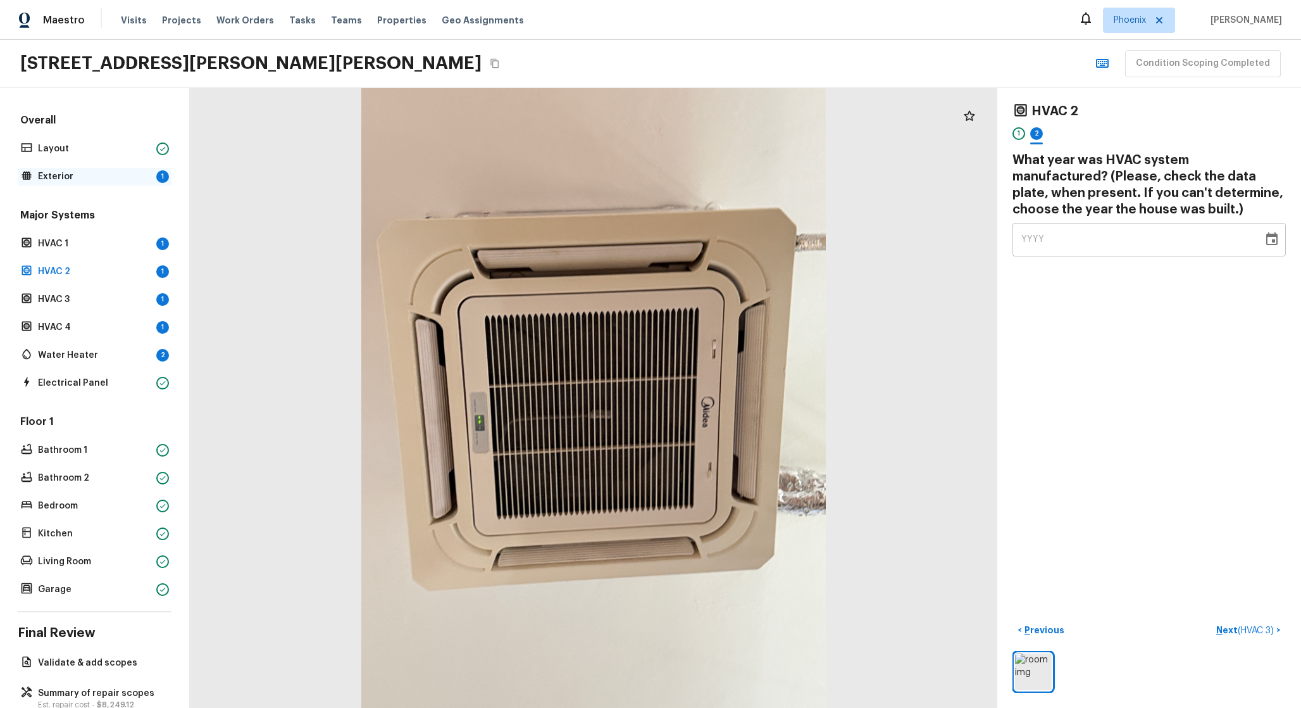
click at [129, 181] on p "Exterior" at bounding box center [94, 176] width 113 height 13
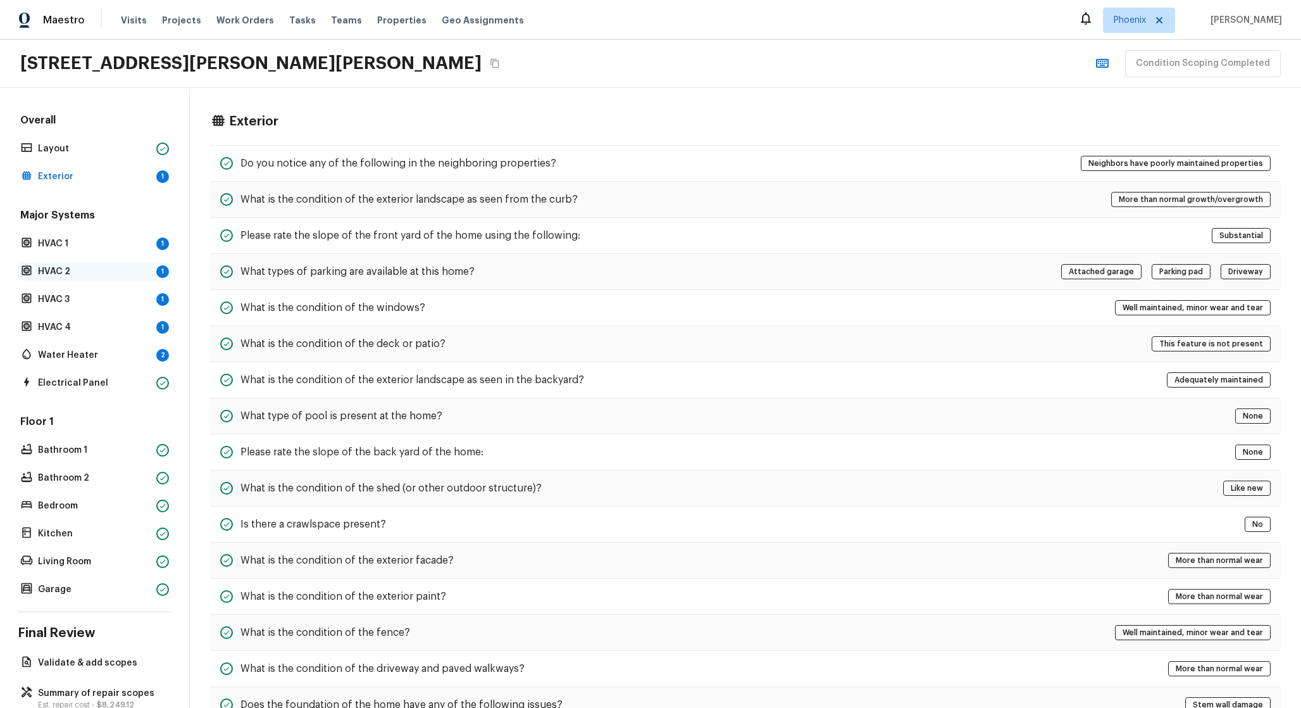
click at [127, 268] on p "HVAC 2" at bounding box center [94, 271] width 113 height 13
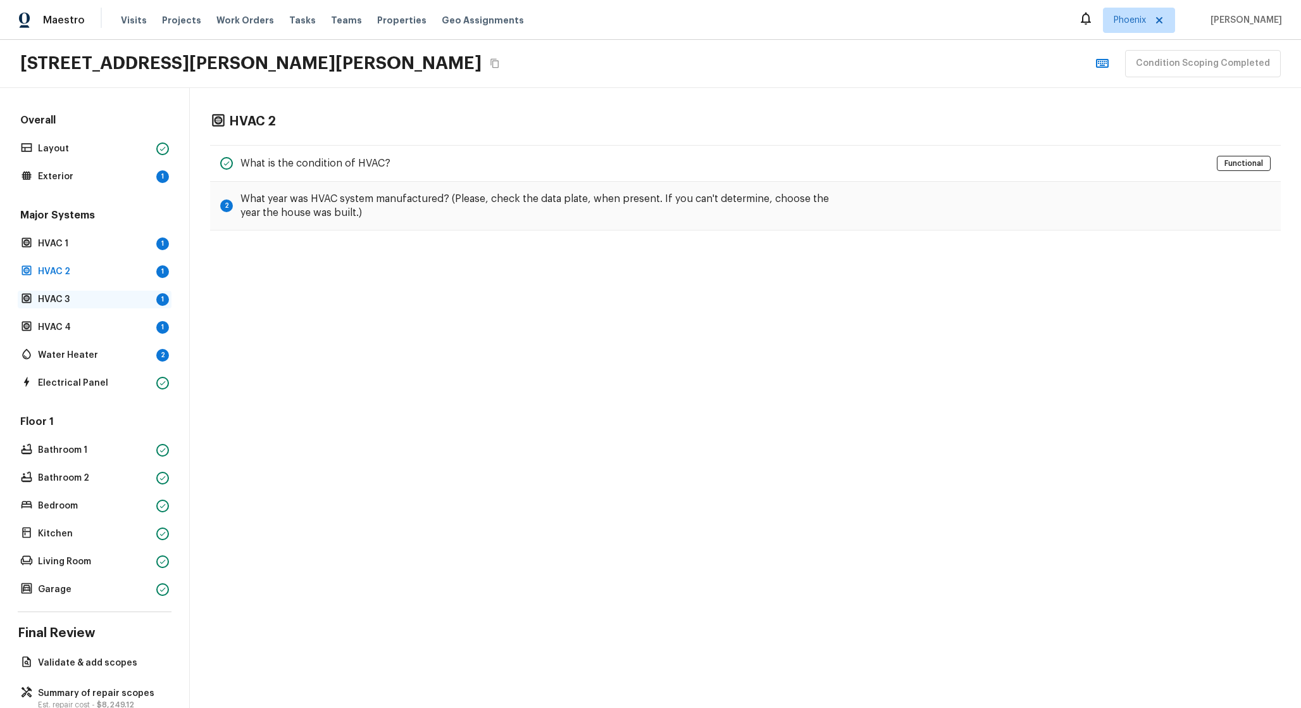
click at [132, 292] on div "HVAC 3 1" at bounding box center [95, 300] width 154 height 18
click at [138, 319] on div "HVAC 4 1" at bounding box center [95, 327] width 154 height 18
click at [291, 212] on h5 "What year was HVAC system manufactured? (Please, check the data plate, when pre…" at bounding box center [546, 206] width 610 height 28
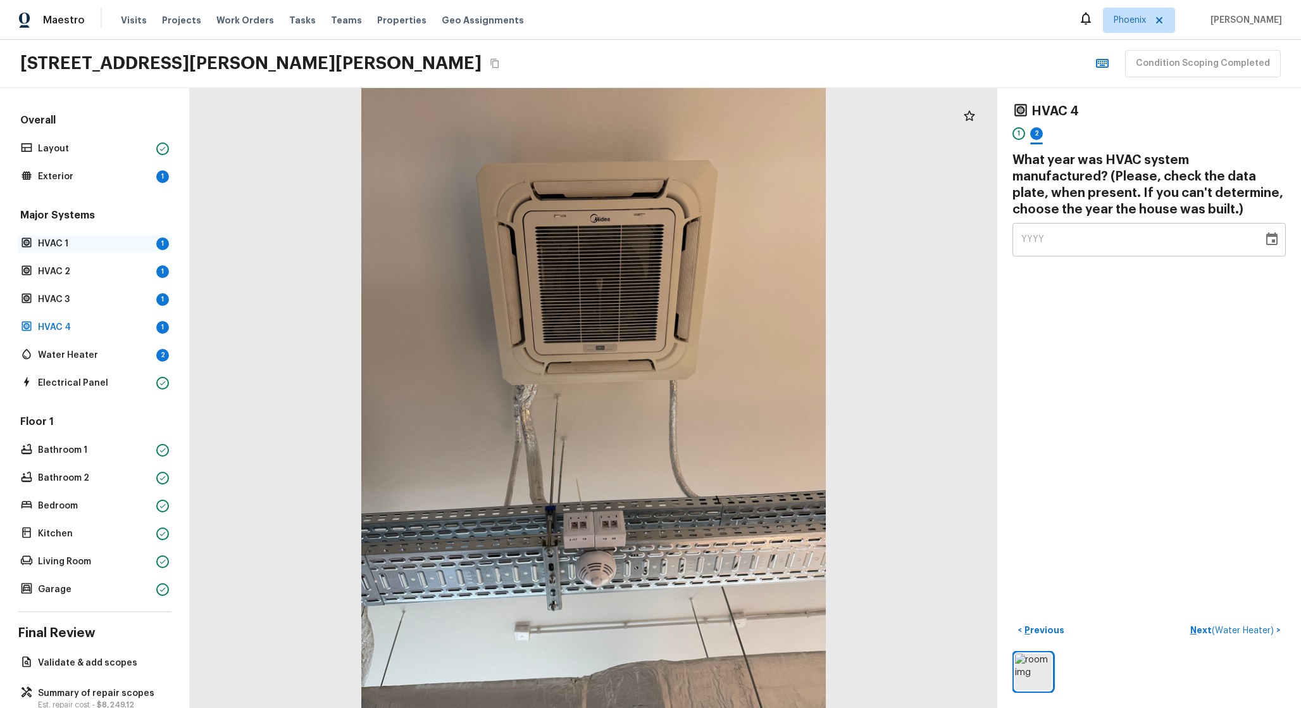
click at [115, 244] on p "HVAC 1" at bounding box center [94, 243] width 113 height 13
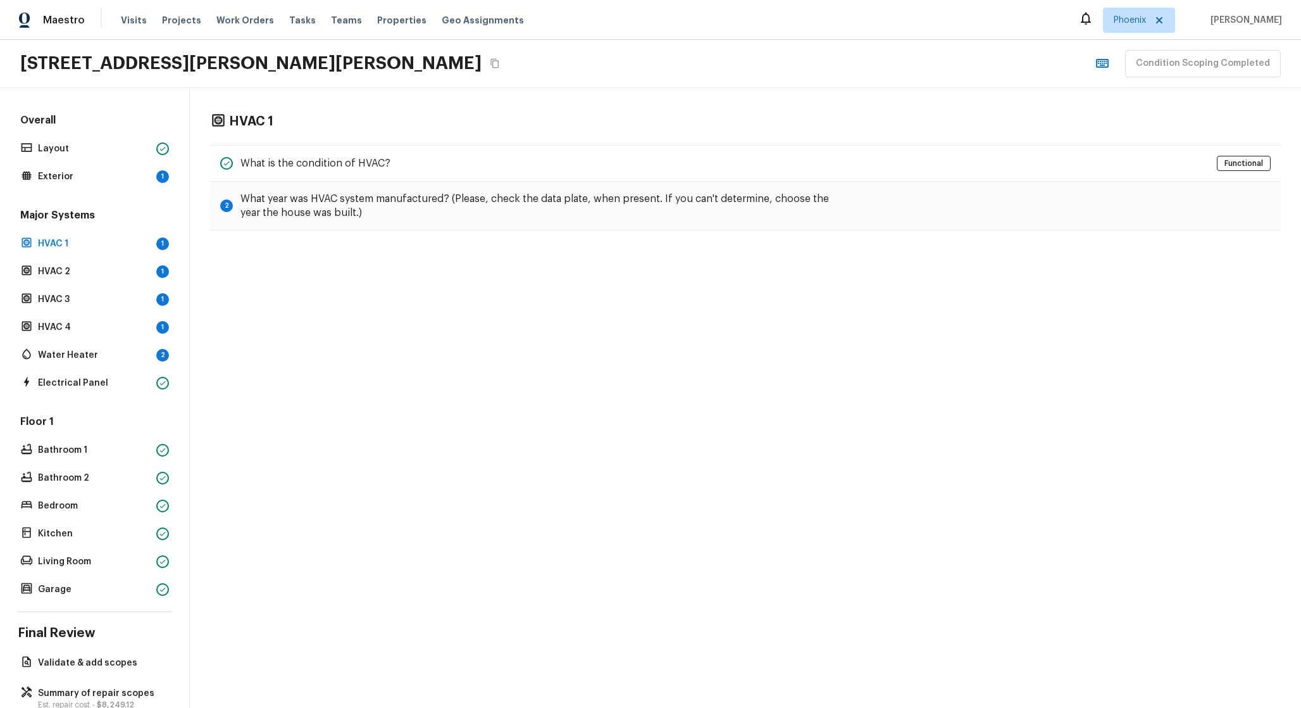
click at [131, 185] on div "Overall Layout Exterior 1 Major Systems HVAC 1 1 HVAC 2 1 HVAC 3 1 HVAC 4 1 Wat…" at bounding box center [95, 355] width 154 height 485
click at [137, 175] on p "Exterior" at bounding box center [94, 176] width 113 height 13
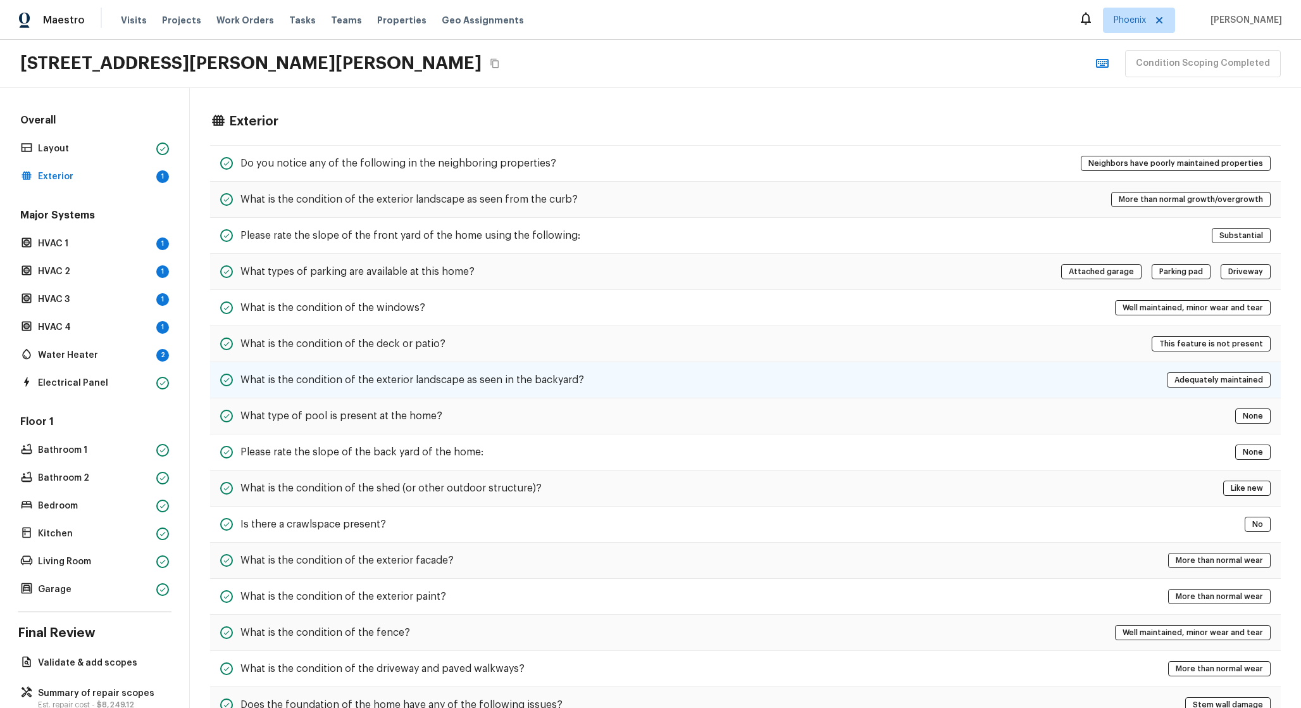
scroll to position [147, 0]
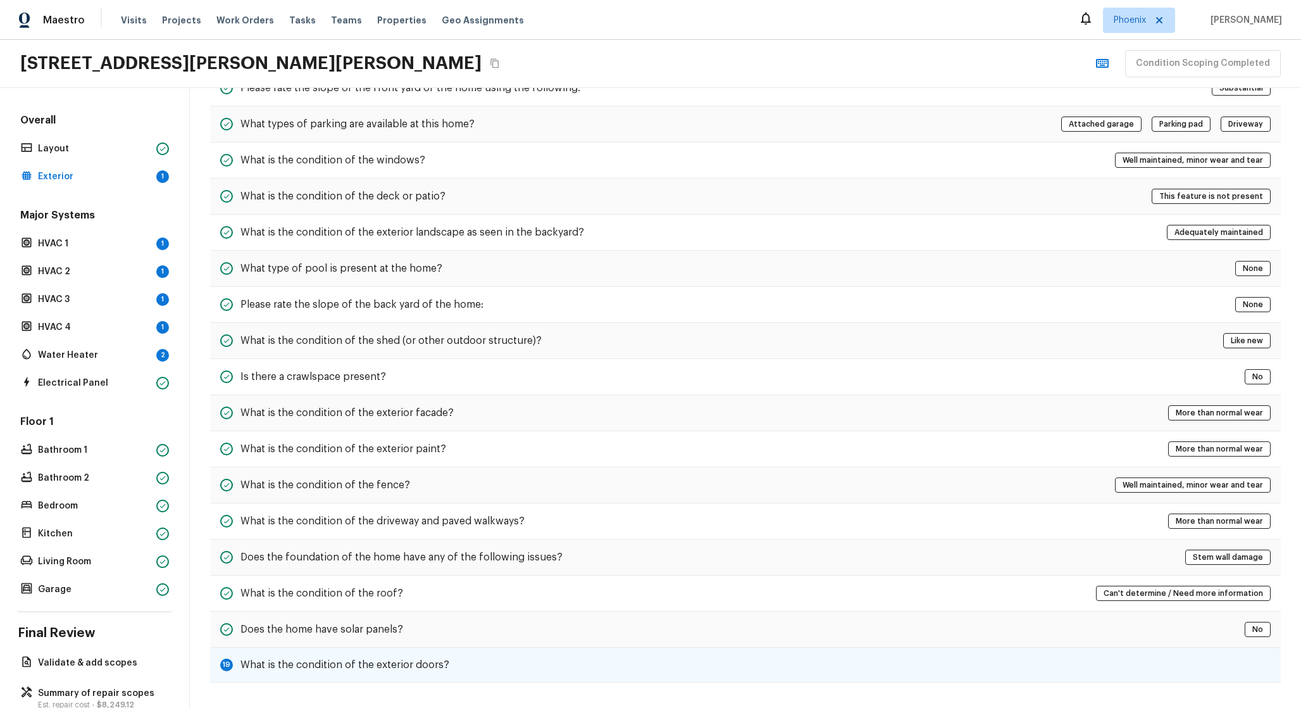
click at [469, 668] on div "19 What is the condition of the exterior doors?" at bounding box center [745, 665] width 1071 height 35
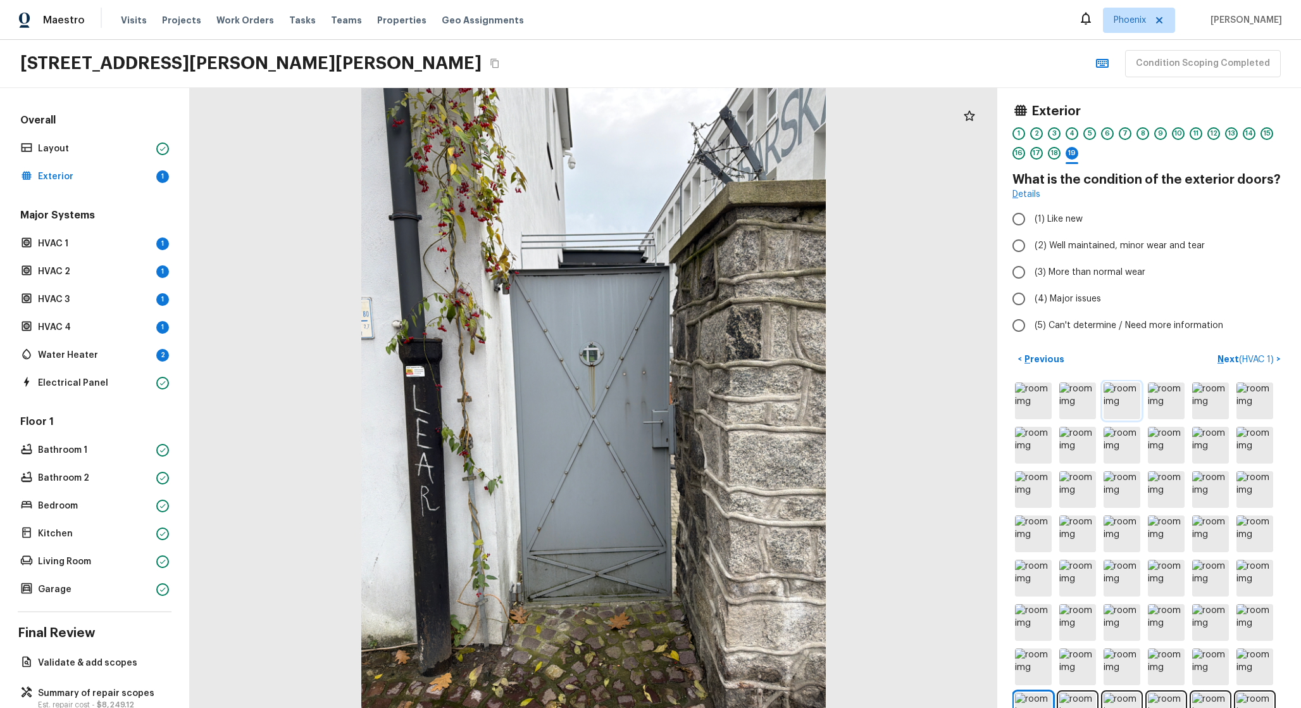
scroll to position [84, 0]
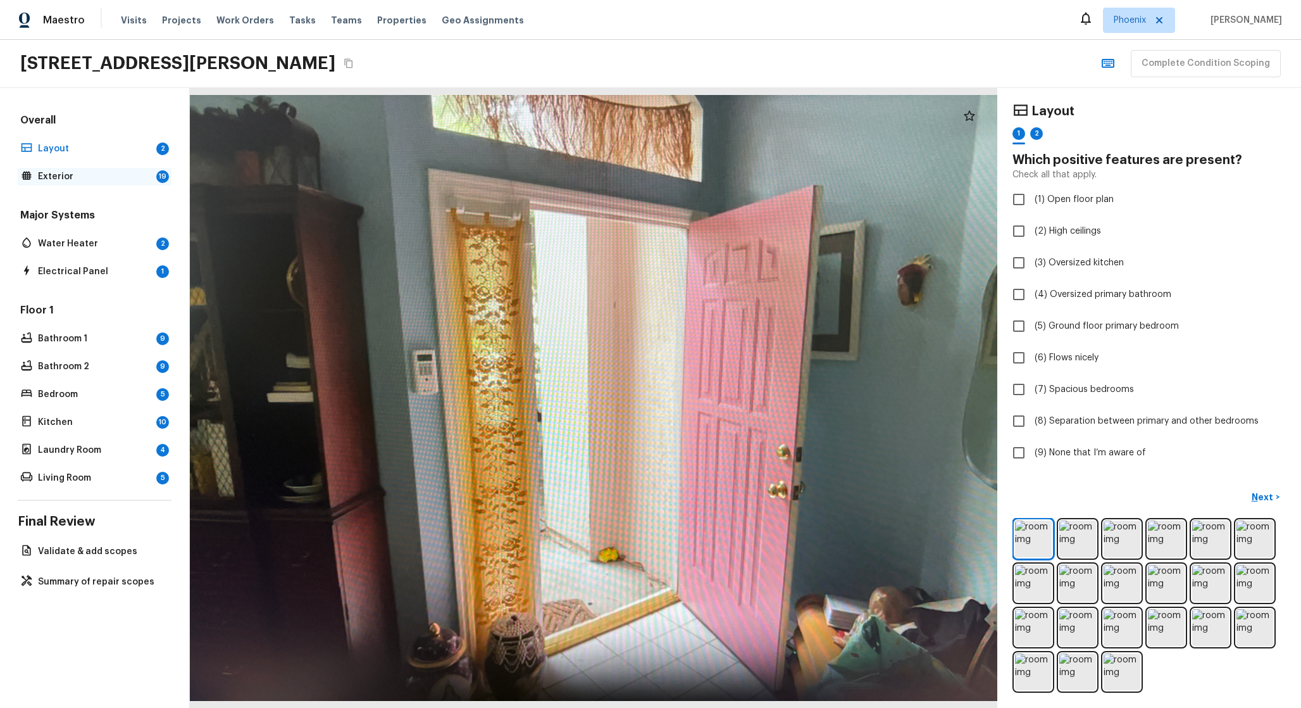
click at [102, 170] on p "Exterior" at bounding box center [94, 176] width 113 height 13
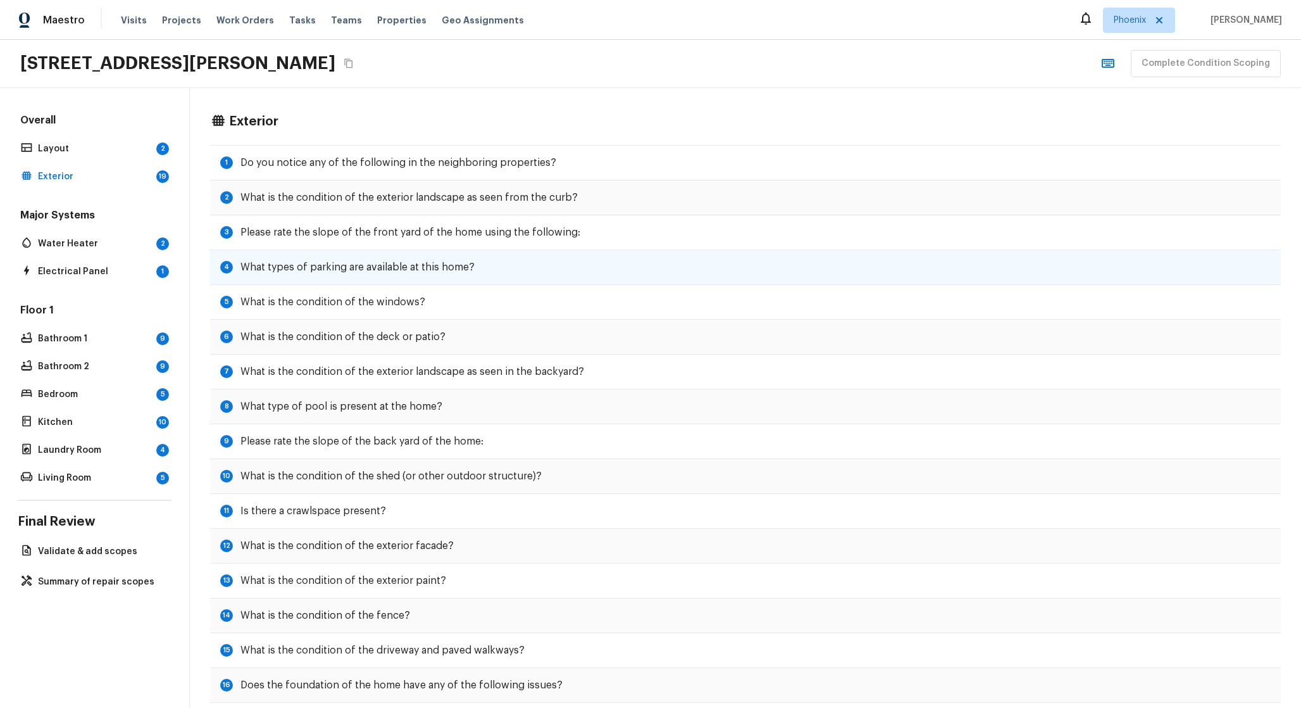
click at [410, 284] on div "4 What types of parking are available at this home?" at bounding box center [745, 267] width 1071 height 35
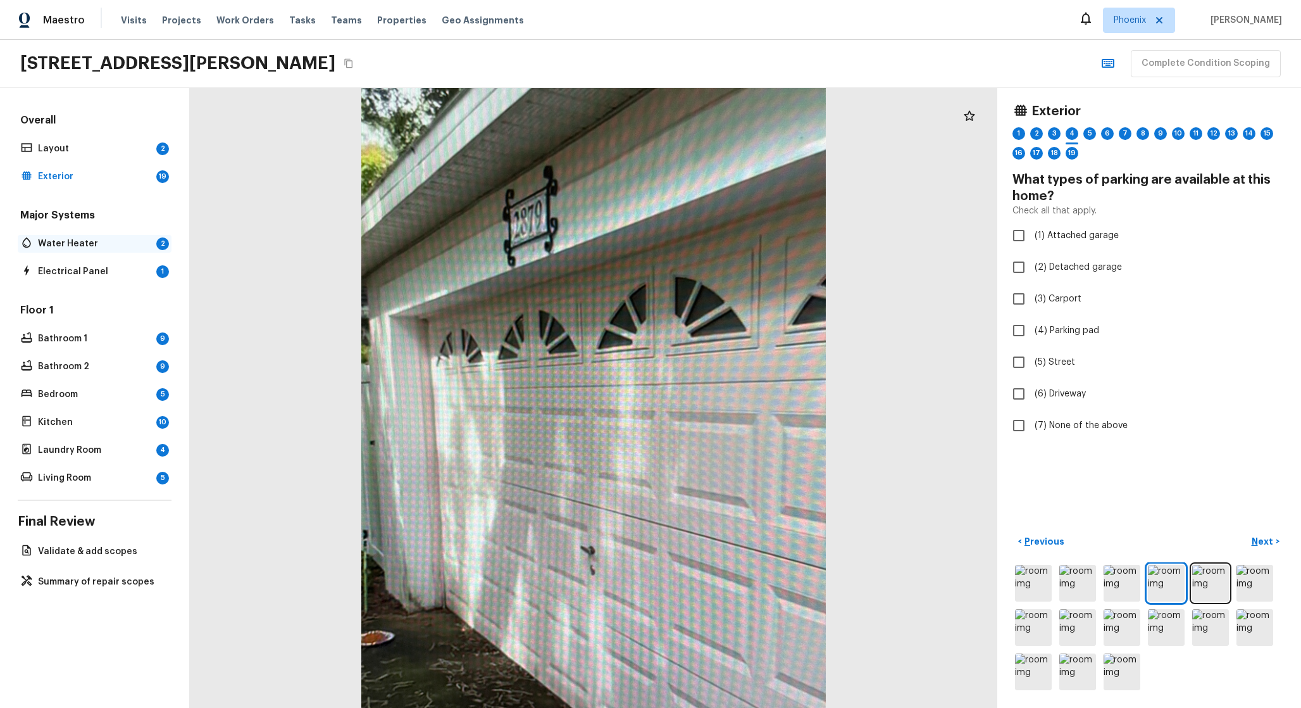
click at [118, 250] on div "Water Heater 2" at bounding box center [95, 244] width 154 height 18
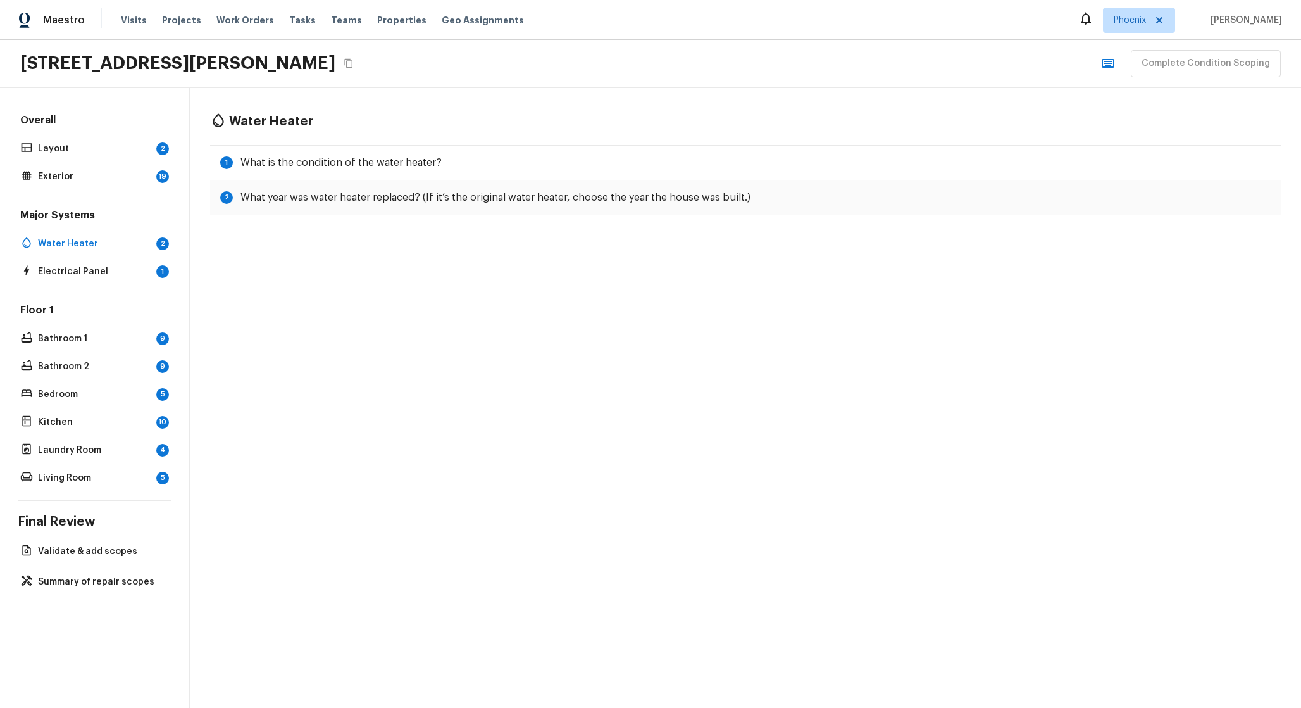
click at [150, 261] on div "Major Systems Water Heater 2 Electrical Panel 1" at bounding box center [95, 244] width 154 height 72
click at [125, 263] on div "Electrical Panel 1" at bounding box center [95, 272] width 154 height 18
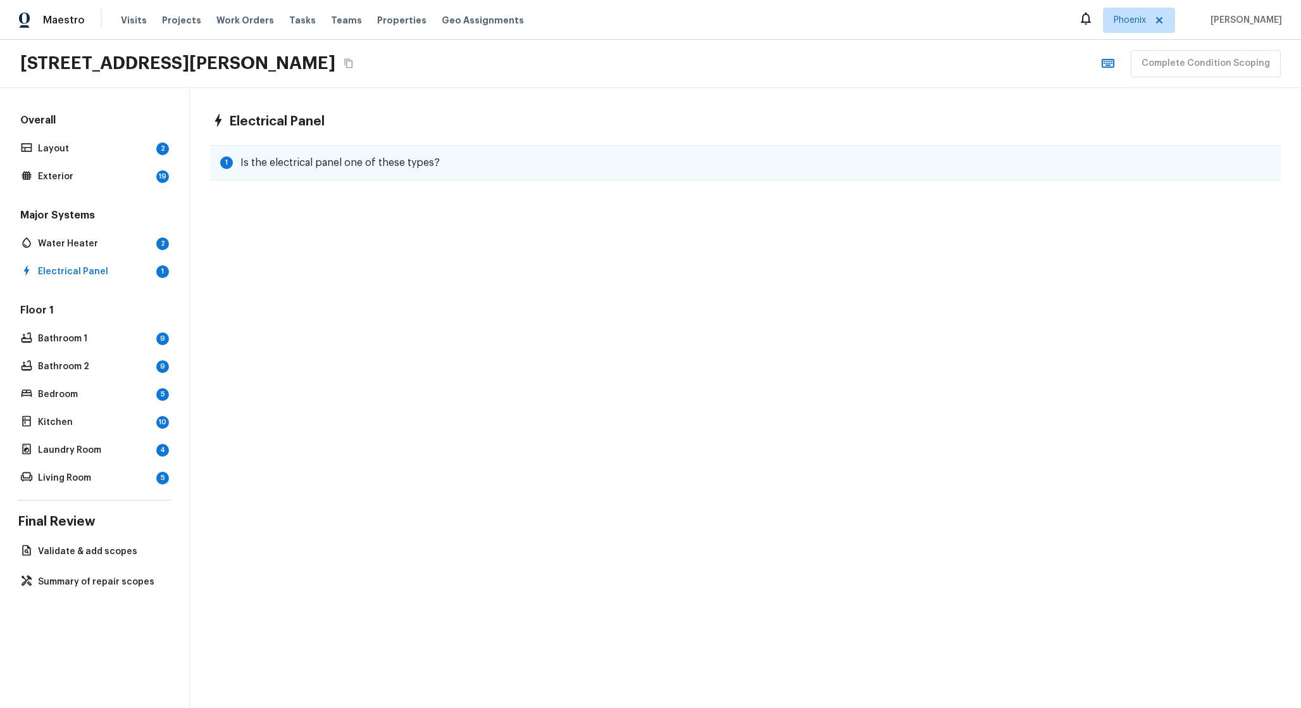
click at [285, 162] on h5 "Is the electrical panel one of these types?" at bounding box center [340, 163] width 199 height 14
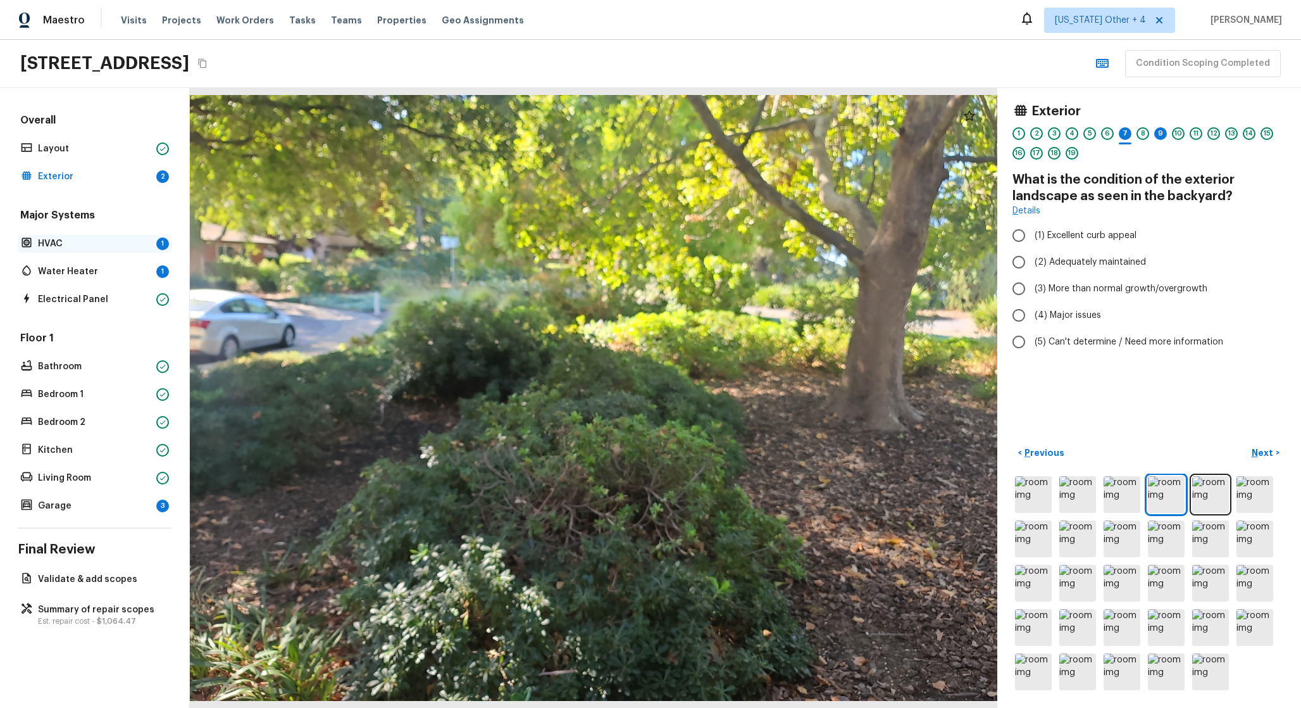
click at [99, 246] on p "HVAC" at bounding box center [94, 243] width 113 height 13
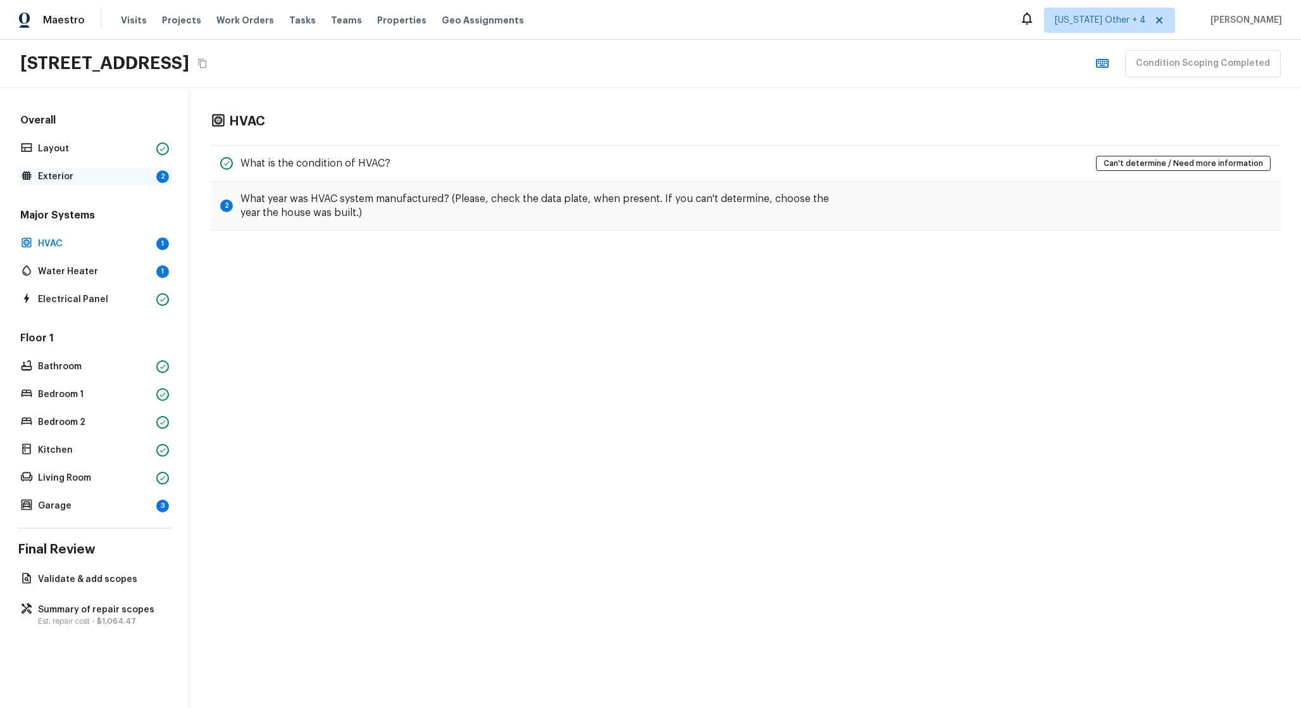
click at [128, 183] on div "Exterior 2" at bounding box center [95, 177] width 154 height 18
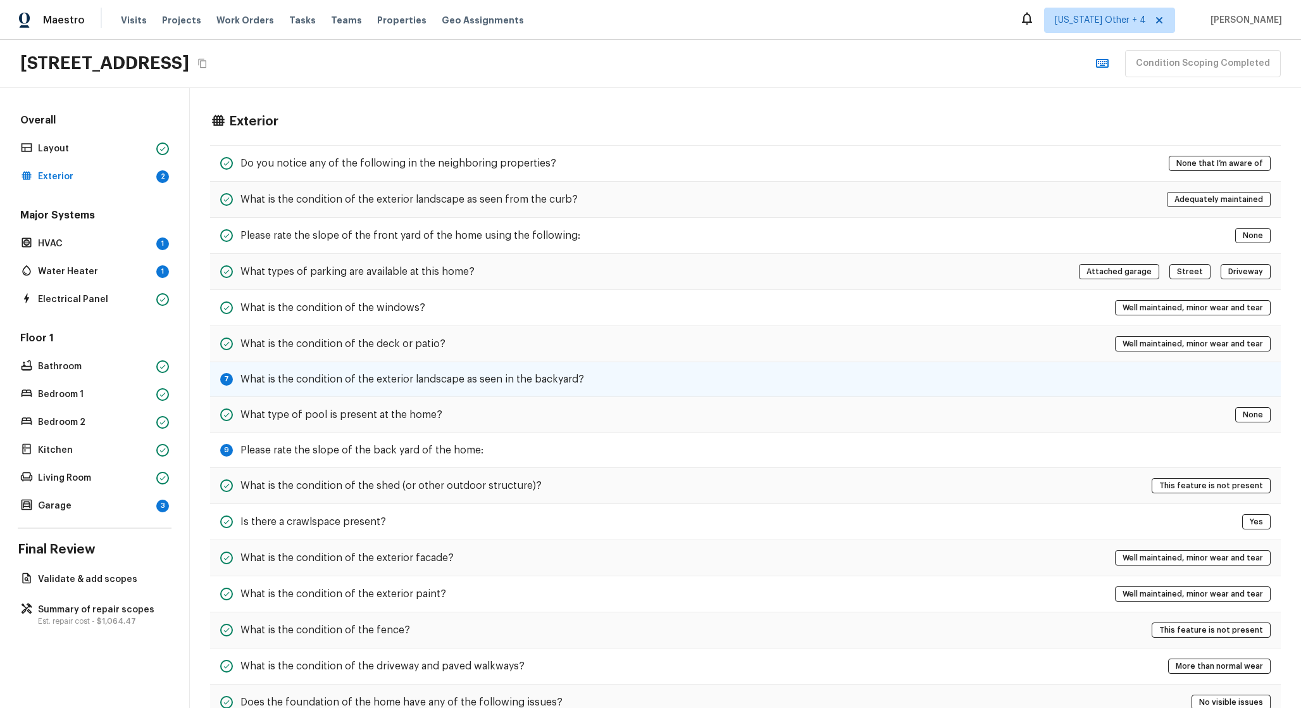
click at [549, 382] on h5 "What is the condition of the exterior landscape as seen in the backyard?" at bounding box center [413, 379] width 344 height 14
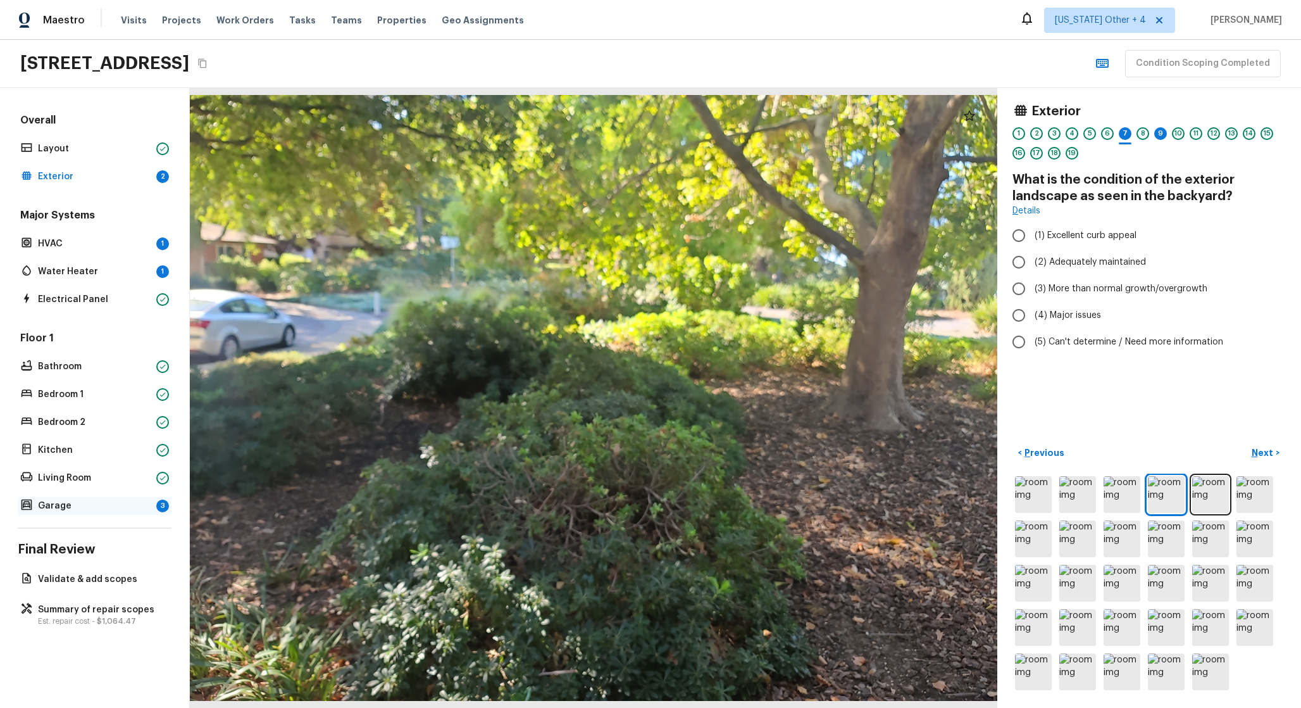
click at [124, 505] on p "Garage" at bounding box center [94, 505] width 113 height 13
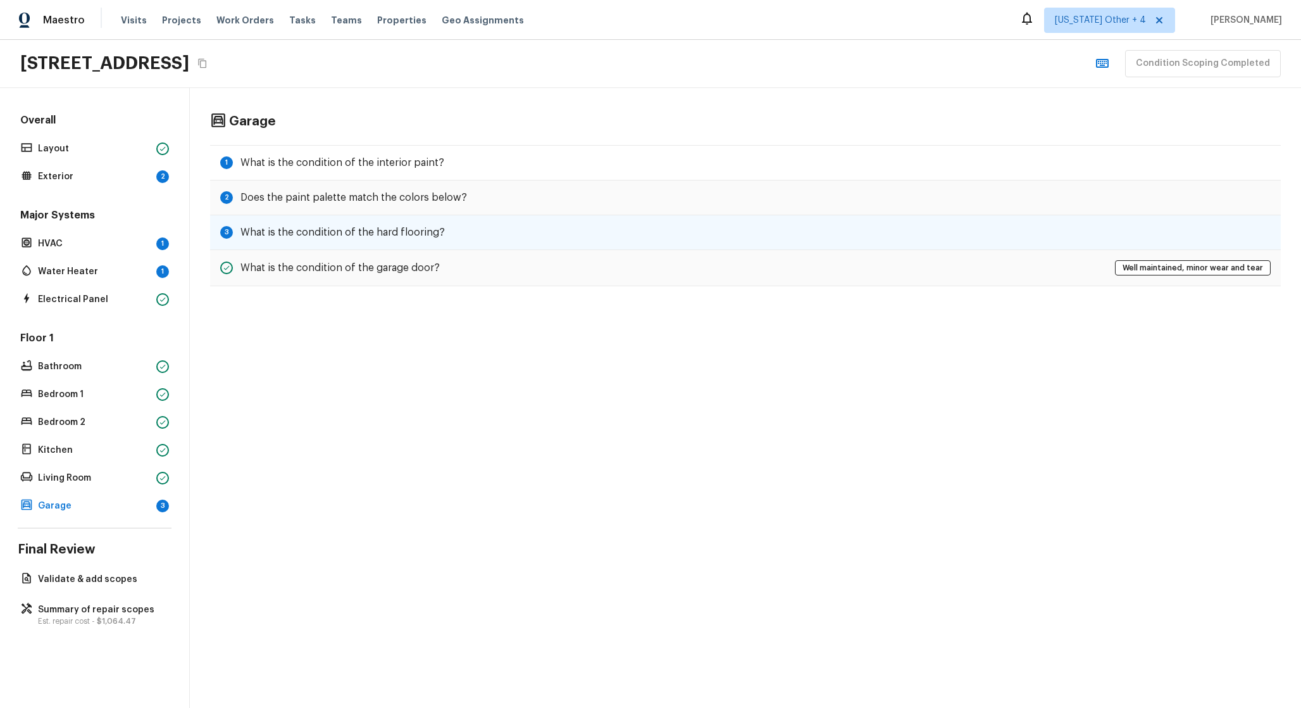
click at [353, 229] on h5 "What is the condition of the hard flooring?" at bounding box center [343, 232] width 204 height 14
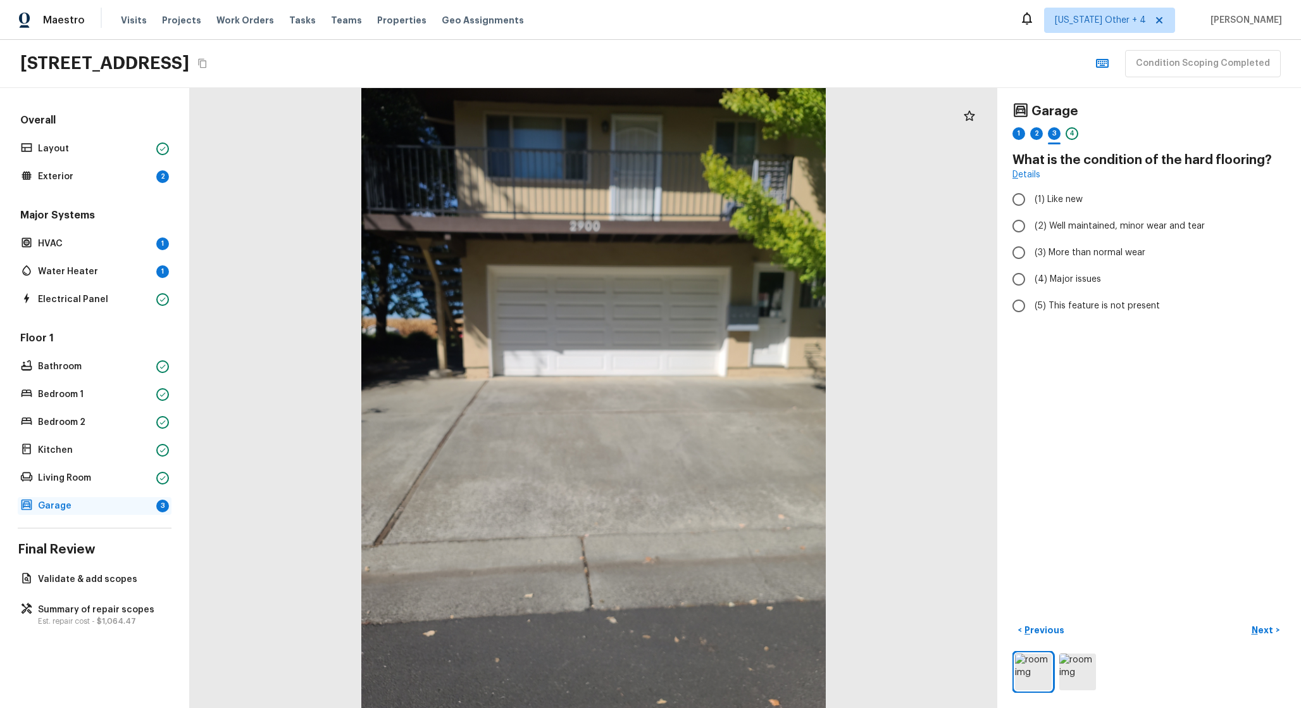
click at [136, 510] on p "Garage" at bounding box center [94, 505] width 113 height 13
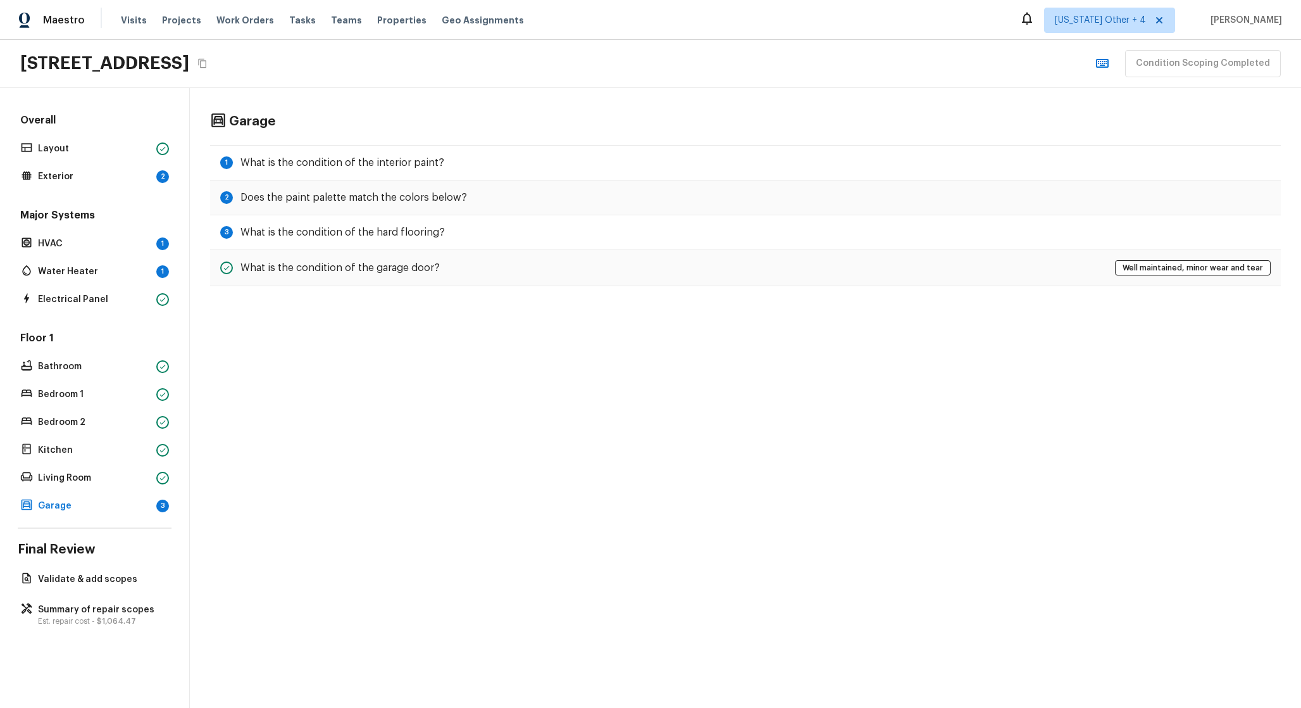
click at [149, 281] on div "Major Systems HVAC 1 Water Heater 1 Electrical Panel" at bounding box center [95, 258] width 154 height 100
click at [148, 275] on p "Water Heater" at bounding box center [94, 271] width 113 height 13
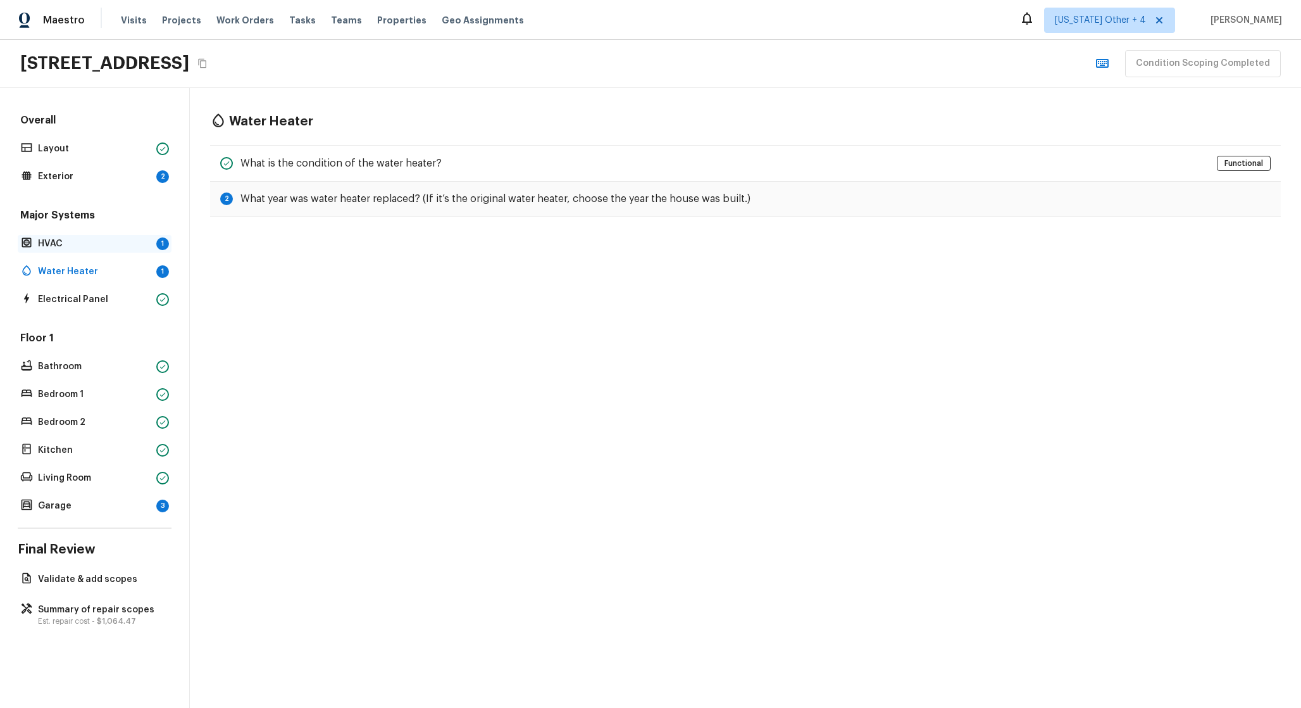
click at [133, 246] on p "HVAC" at bounding box center [94, 243] width 113 height 13
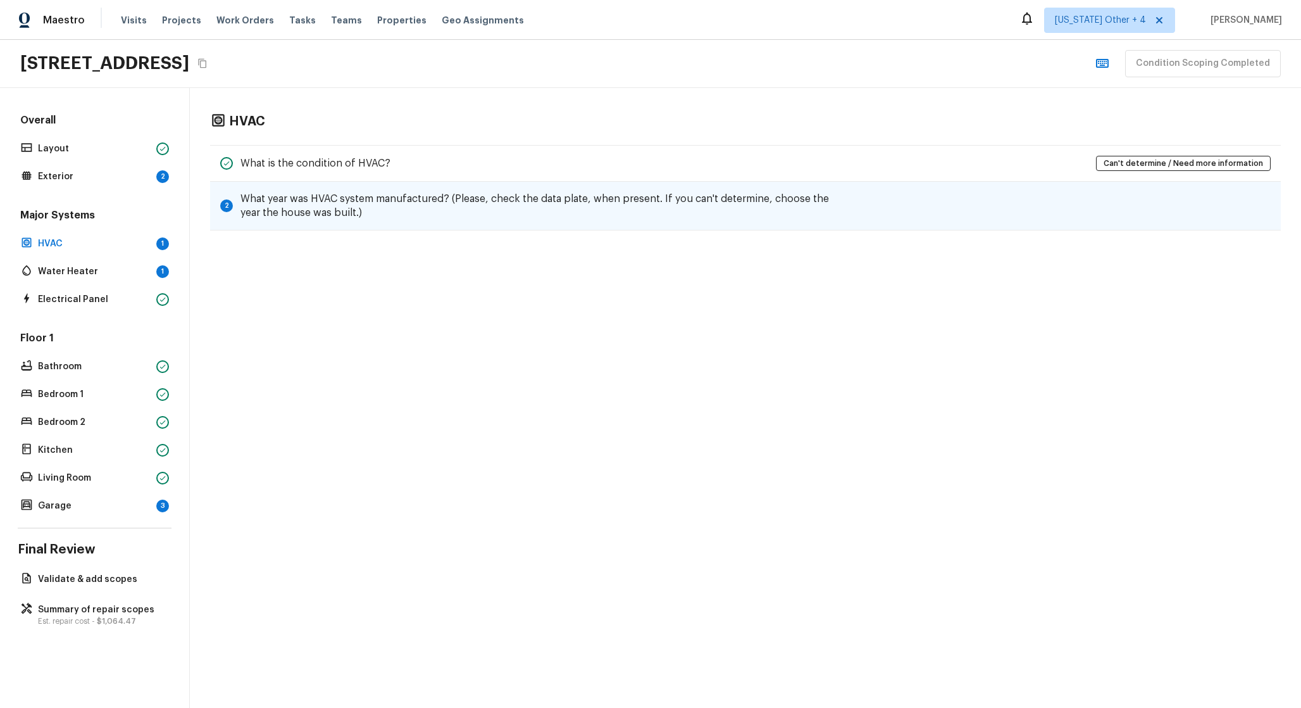
click at [303, 199] on h5 "What year was HVAC system manufactured? (Please, check the data plate, when pre…" at bounding box center [546, 206] width 610 height 28
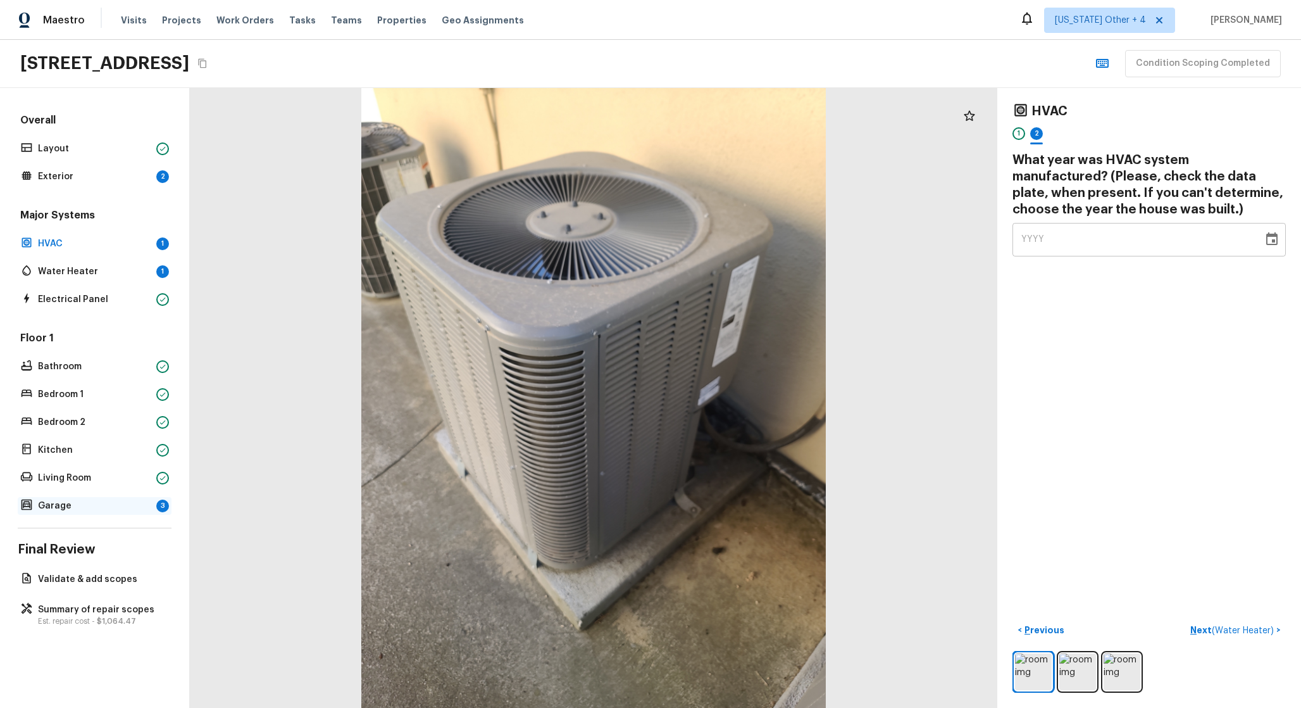
click at [127, 499] on p "Garage" at bounding box center [94, 505] width 113 height 13
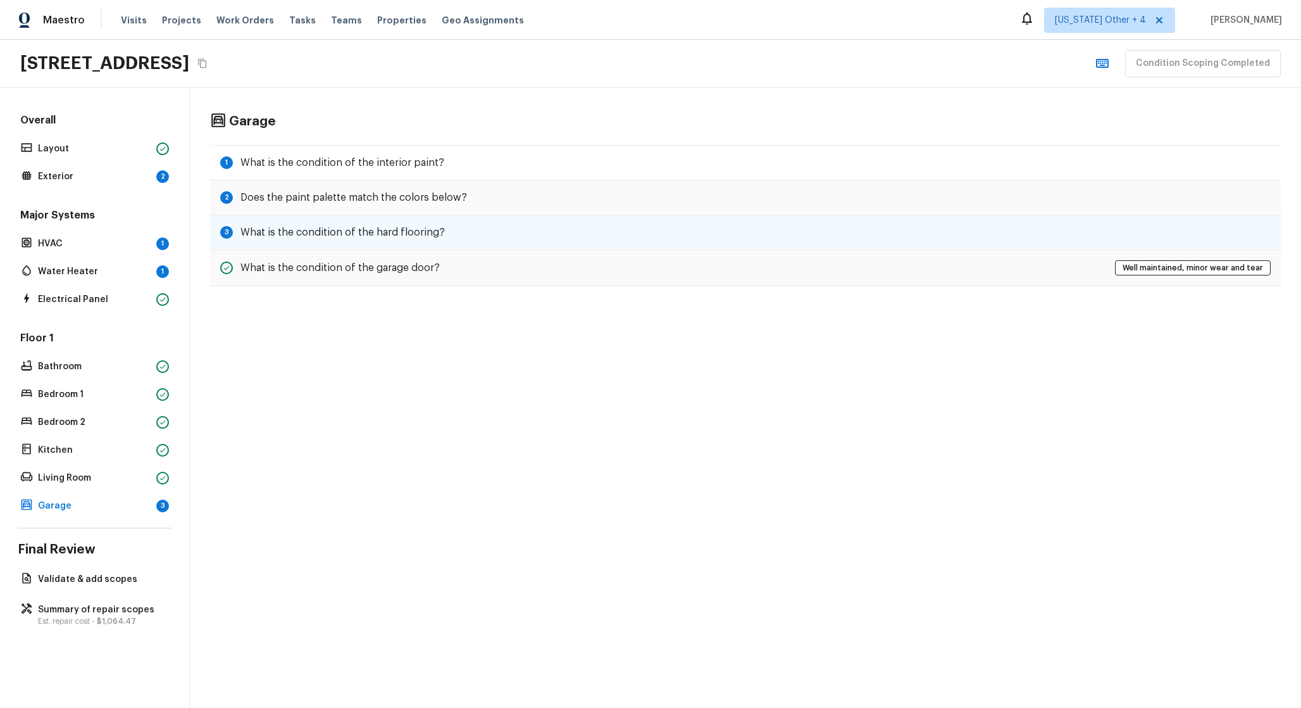
click at [276, 222] on div "3 What is the condition of the hard flooring?" at bounding box center [745, 232] width 1071 height 35
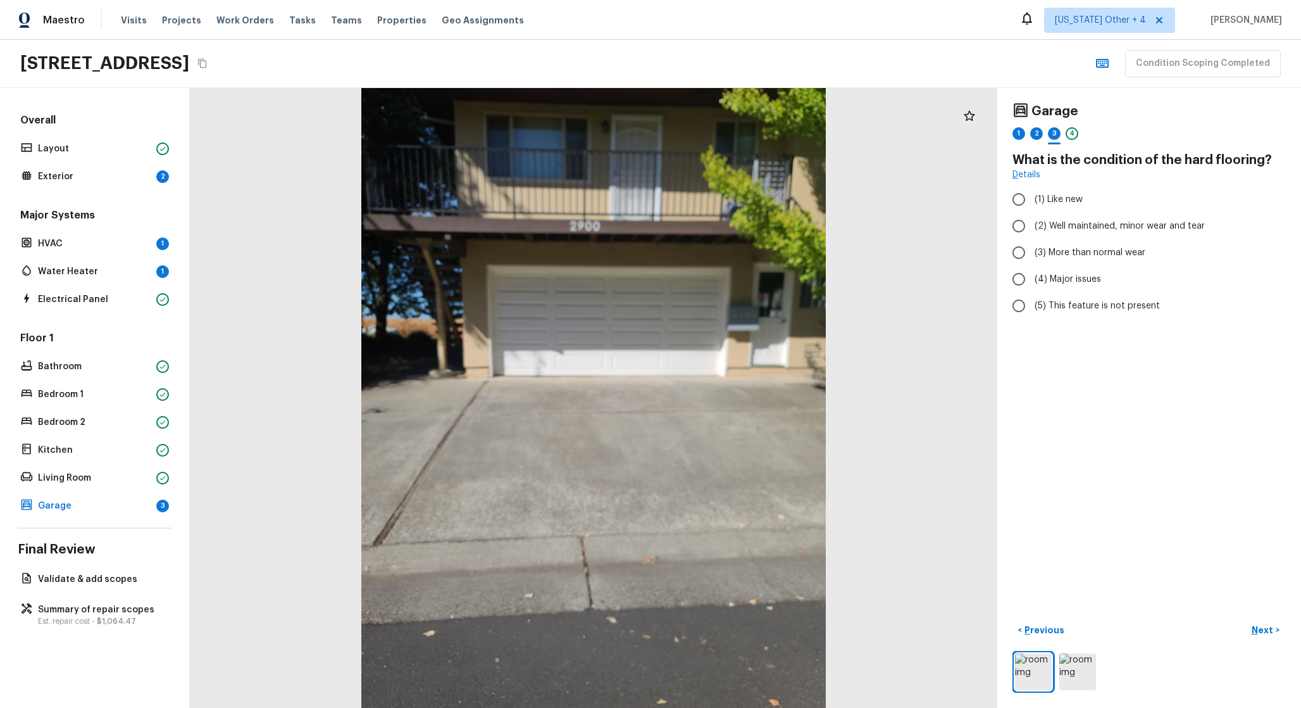
click at [117, 260] on div "Major Systems HVAC 1 Water Heater 1 Electrical Panel" at bounding box center [95, 258] width 154 height 100
click at [114, 272] on p "Water Heater" at bounding box center [94, 271] width 113 height 13
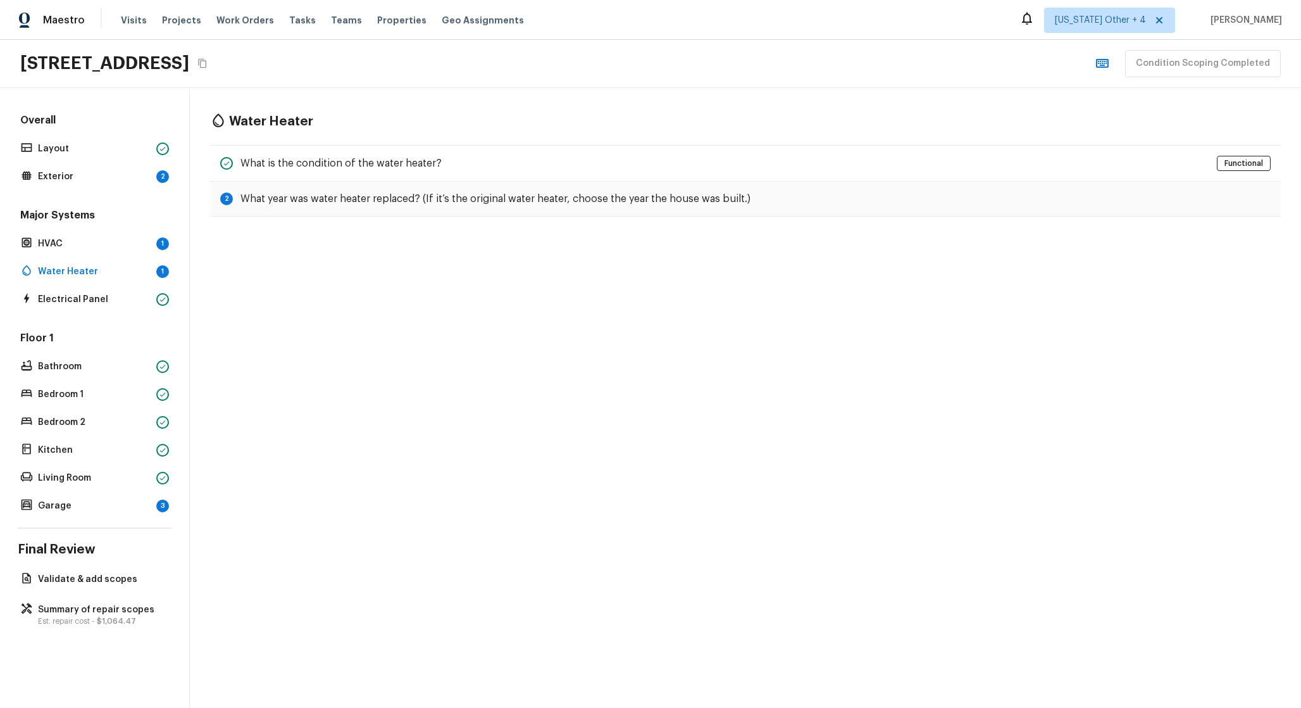
click at [122, 253] on div "Major Systems HVAC 1 Water Heater 1 Electrical Panel" at bounding box center [95, 258] width 154 height 100
click at [127, 244] on p "HVAC" at bounding box center [94, 243] width 113 height 13
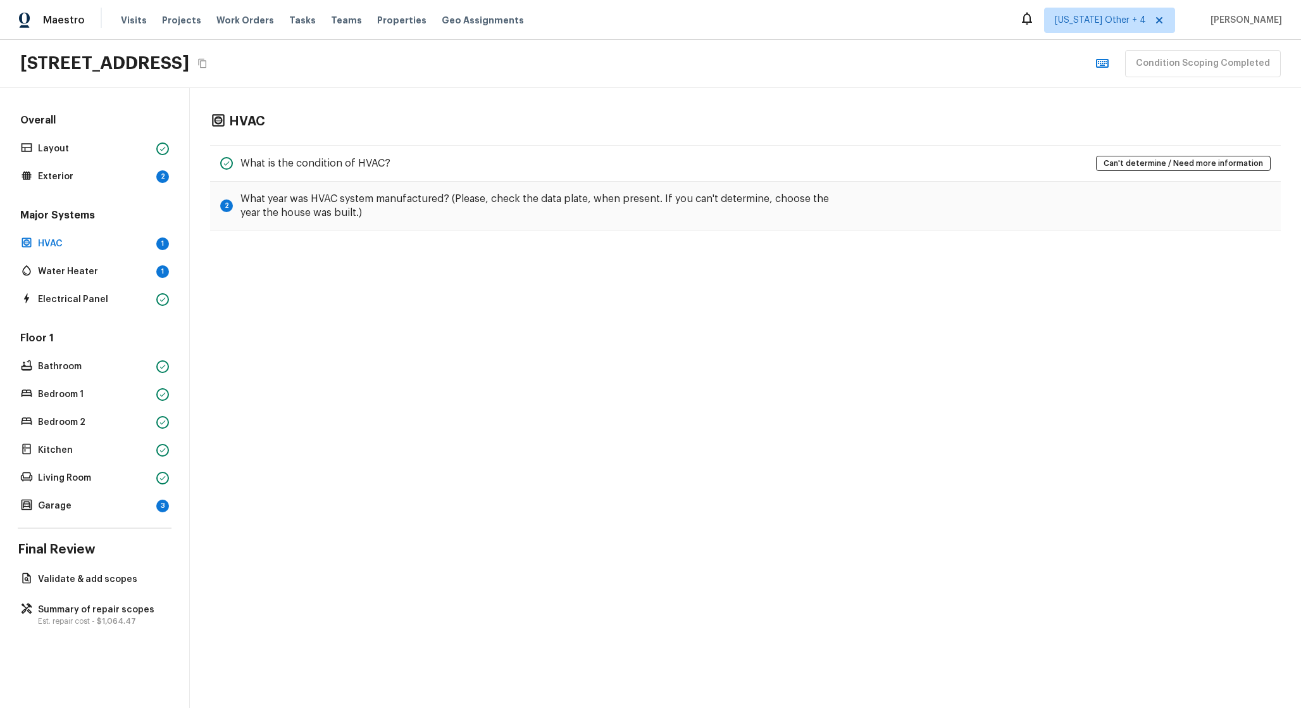
click at [123, 517] on div "Overall Layout Exterior 2 Major Systems HVAC 1 Water Heater 1 Electrical Panel …" at bounding box center [95, 398] width 190 height 620
click at [127, 501] on p "Garage" at bounding box center [94, 505] width 113 height 13
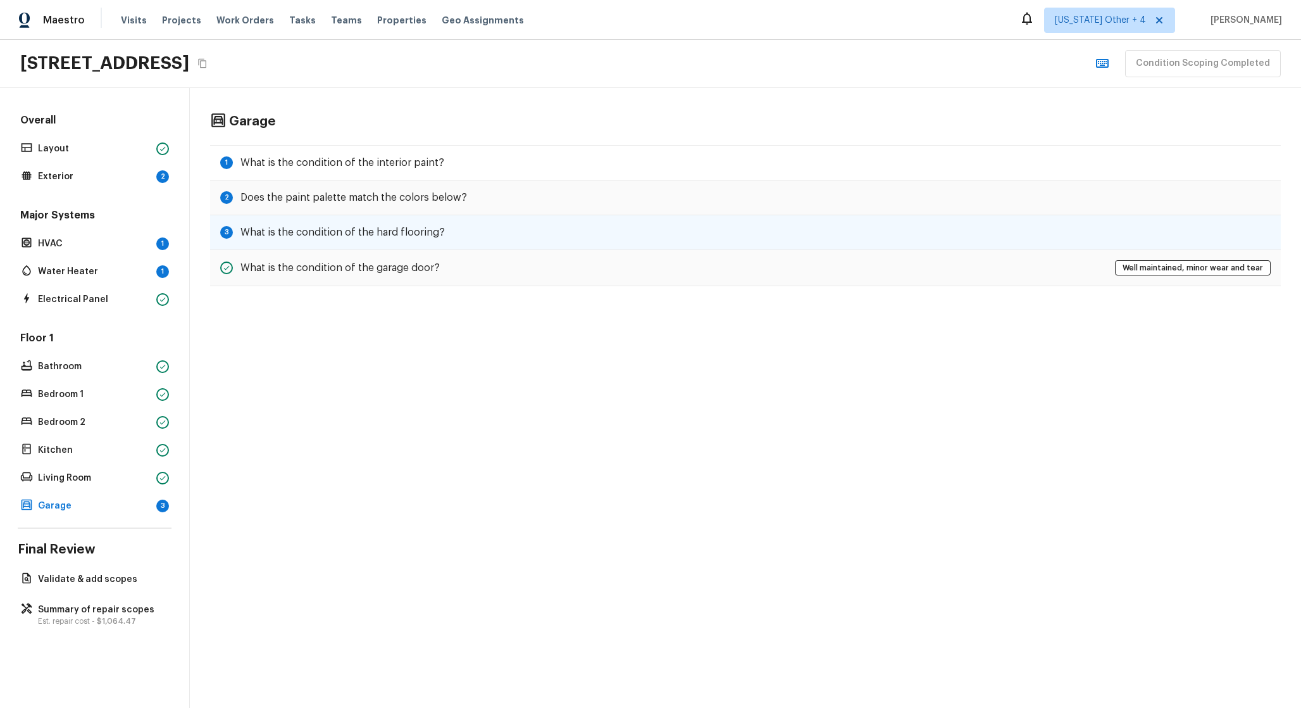
click at [326, 244] on div "3 What is the condition of the hard flooring?" at bounding box center [745, 232] width 1071 height 35
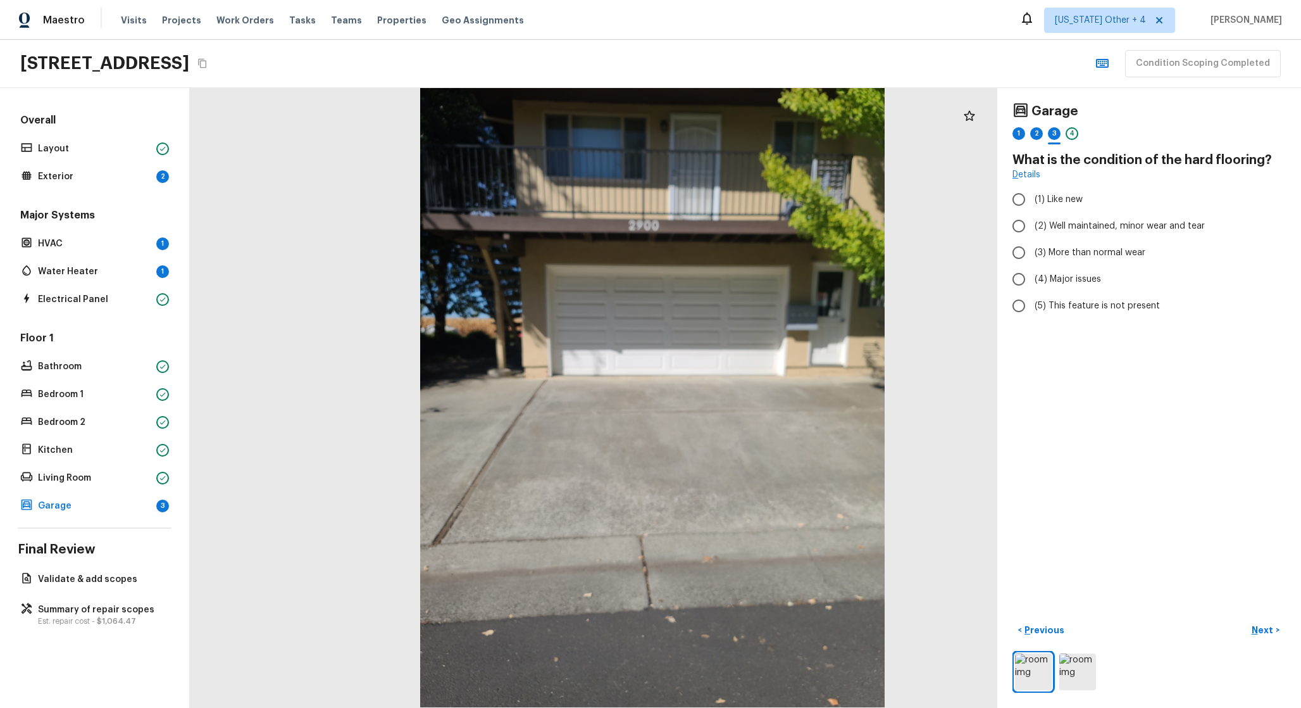
drag, startPoint x: 326, startPoint y: 244, endPoint x: 393, endPoint y: 244, distance: 67.1
click at [393, 244] on div at bounding box center [653, 397] width 808 height 620
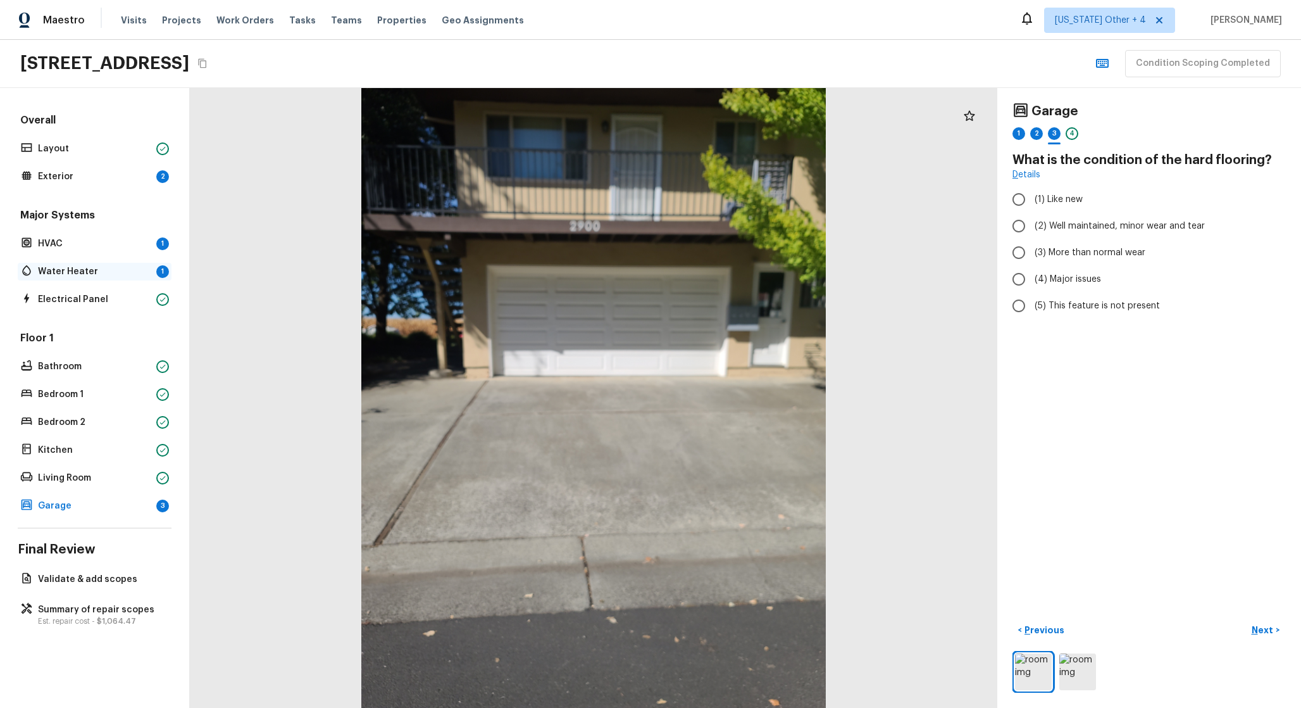
click at [135, 266] on p "Water Heater" at bounding box center [94, 271] width 113 height 13
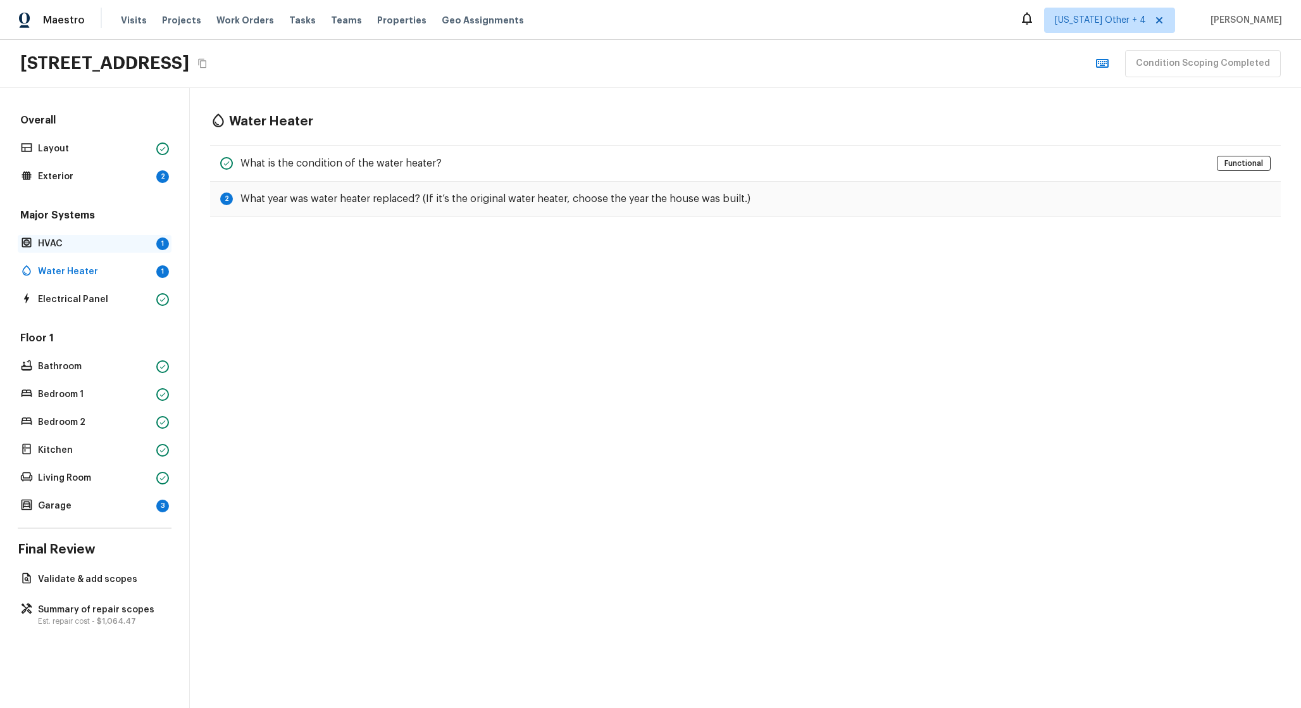
click at [138, 239] on p "HVAC" at bounding box center [94, 243] width 113 height 13
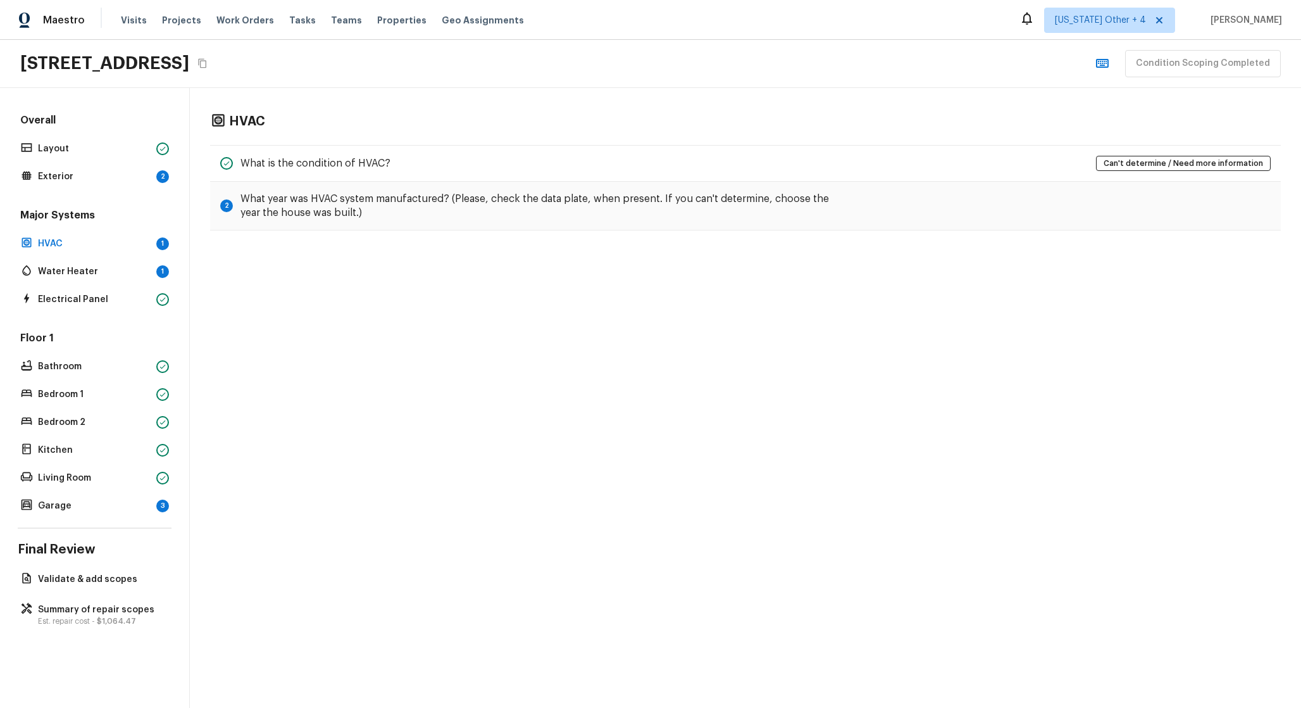
click at [139, 261] on div "Major Systems HVAC 1 Water Heater 1 Electrical Panel" at bounding box center [95, 258] width 154 height 100
click at [137, 272] on p "Water Heater" at bounding box center [94, 271] width 113 height 13
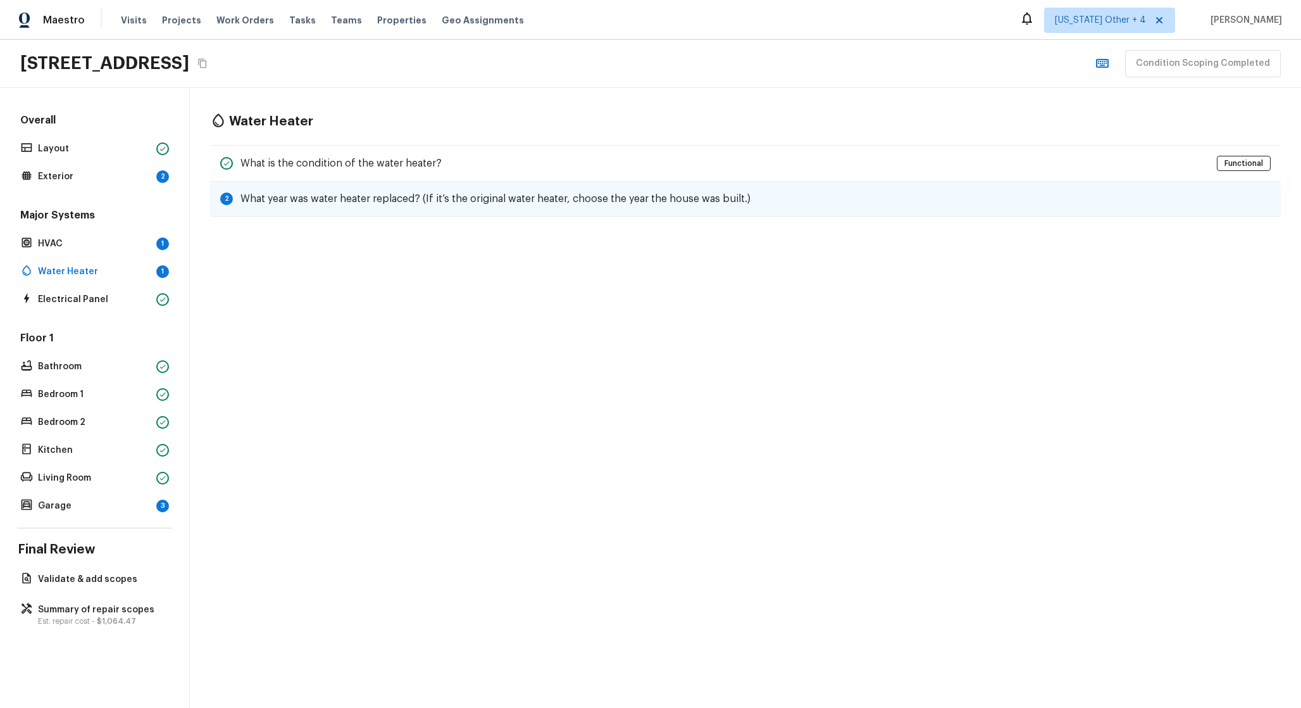
click at [275, 211] on div "2 What year was water heater replaced? (If it’s the original water heater, choo…" at bounding box center [745, 199] width 1071 height 35
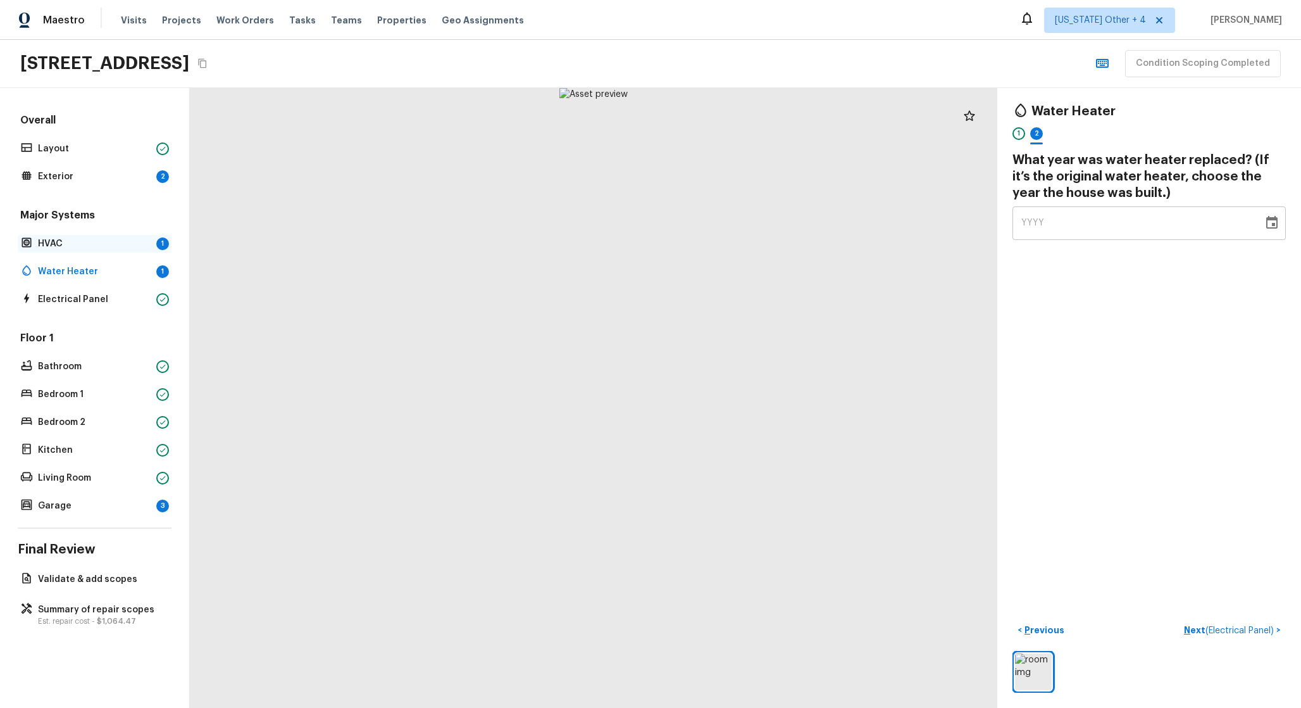
click at [132, 250] on div "HVAC 1" at bounding box center [95, 244] width 154 height 18
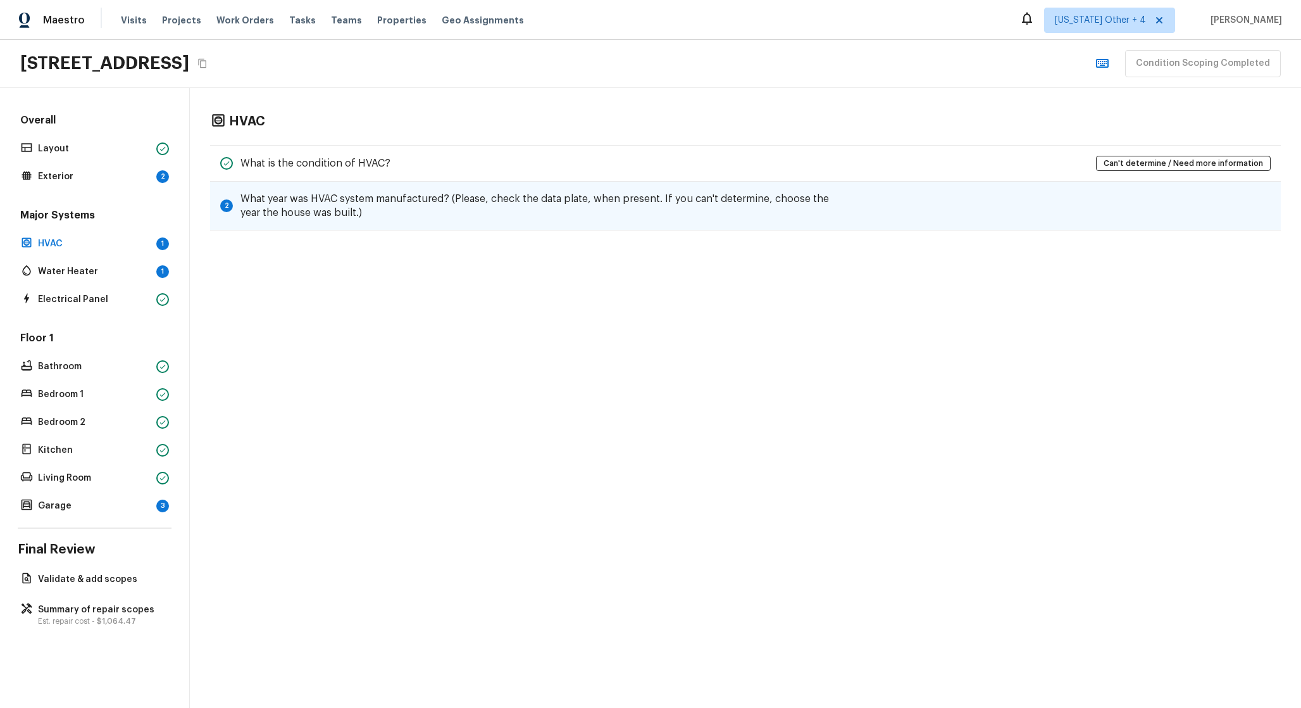
click at [398, 185] on div "2 What year was HVAC system manufactured? (Please, check the data plate, when p…" at bounding box center [745, 206] width 1071 height 49
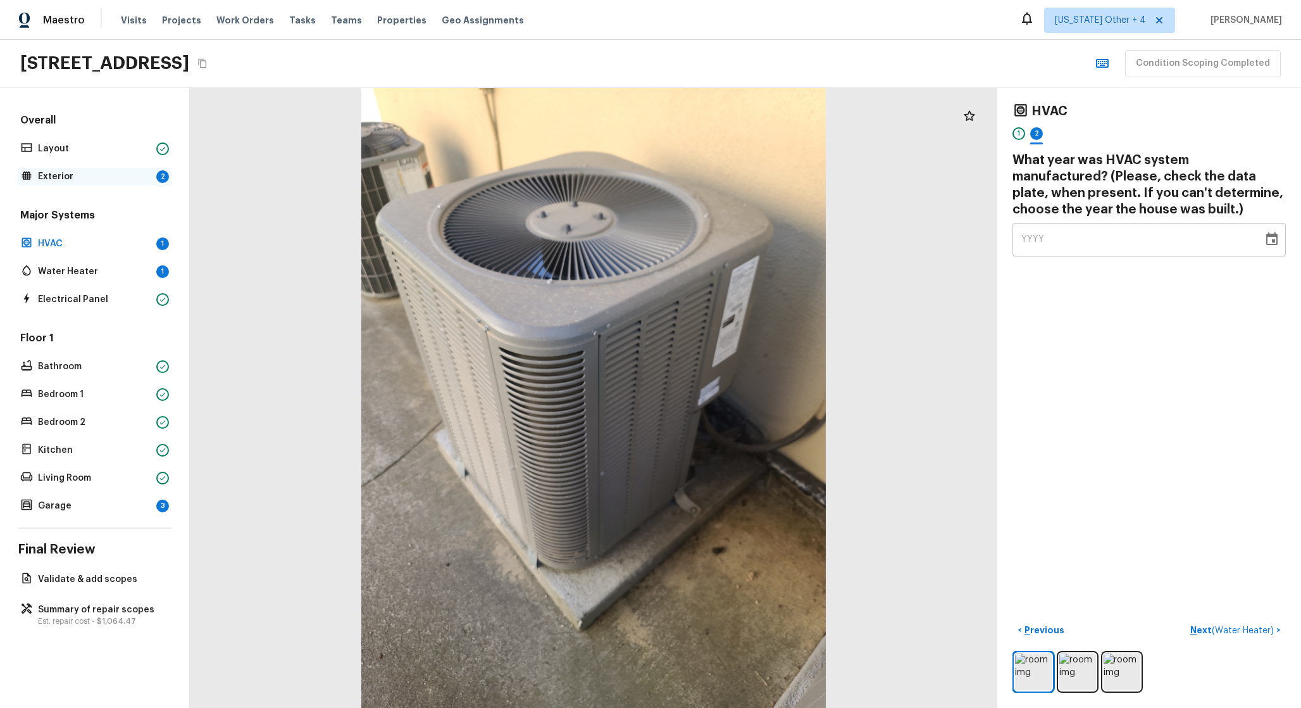
click at [153, 181] on div "Exterior 2" at bounding box center [95, 177] width 154 height 18
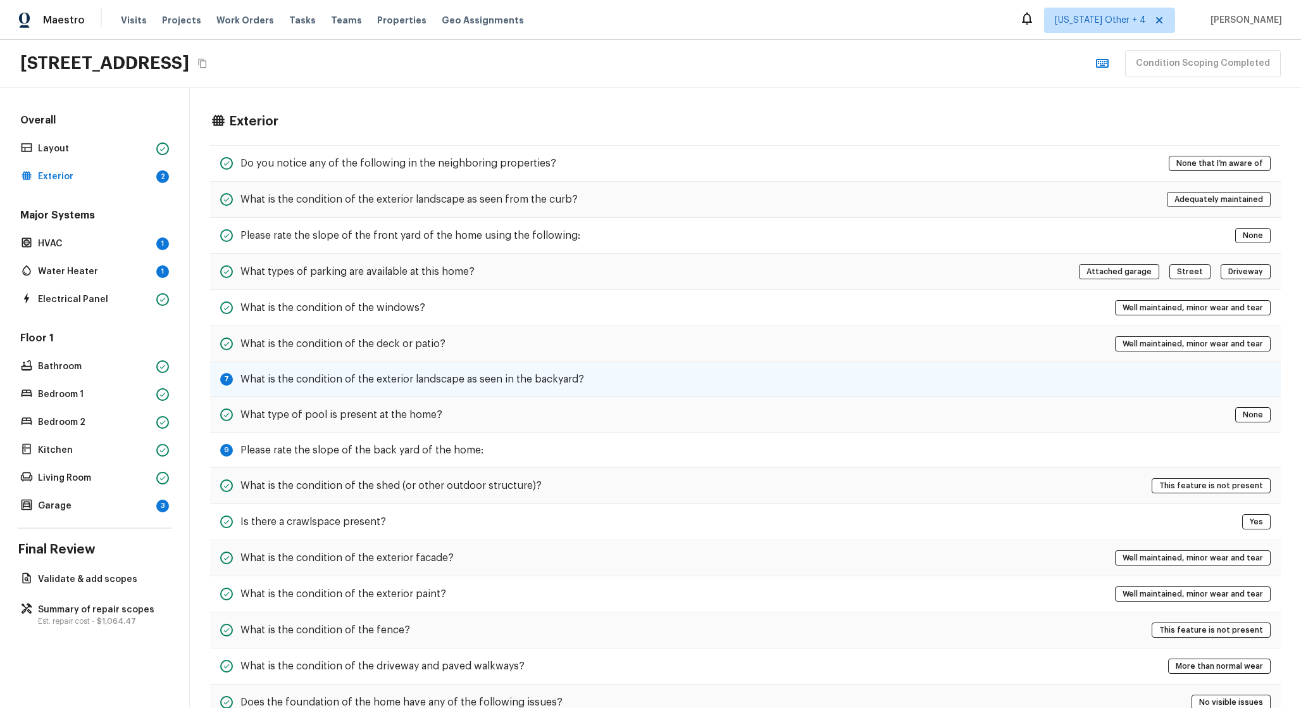
click at [320, 382] on h5 "What is the condition of the exterior landscape as seen in the backyard?" at bounding box center [413, 379] width 344 height 14
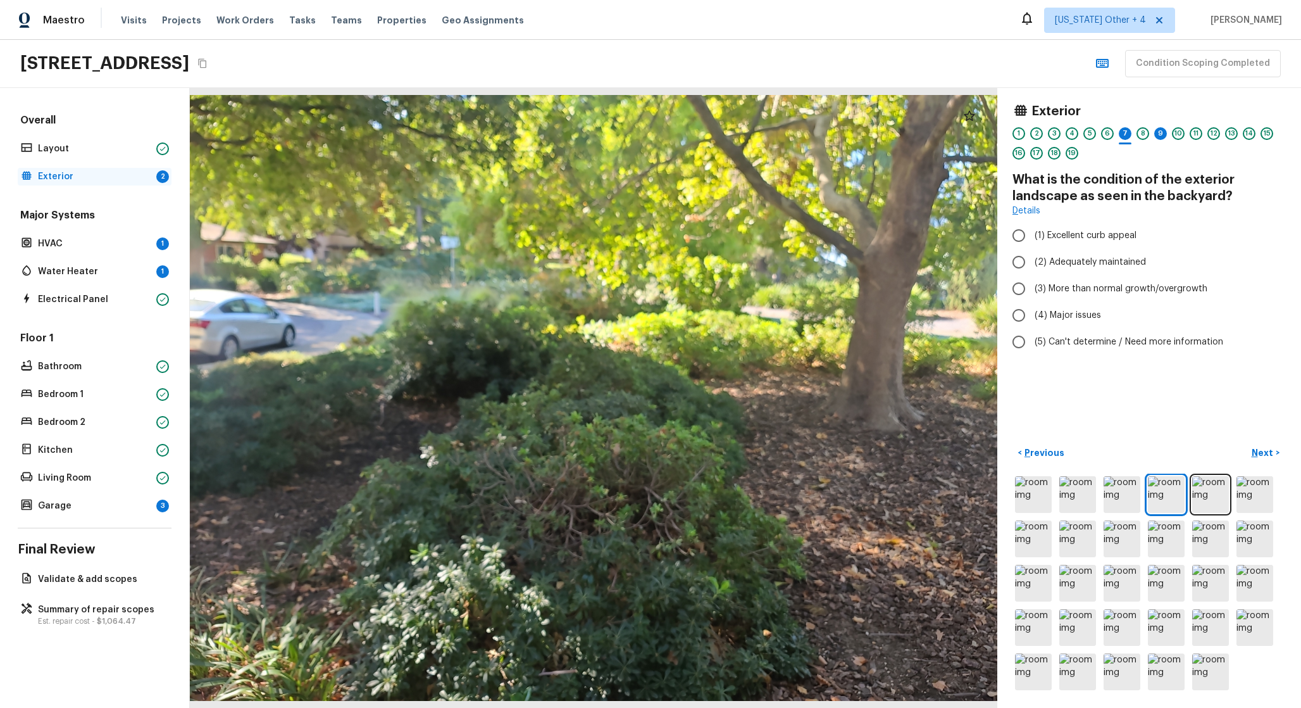
click at [127, 185] on div "Overall Layout Exterior 2 Major Systems HVAC 1 Water Heater 1 Electrical Panel …" at bounding box center [95, 313] width 154 height 401
click at [129, 184] on div "Exterior 2" at bounding box center [95, 177] width 154 height 18
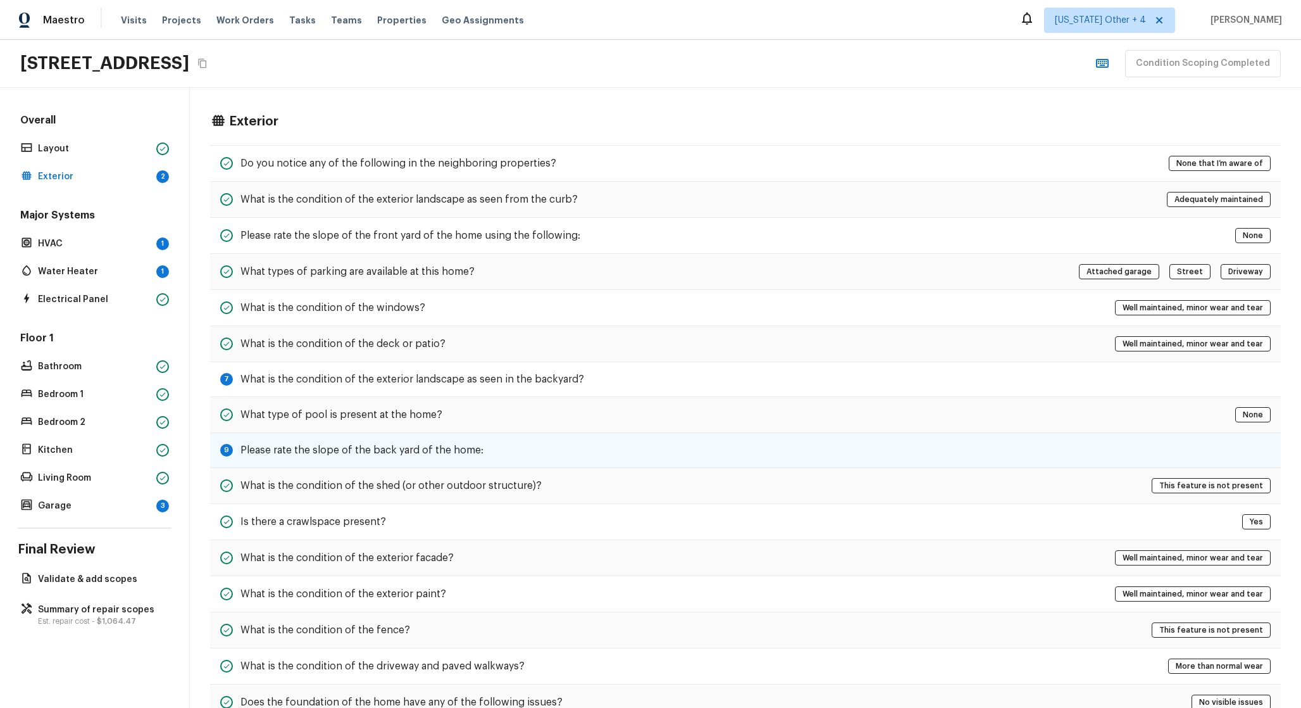
click at [361, 442] on div "9 Please rate the slope of the back yard of the home:" at bounding box center [745, 450] width 1071 height 35
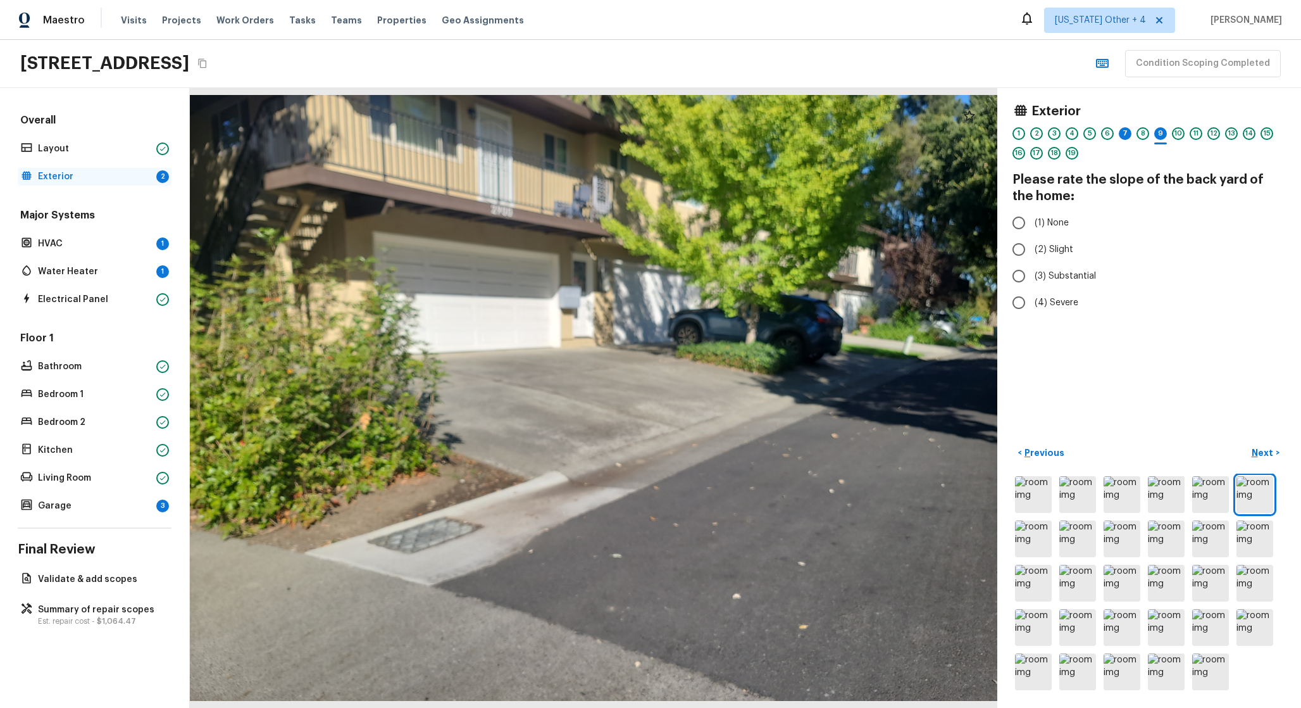
click at [94, 174] on p "Exterior" at bounding box center [94, 176] width 113 height 13
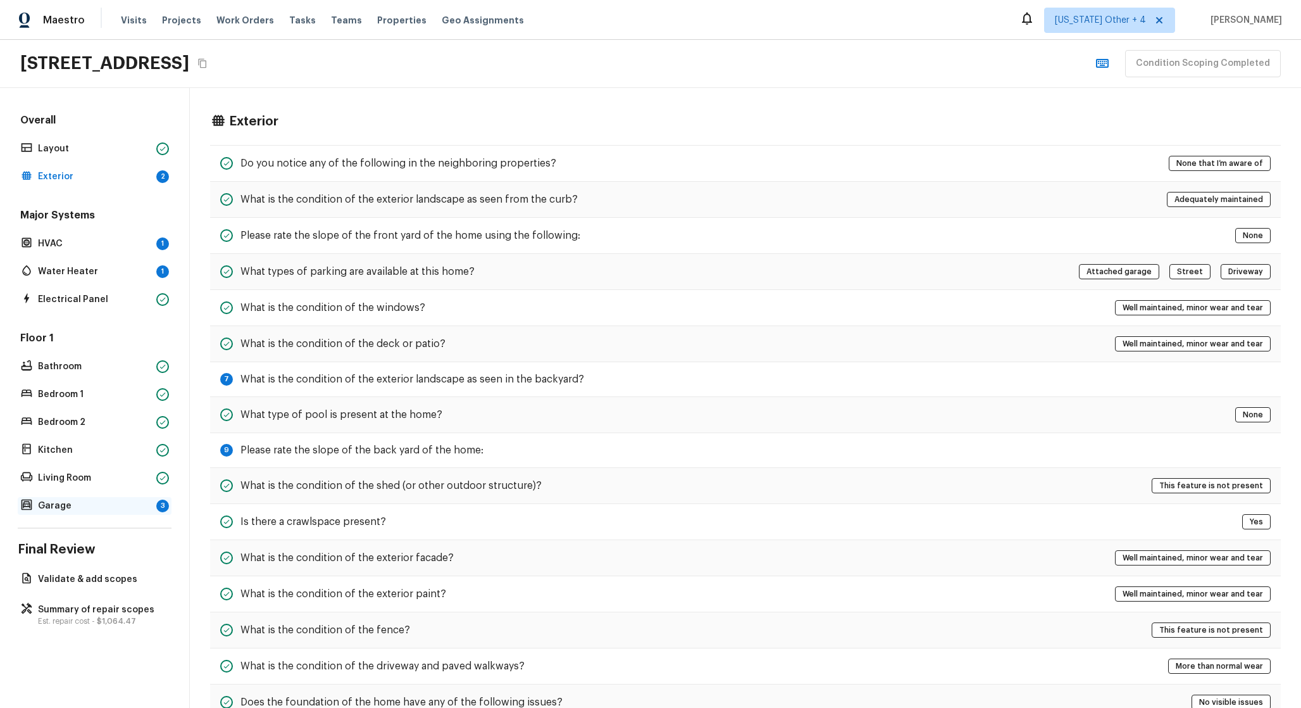
click at [133, 508] on p "Garage" at bounding box center [94, 505] width 113 height 13
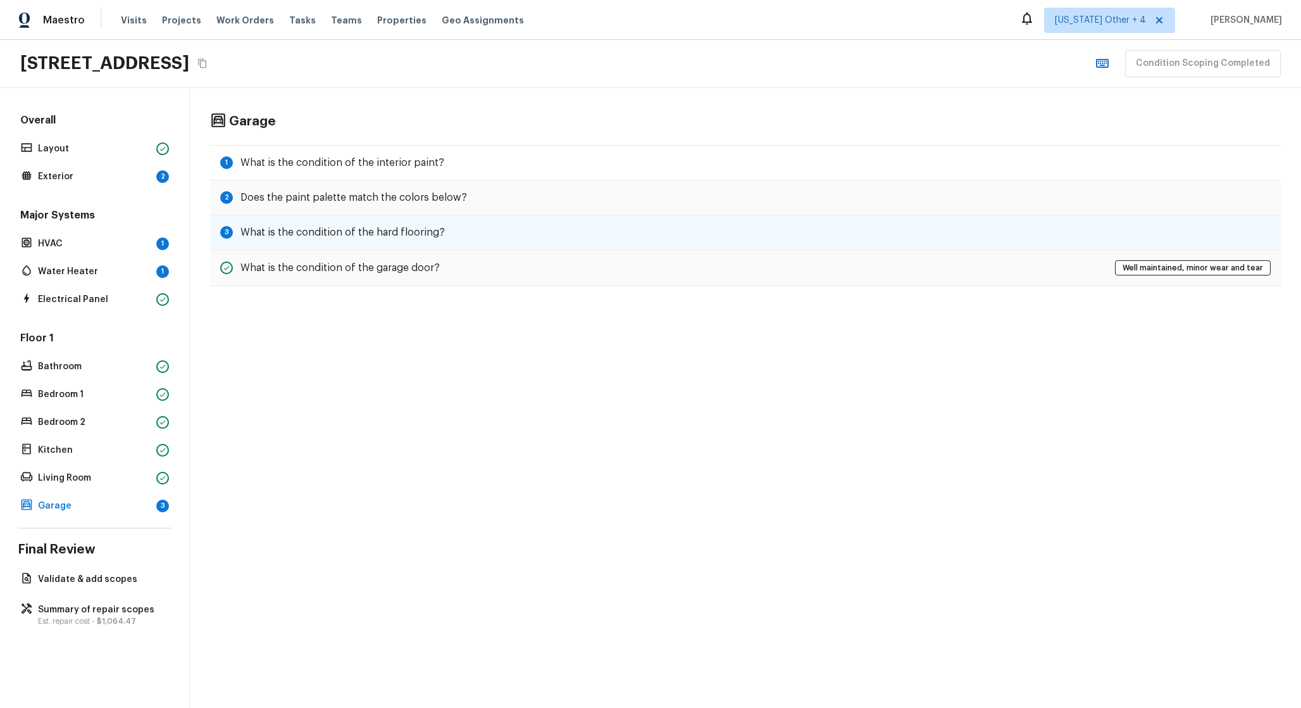
click at [357, 234] on h5 "What is the condition of the hard flooring?" at bounding box center [343, 232] width 204 height 14
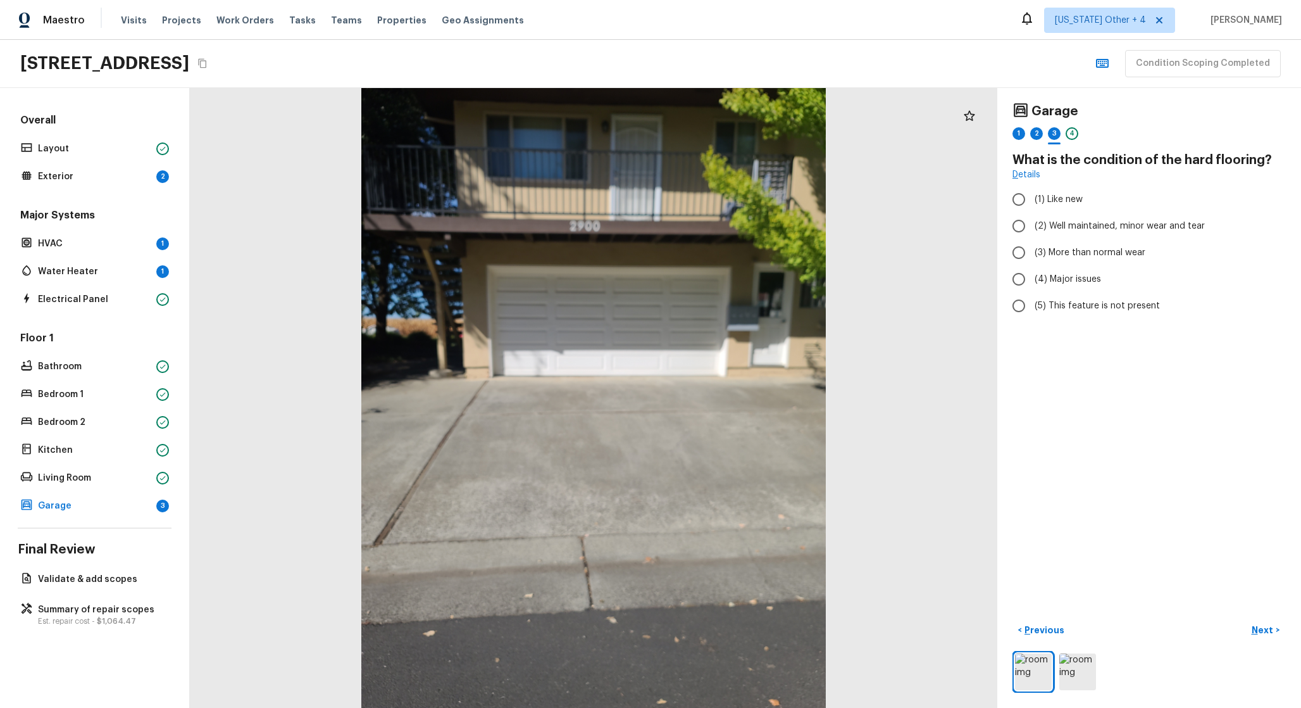
click at [108, 494] on div "Floor 1 Bathroom Bedroom 1 Bedroom 2 Kitchen Living Room Garage 3" at bounding box center [95, 423] width 154 height 184
click at [101, 508] on p "Garage" at bounding box center [94, 505] width 113 height 13
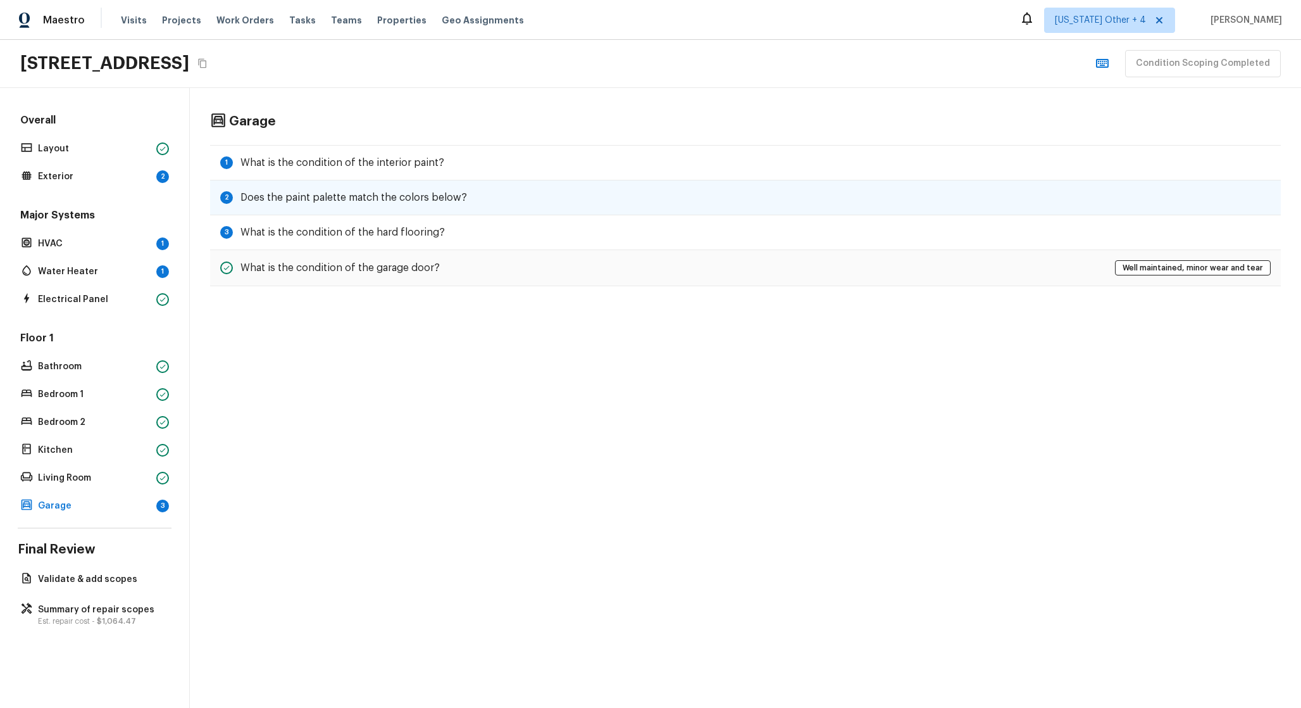
click at [344, 196] on h5 "Does the paint palette match the colors below?" at bounding box center [354, 198] width 227 height 14
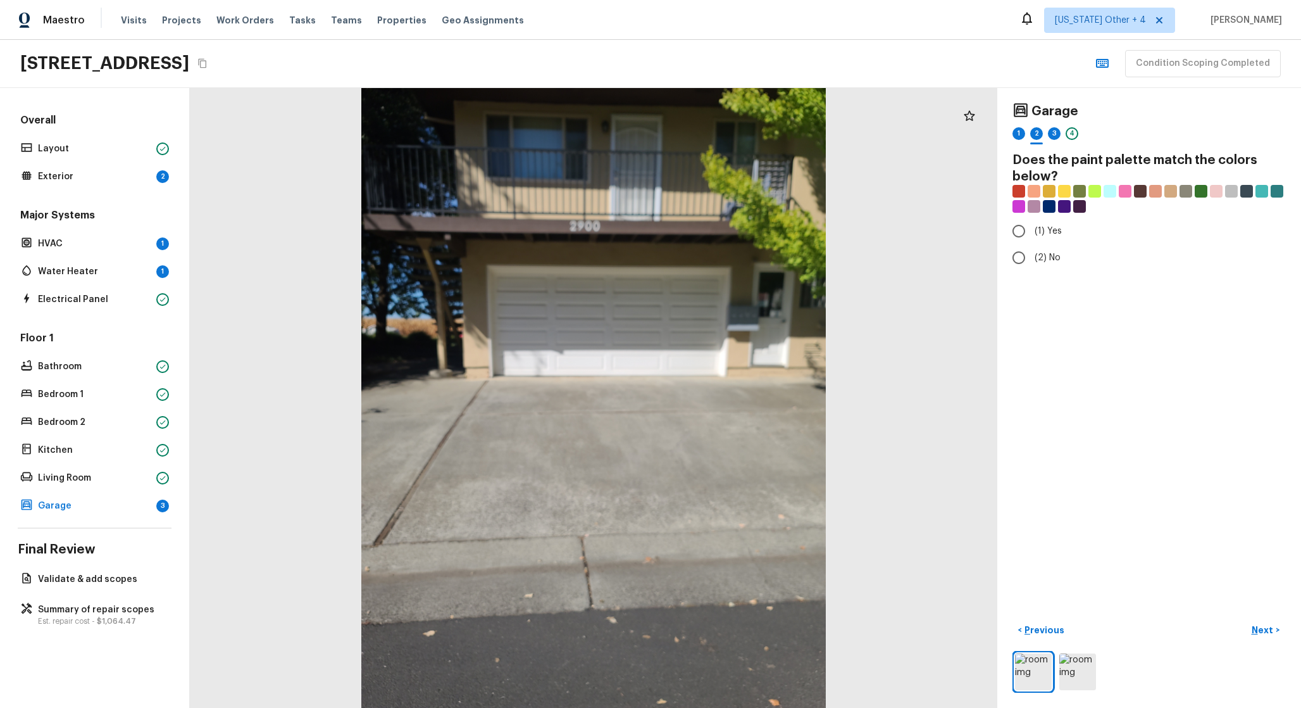
click at [131, 515] on div "Overall Layout Exterior 2 Major Systems HVAC 1 Water Heater 1 Electrical Panel …" at bounding box center [95, 398] width 190 height 620
click at [135, 499] on div "Garage 3" at bounding box center [95, 506] width 154 height 18
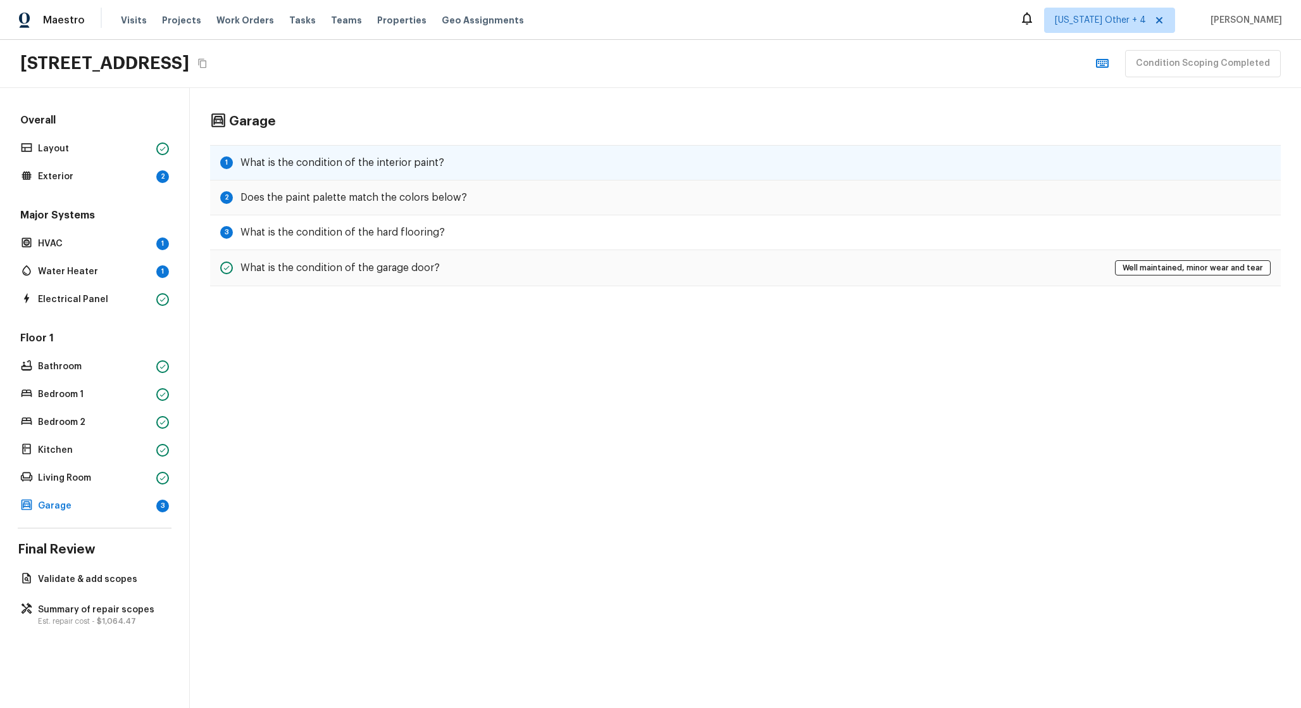
click at [337, 168] on h5 "What is the condition of the interior paint?" at bounding box center [343, 163] width 204 height 14
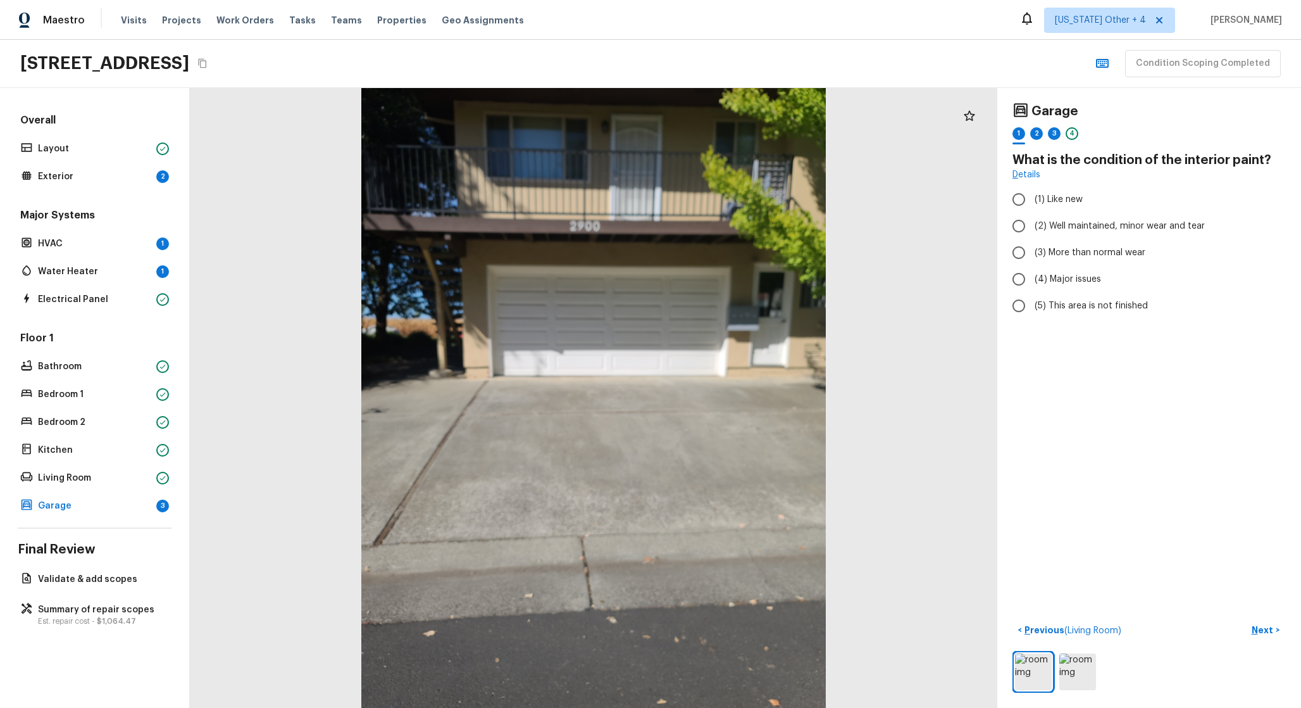
click at [910, 189] on div at bounding box center [594, 398] width 808 height 620
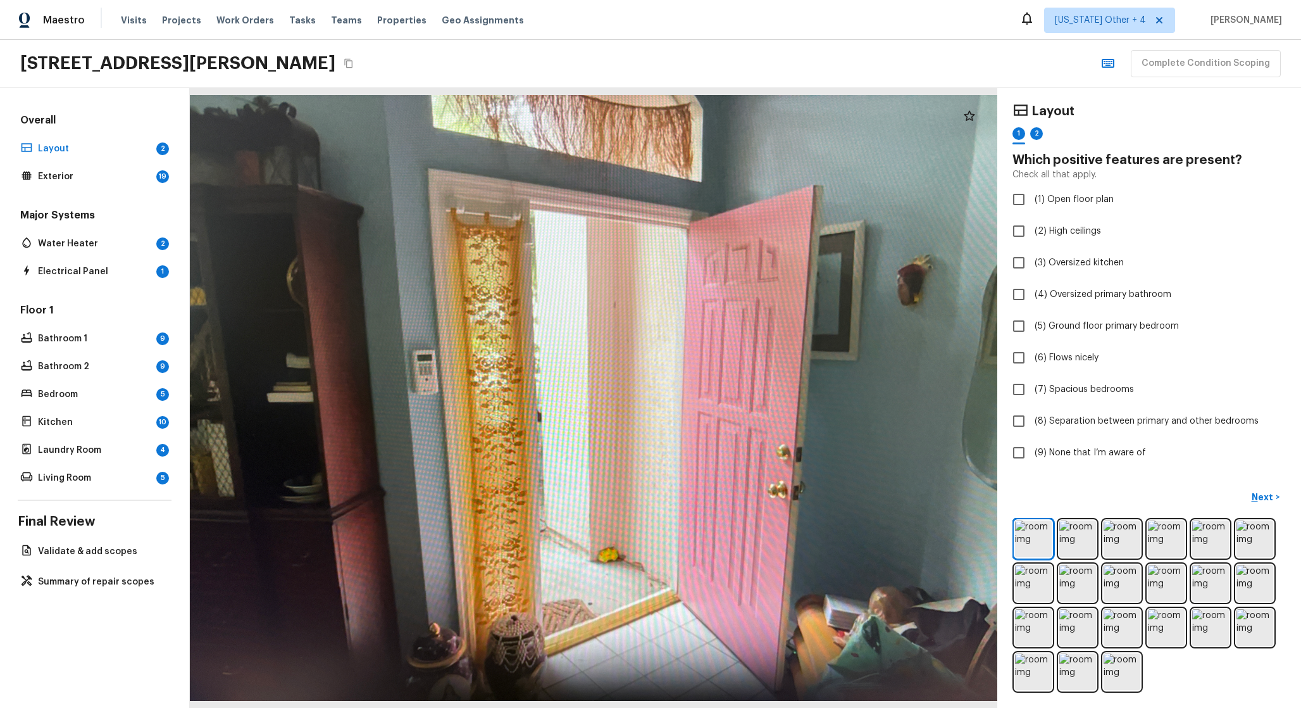
click at [146, 256] on div "Major Systems Water Heater 2 Electrical Panel 1" at bounding box center [95, 244] width 154 height 72
click at [135, 239] on p "Water Heater" at bounding box center [94, 243] width 113 height 13
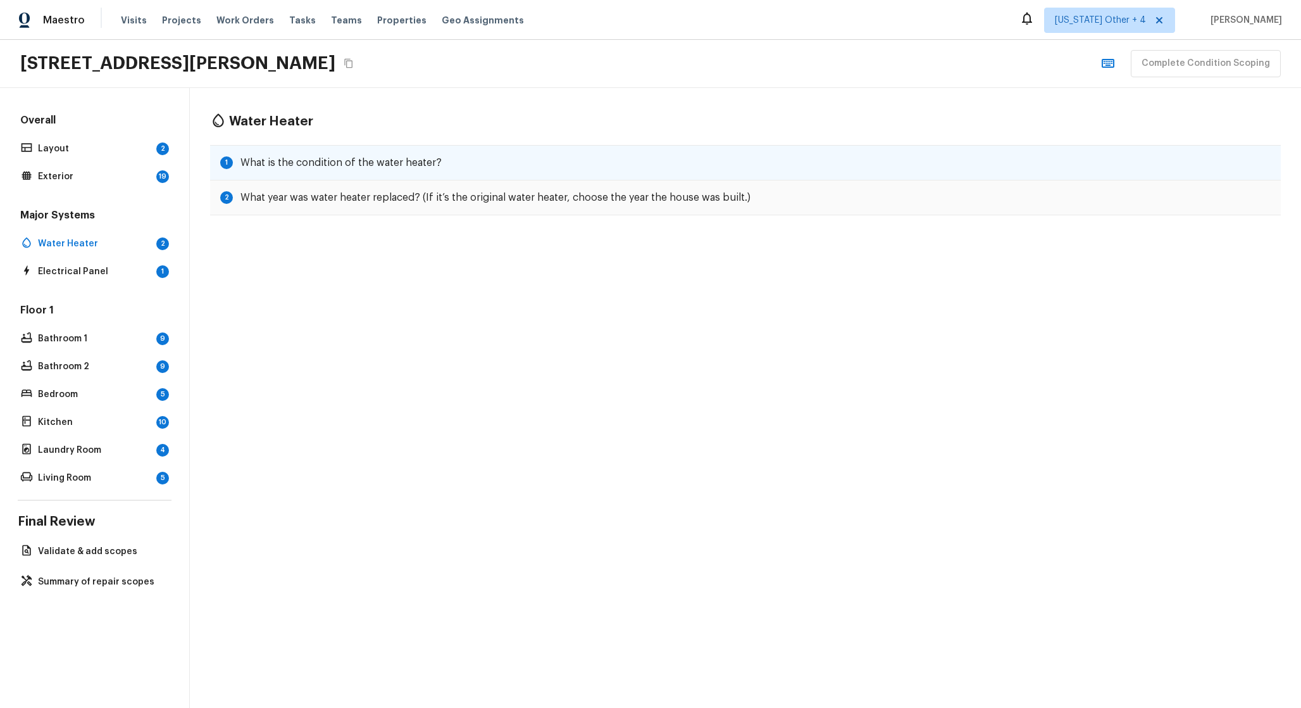
click at [246, 163] on h5 "What is the condition of the water heater?" at bounding box center [341, 163] width 201 height 14
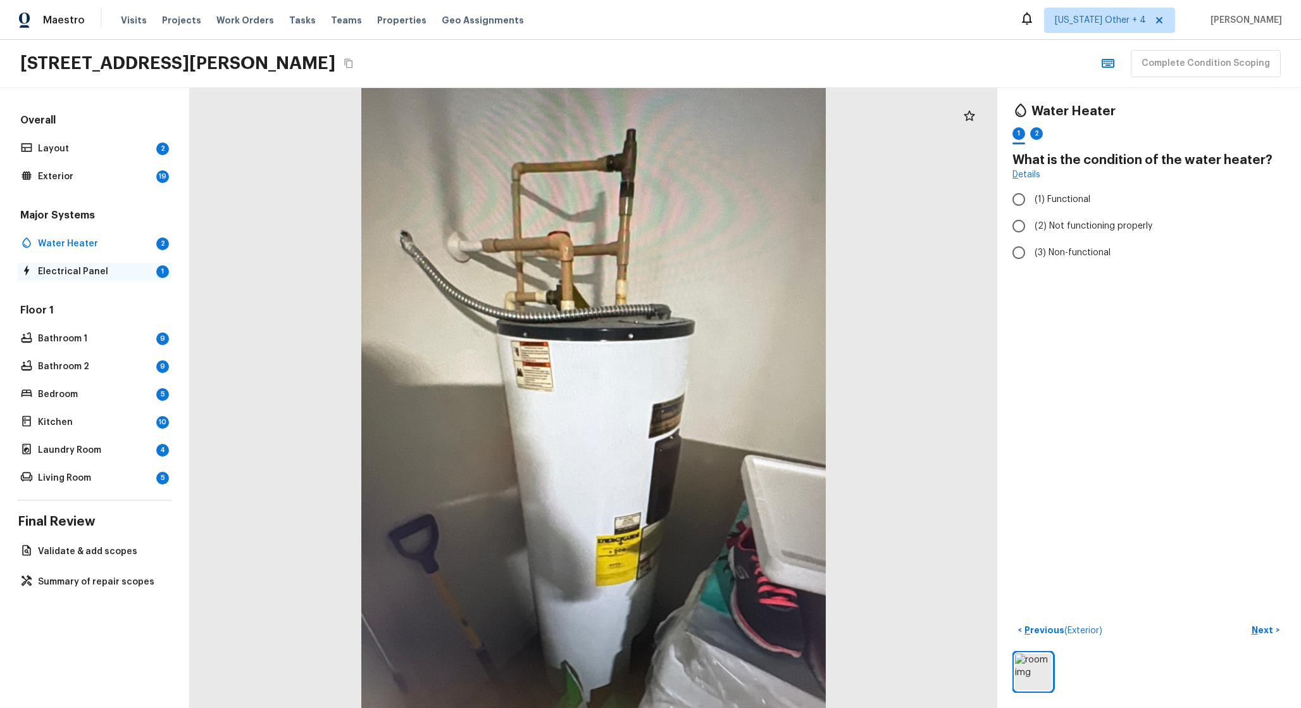
click at [134, 268] on p "Electrical Panel" at bounding box center [94, 271] width 113 height 13
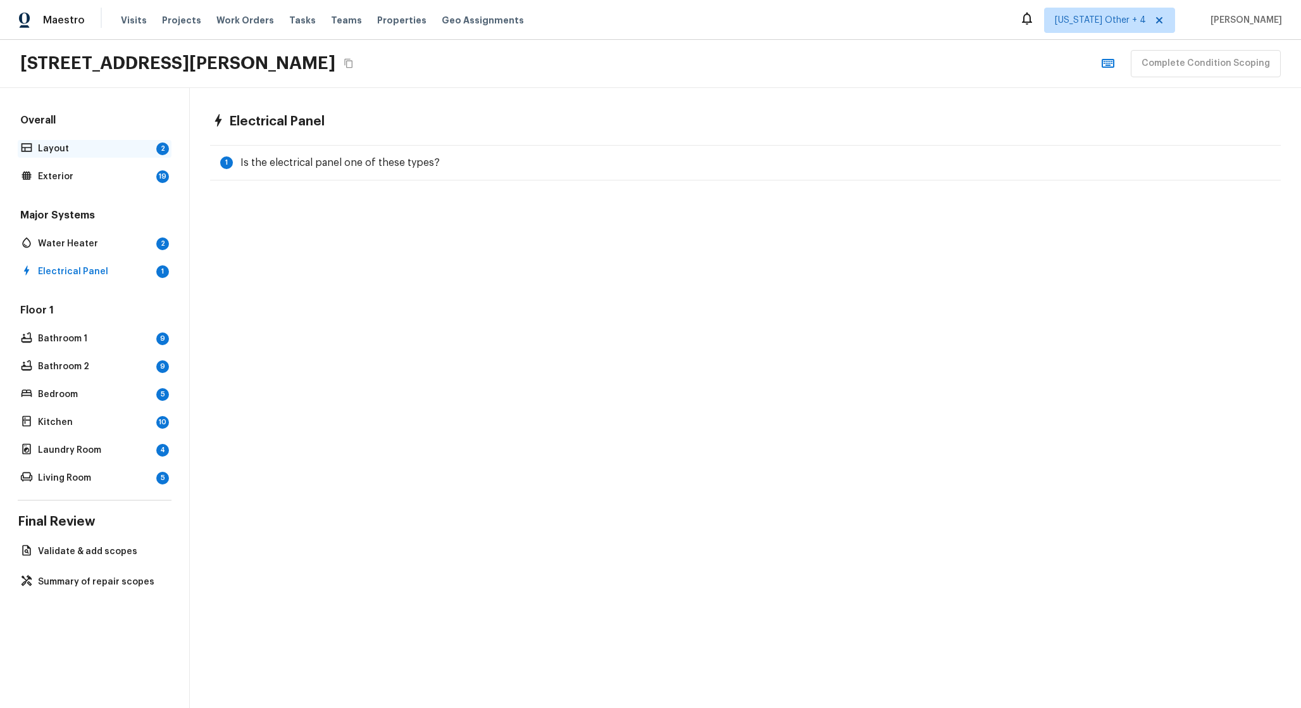
click at [137, 157] on div "Layout 2" at bounding box center [95, 149] width 154 height 18
click at [103, 178] on p "Exterior" at bounding box center [94, 176] width 113 height 13
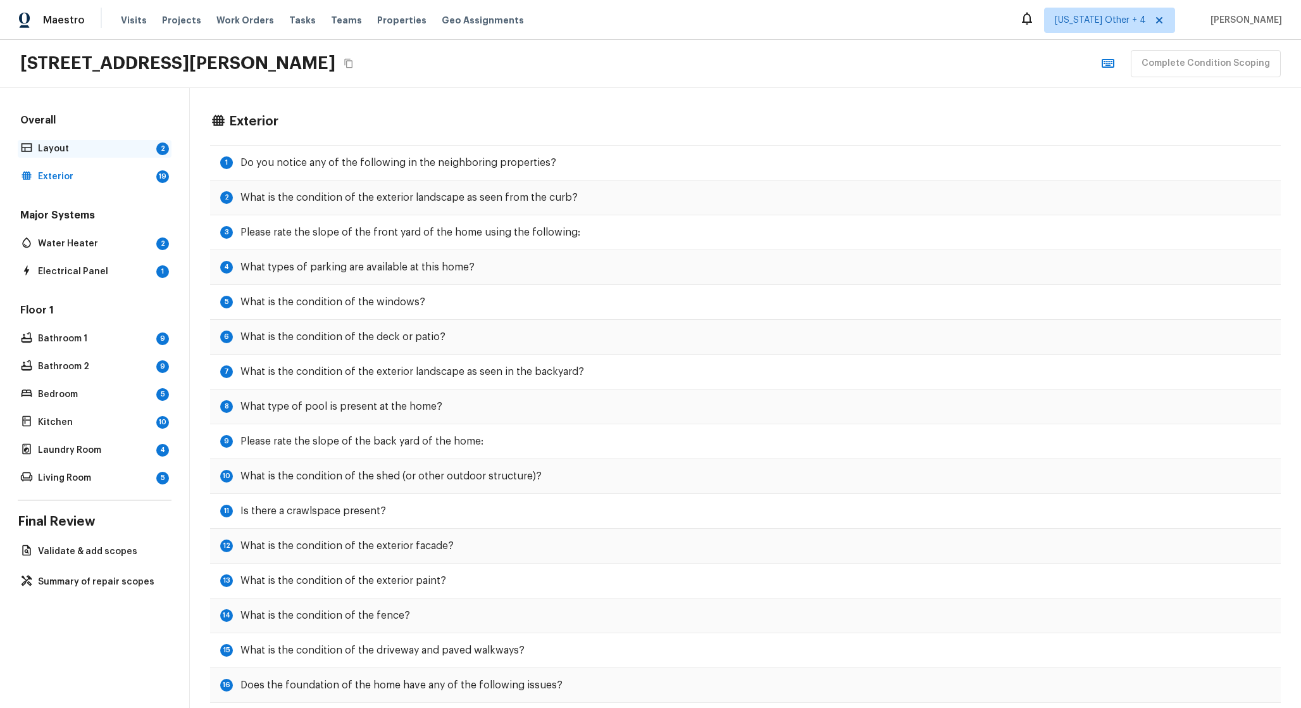
click at [108, 154] on div "Layout 2" at bounding box center [95, 149] width 154 height 18
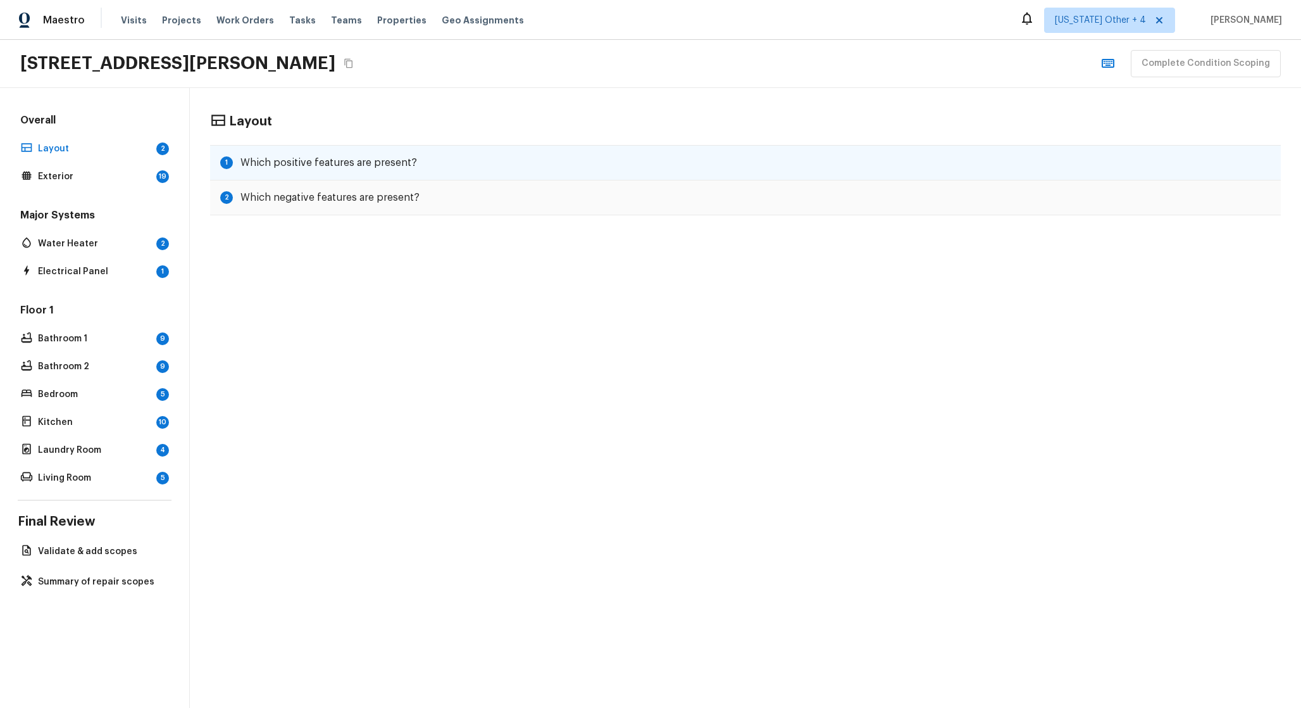
click at [280, 166] on h5 "Which positive features are present?" at bounding box center [329, 163] width 177 height 14
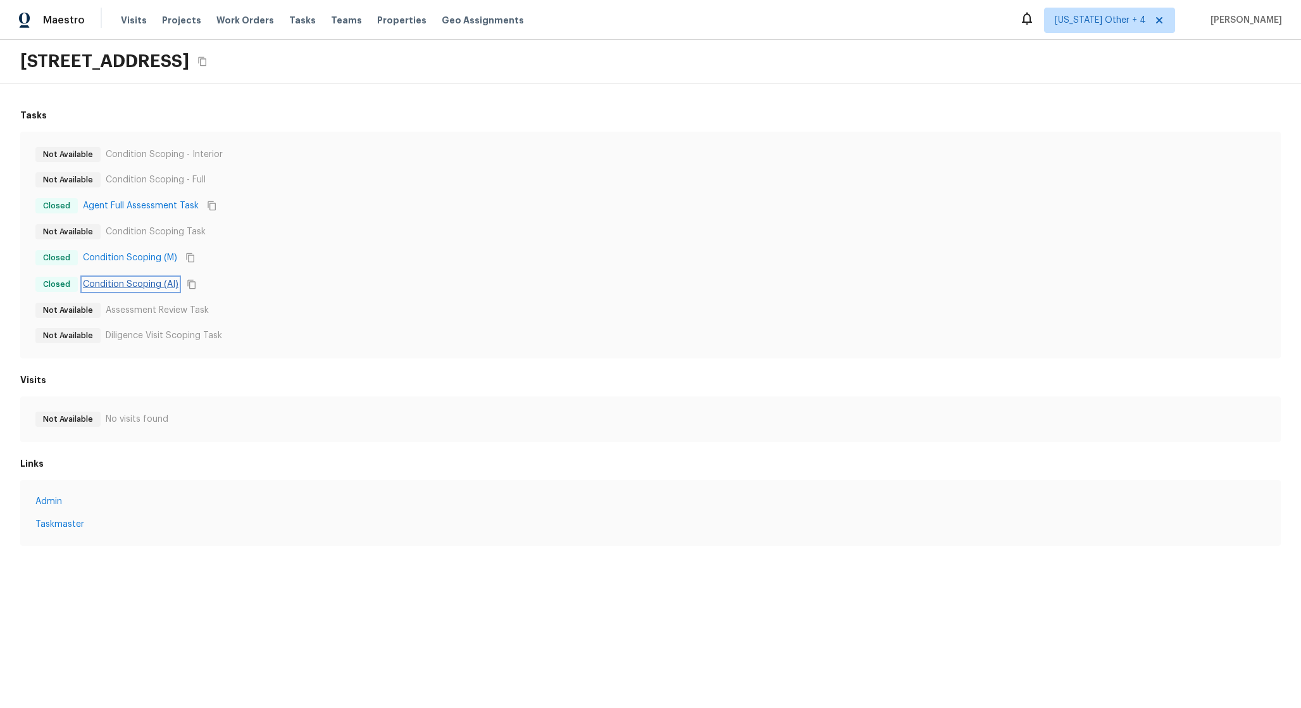
click at [158, 287] on link "Condition Scoping (AI)" at bounding box center [131, 284] width 96 height 13
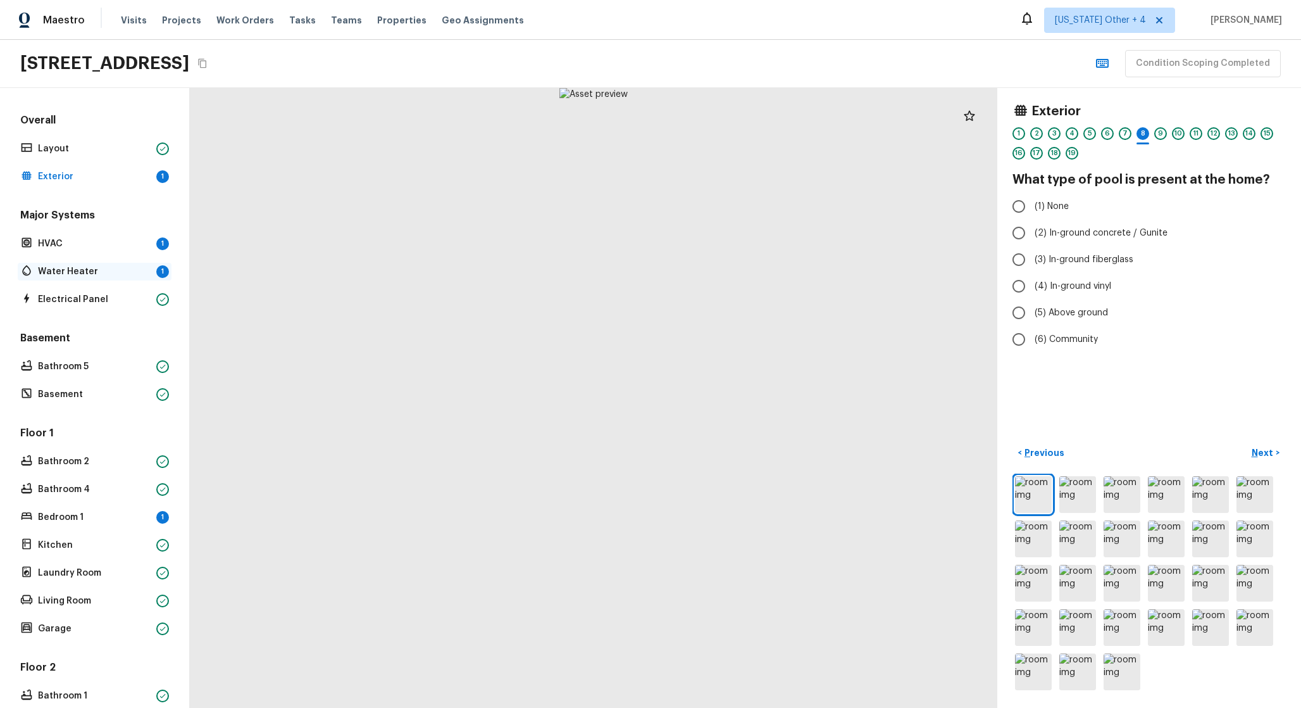
click at [133, 265] on div "Water Heater 1" at bounding box center [95, 272] width 154 height 18
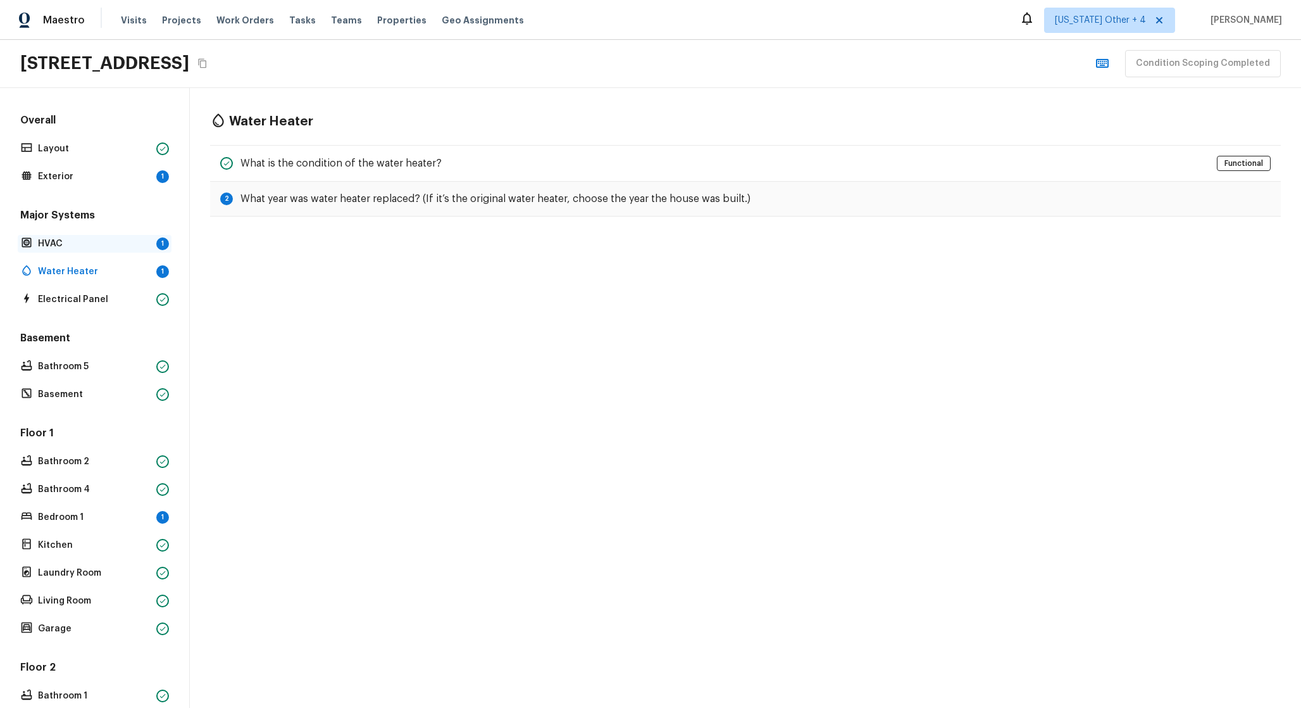
click at [134, 242] on p "HVAC" at bounding box center [94, 243] width 113 height 13
click at [118, 524] on div "Bedroom 1 1" at bounding box center [95, 517] width 154 height 18
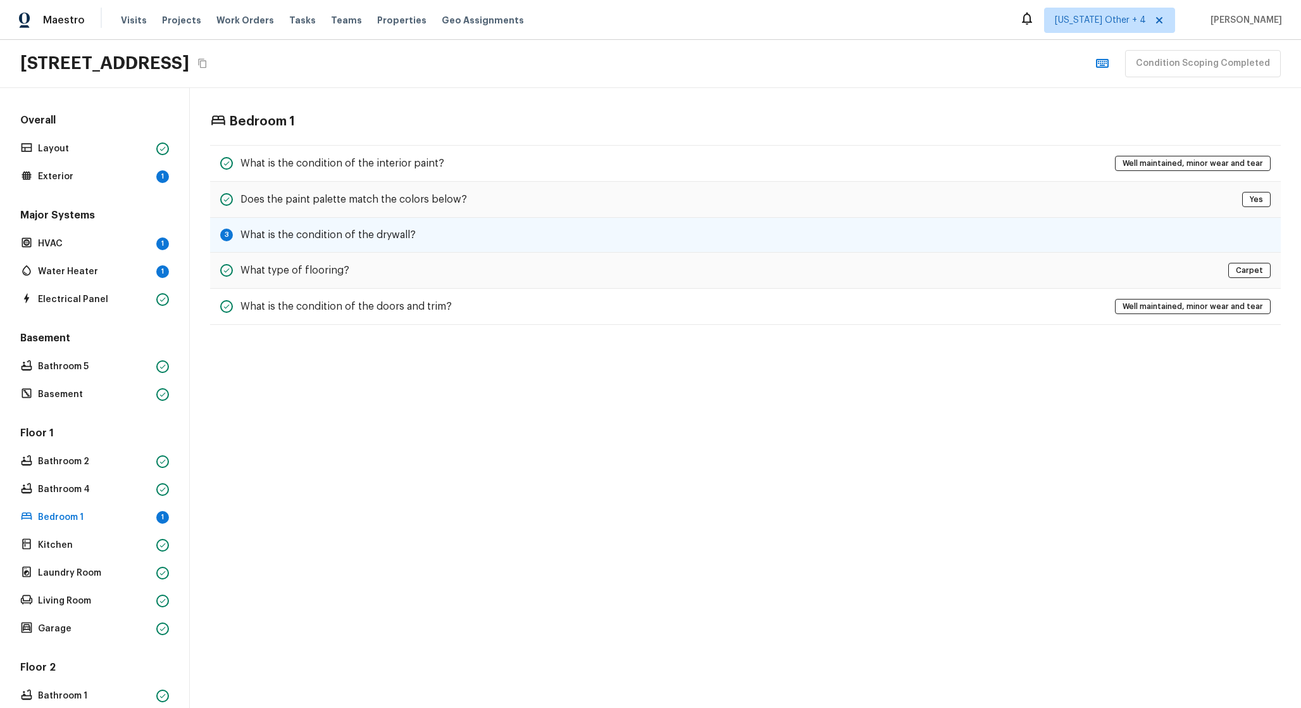
click at [365, 235] on h5 "What is the condition of the drywall?" at bounding box center [328, 235] width 175 height 14
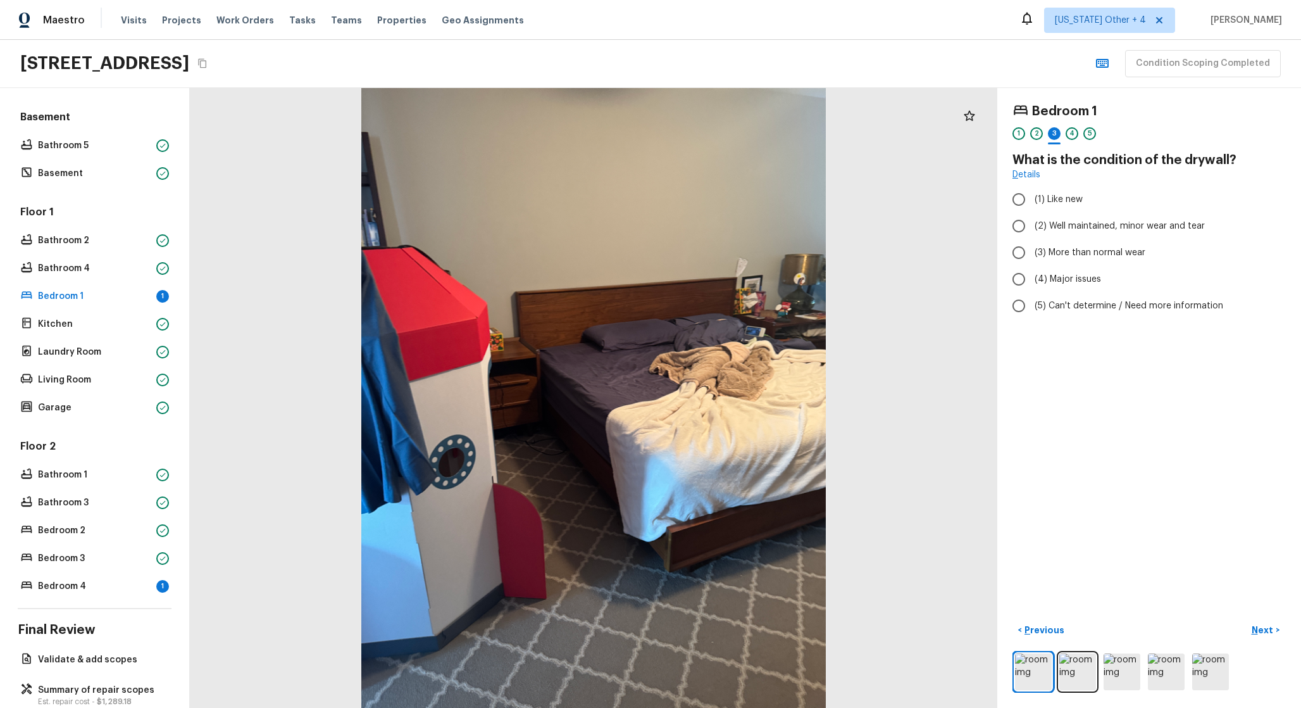
scroll to position [222, 0]
click at [145, 588] on p "Bedroom 4" at bounding box center [94, 585] width 113 height 13
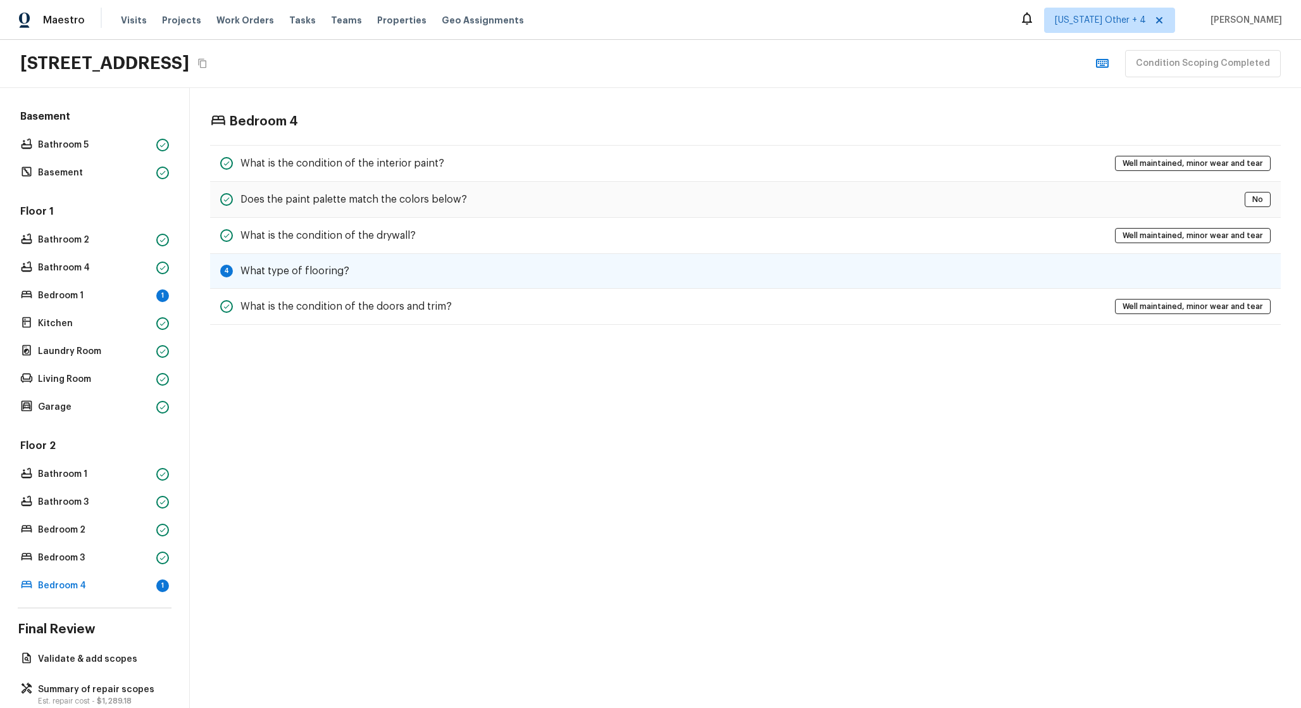
click at [305, 272] on h5 "What type of flooring?" at bounding box center [295, 271] width 109 height 14
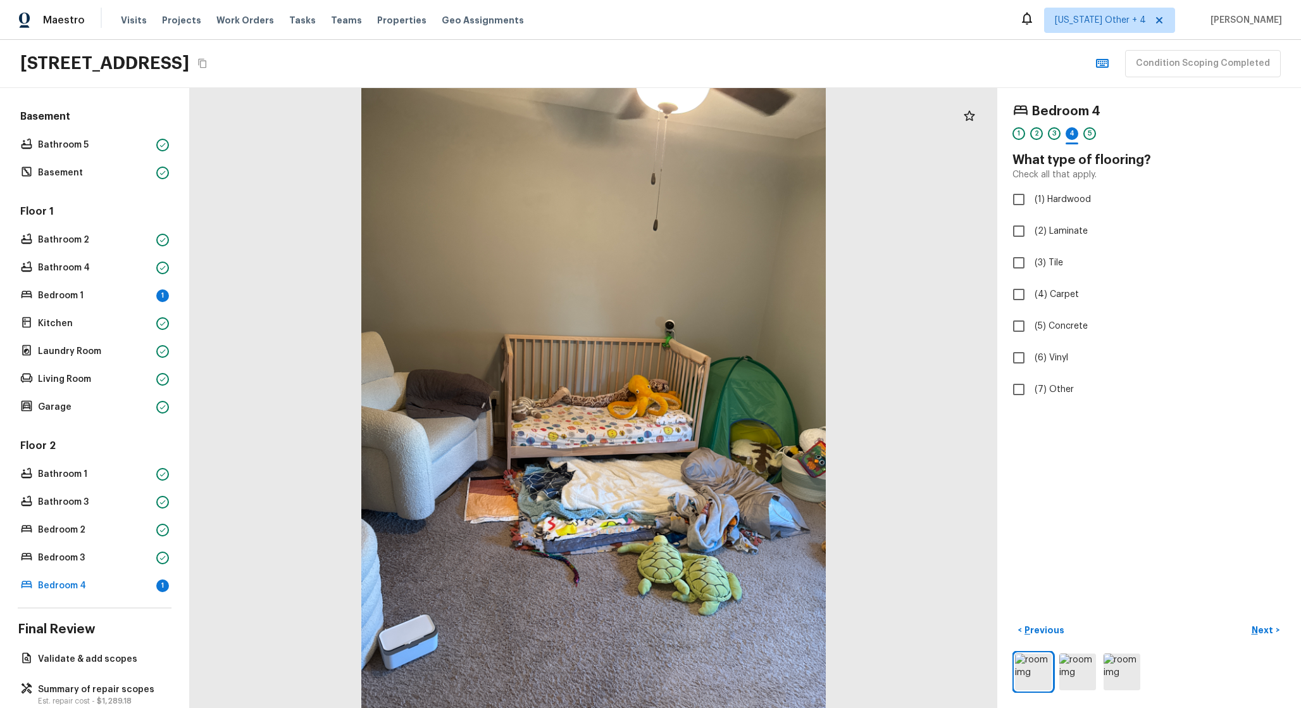
click at [1079, 591] on div "Bedroom 4 1 2 3 4 5 What type of flooring? Check all that apply. (1) Hardwood (…" at bounding box center [1150, 398] width 304 height 620
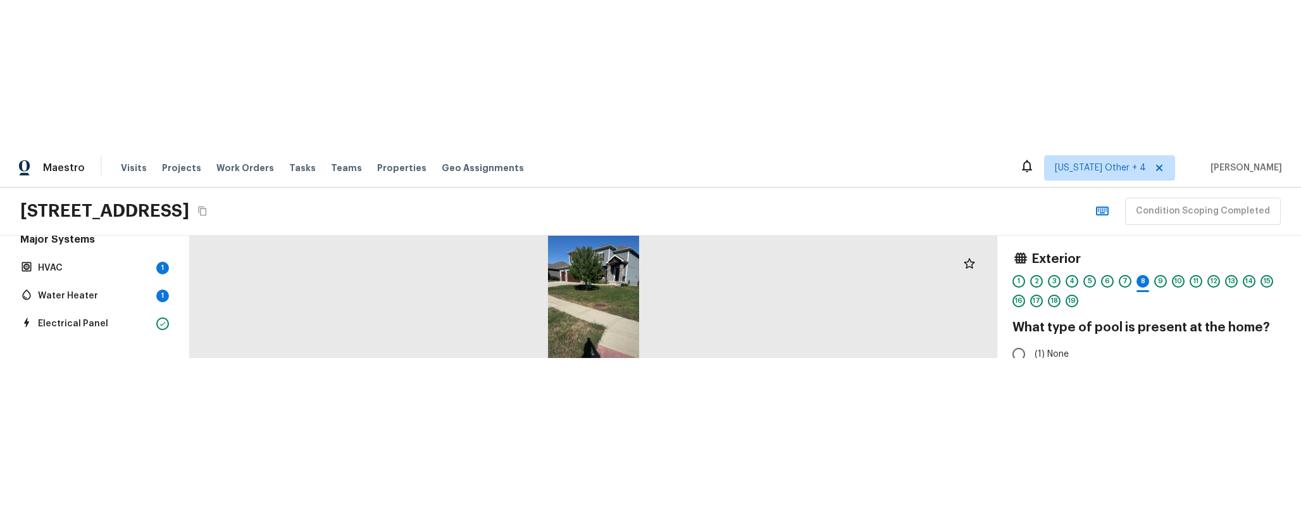
scroll to position [116, 0]
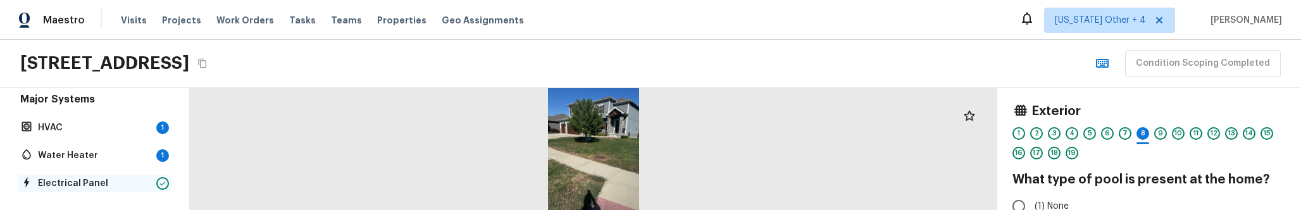
click at [124, 186] on p "Electrical Panel" at bounding box center [94, 183] width 113 height 13
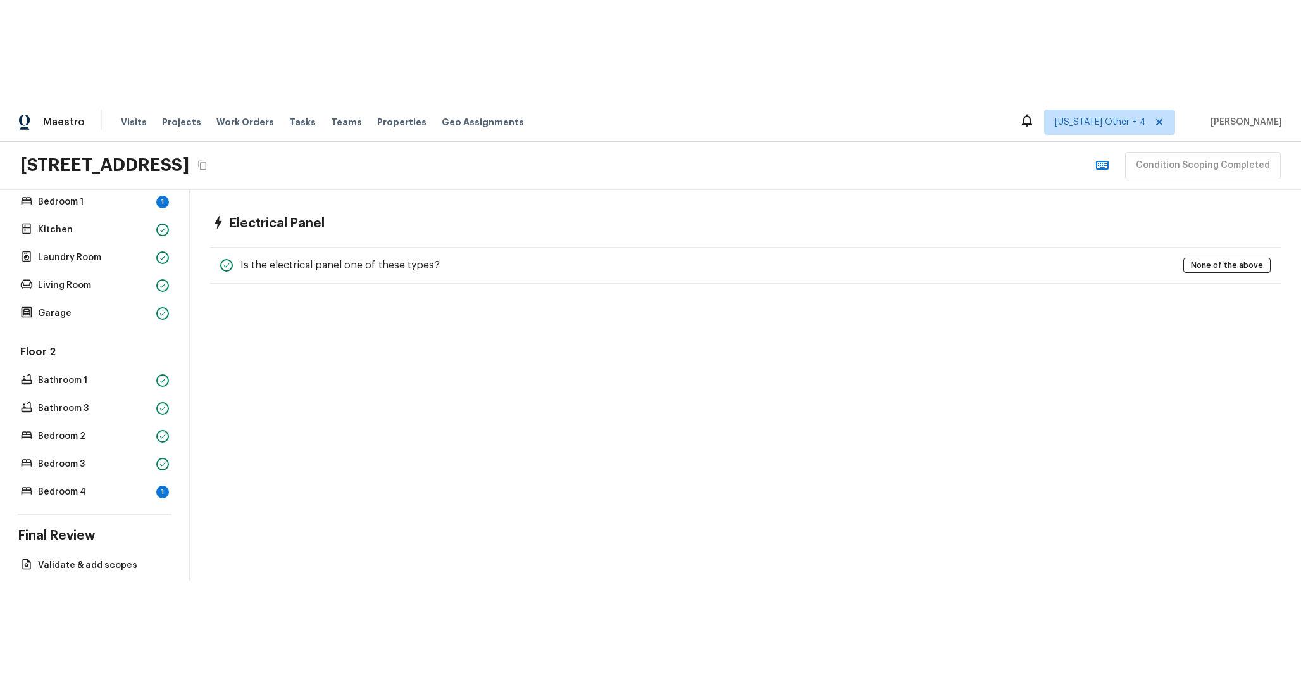
scroll to position [16, 0]
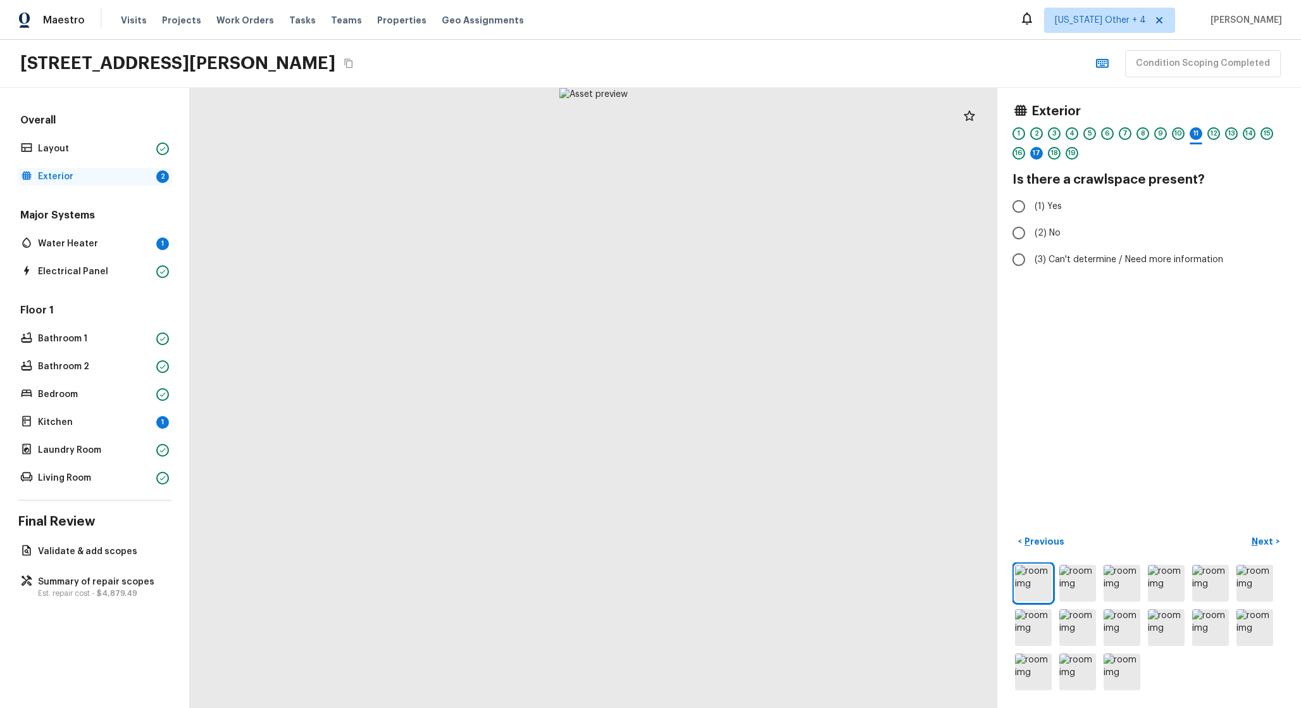
click at [137, 176] on p "Exterior" at bounding box center [94, 176] width 113 height 13
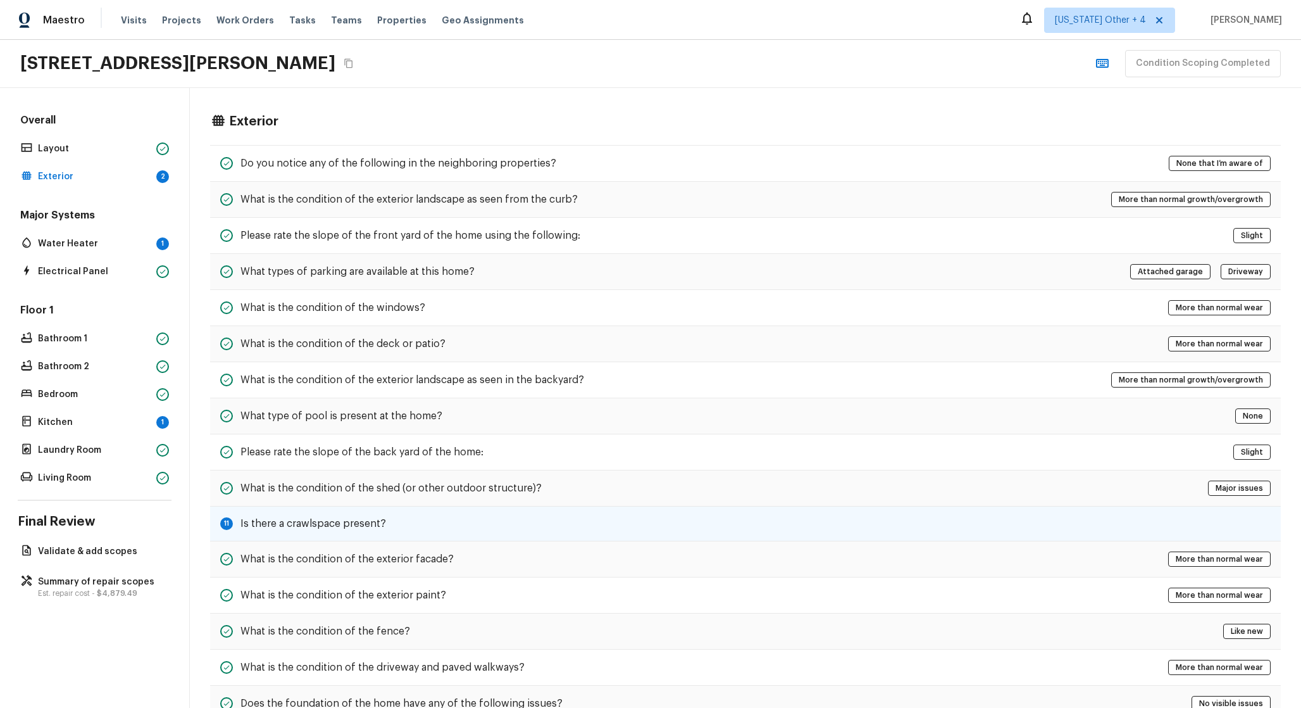
click at [506, 537] on div "11 Is there a crawlspace present?" at bounding box center [745, 523] width 1071 height 35
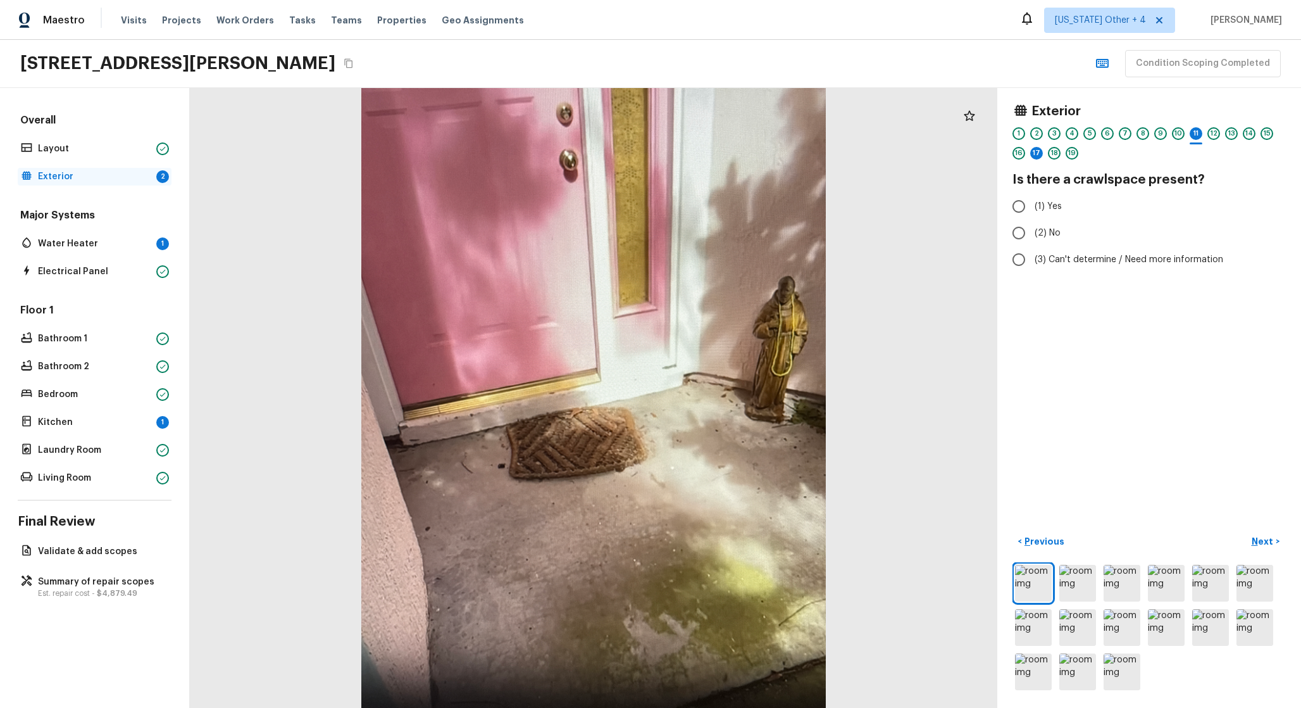
click at [139, 179] on p "Exterior" at bounding box center [94, 176] width 113 height 13
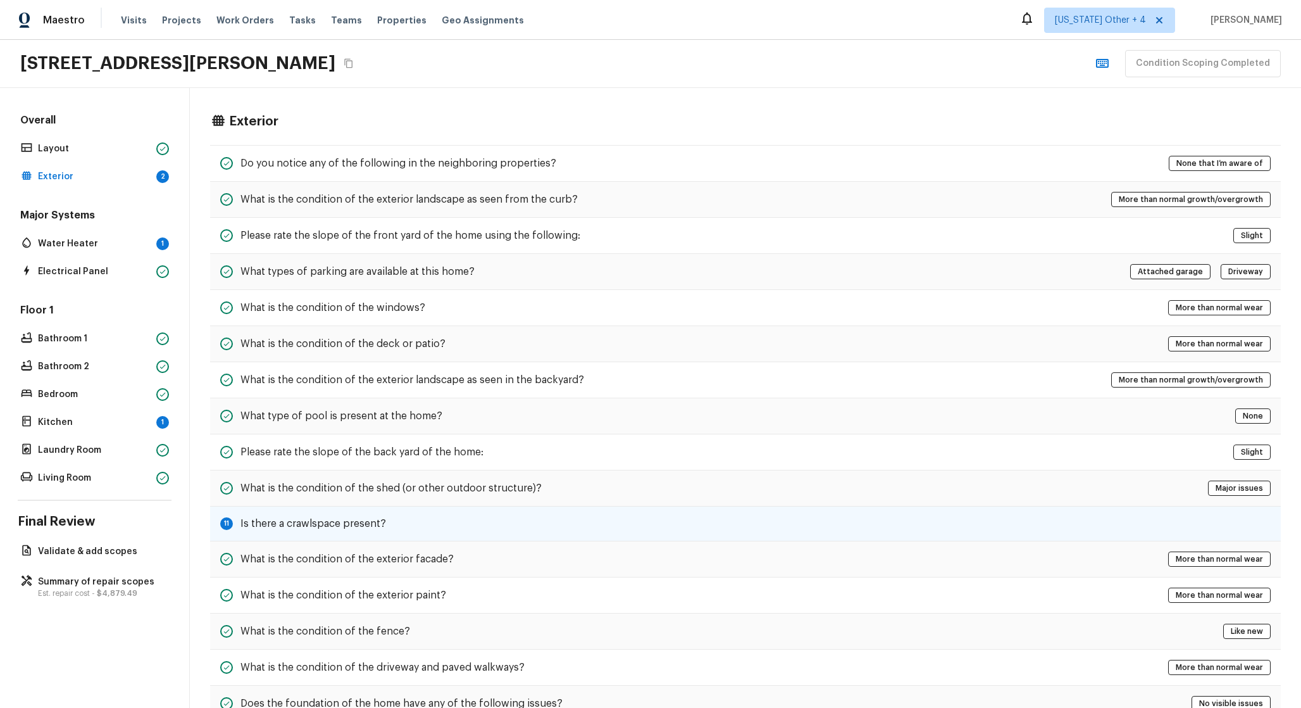
scroll to position [146, 0]
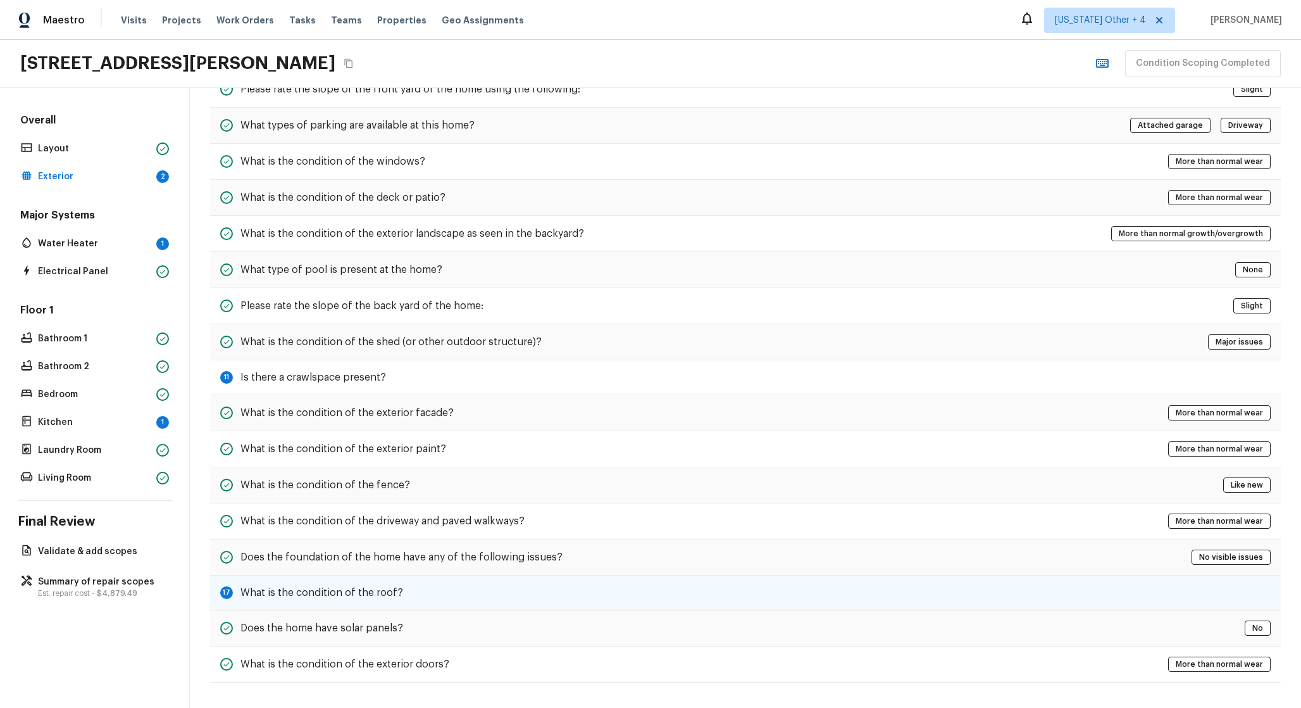
click at [472, 596] on div "17 What is the condition of the roof?" at bounding box center [745, 592] width 1071 height 35
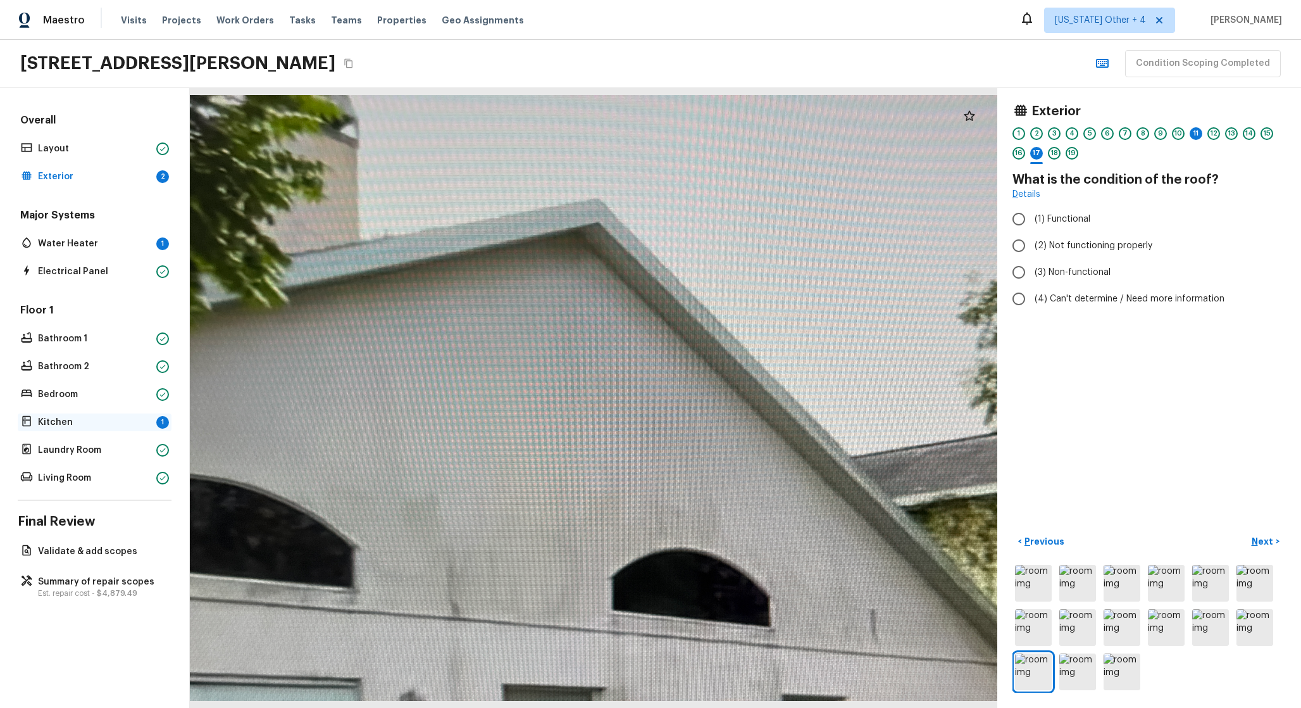
click at [82, 422] on p "Kitchen" at bounding box center [94, 422] width 113 height 13
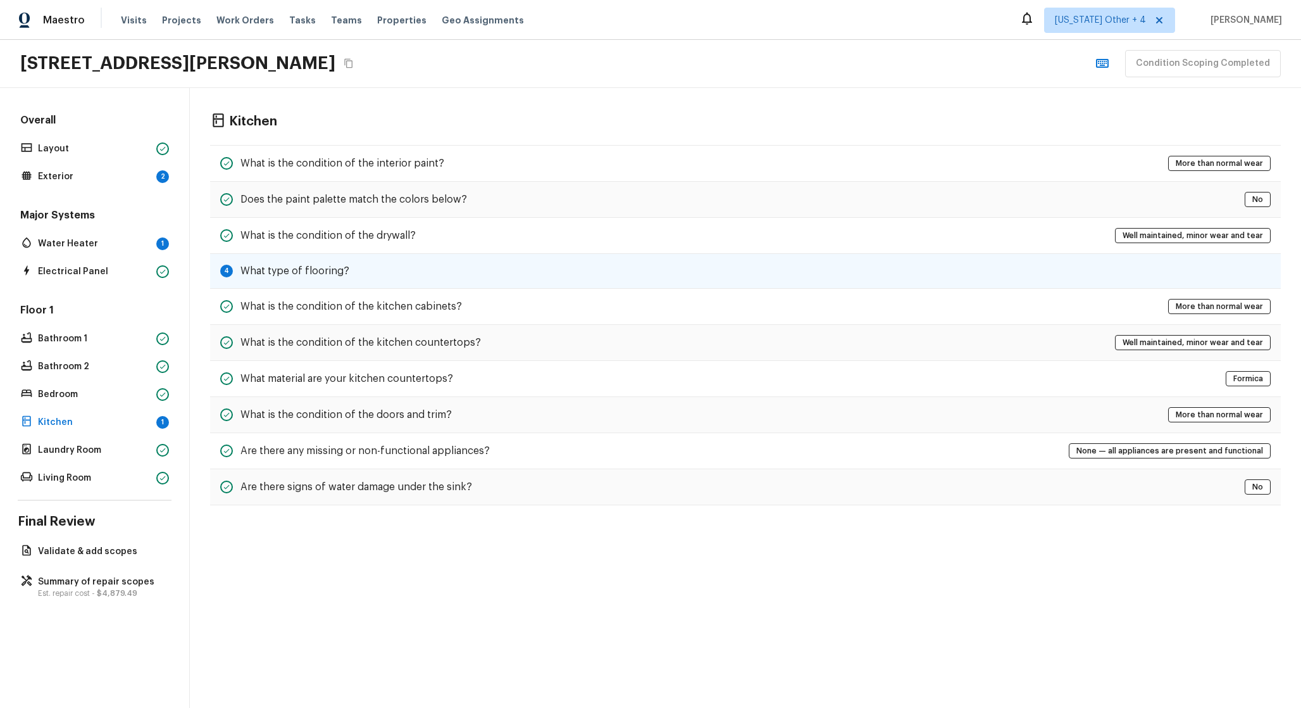
click at [395, 260] on div "4 What type of flooring?" at bounding box center [745, 271] width 1071 height 35
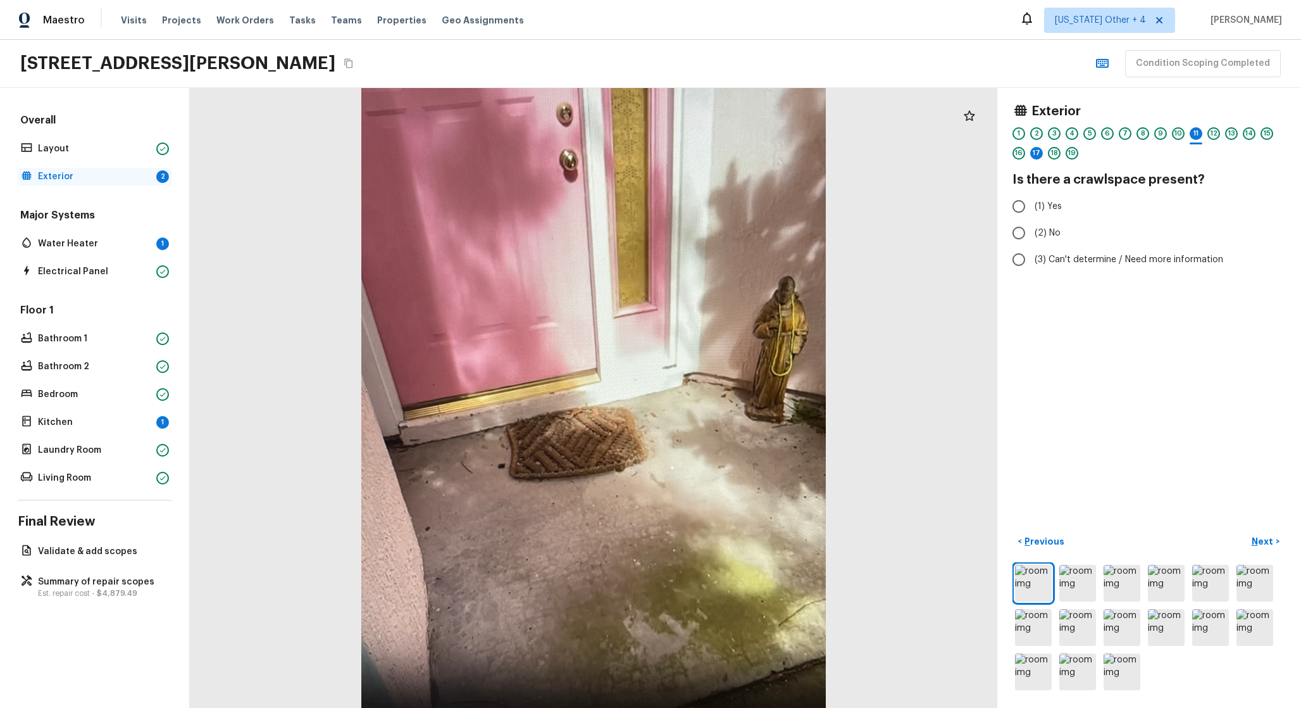
click at [129, 179] on p "Exterior" at bounding box center [94, 176] width 113 height 13
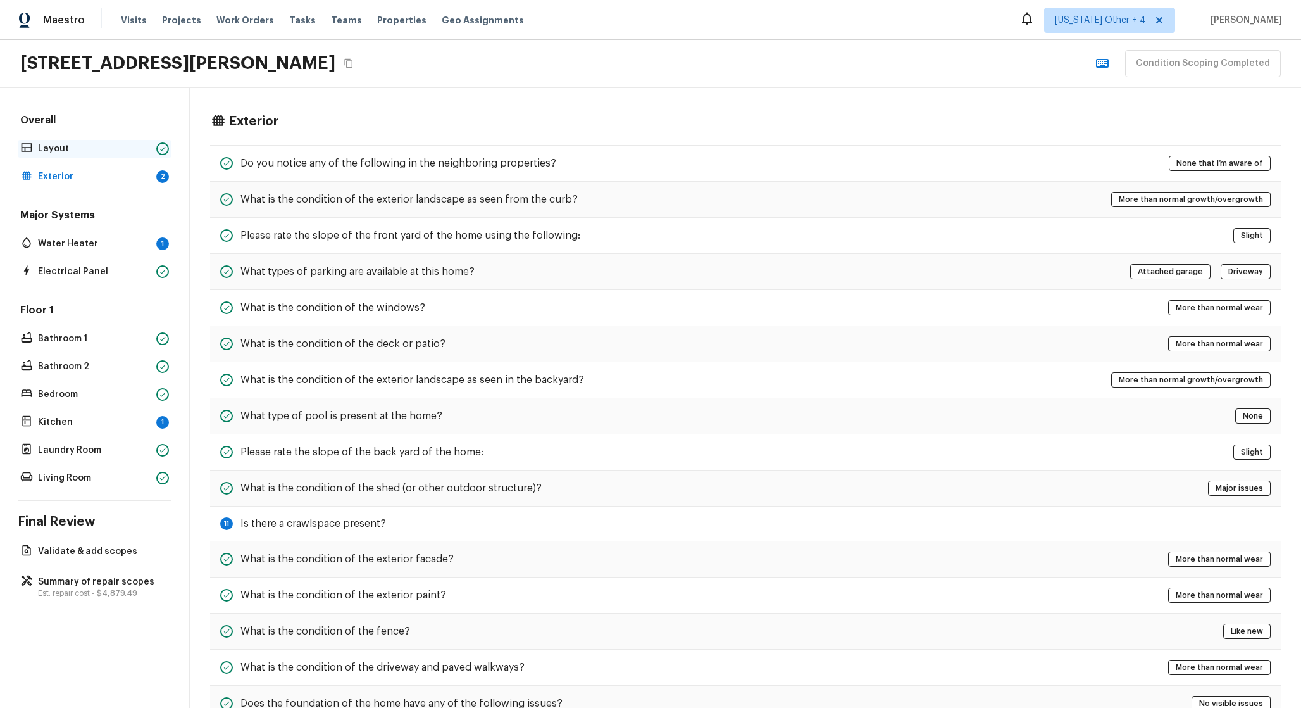
click at [129, 154] on p "Layout" at bounding box center [94, 148] width 113 height 13
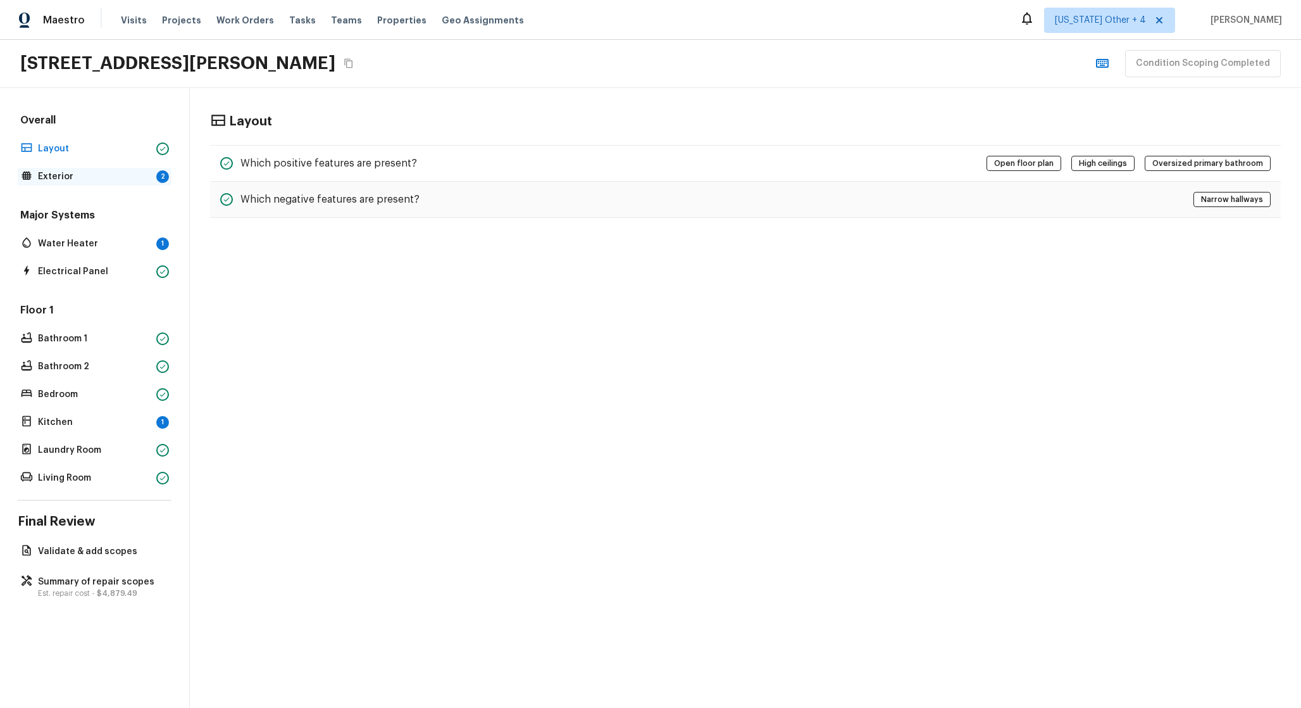
click at [129, 177] on p "Exterior" at bounding box center [94, 176] width 113 height 13
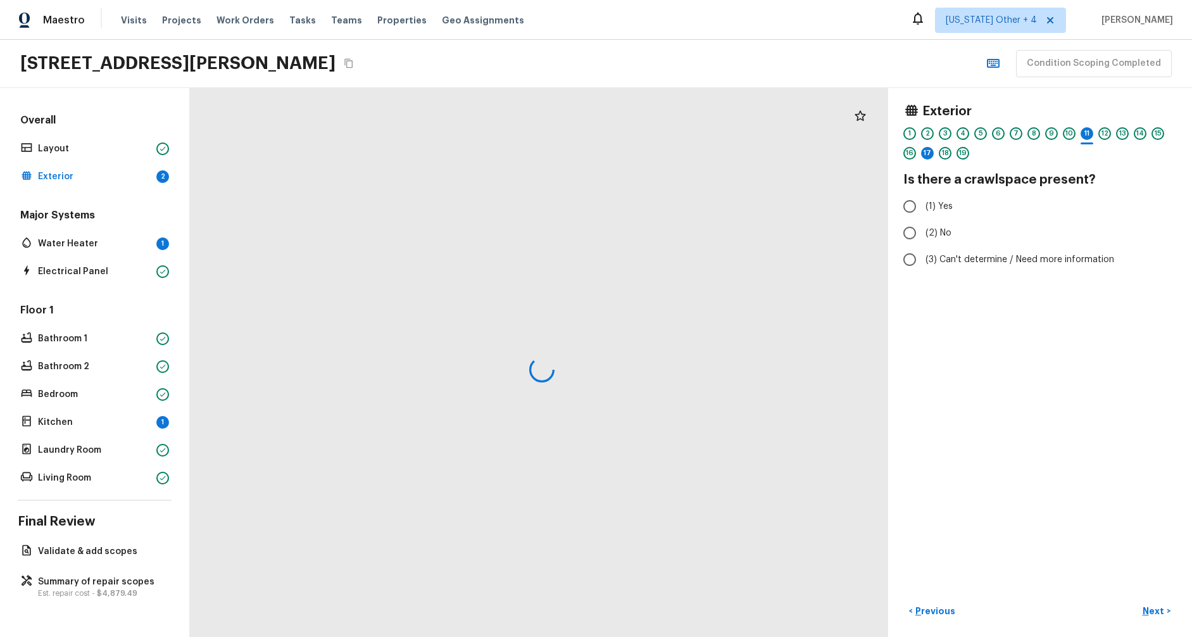
click at [430, 297] on div at bounding box center [541, 370] width 698 height 549
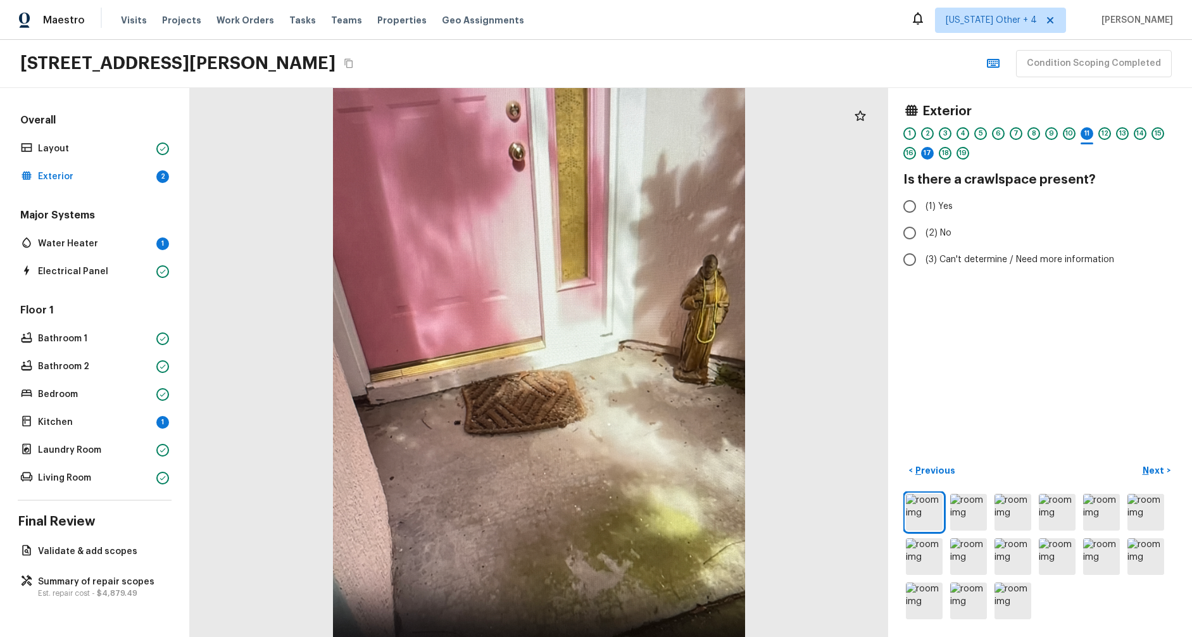
click at [103, 424] on p "Kitchen" at bounding box center [94, 422] width 113 height 13
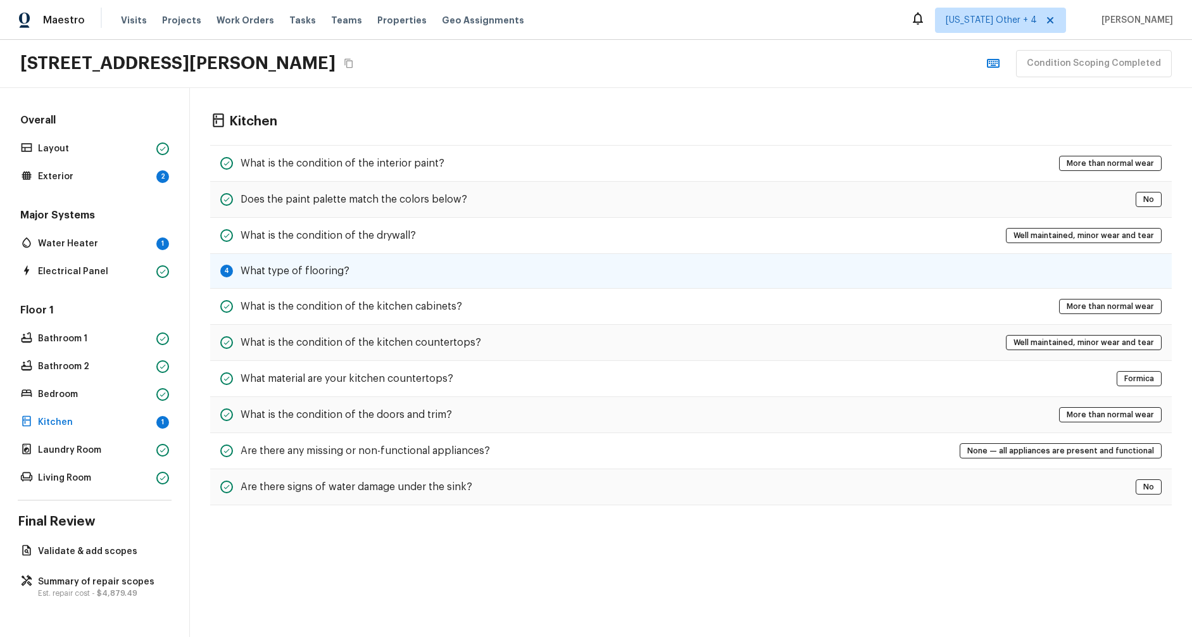
click at [475, 272] on div "4 What type of flooring?" at bounding box center [691, 271] width 962 height 35
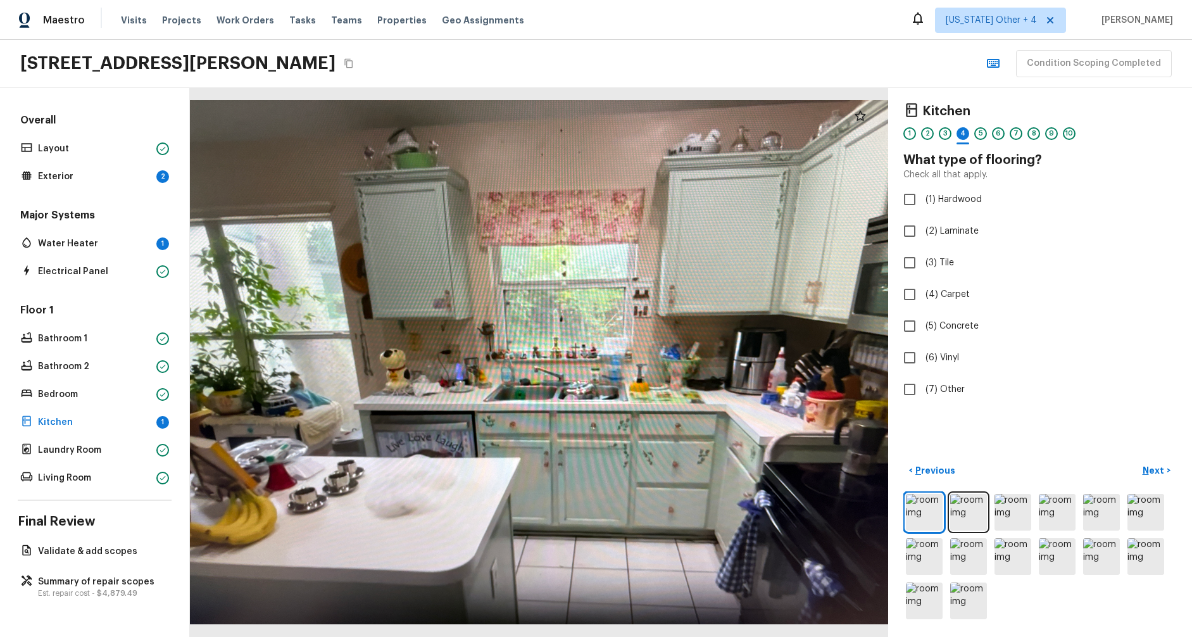
click at [99, 239] on p "Water Heater" at bounding box center [94, 243] width 113 height 13
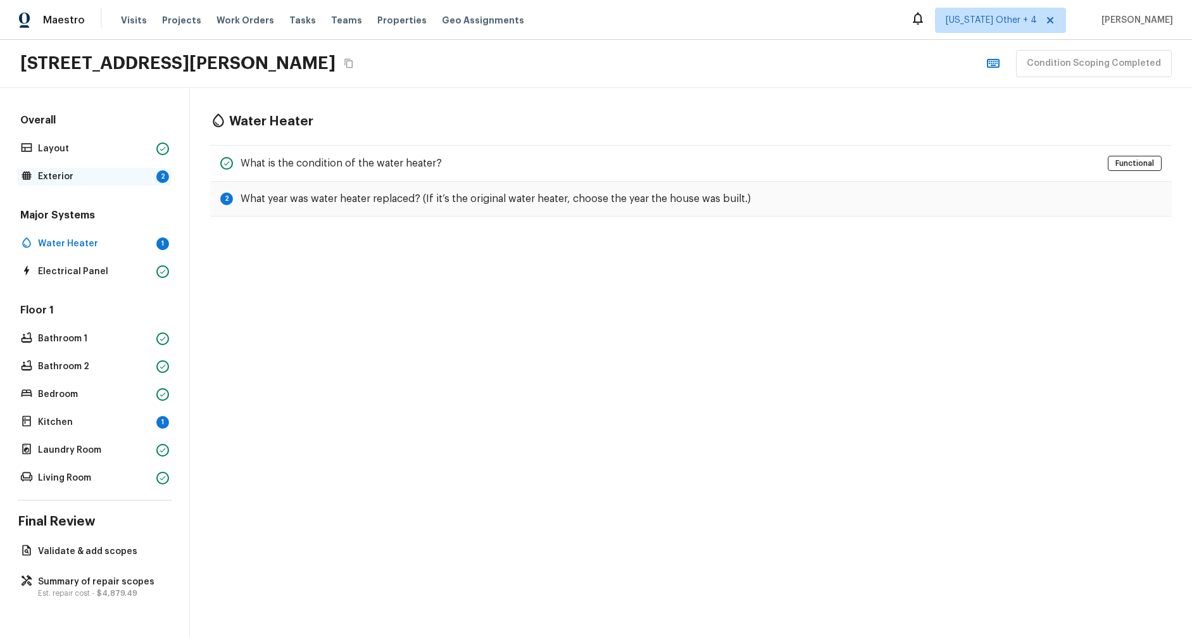
click at [118, 168] on div "Exterior 2" at bounding box center [95, 177] width 154 height 18
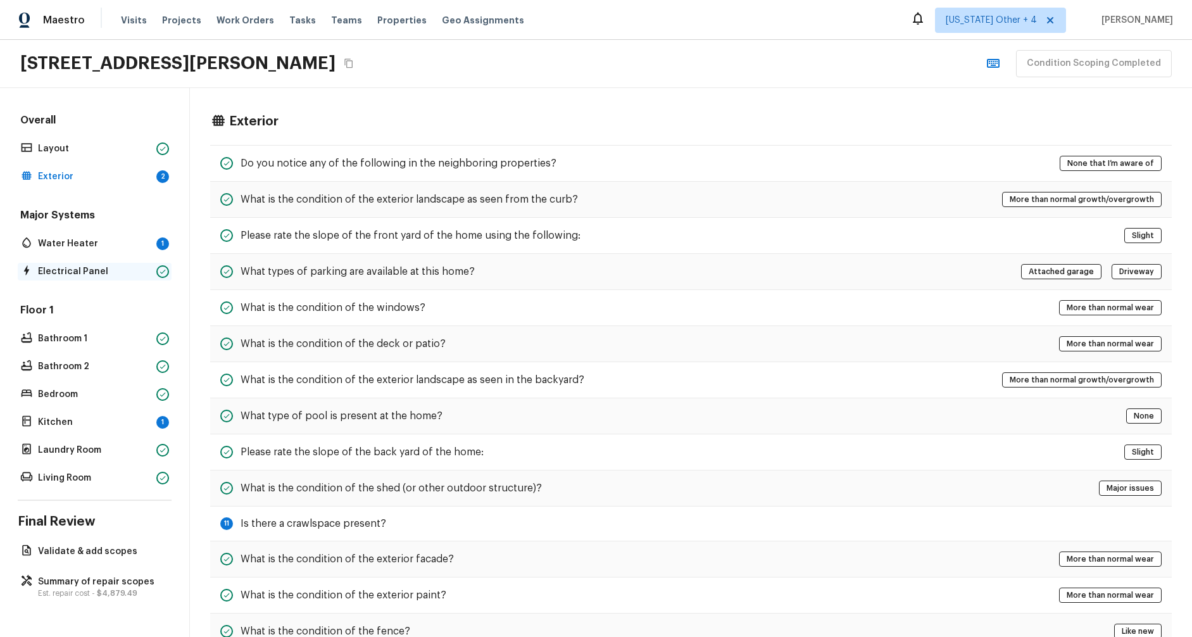
click at [105, 277] on p "Electrical Panel" at bounding box center [94, 271] width 113 height 13
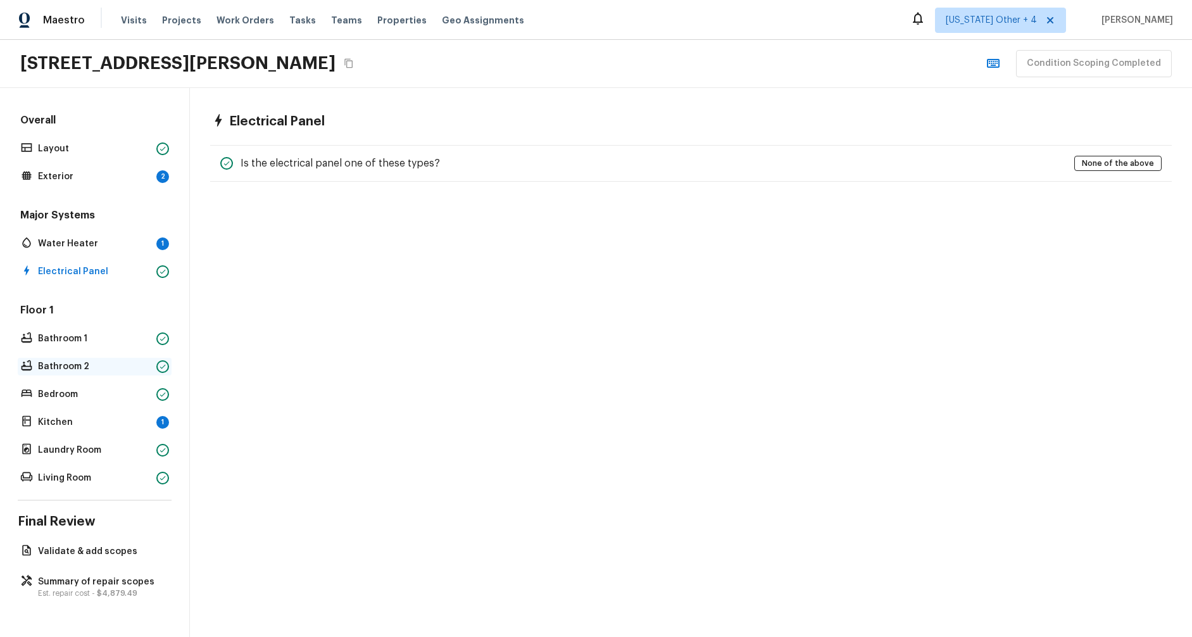
click at [96, 373] on div "Bathroom 2" at bounding box center [95, 367] width 154 height 18
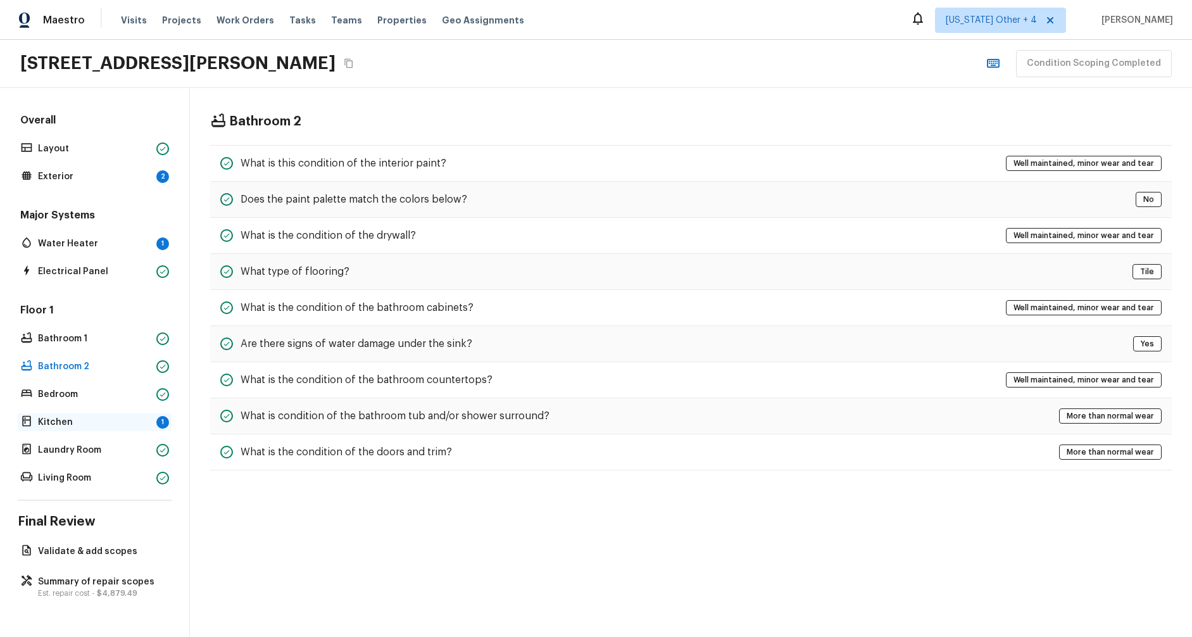
click at [96, 422] on p "Kitchen" at bounding box center [94, 422] width 113 height 13
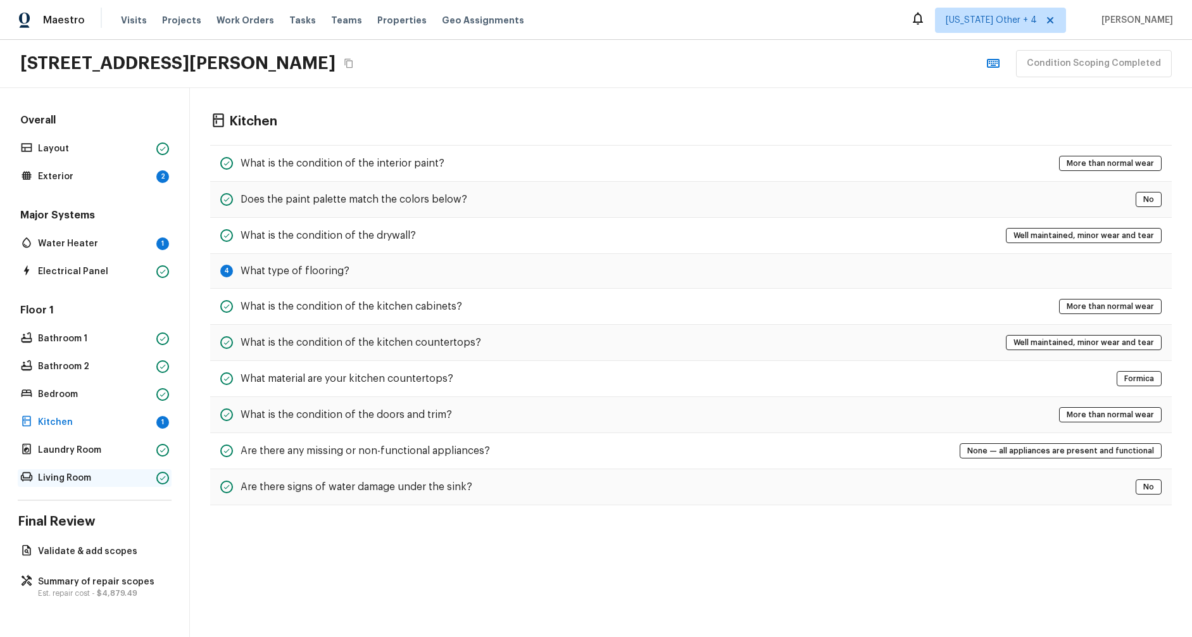
click at [108, 472] on p "Living Room" at bounding box center [94, 478] width 113 height 13
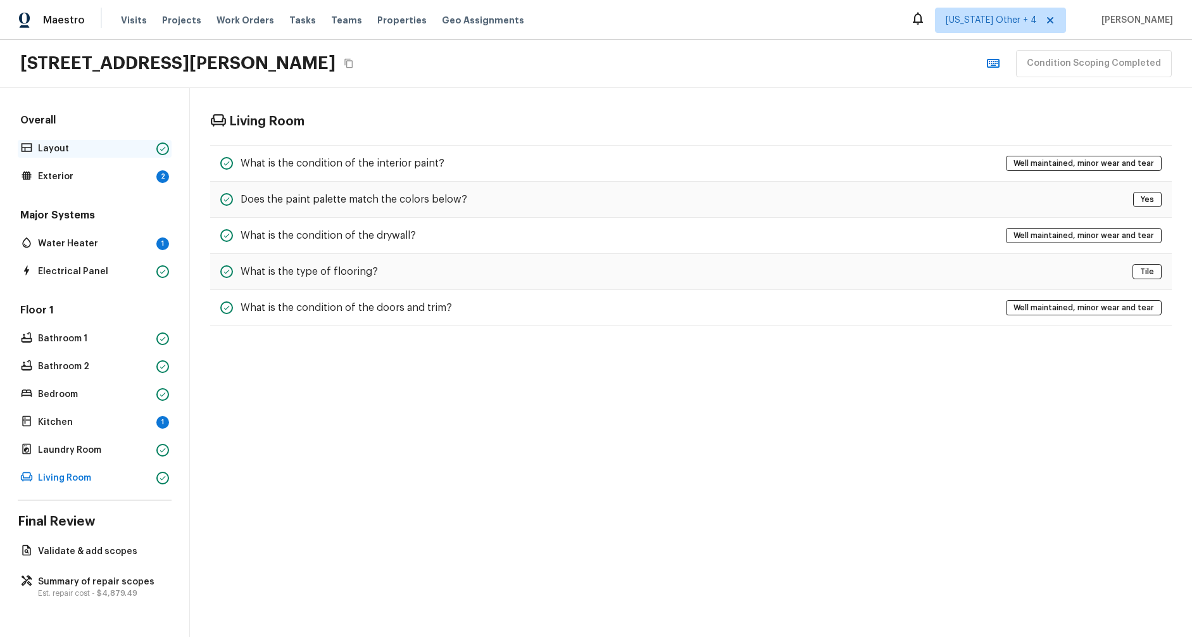
click at [106, 151] on p "Layout" at bounding box center [94, 148] width 113 height 13
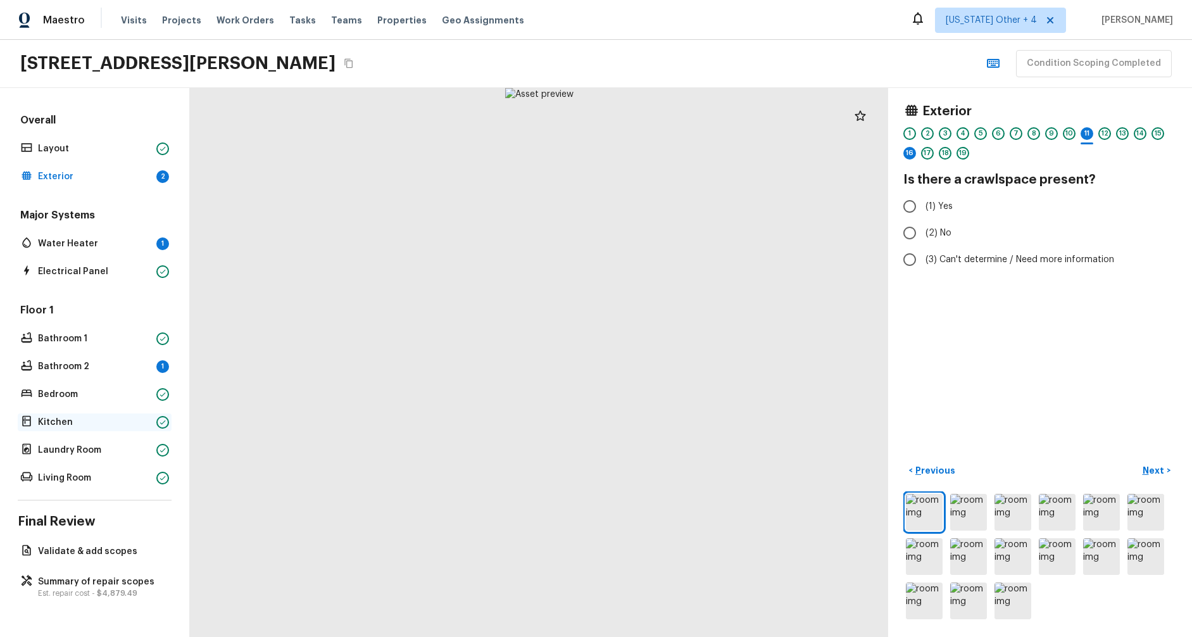
click at [108, 429] on div "Kitchen" at bounding box center [95, 422] width 154 height 18
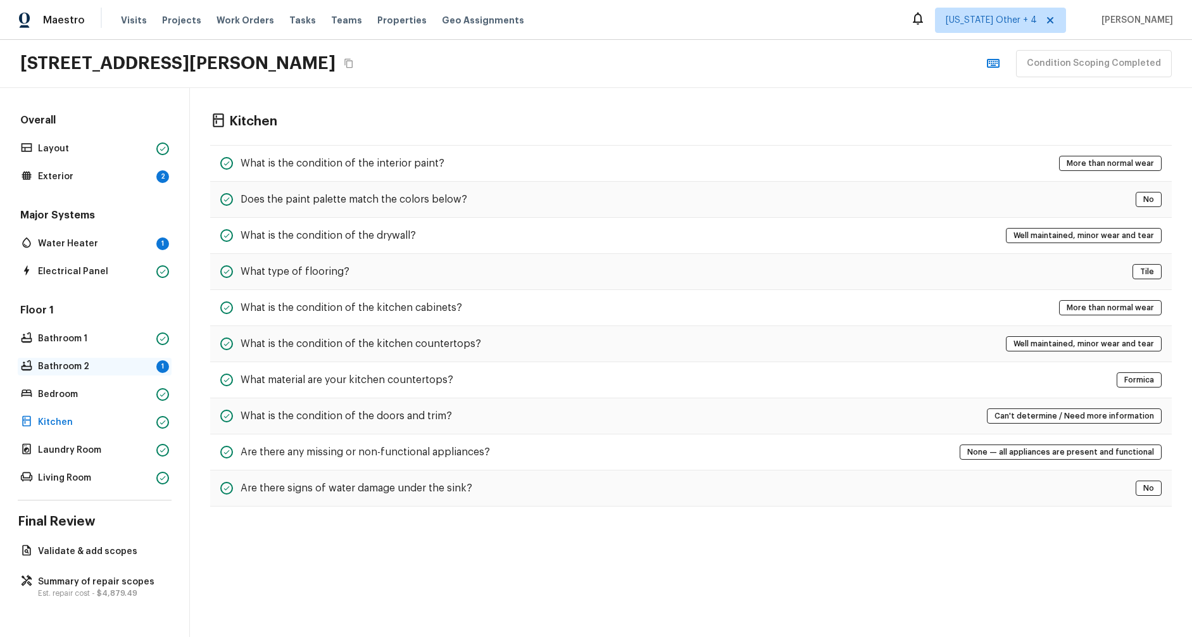
click at [100, 368] on p "Bathroom 2" at bounding box center [94, 366] width 113 height 13
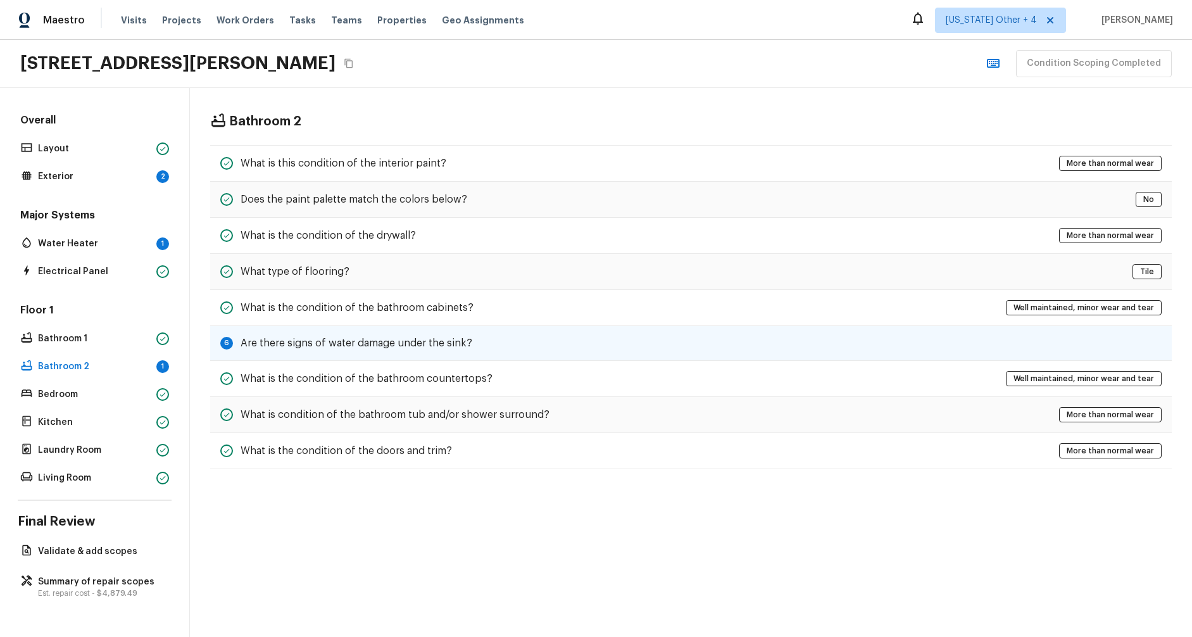
click at [315, 350] on div "6 Are there signs of water damage under the sink?" at bounding box center [691, 343] width 962 height 35
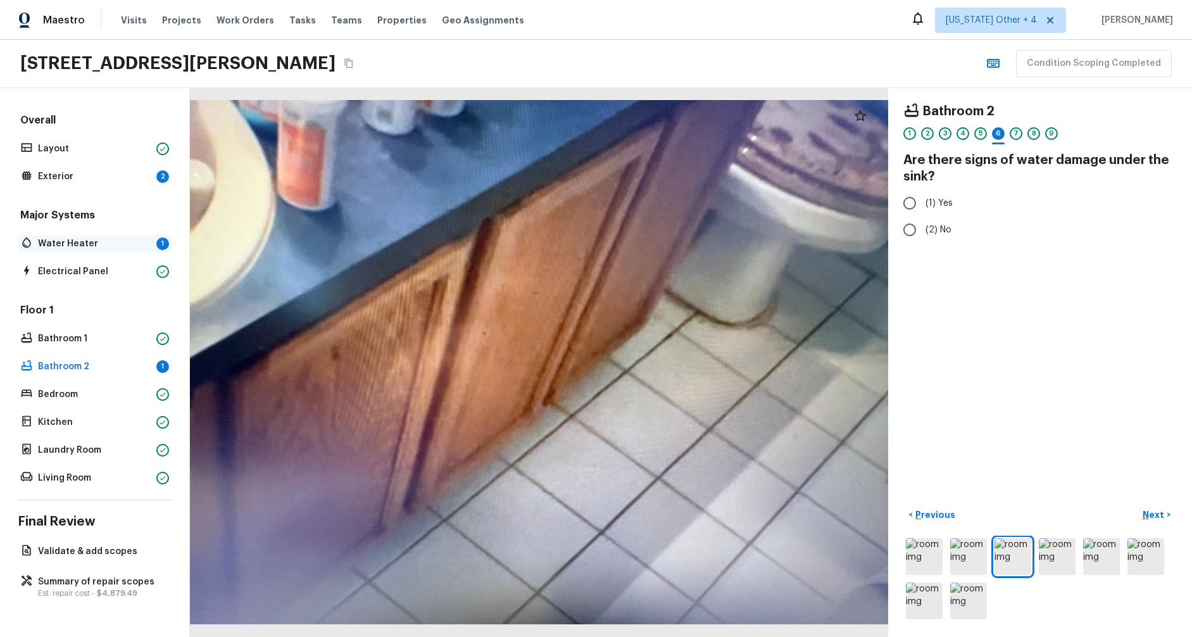
click at [89, 240] on p "Water Heater" at bounding box center [94, 243] width 113 height 13
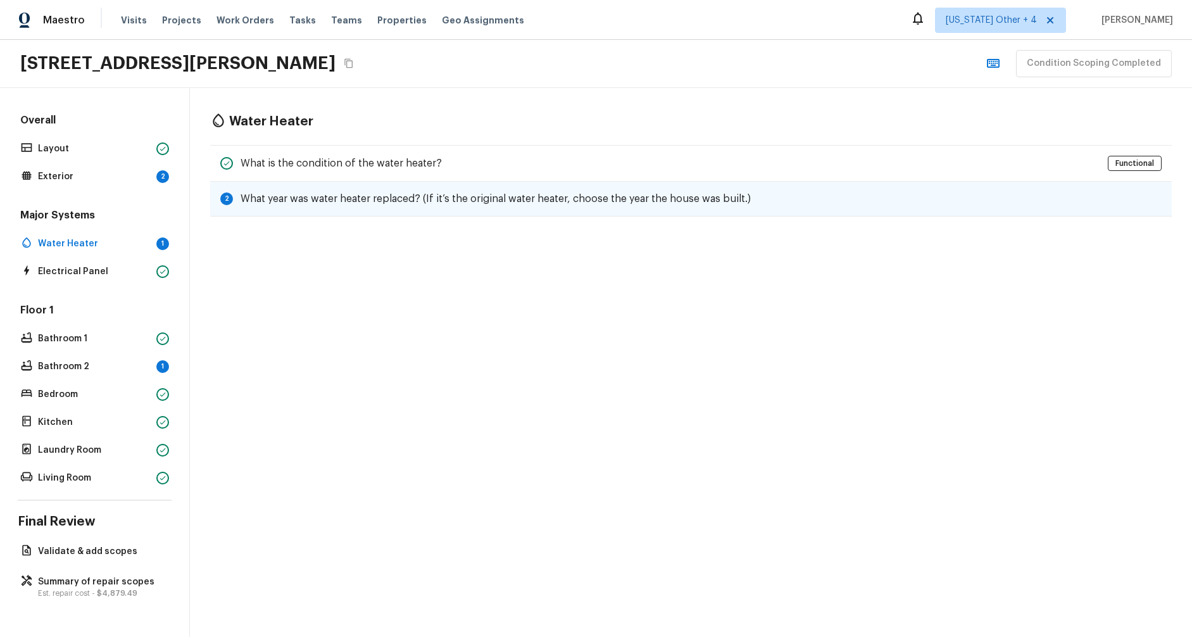
click at [304, 192] on h5 "What year was water heater replaced? (If it’s the original water heater, choose…" at bounding box center [496, 199] width 510 height 14
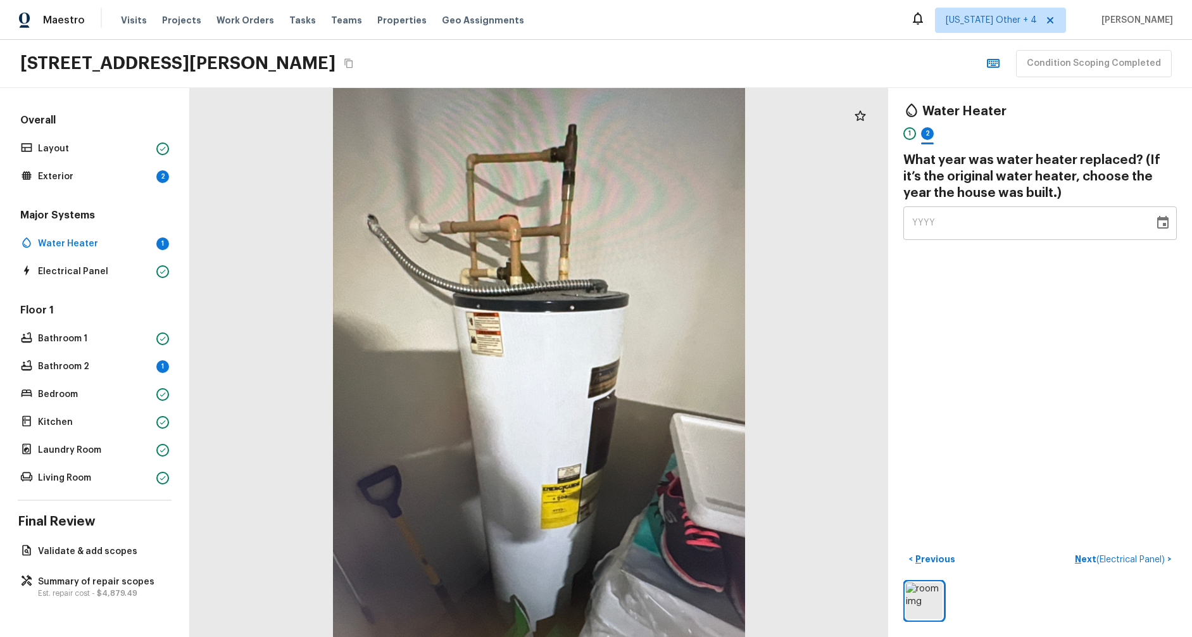
click at [119, 166] on div "Overall Layout Exterior 2" at bounding box center [95, 149] width 154 height 72
click at [119, 172] on p "Exterior" at bounding box center [94, 176] width 113 height 13
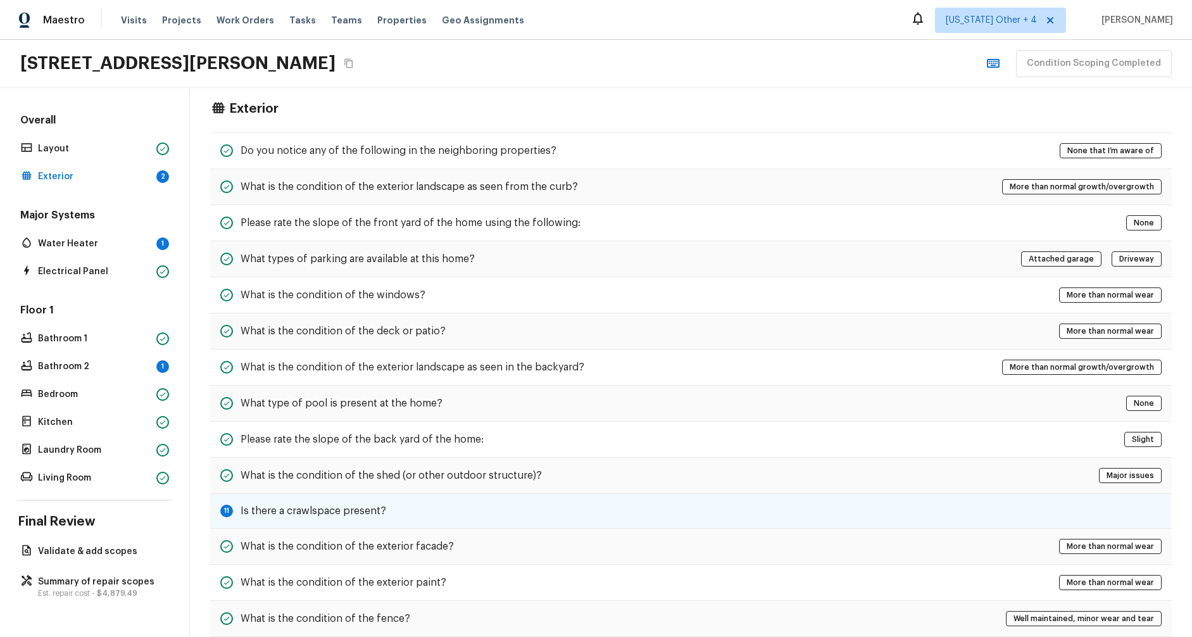
scroll to position [18, 0]
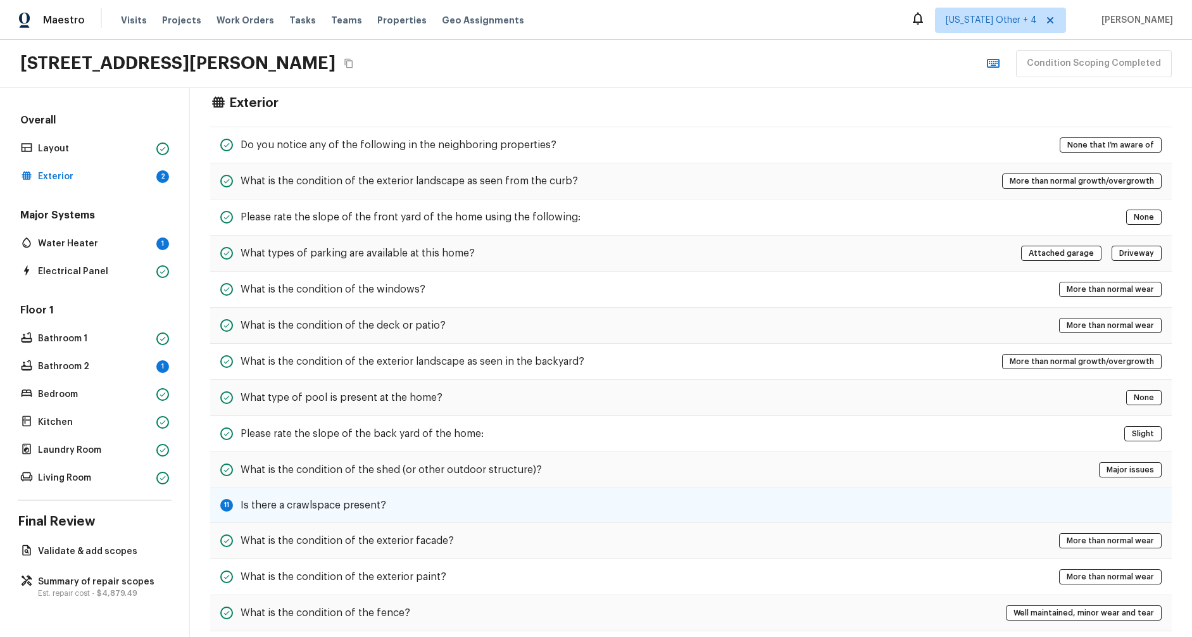
click at [364, 500] on h5 "Is there a crawlspace present?" at bounding box center [314, 505] width 146 height 14
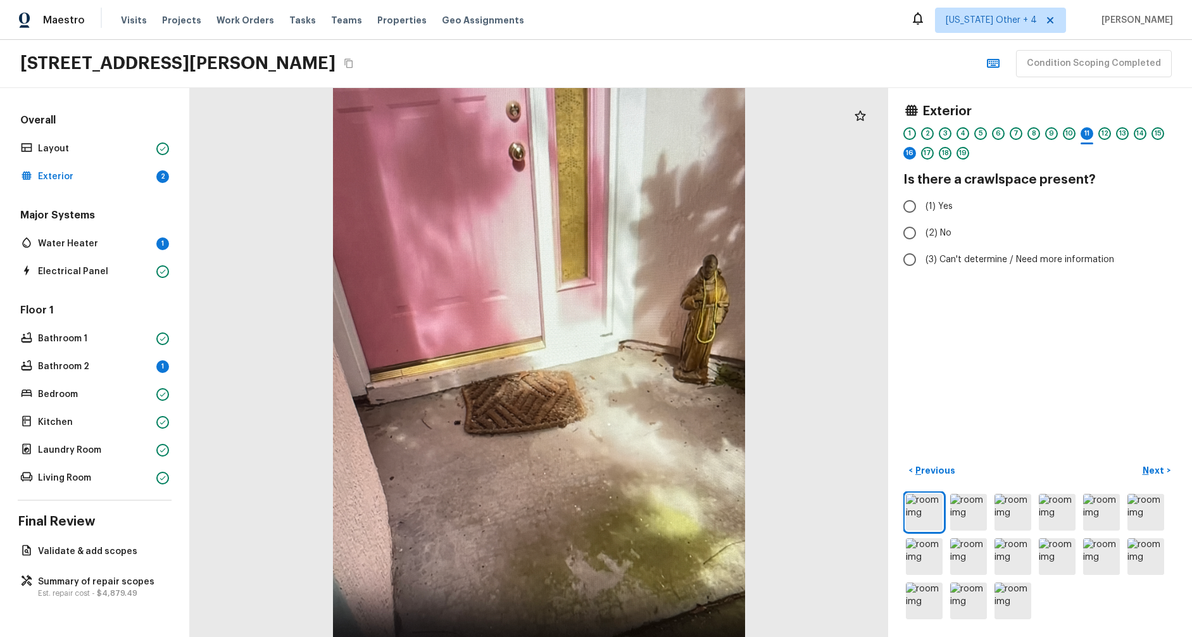
click at [903, 158] on div "16" at bounding box center [909, 157] width 13 height 20
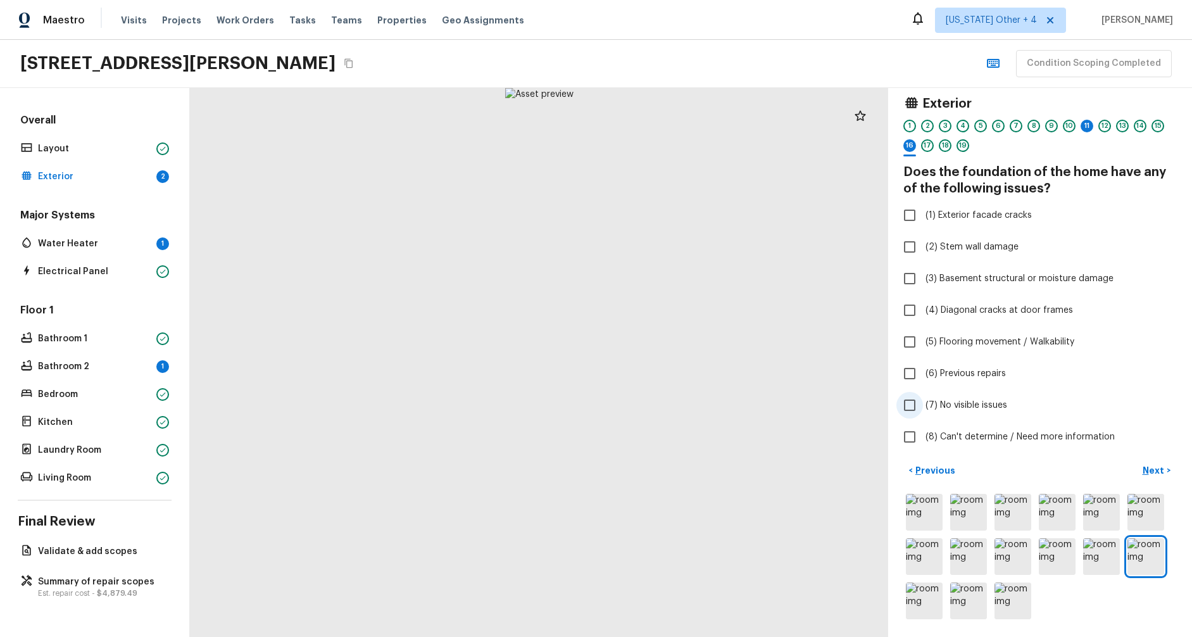
scroll to position [17, 0]
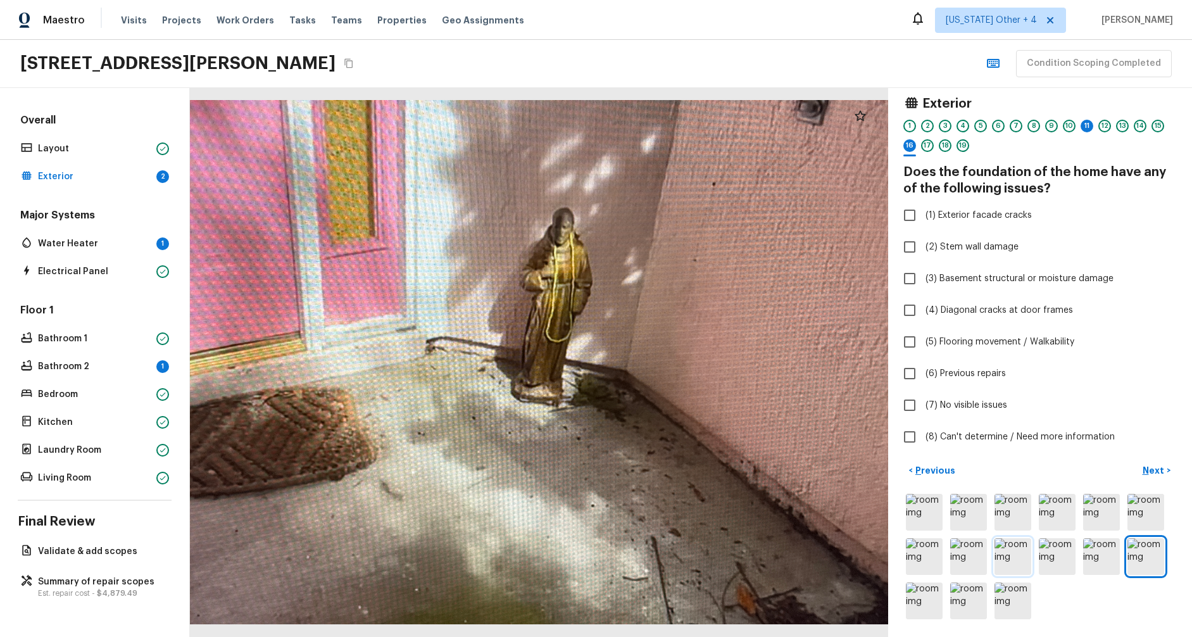
click at [1007, 538] on img at bounding box center [1012, 556] width 37 height 37
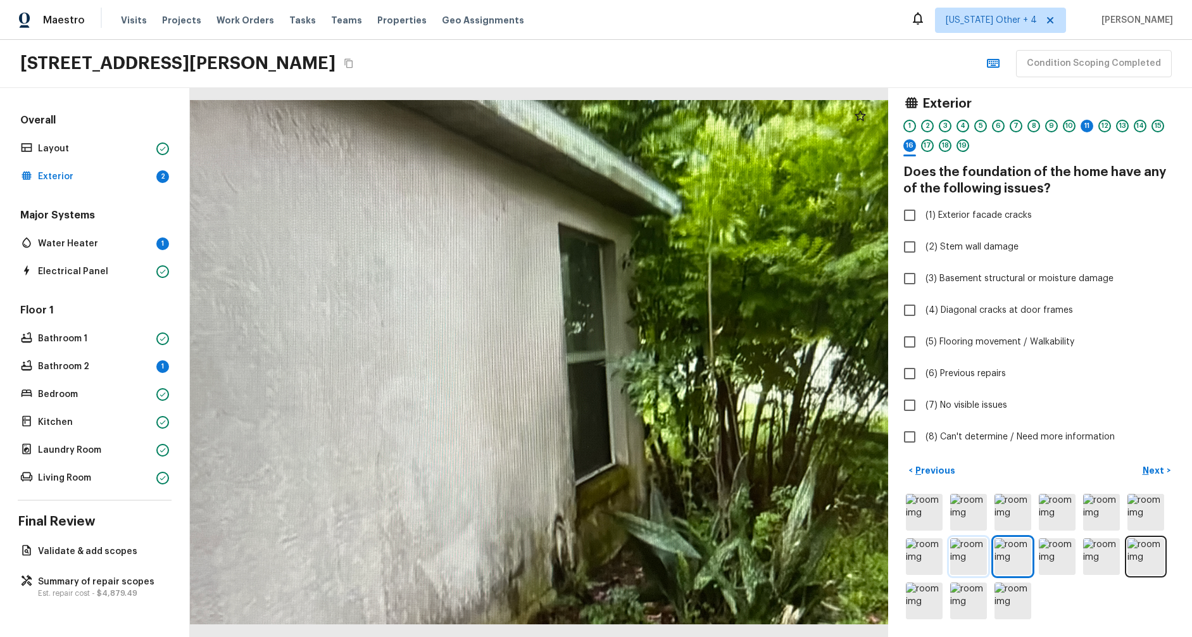
click at [951, 543] on img at bounding box center [968, 556] width 37 height 37
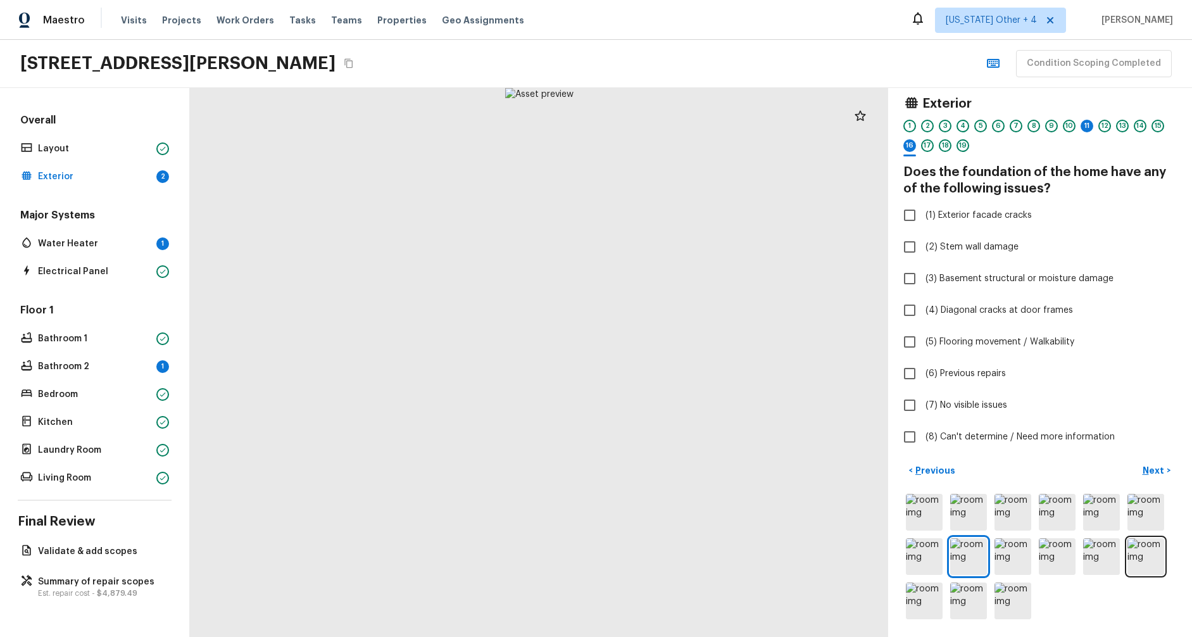
click at [888, 544] on div "Exterior 1 2 3 4 5 6 7 8 9 10 11 12 13 14 15 16 17 18 19 Does the foundation of…" at bounding box center [1040, 362] width 304 height 549
click at [914, 538] on img at bounding box center [924, 556] width 37 height 37
click at [915, 506] on img at bounding box center [924, 512] width 37 height 37
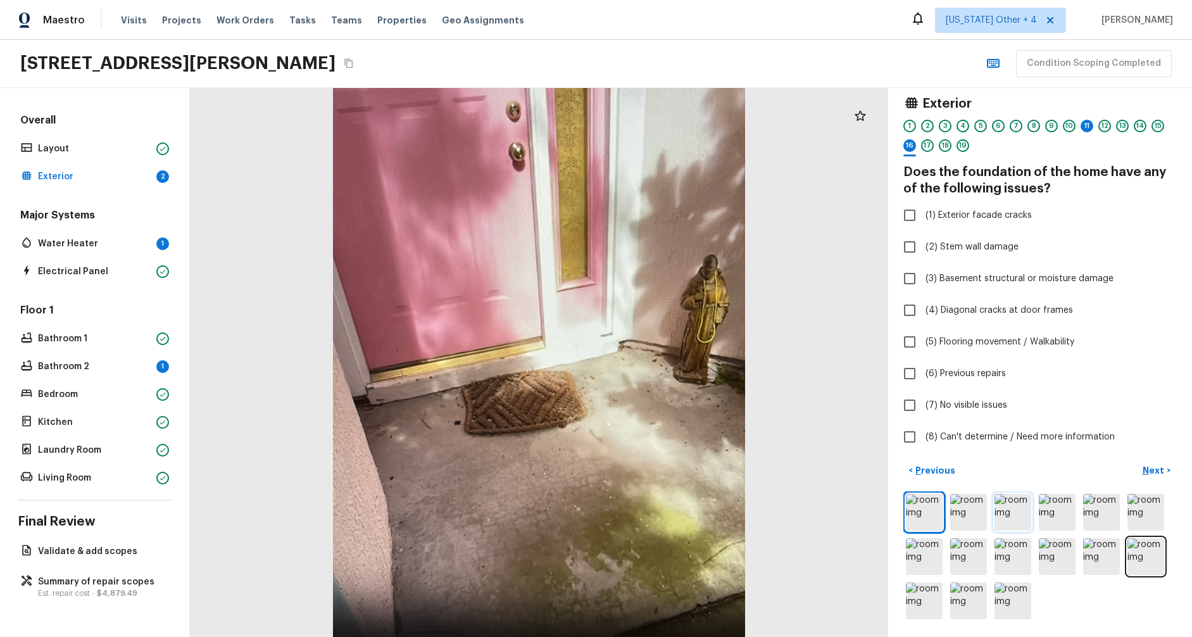
click at [994, 509] on img at bounding box center [1012, 512] width 37 height 37
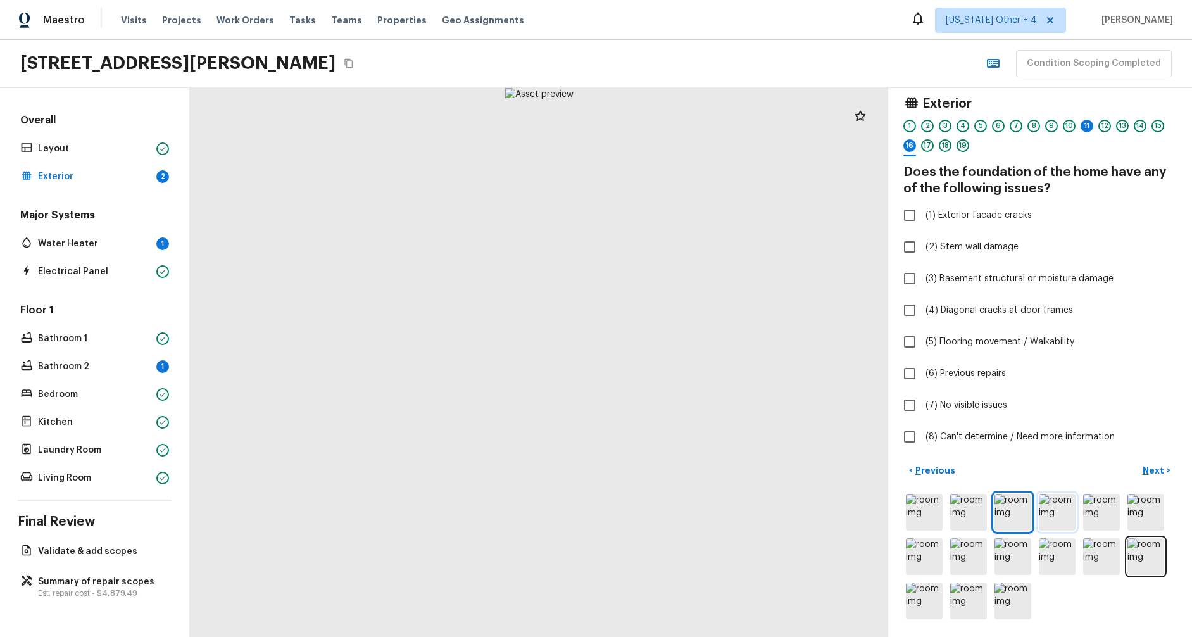
click at [1039, 509] on img at bounding box center [1057, 512] width 37 height 37
click at [1083, 509] on img at bounding box center [1101, 512] width 37 height 37
click at [1083, 508] on img at bounding box center [1101, 512] width 37 height 37
click at [1115, 510] on div at bounding box center [1039, 556] width 273 height 130
click at [1127, 510] on img at bounding box center [1145, 512] width 37 height 37
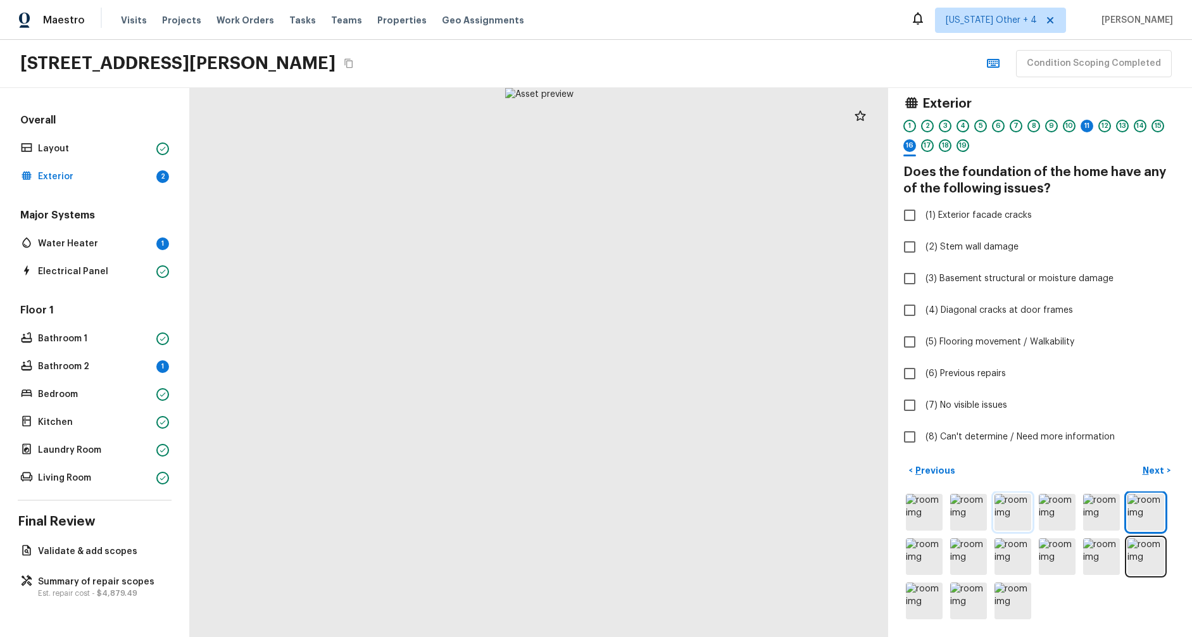
click at [1012, 505] on img at bounding box center [1012, 512] width 37 height 37
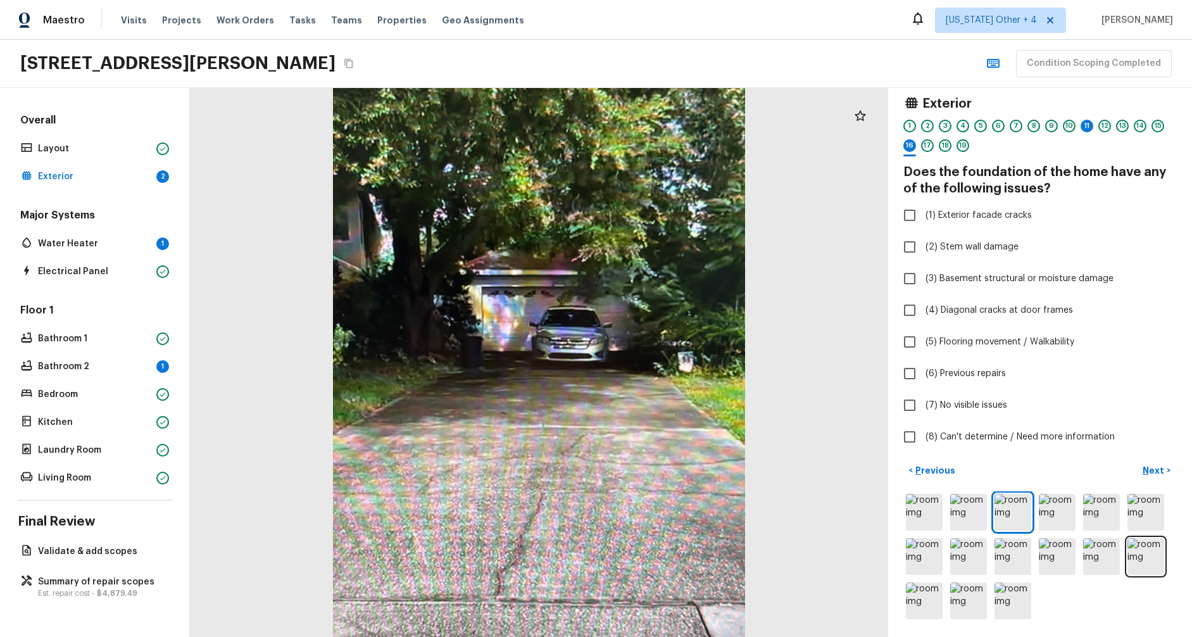
click at [284, 227] on div at bounding box center [539, 362] width 698 height 549
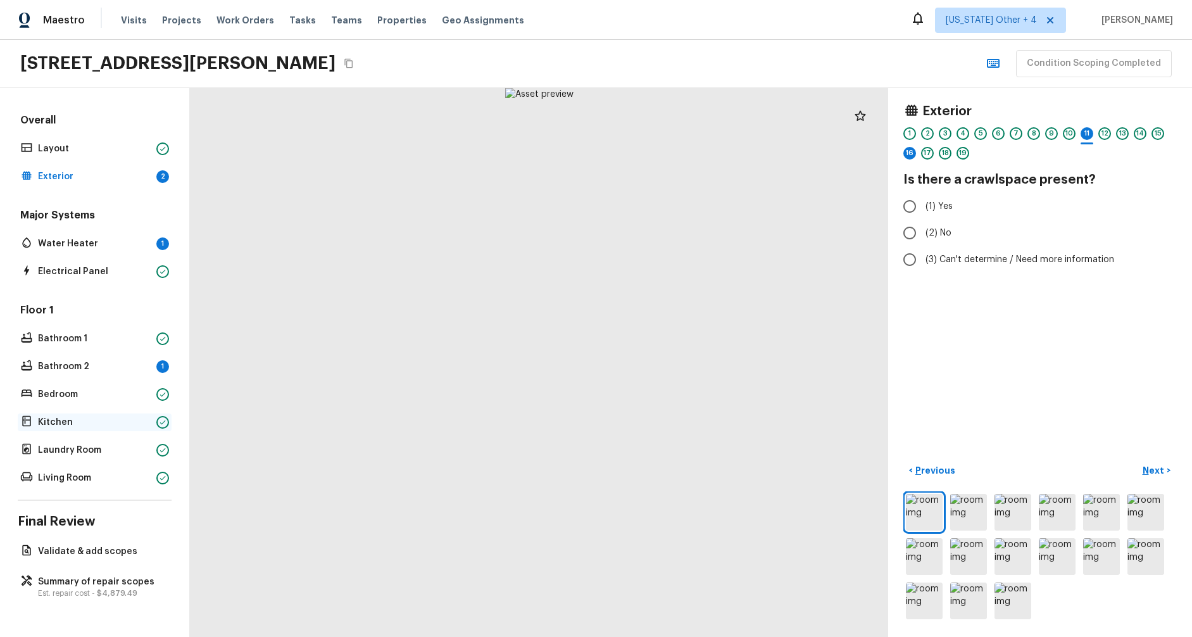
click at [72, 423] on p "Kitchen" at bounding box center [94, 422] width 113 height 13
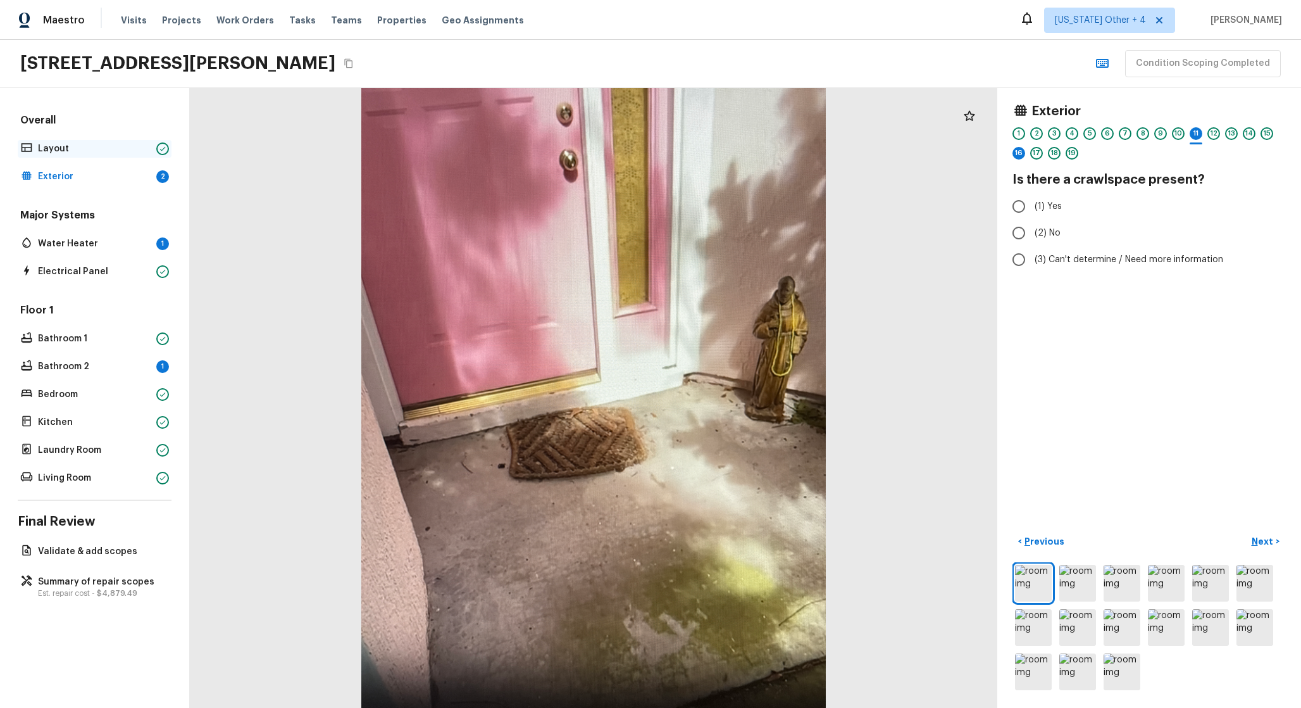
click at [147, 154] on p "Layout" at bounding box center [94, 148] width 113 height 13
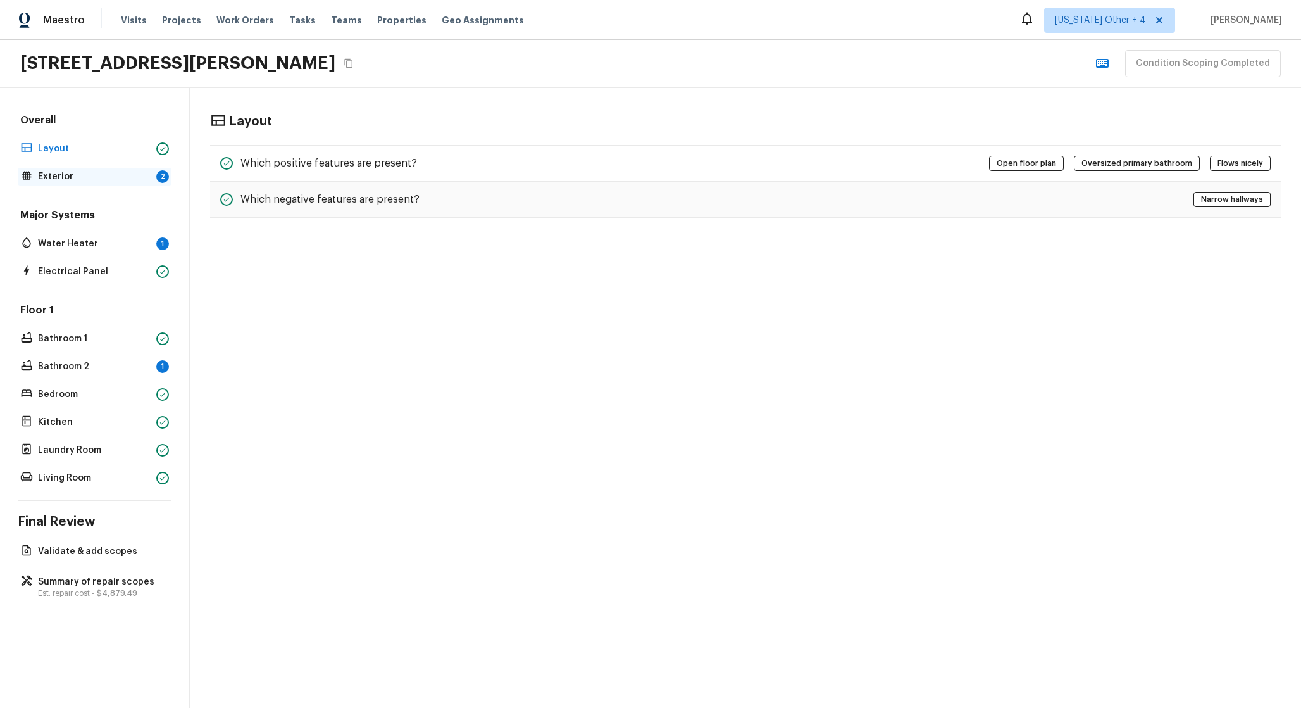
click at [127, 179] on p "Exterior" at bounding box center [94, 176] width 113 height 13
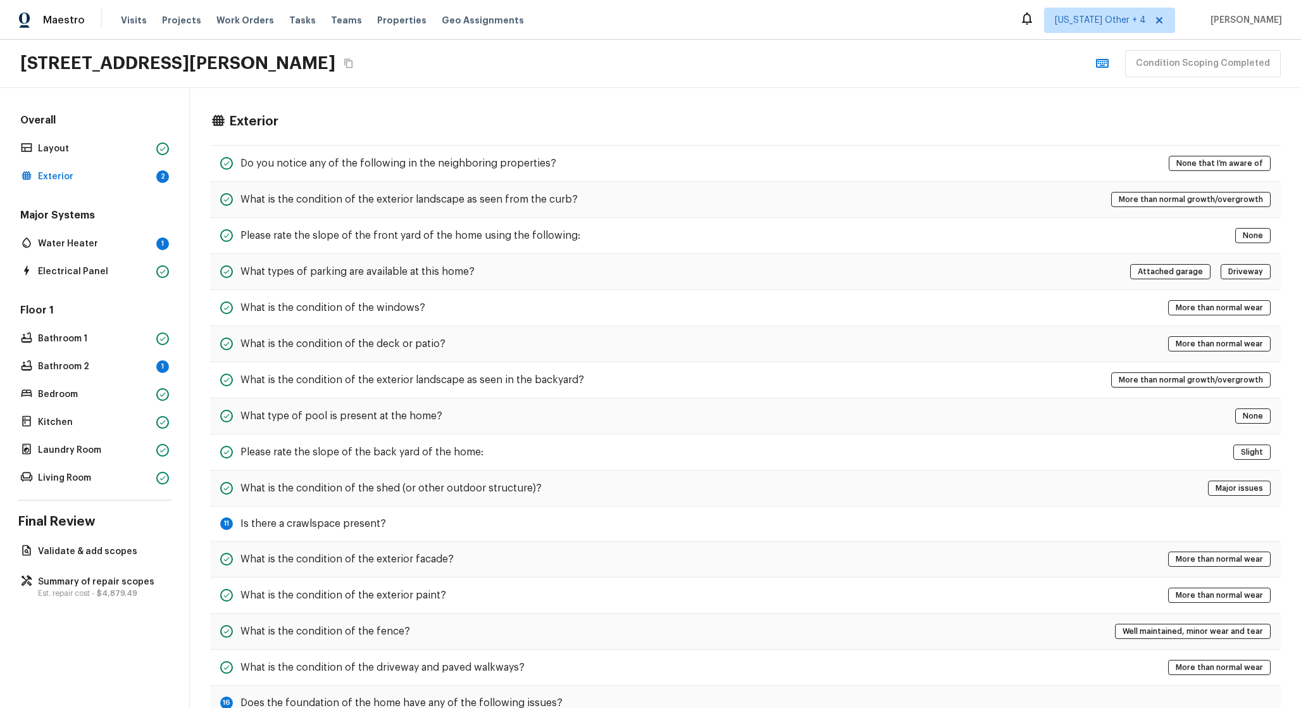
click at [133, 223] on h5 "Major Systems" at bounding box center [95, 216] width 154 height 16
click at [121, 242] on p "Water Heater" at bounding box center [94, 243] width 113 height 13
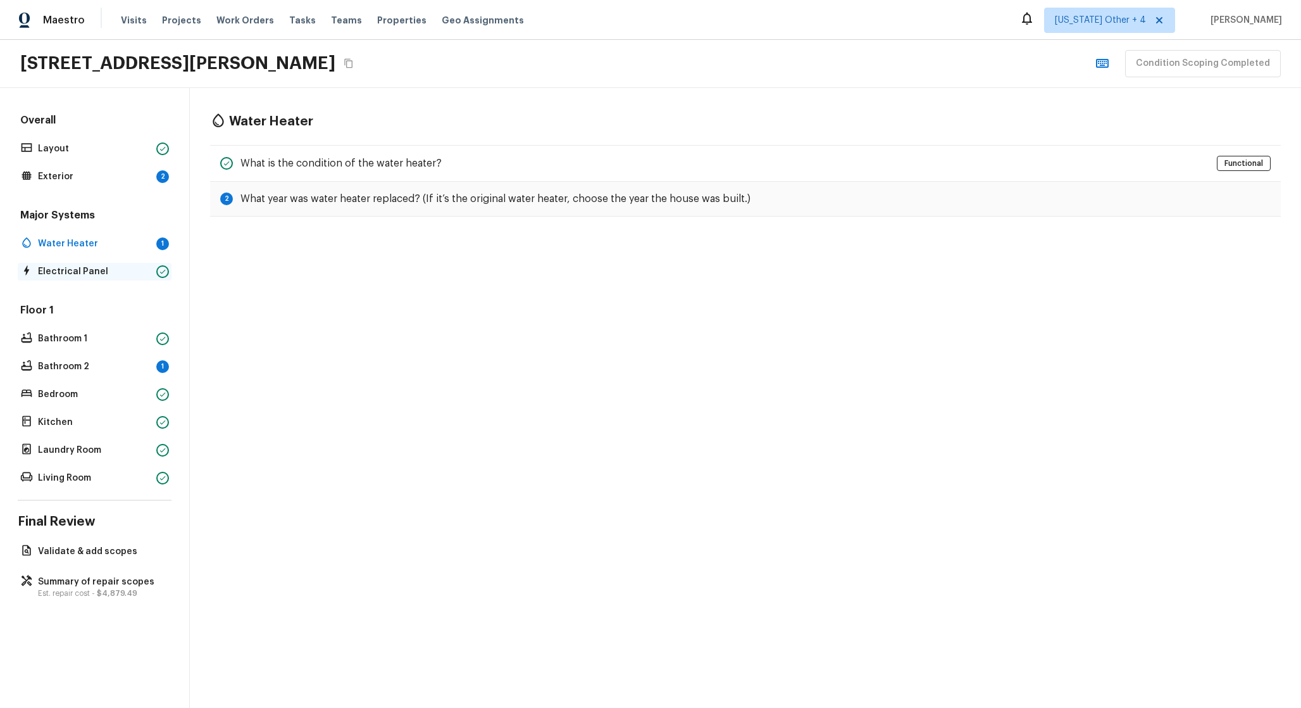
click at [121, 268] on p "Electrical Panel" at bounding box center [94, 271] width 113 height 13
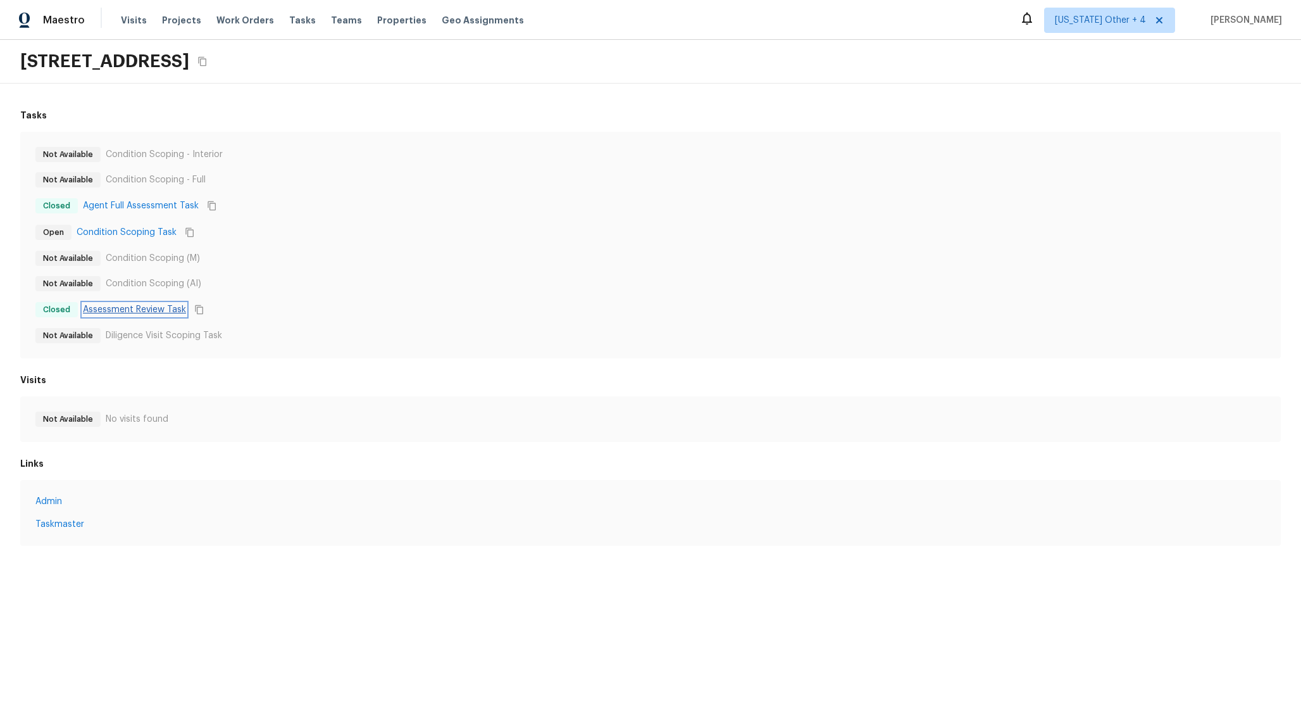
click at [147, 306] on link "Assessment Review Task" at bounding box center [134, 309] width 103 height 13
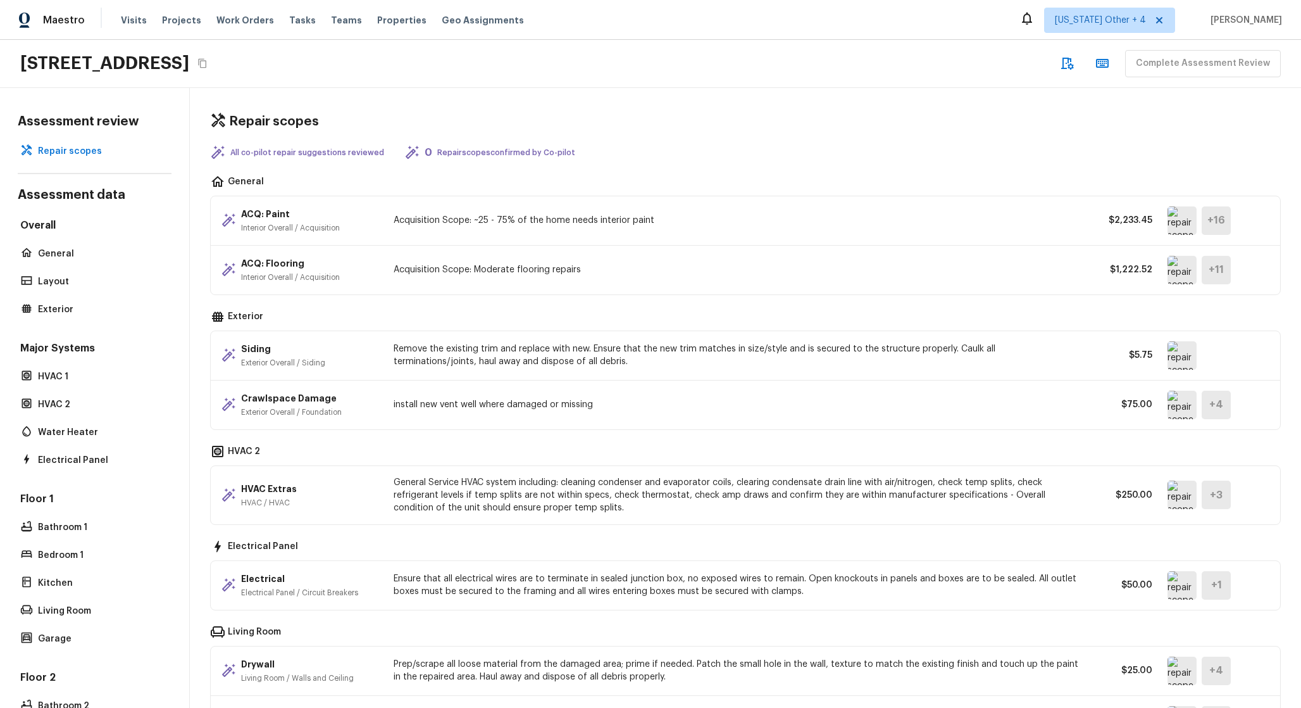
click at [511, 362] on p "Remove the existing trim and replace with new. Ensure that the new trim matches…" at bounding box center [737, 354] width 687 height 25
click at [1179, 358] on img at bounding box center [1182, 355] width 29 height 28
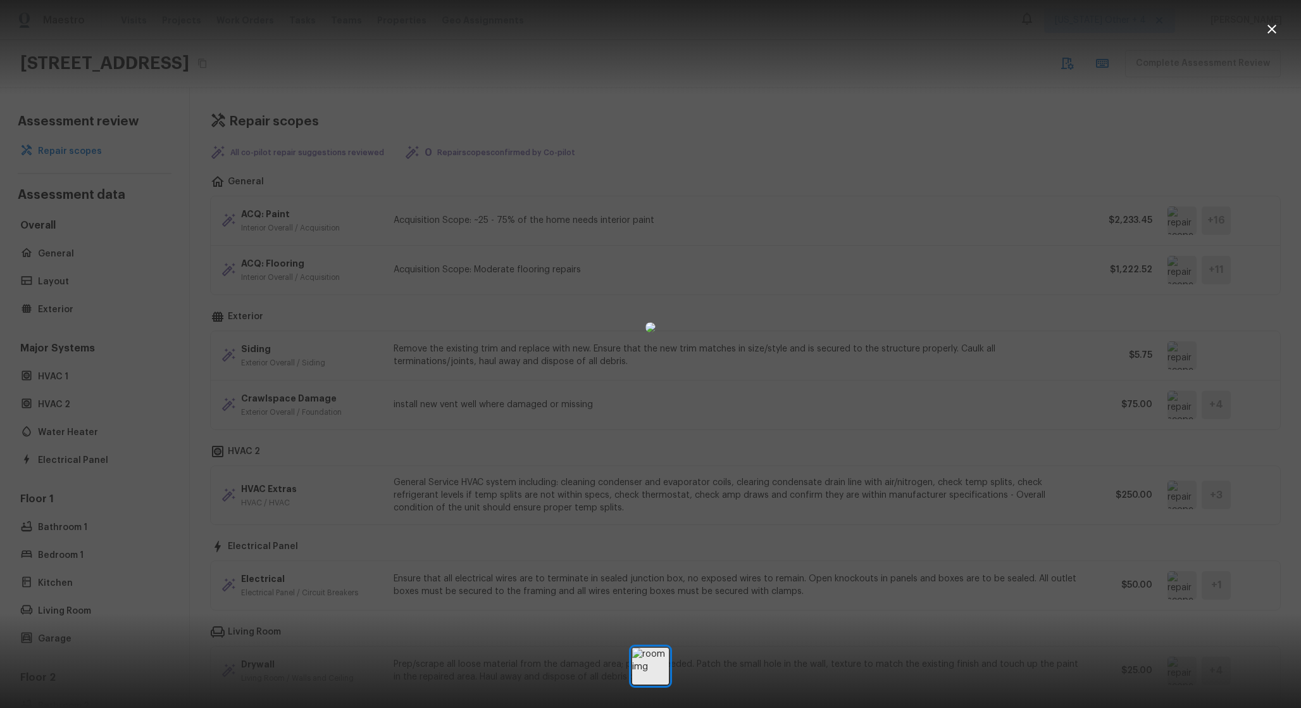
click at [936, 315] on div at bounding box center [650, 327] width 1301 height 614
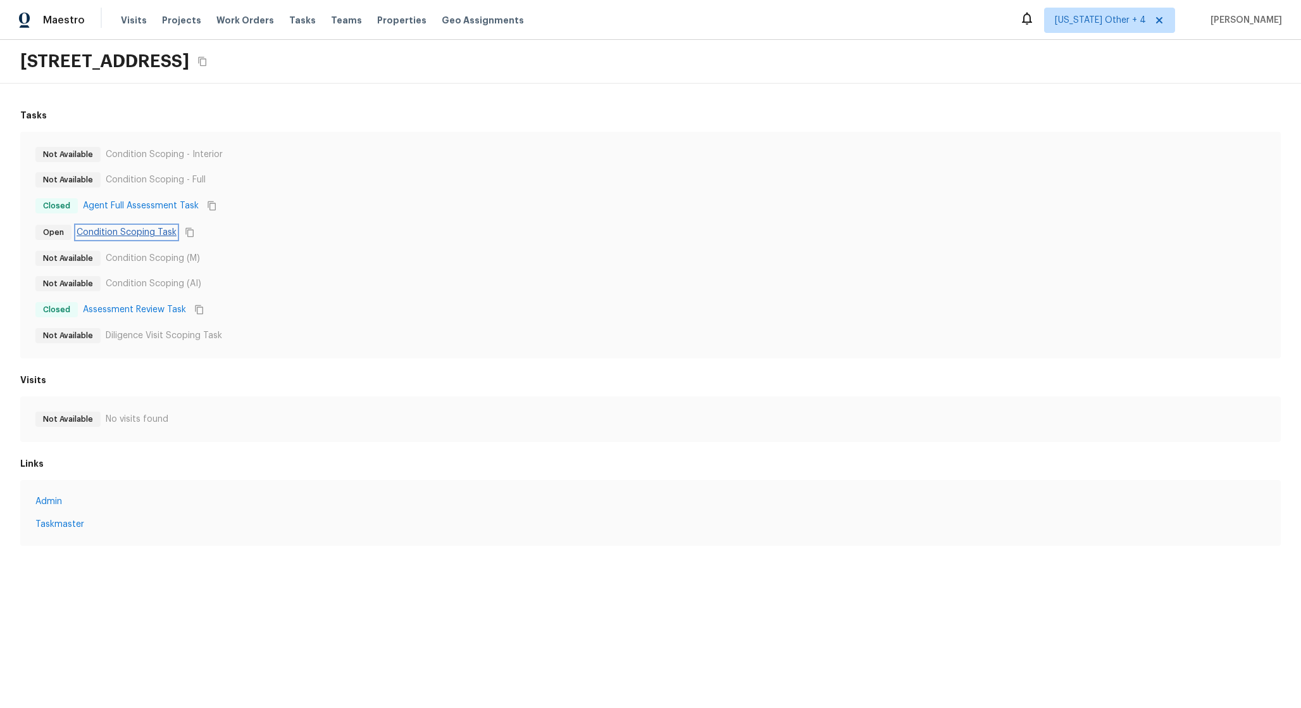
click at [168, 235] on link "Condition Scoping Task" at bounding box center [127, 232] width 100 height 13
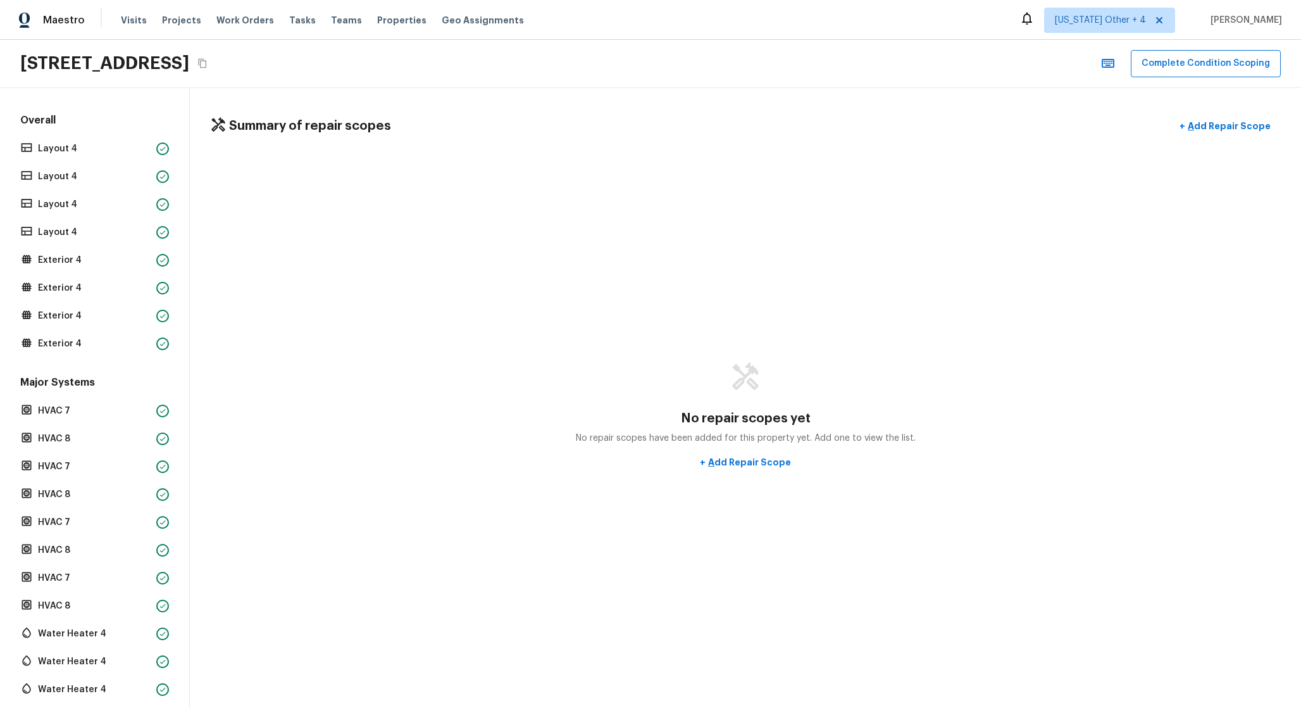
click at [507, 252] on div "No repair scopes yet No repair scopes have been added for this property yet. Ad…" at bounding box center [745, 418] width 1071 height 529
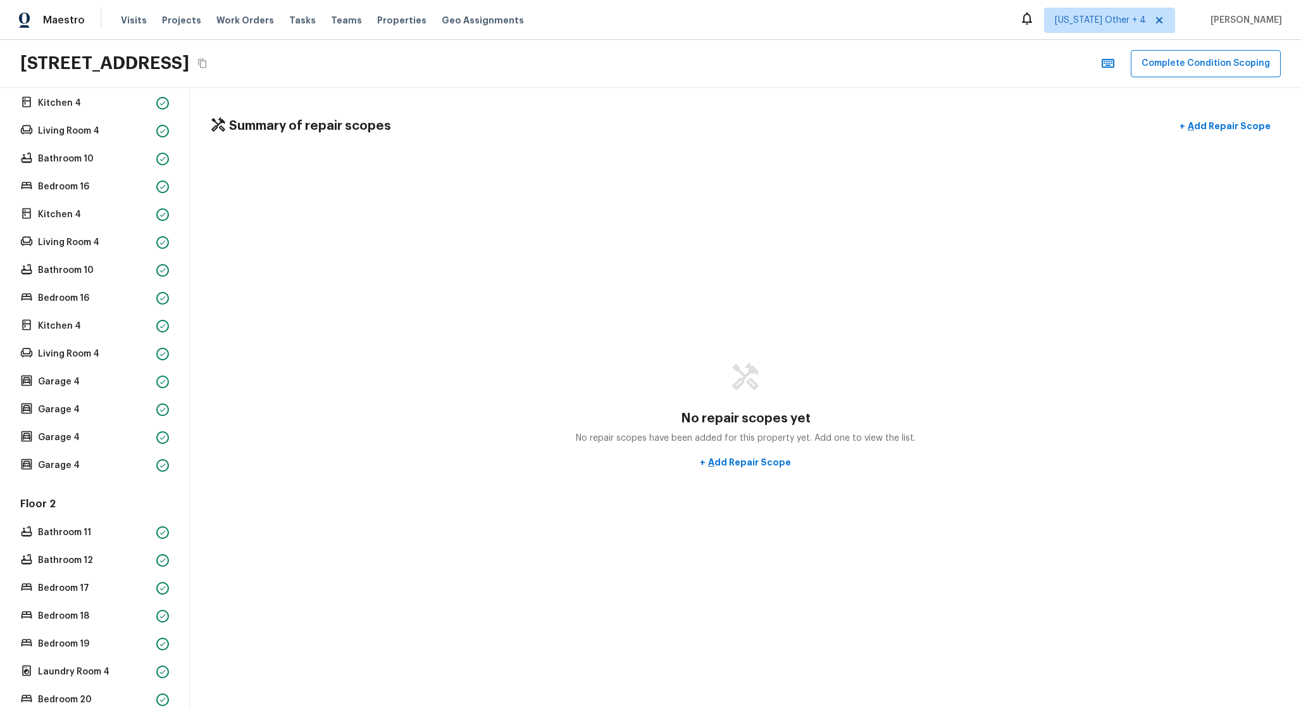
scroll to position [494, 0]
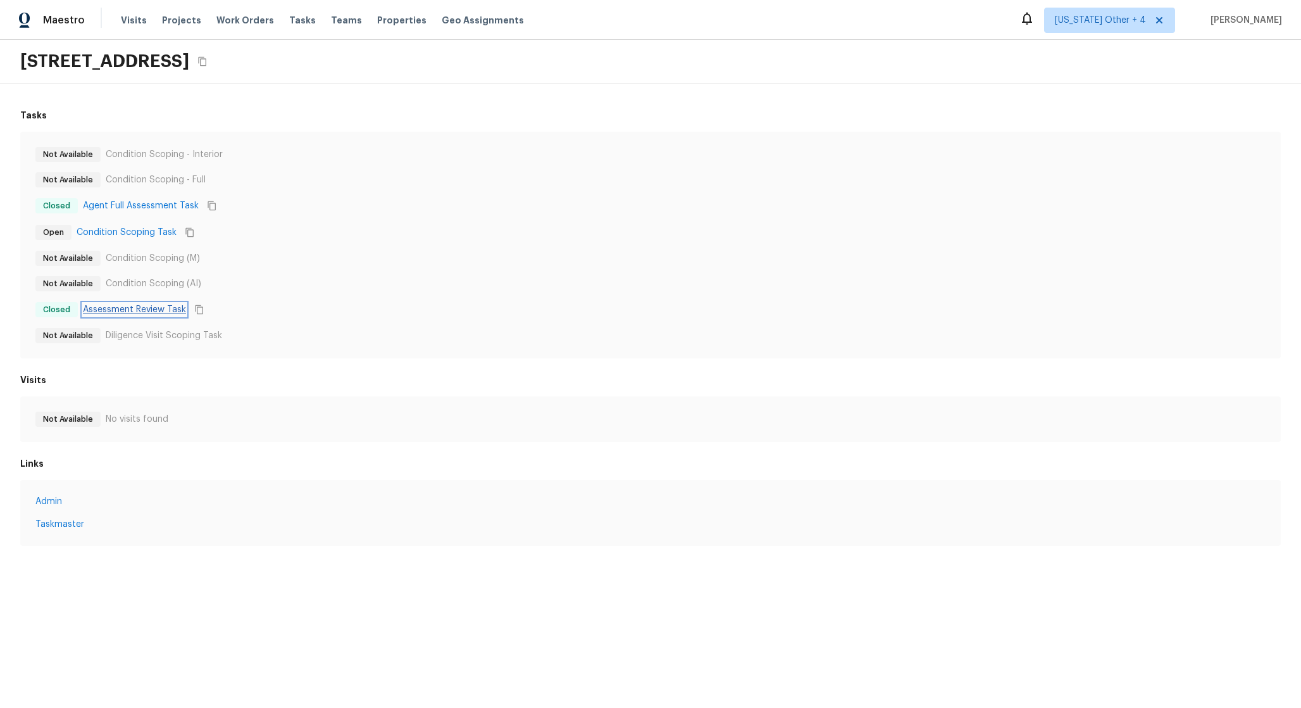
click at [155, 307] on link "Assessment Review Task" at bounding box center [134, 309] width 103 height 13
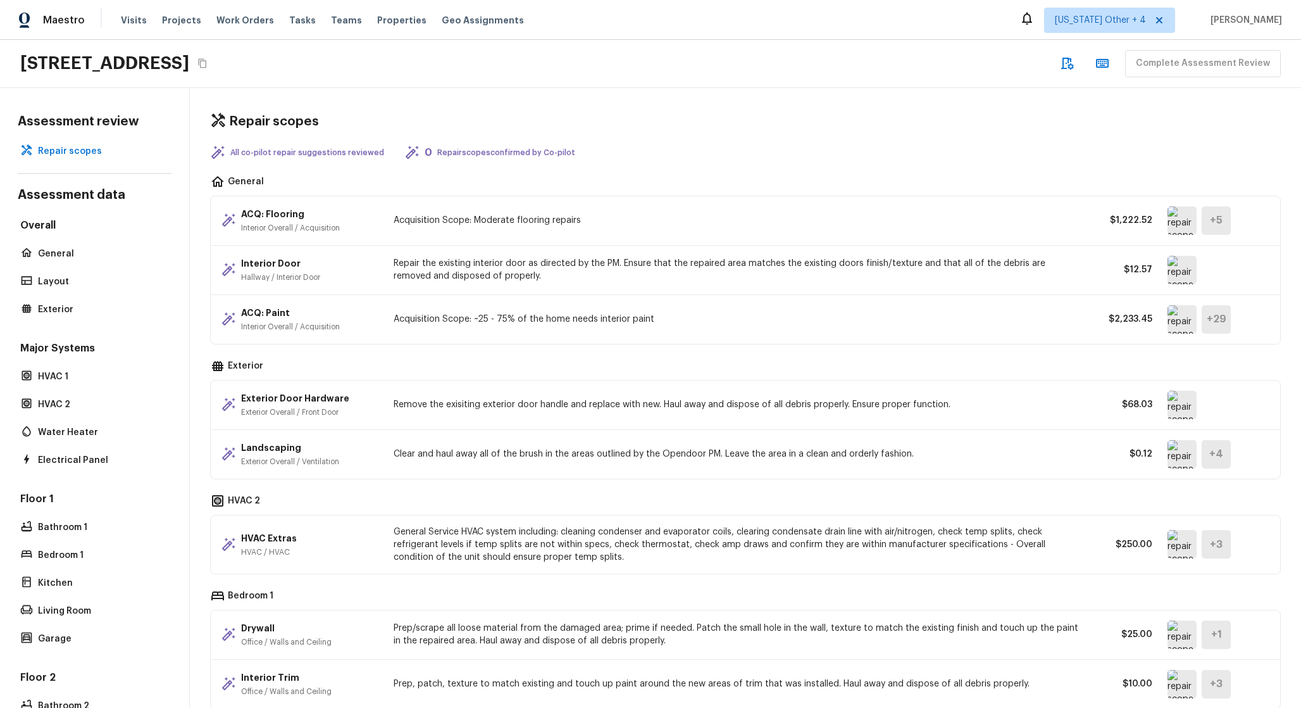
click at [1184, 308] on img at bounding box center [1182, 319] width 29 height 28
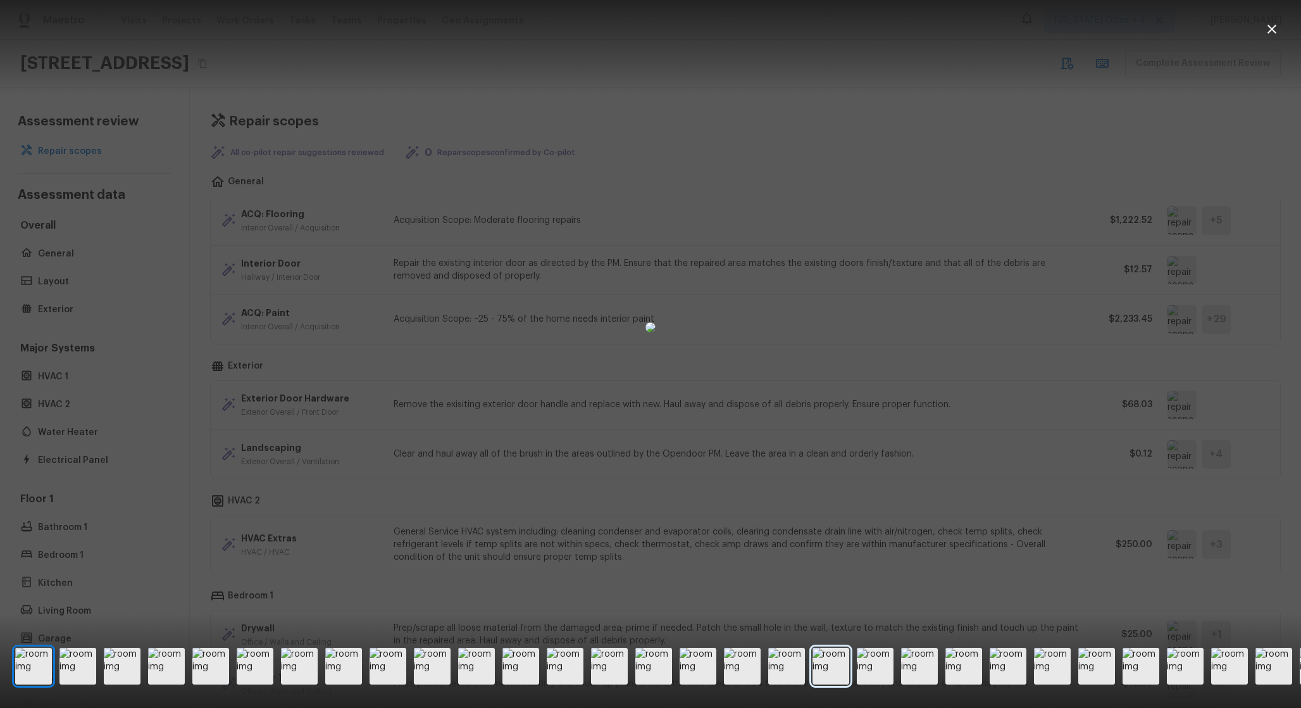
click at [827, 664] on img at bounding box center [831, 666] width 37 height 37
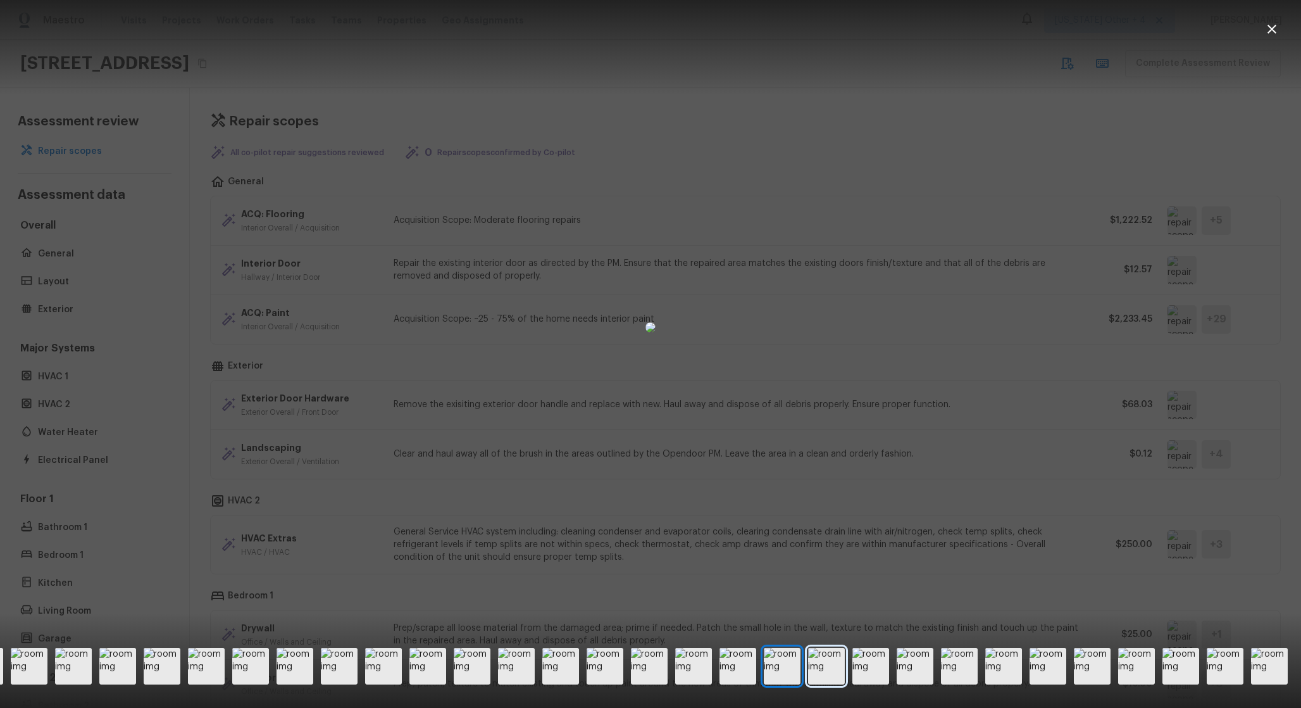
scroll to position [0, 51]
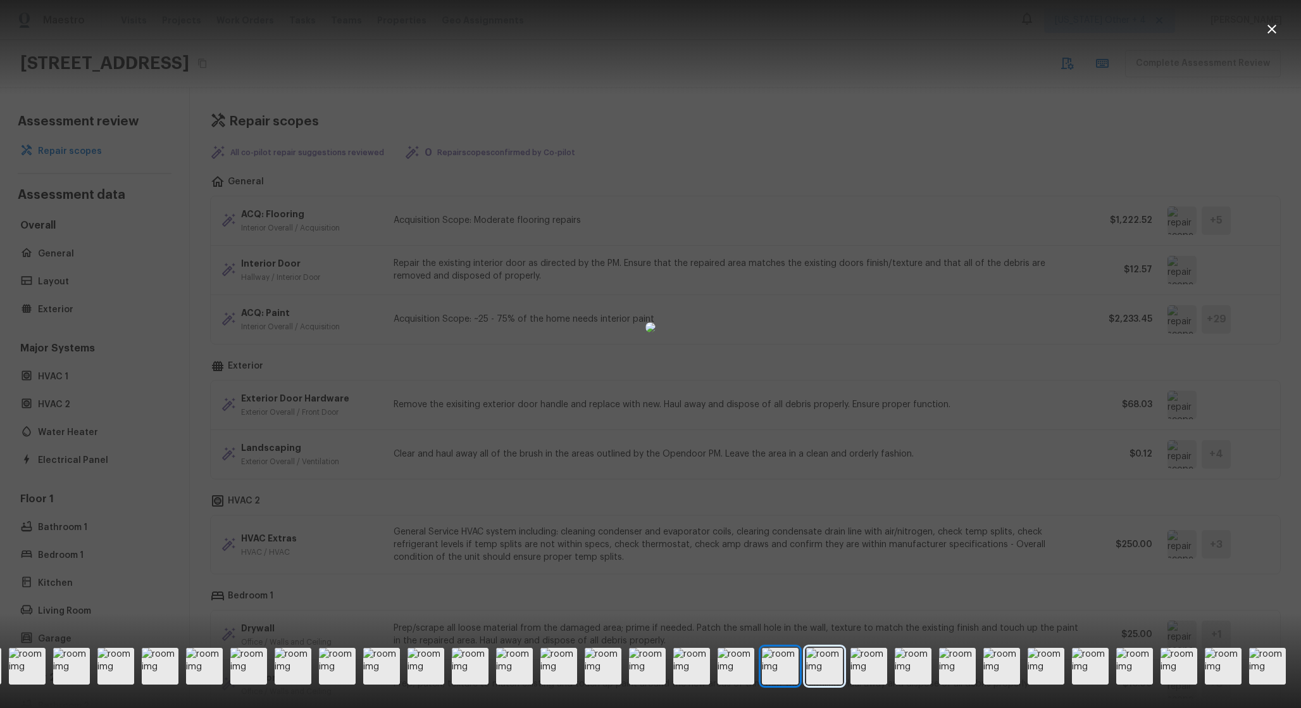
click at [838, 663] on img at bounding box center [824, 666] width 37 height 37
click at [875, 665] on img at bounding box center [869, 666] width 37 height 37
